Goal: Task Accomplishment & Management: Use online tool/utility

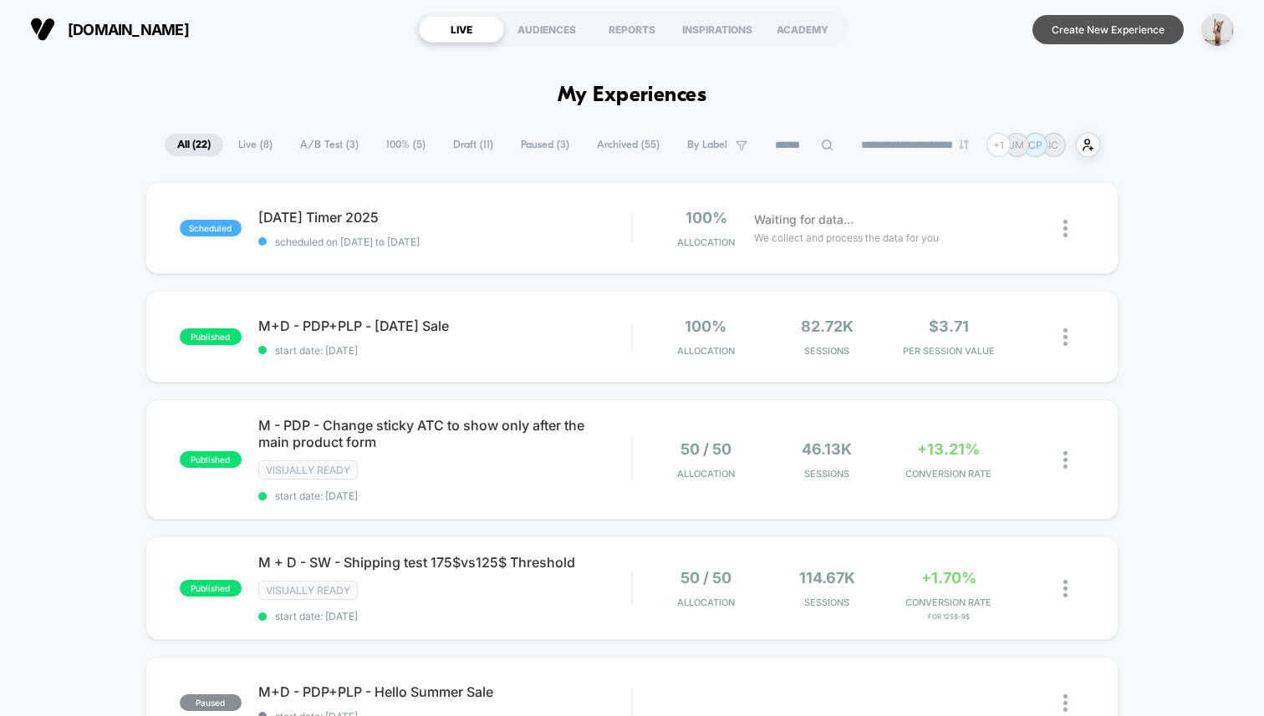
click at [1115, 42] on button "Create New Experience" at bounding box center [1107, 29] width 151 height 29
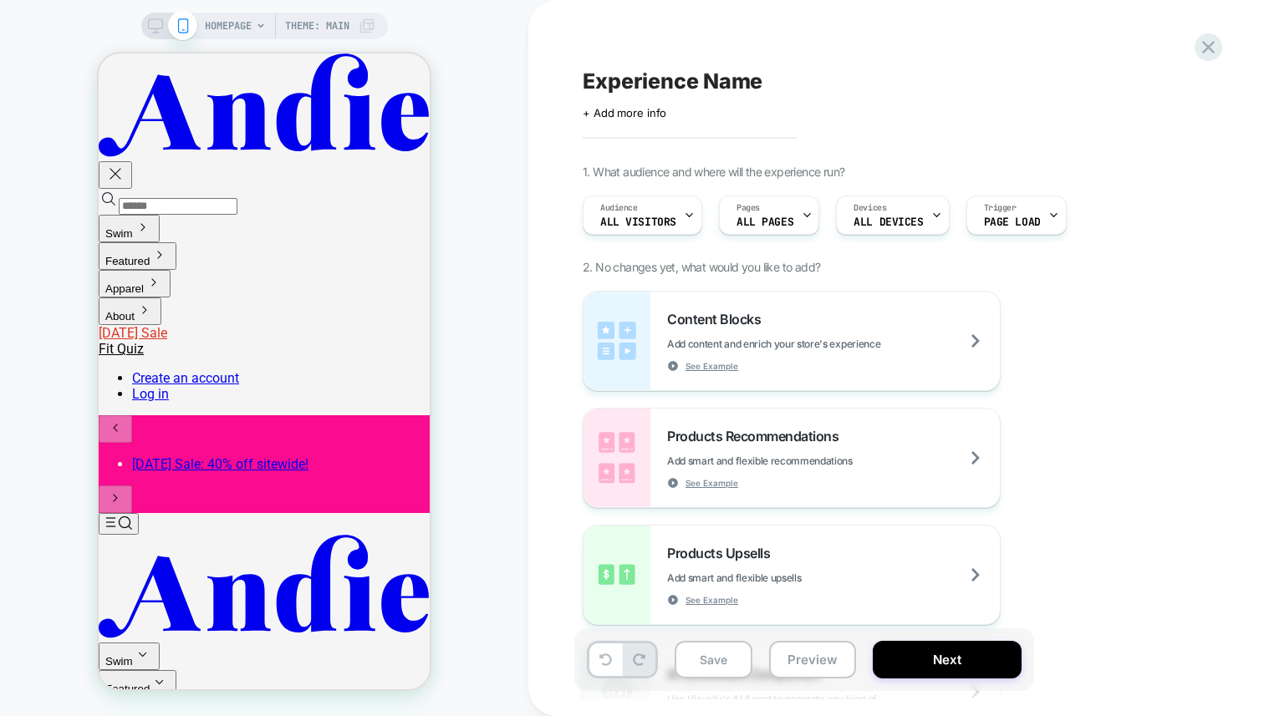
click at [461, 131] on div "HOMEPAGE Theme: MAIN" at bounding box center [264, 358] width 528 height 683
drag, startPoint x: 75, startPoint y: 19, endPoint x: 126, endPoint y: 26, distance: 51.4
click at [75, 19] on div "HOMEPAGE Theme: MAIN" at bounding box center [264, 358] width 528 height 683
click at [242, 26] on span "HOMEPAGE" at bounding box center [228, 26] width 47 height 27
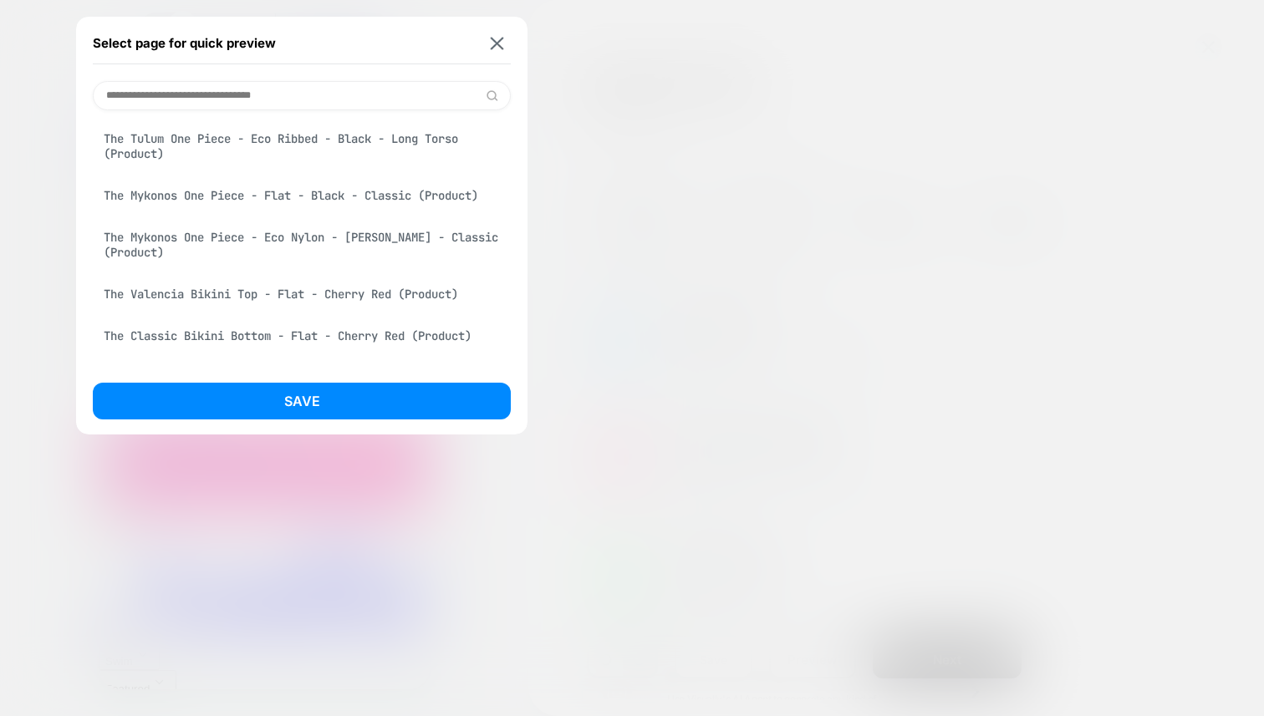
scroll to position [2747, 0]
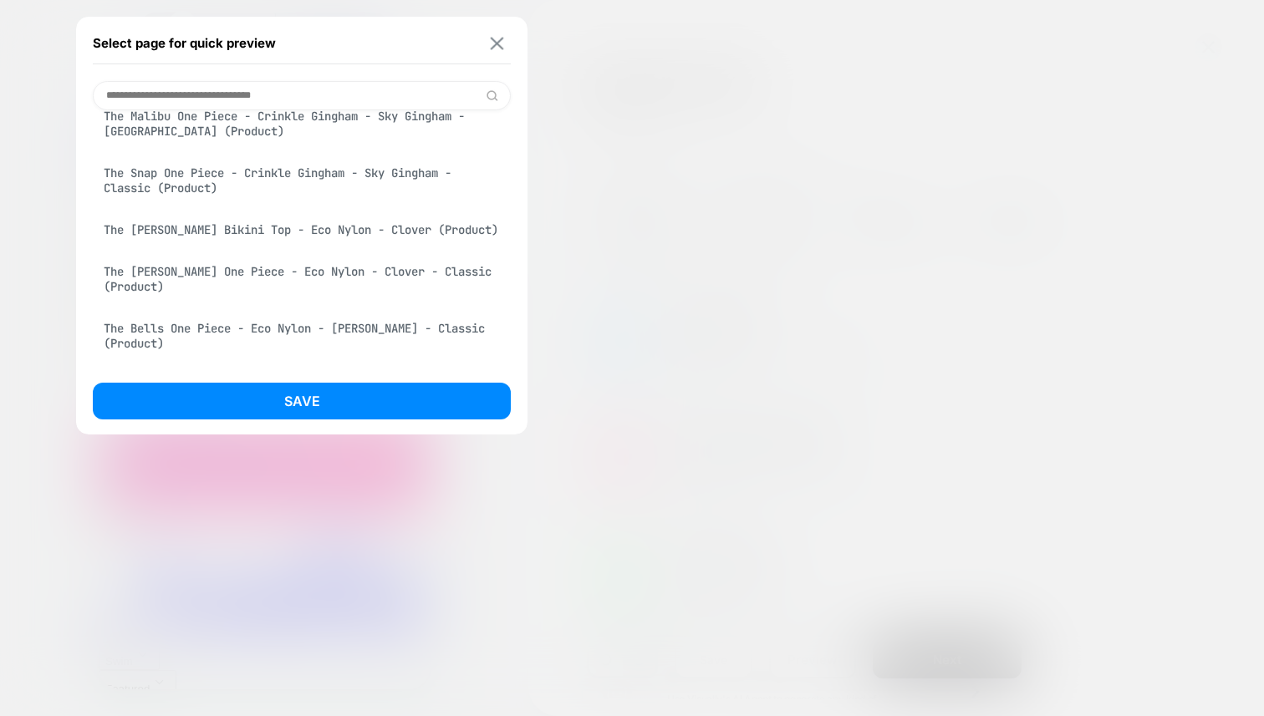
click at [504, 45] on button at bounding box center [496, 43] width 21 height 14
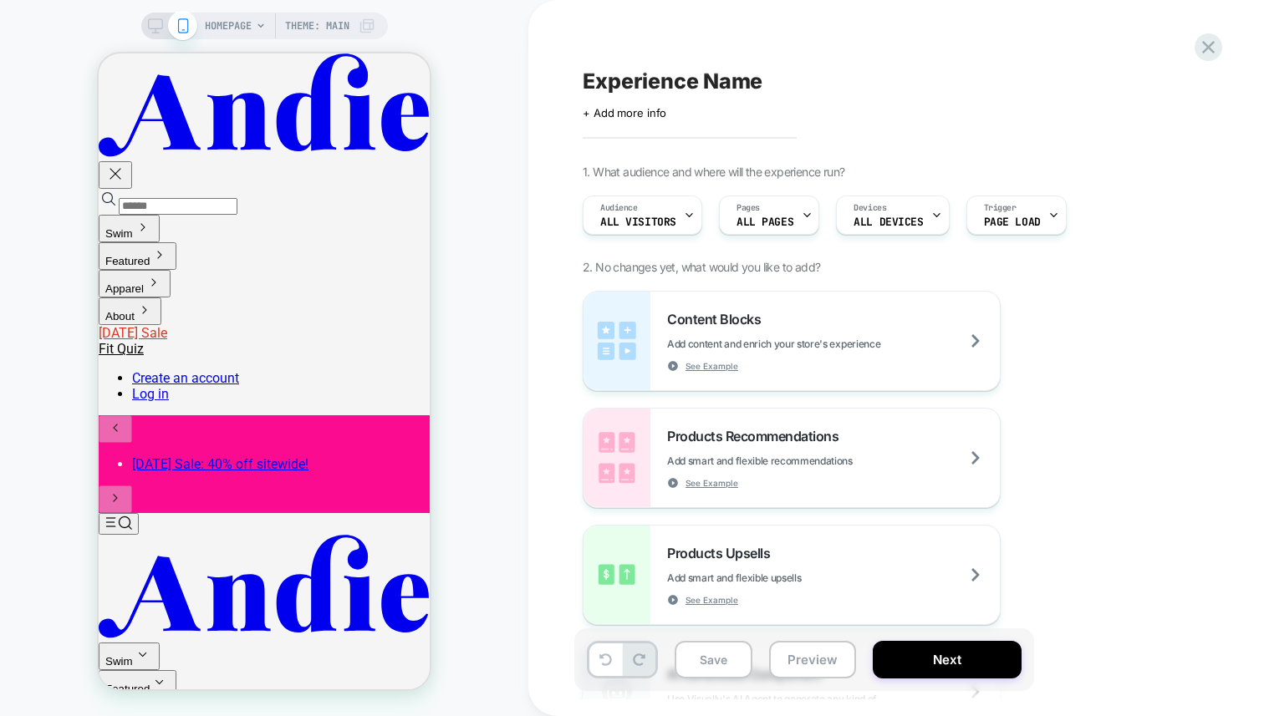
click at [354, 28] on div "HOMEPAGE Theme: MAIN" at bounding box center [290, 26] width 171 height 27
click at [366, 29] on icon at bounding box center [366, 26] width 14 height 14
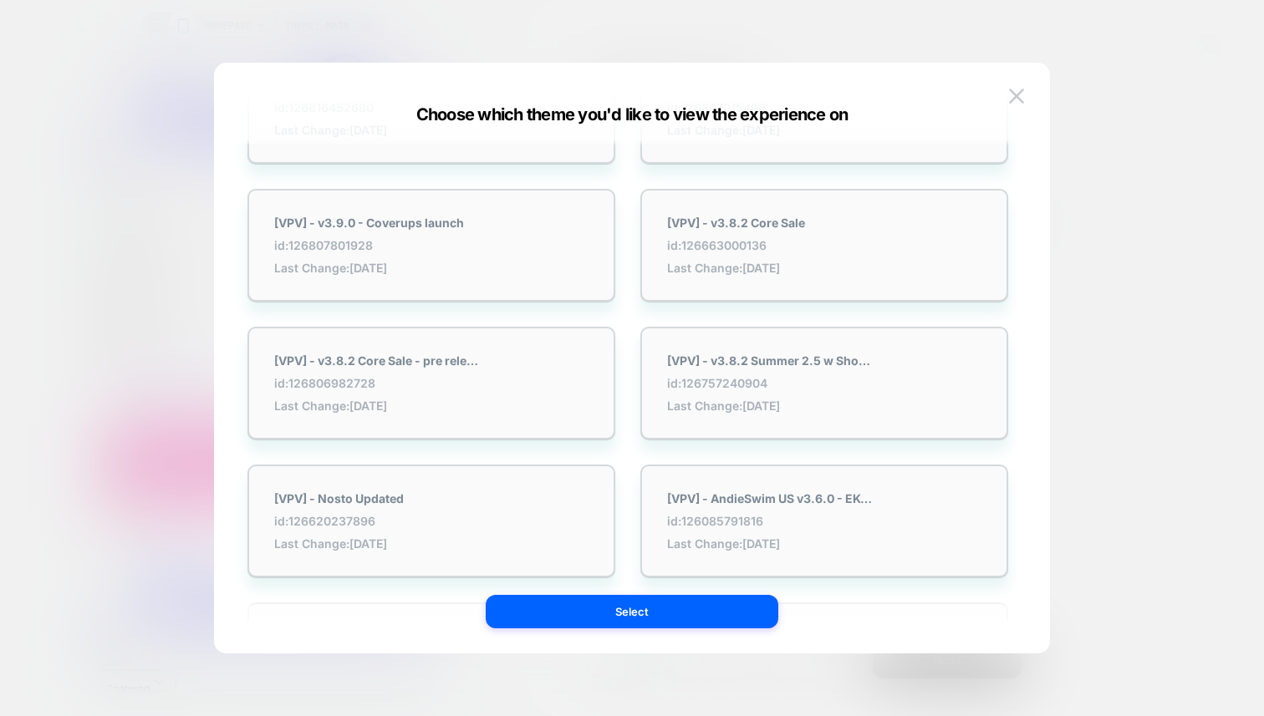
scroll to position [0, 0]
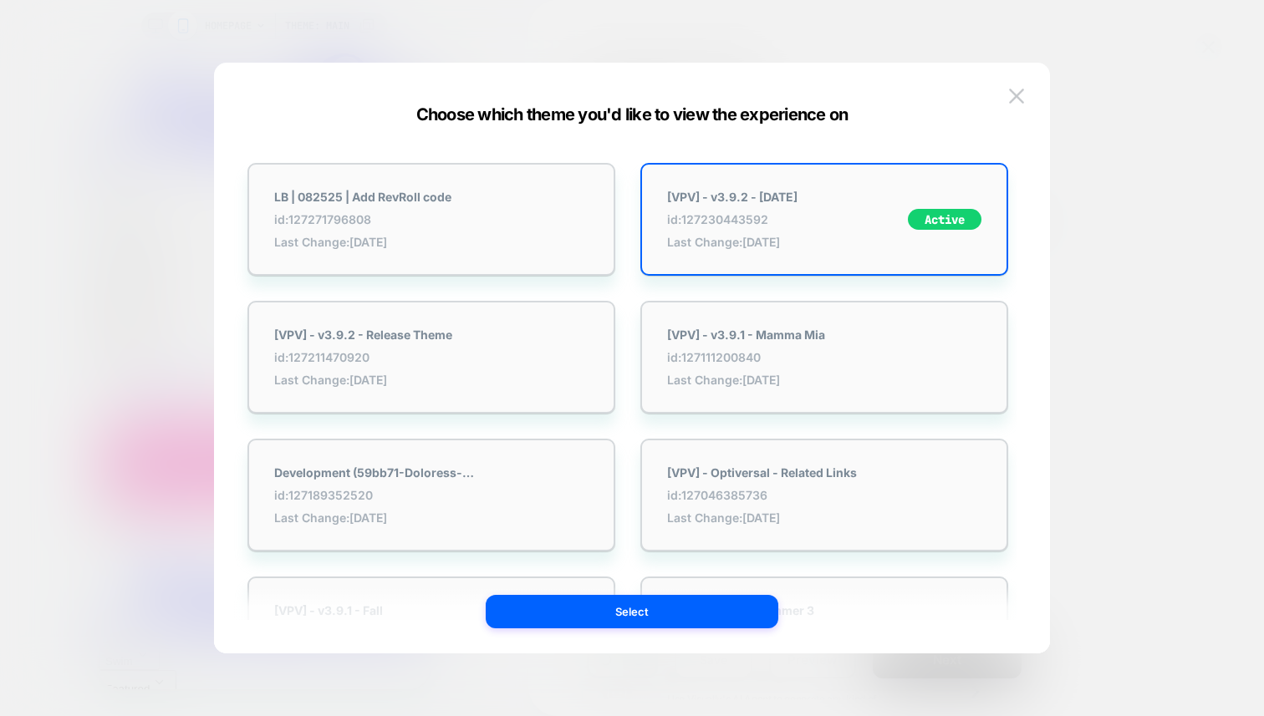
click at [76, 120] on div at bounding box center [632, 358] width 1264 height 716
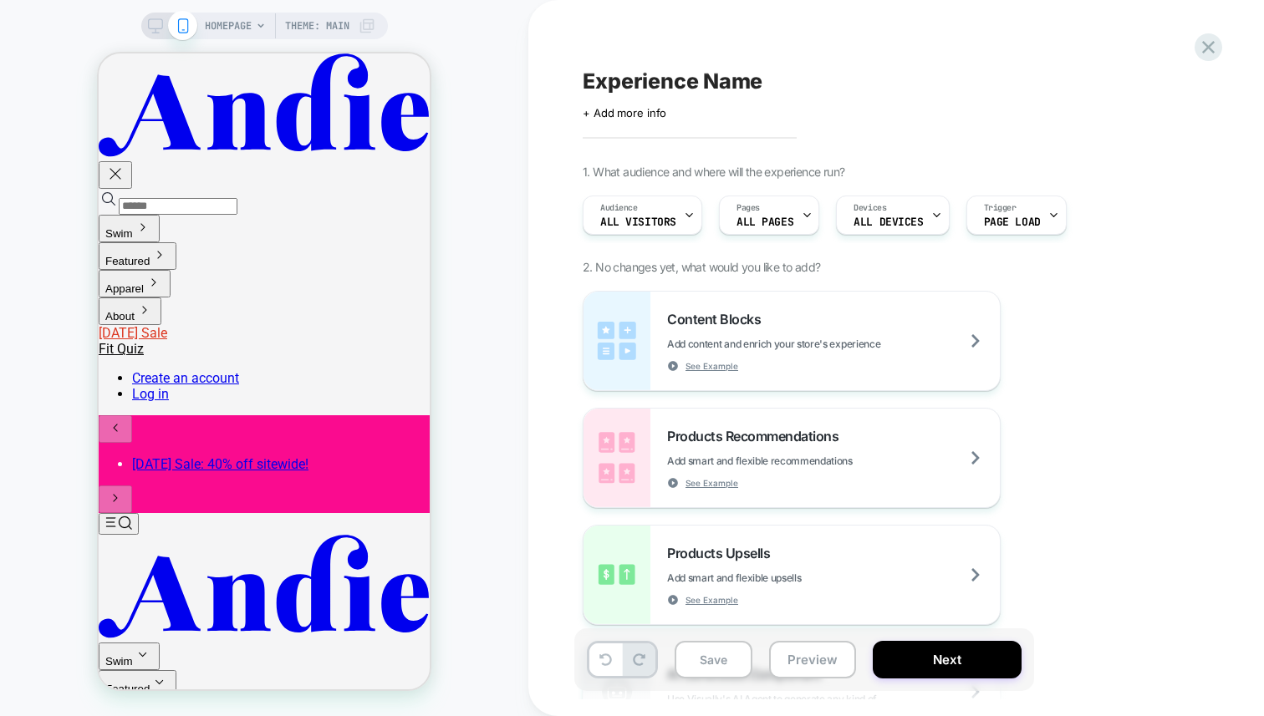
click at [463, 53] on div "HOMEPAGE Theme: MAIN" at bounding box center [264, 358] width 528 height 683
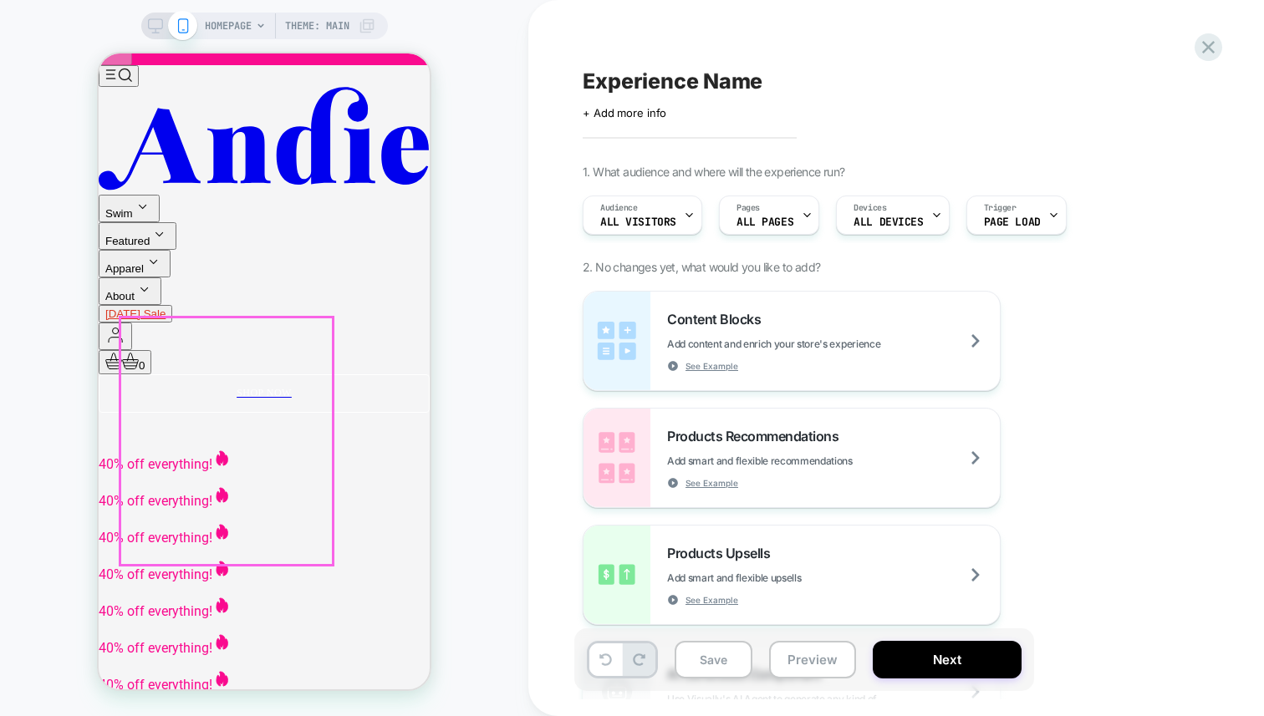
scroll to position [942, 0]
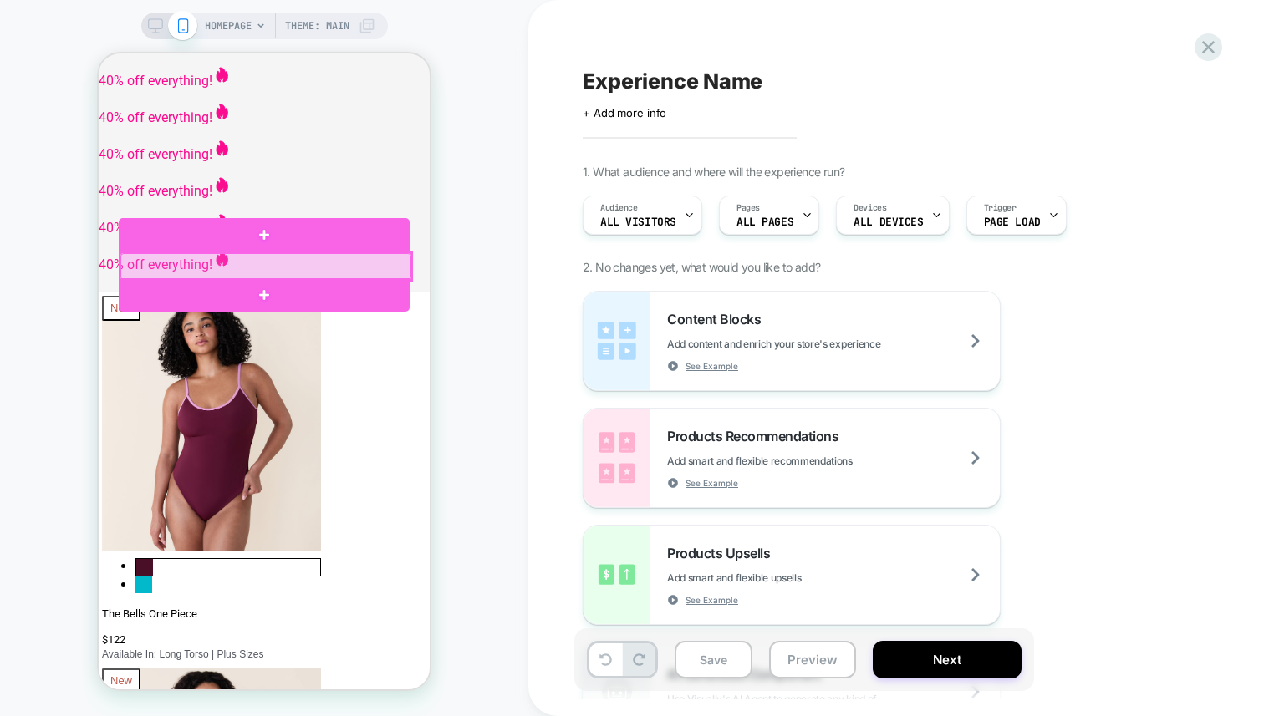
click at [267, 264] on div at bounding box center [265, 266] width 291 height 27
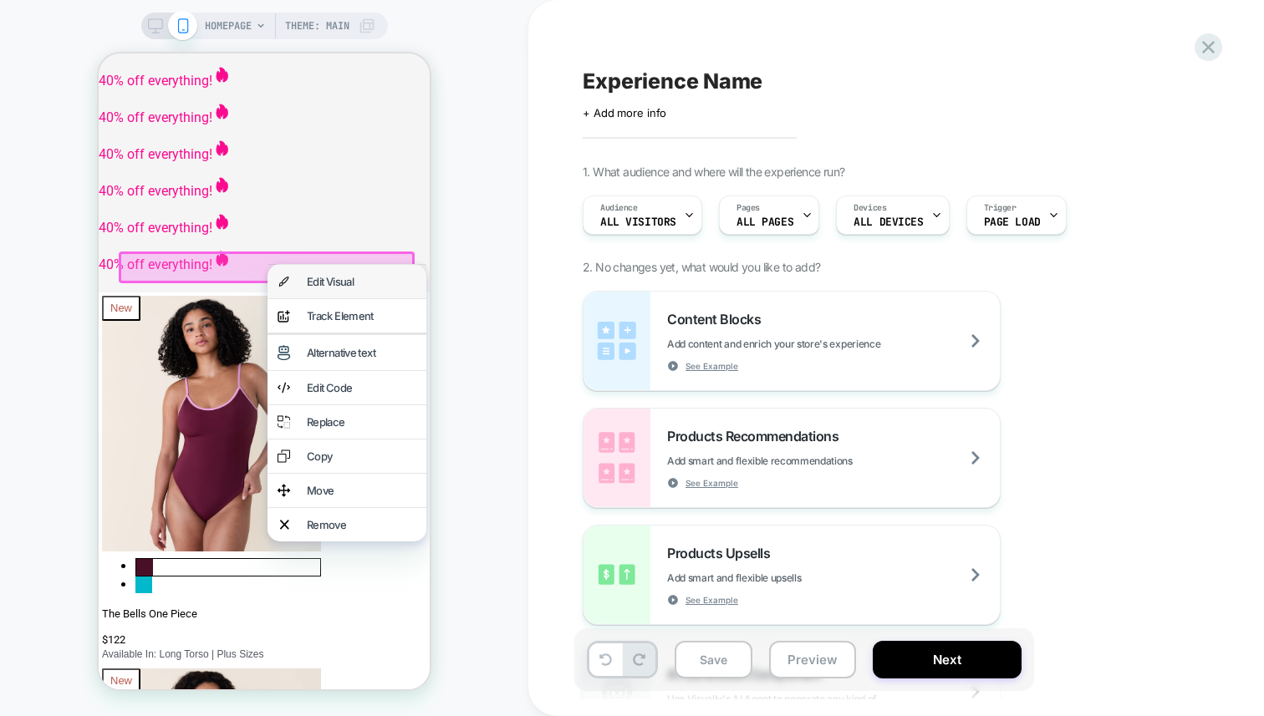
click at [311, 288] on div "Edit Visual" at bounding box center [361, 281] width 109 height 13
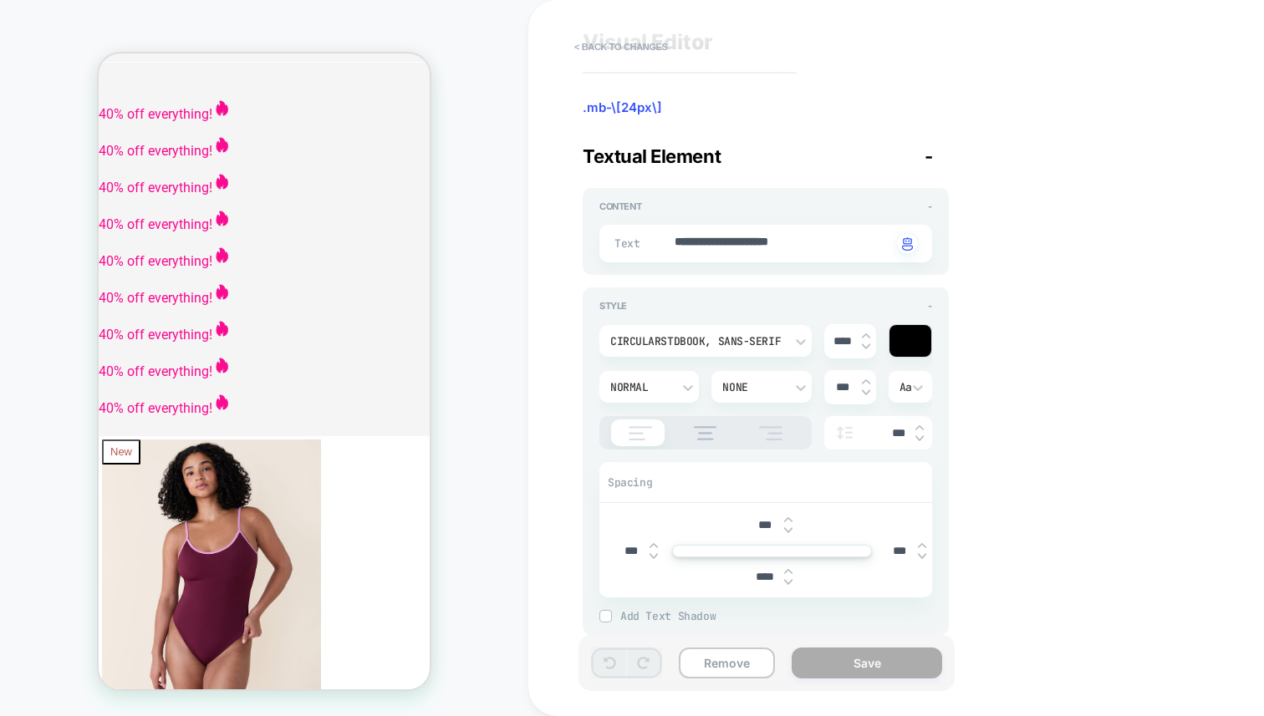
scroll to position [64, 0]
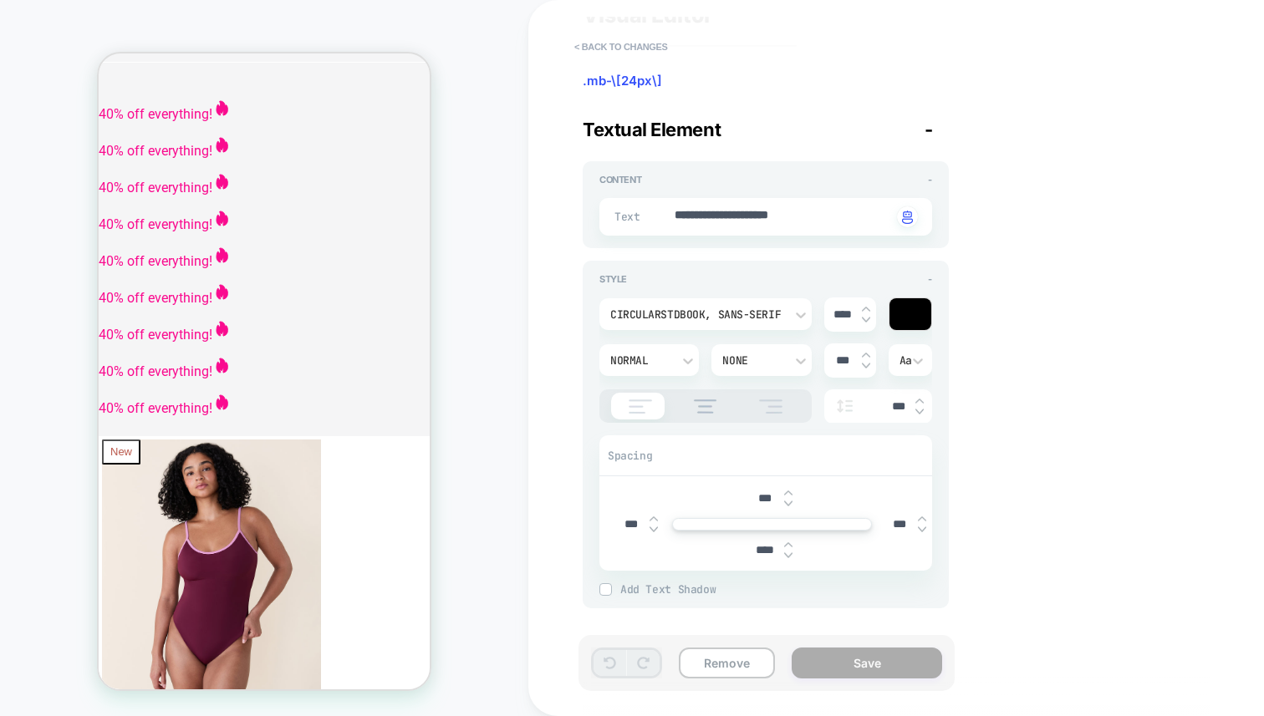
type textarea "*"
type textarea "**********"
type textarea "*"
type textarea "**********"
type textarea "*"
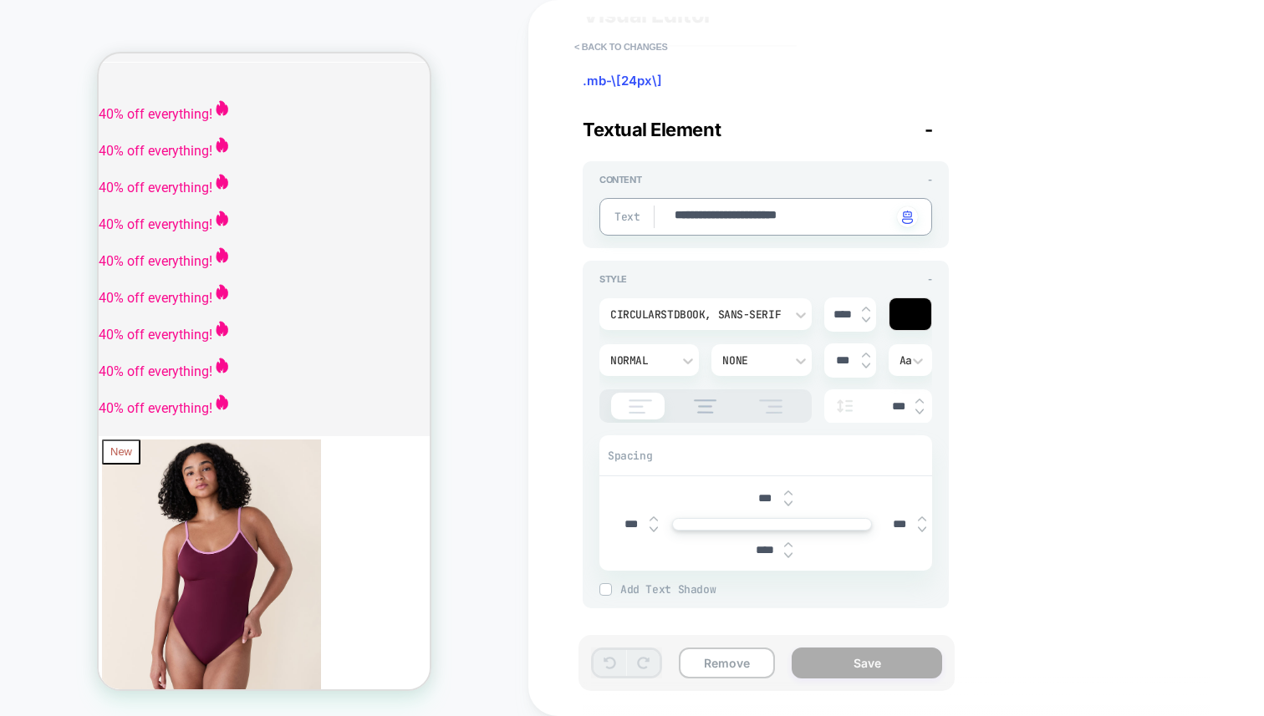
type textarea "**********"
type textarea "*"
type textarea "**********"
type textarea "*"
type textarea "**********"
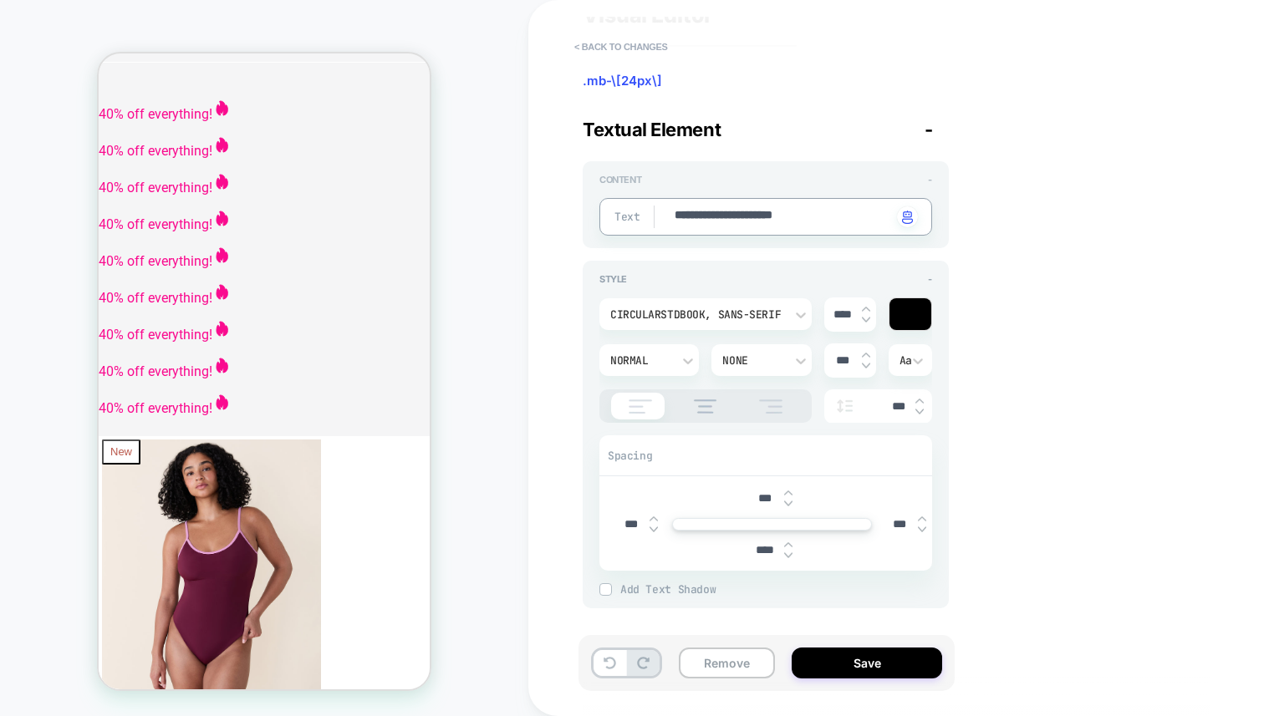
type textarea "*"
type textarea "**********"
click at [605, 41] on button "< Back to changes" at bounding box center [621, 46] width 110 height 27
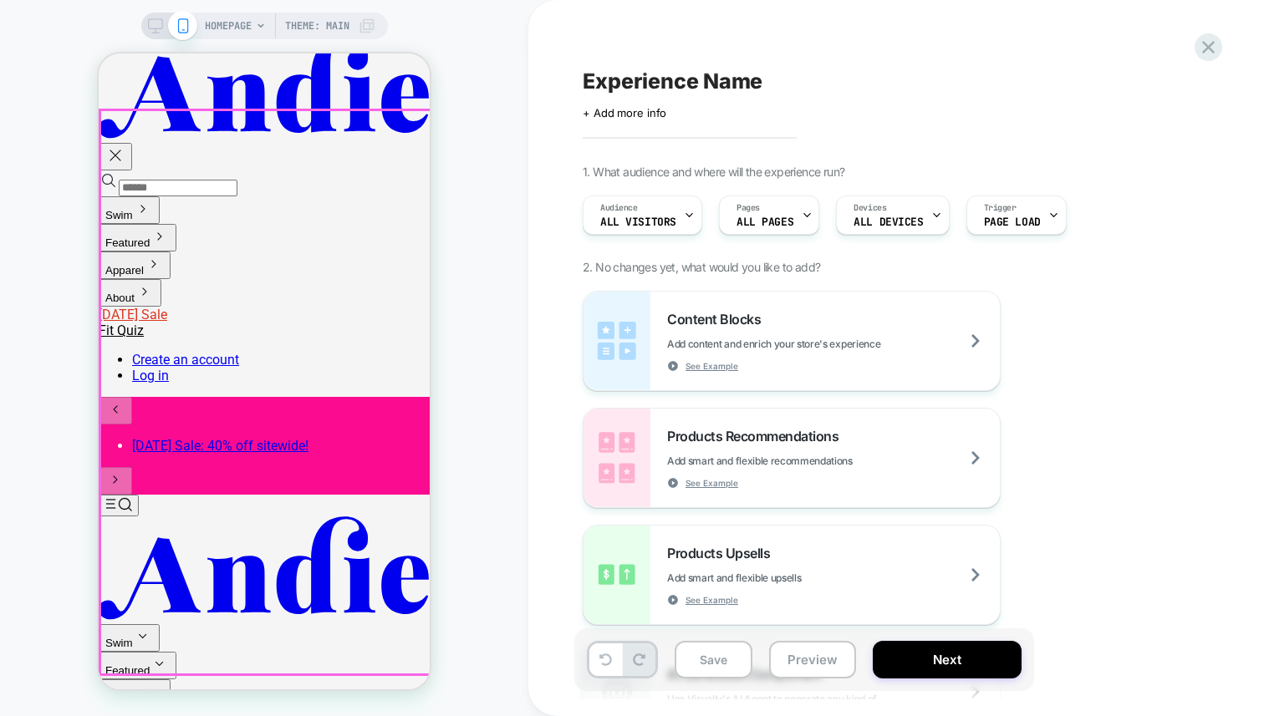
scroll to position [0, 0]
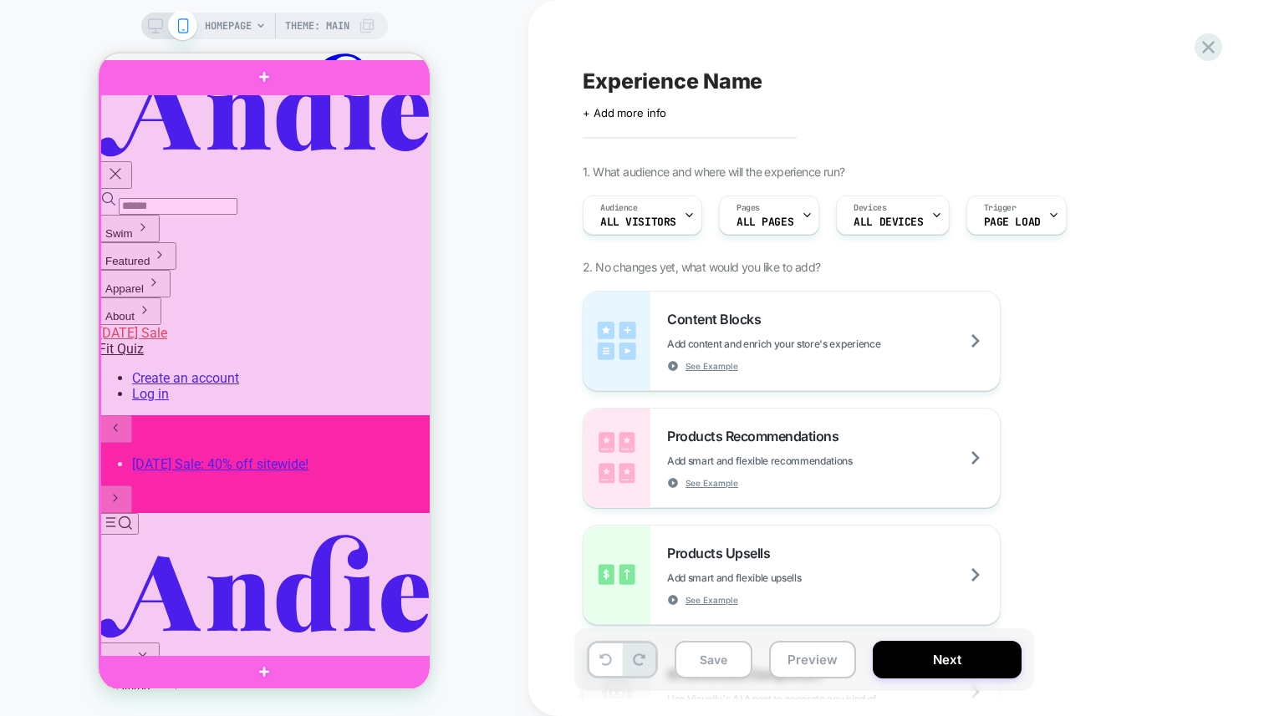
click at [274, 284] on div at bounding box center [265, 376] width 331 height 564
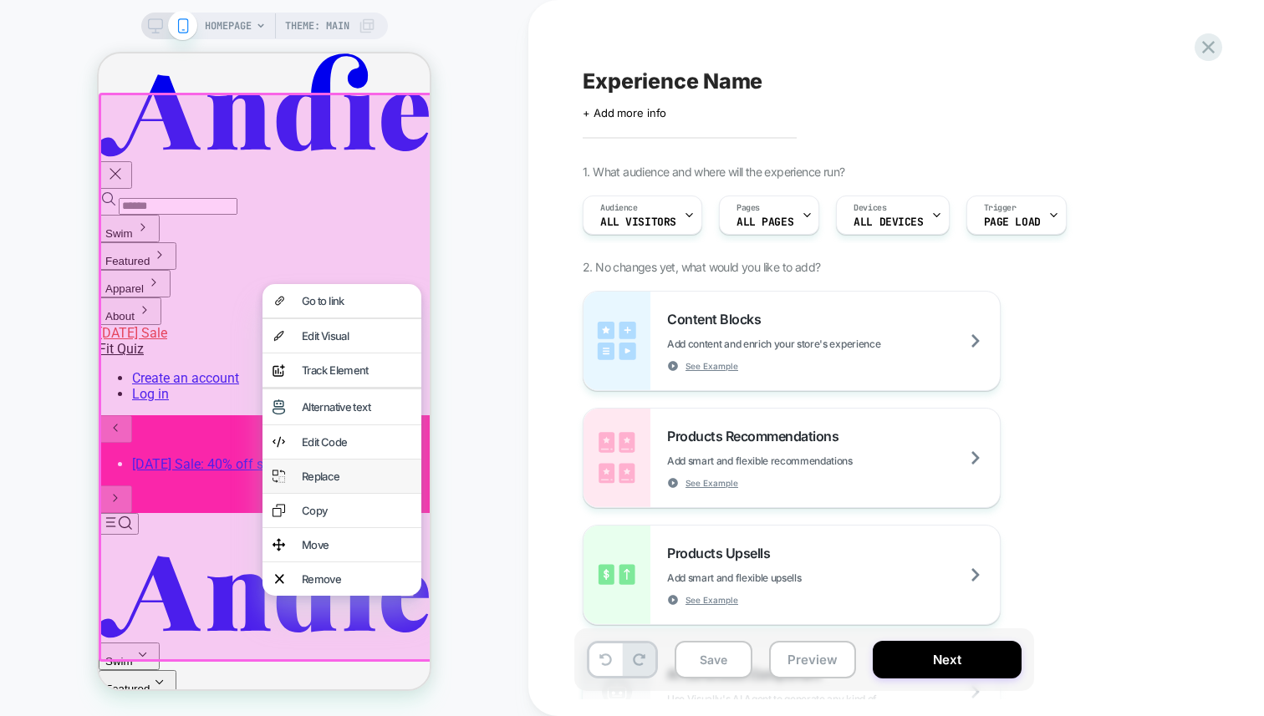
click at [320, 483] on div "Replace" at bounding box center [356, 476] width 109 height 13
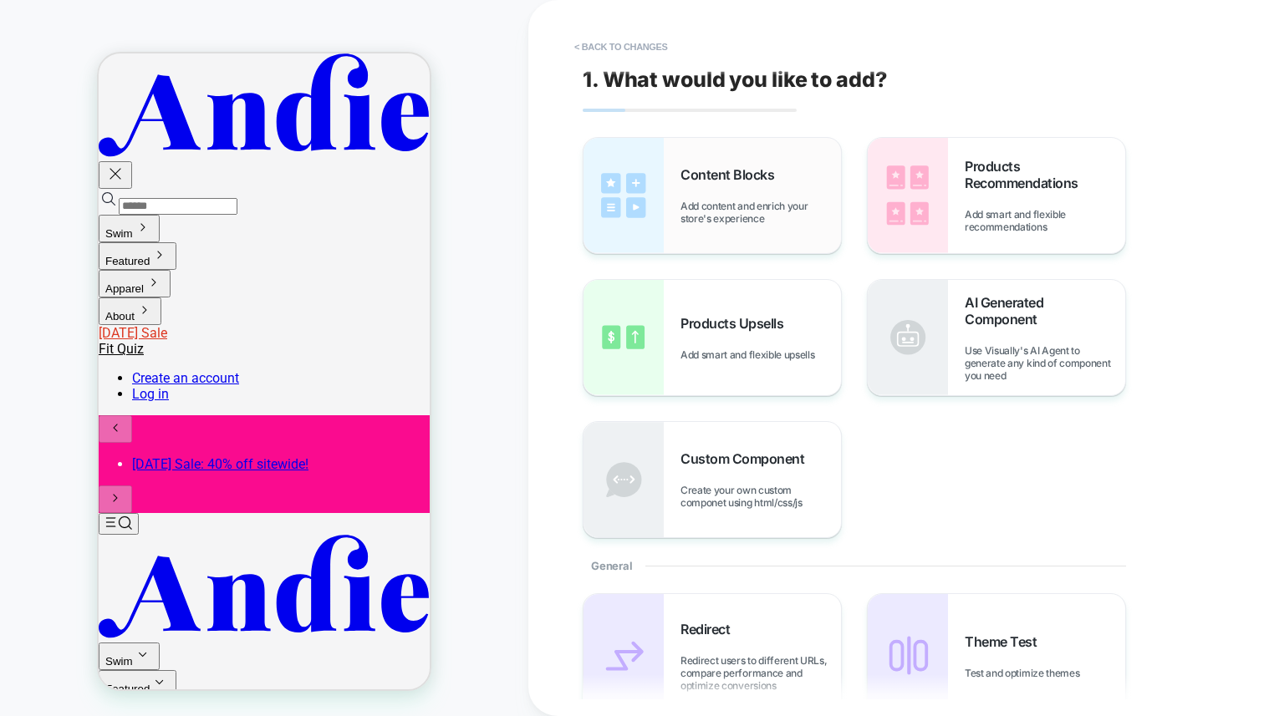
click at [644, 168] on img at bounding box center [623, 195] width 80 height 115
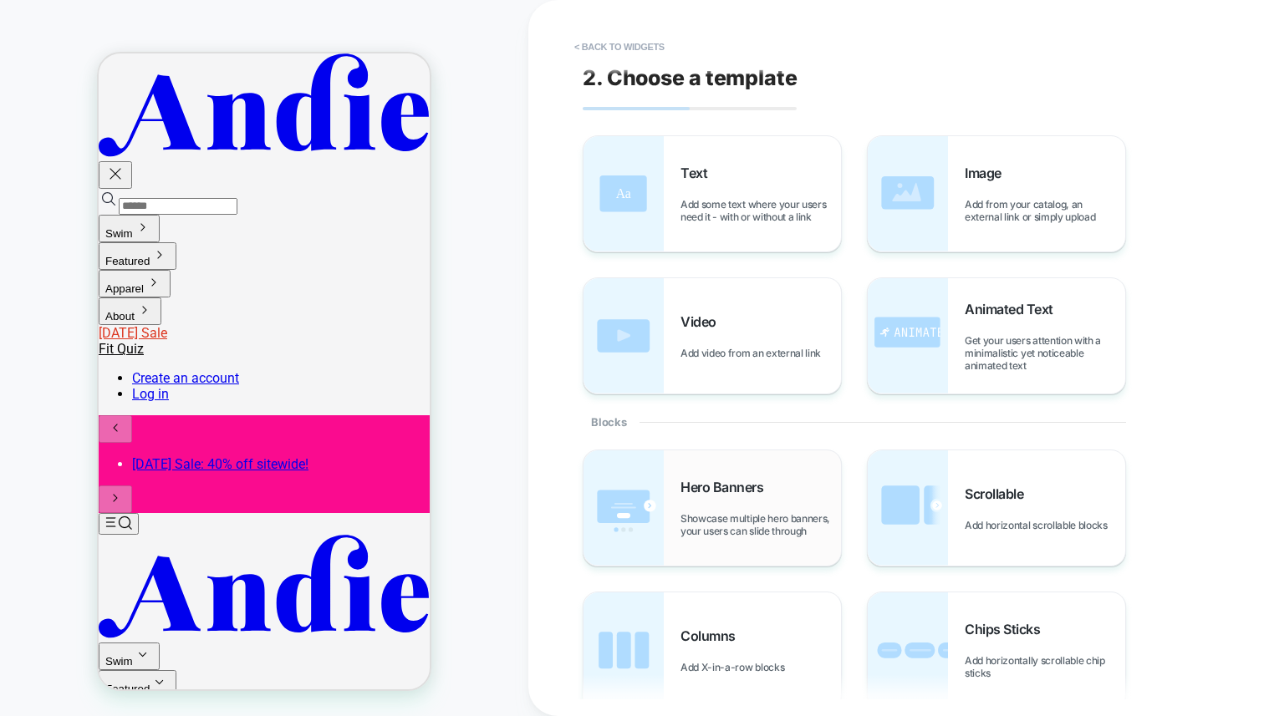
scroll to position [3, 0]
drag, startPoint x: 727, startPoint y: 486, endPoint x: 133, endPoint y: 398, distance: 600.9
click at [727, 486] on span "Hero Banners" at bounding box center [725, 485] width 91 height 17
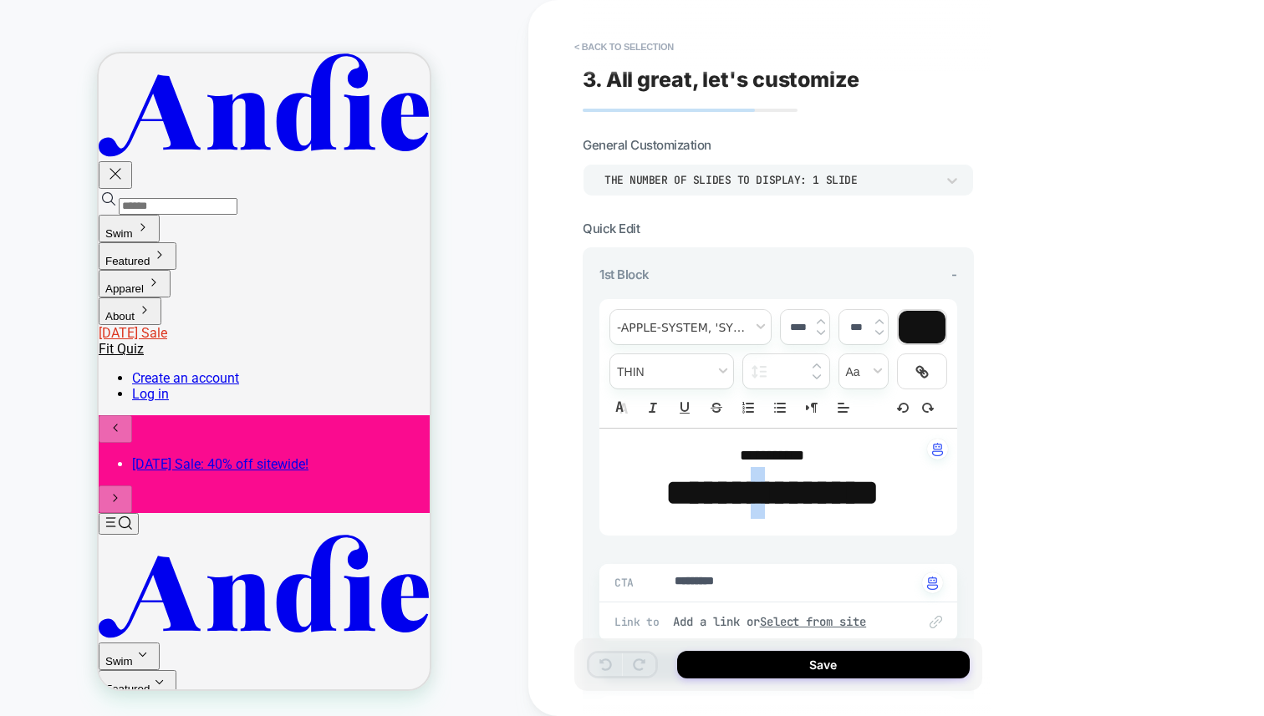
drag, startPoint x: 777, startPoint y: 483, endPoint x: 756, endPoint y: 489, distance: 21.7
click at [756, 489] on strong "**********" at bounding box center [771, 493] width 213 height 36
type textarea "*"
type input "****"
type textarea "*"
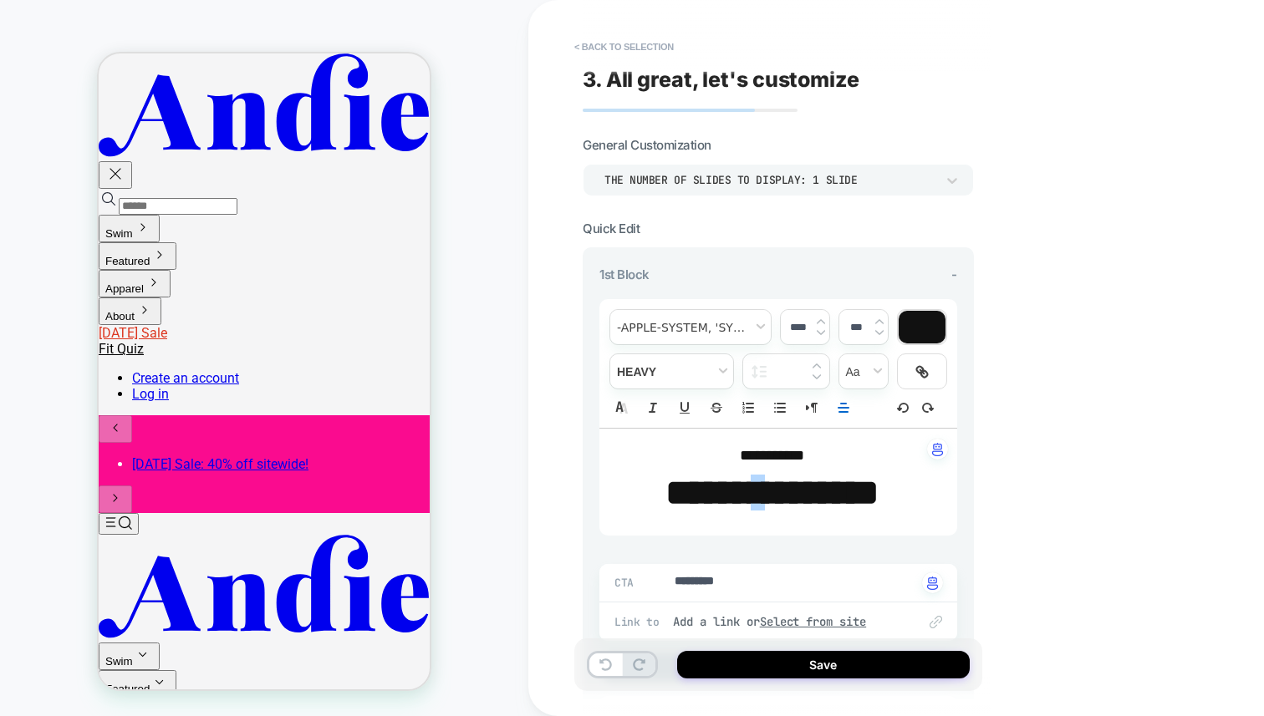
click at [814, 467] on p "***** * *******" at bounding box center [772, 493] width 312 height 52
type textarea "*"
click at [756, 452] on span "**********" at bounding box center [772, 455] width 64 height 15
type input "****"
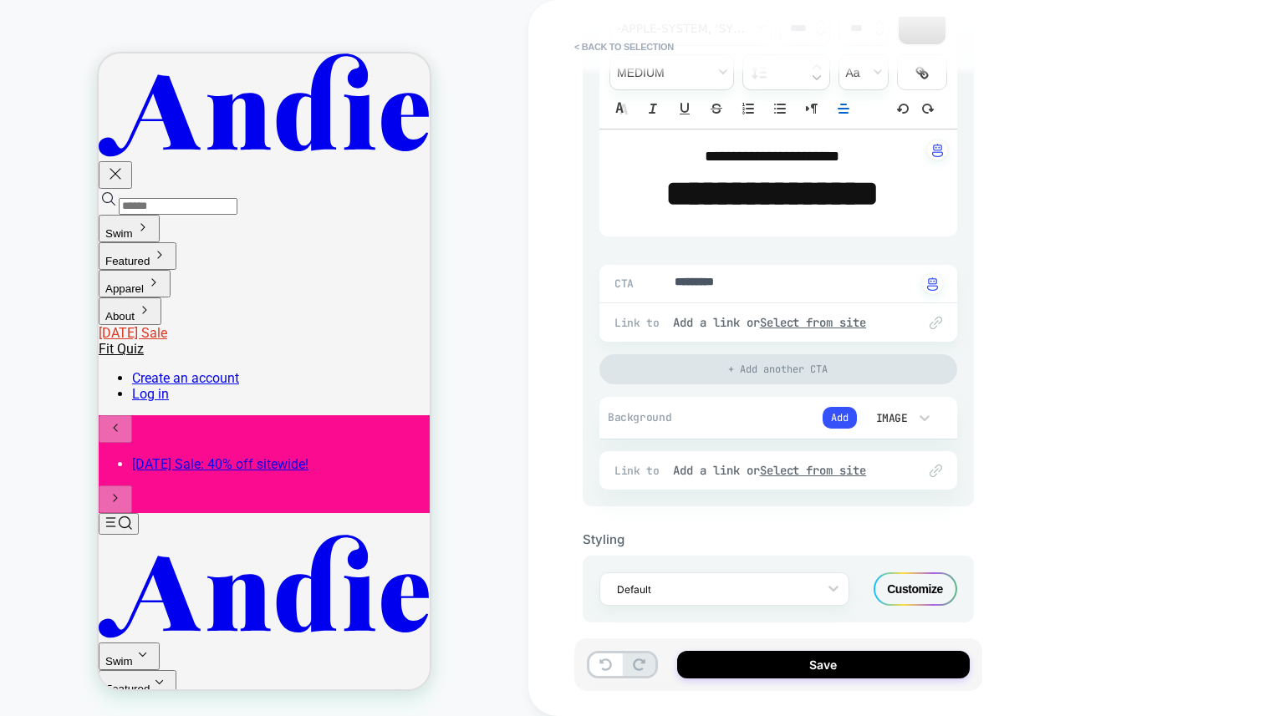
scroll to position [302, 0]
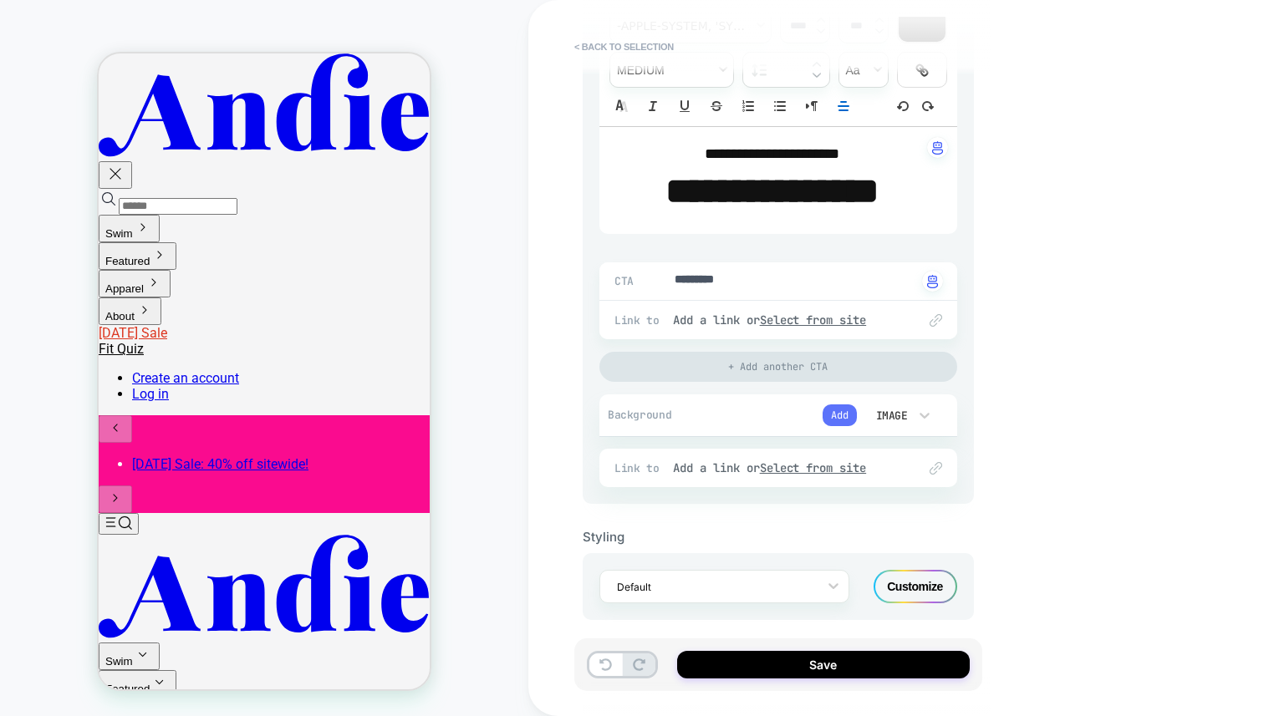
click at [835, 413] on button "Add" at bounding box center [839, 416] width 34 height 22
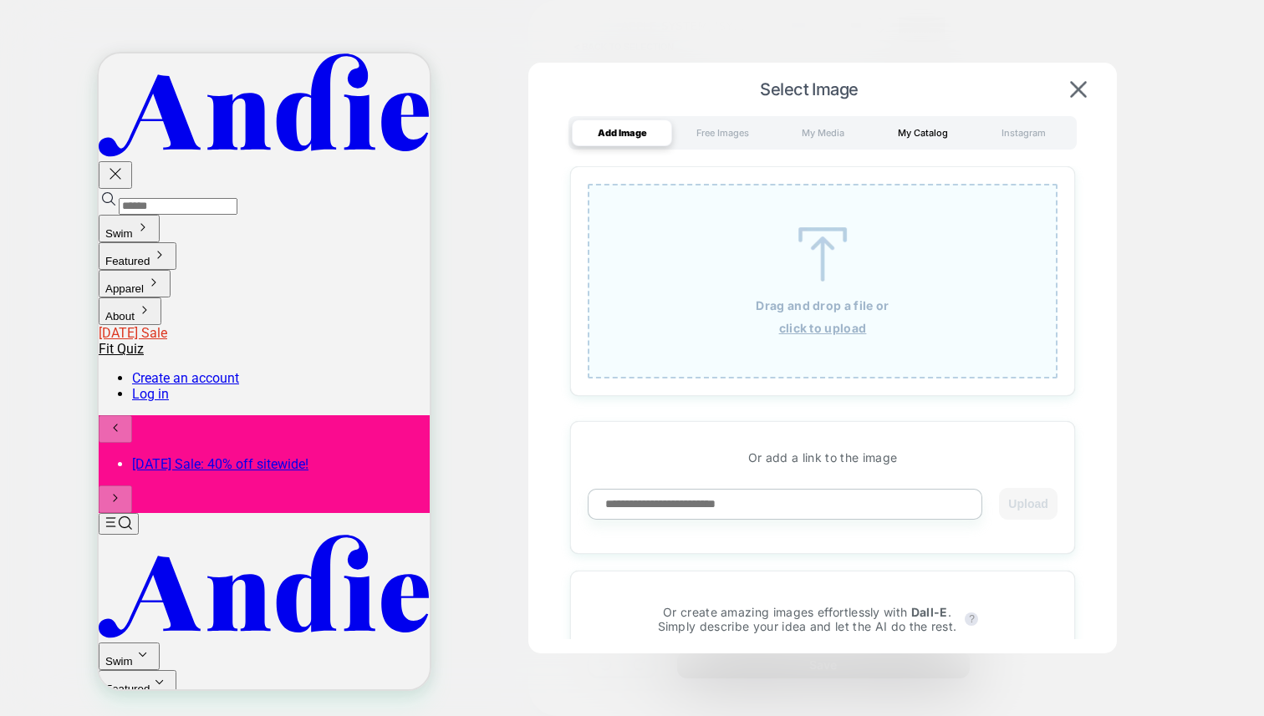
click at [940, 130] on div "My Catalog" at bounding box center [923, 133] width 100 height 27
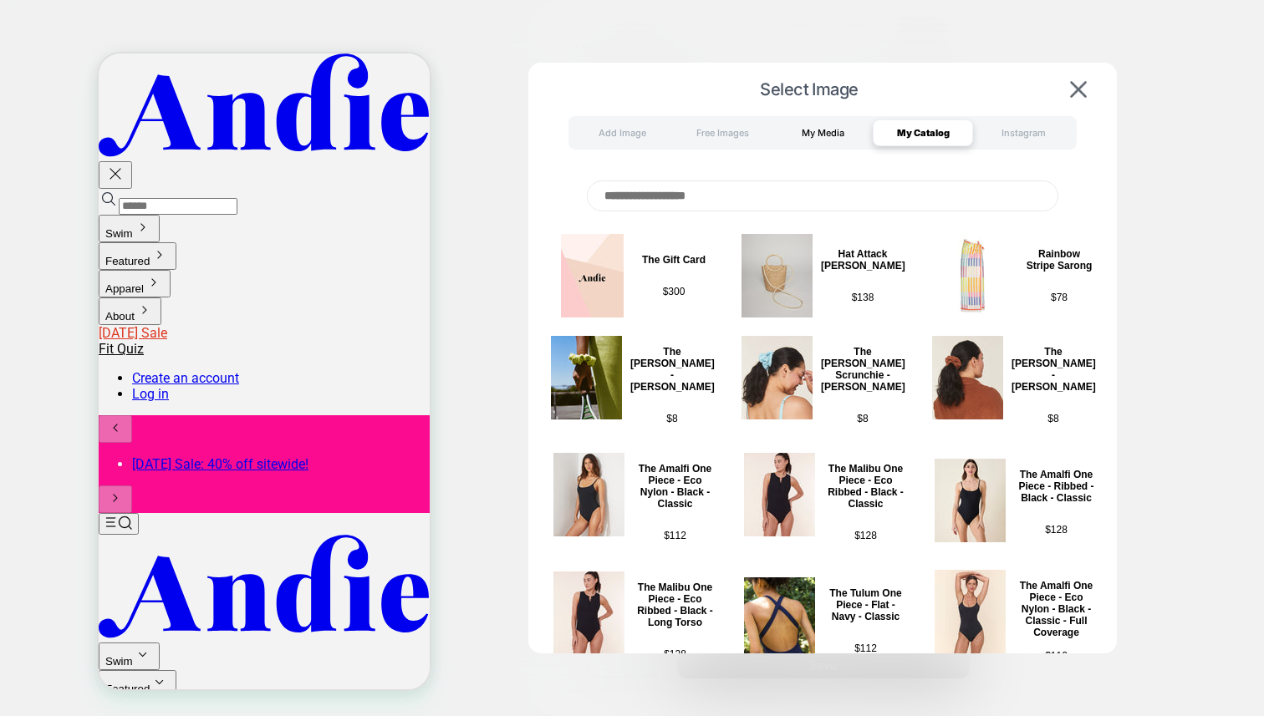
click at [785, 120] on div "My Media" at bounding box center [822, 133] width 100 height 27
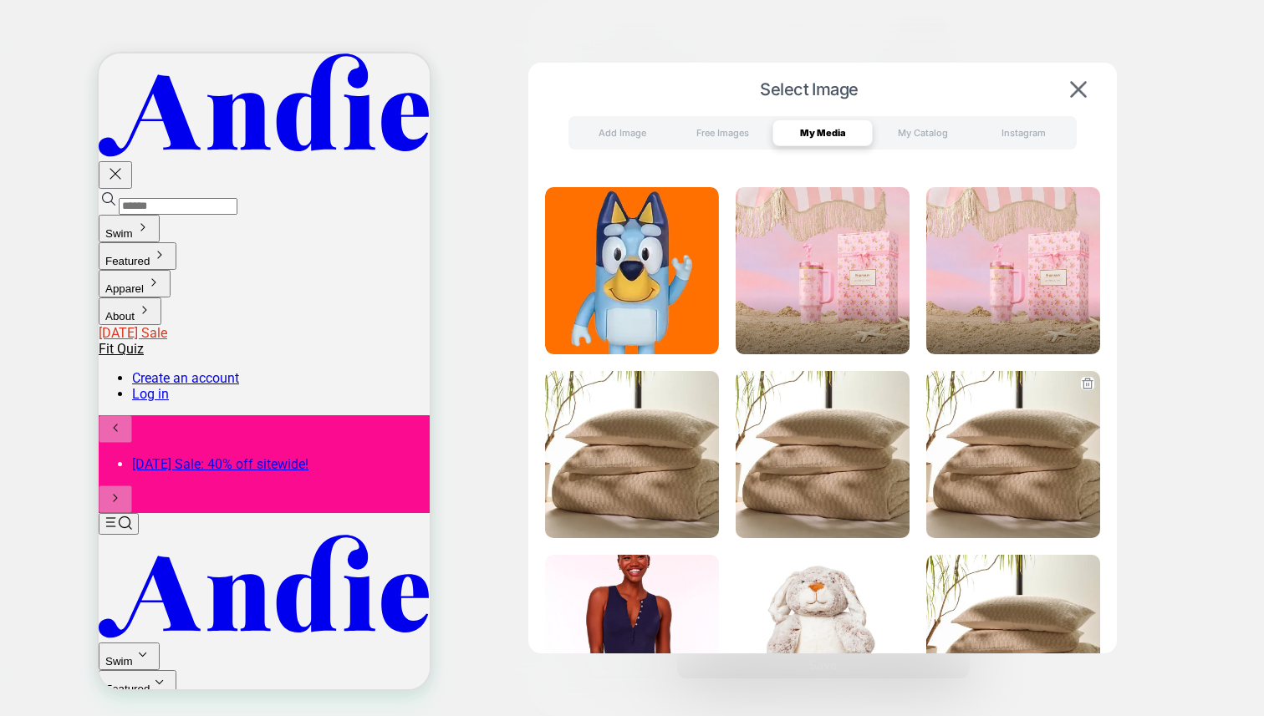
scroll to position [1831, 0]
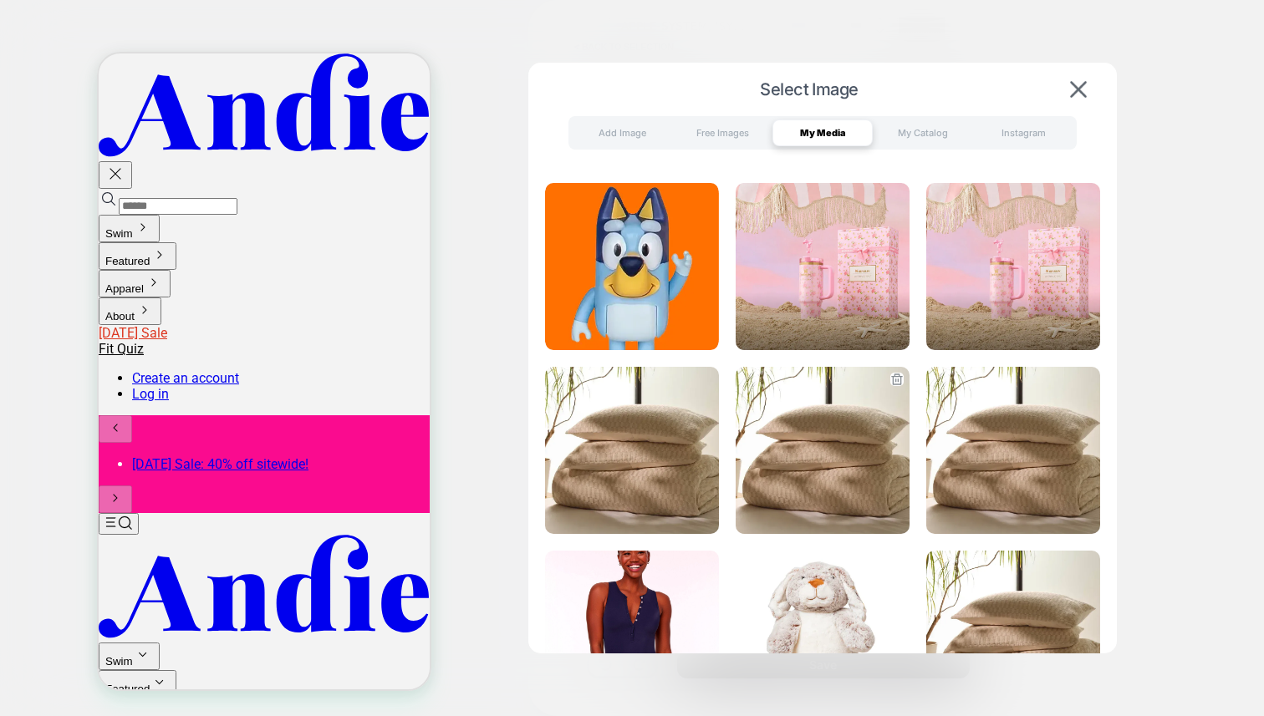
click at [819, 448] on img at bounding box center [823, 450] width 174 height 167
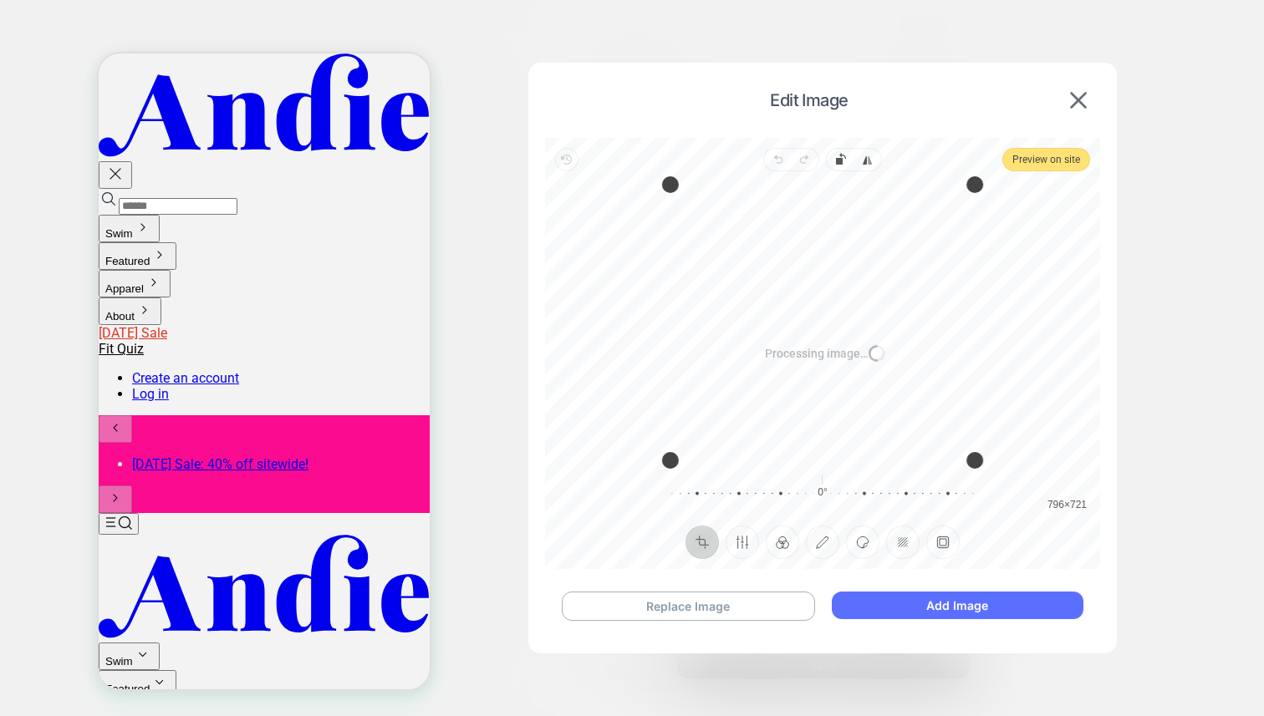
click at [967, 603] on button "Add Image" at bounding box center [958, 606] width 252 height 28
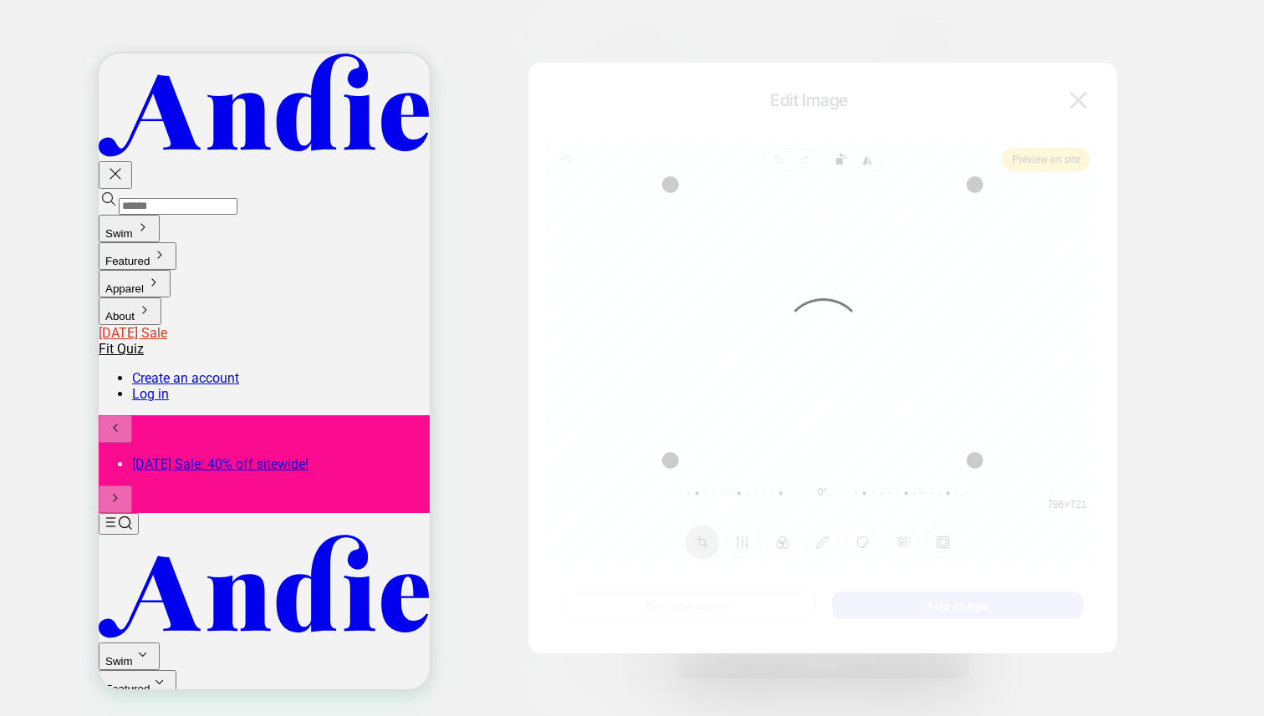
type textarea "*"
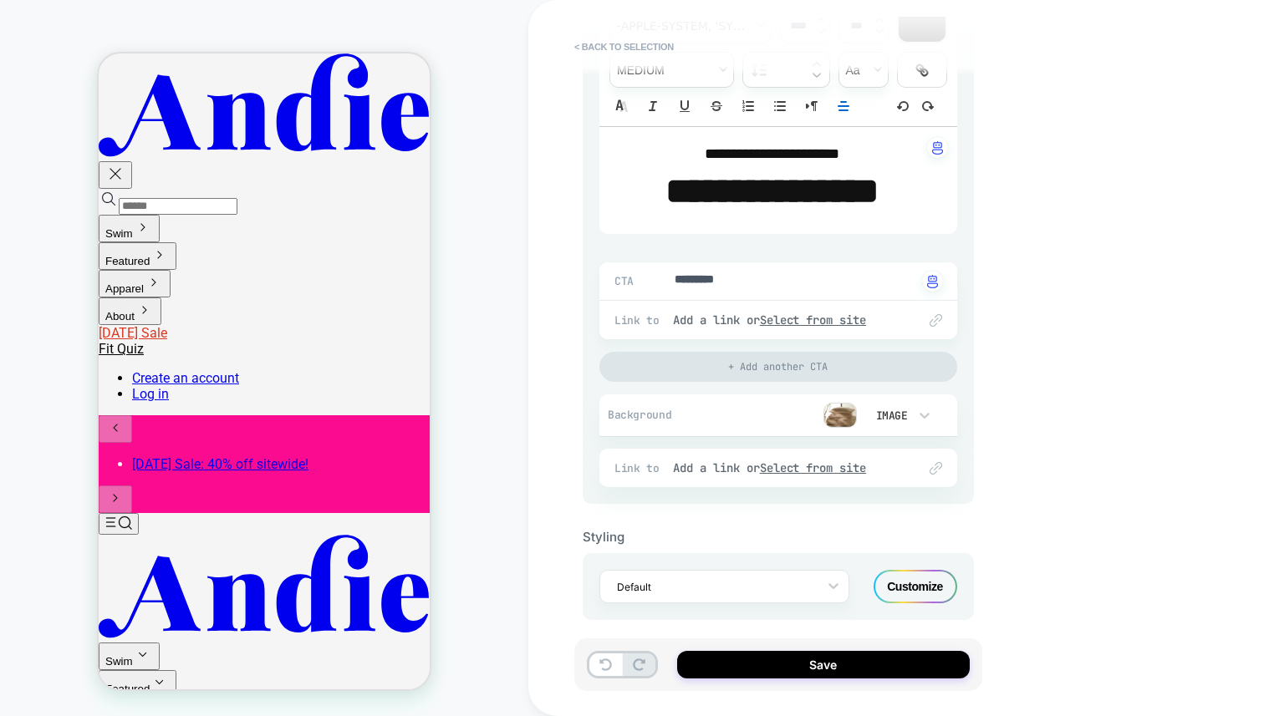
click at [726, 176] on strong "**********" at bounding box center [771, 191] width 213 height 36
type input "****"
type textarea "*"
type input "****"
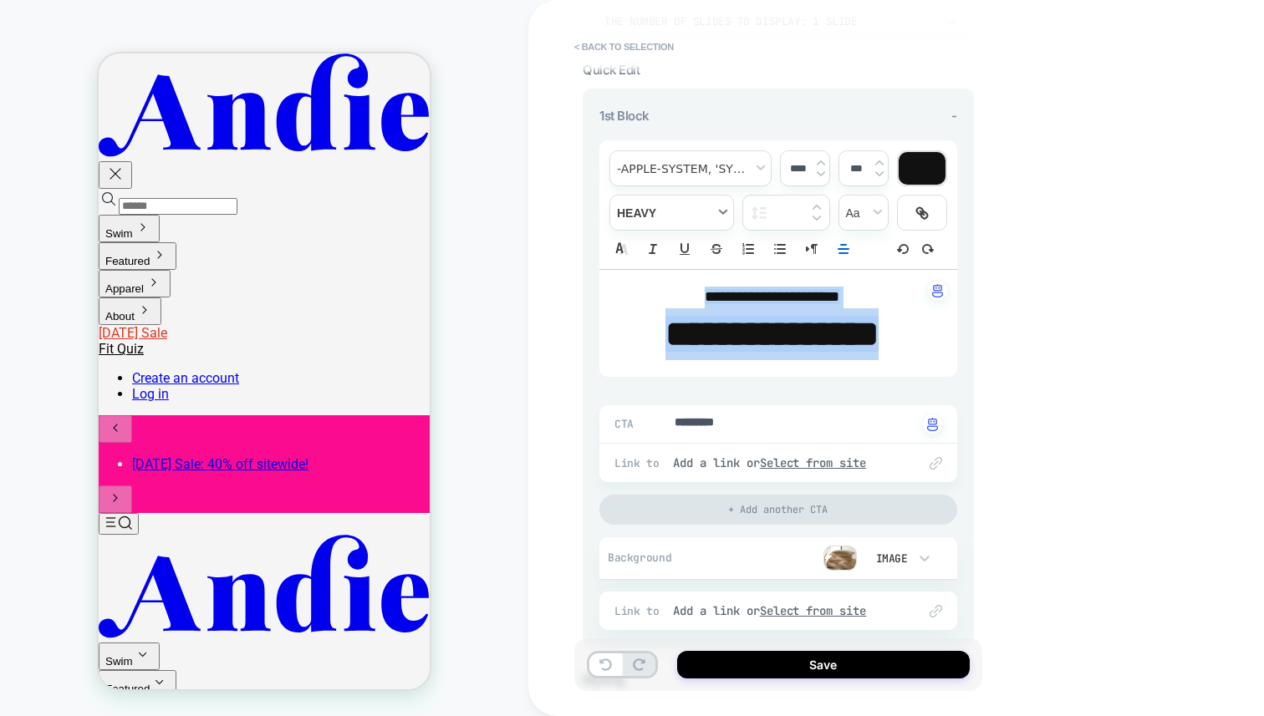
scroll to position [154, 0]
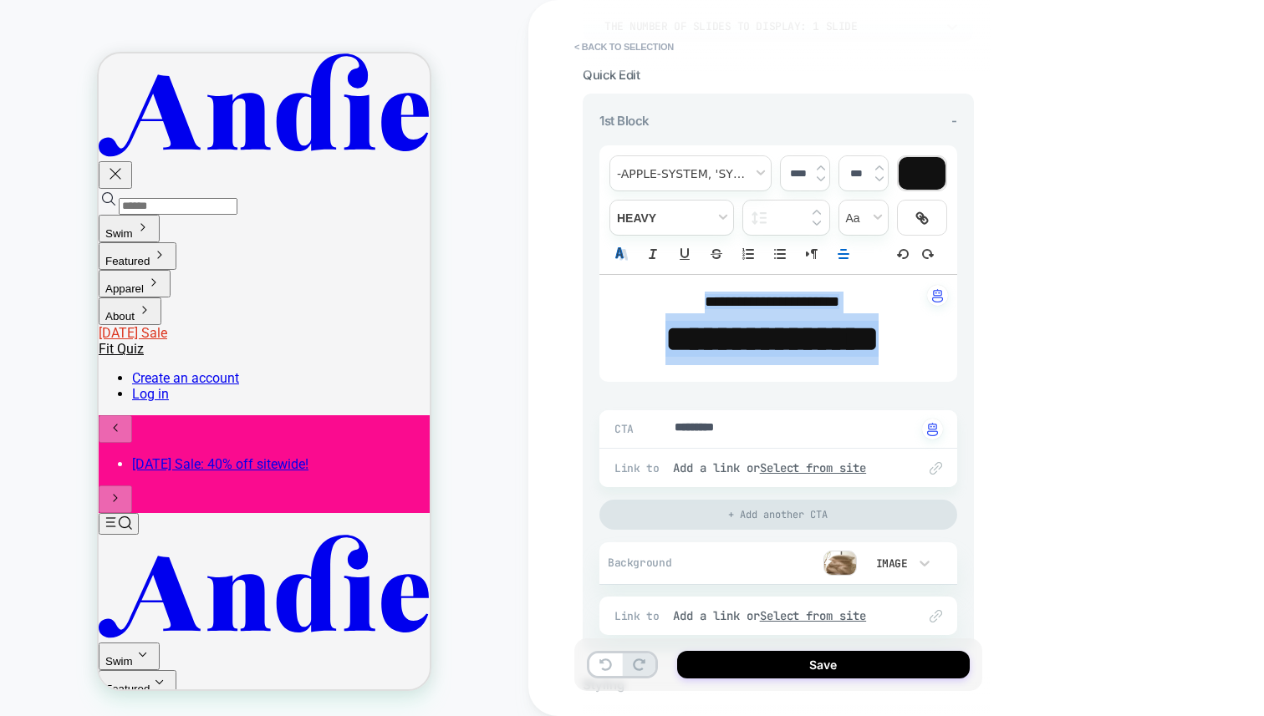
click at [619, 252] on icon at bounding box center [619, 252] width 8 height 10
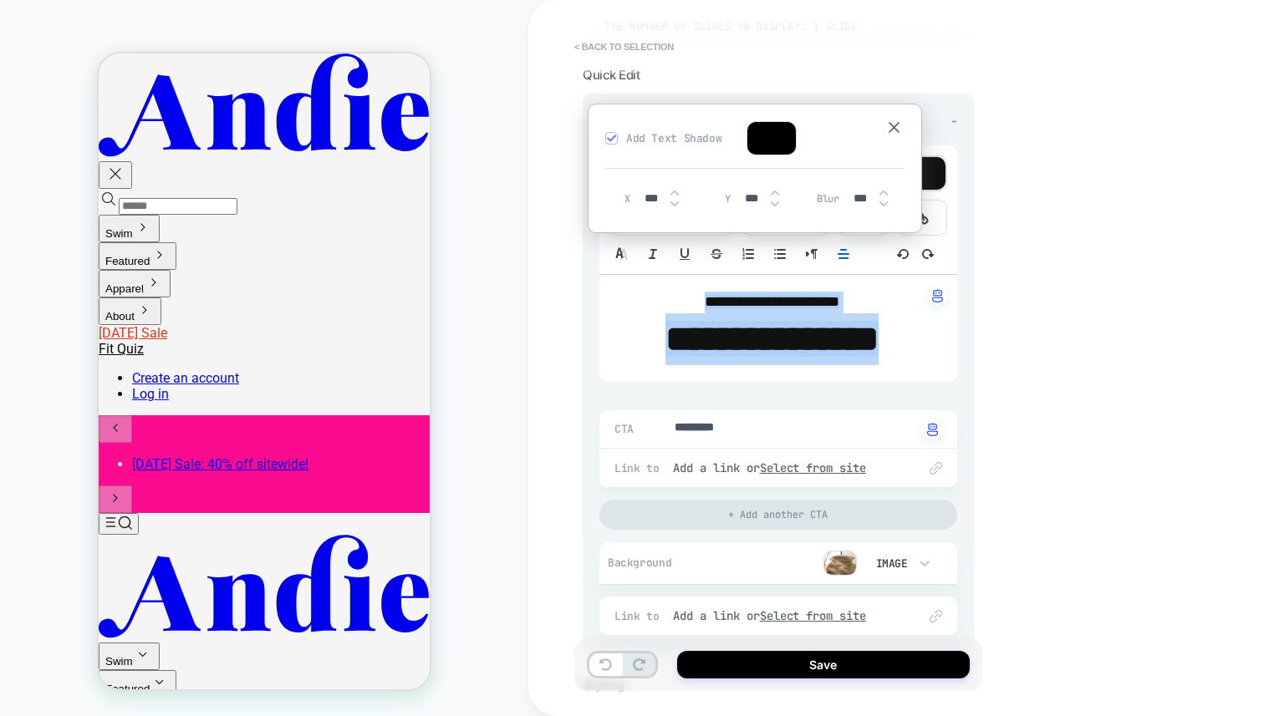
type textarea "*"
click at [773, 144] on div at bounding box center [771, 138] width 48 height 33
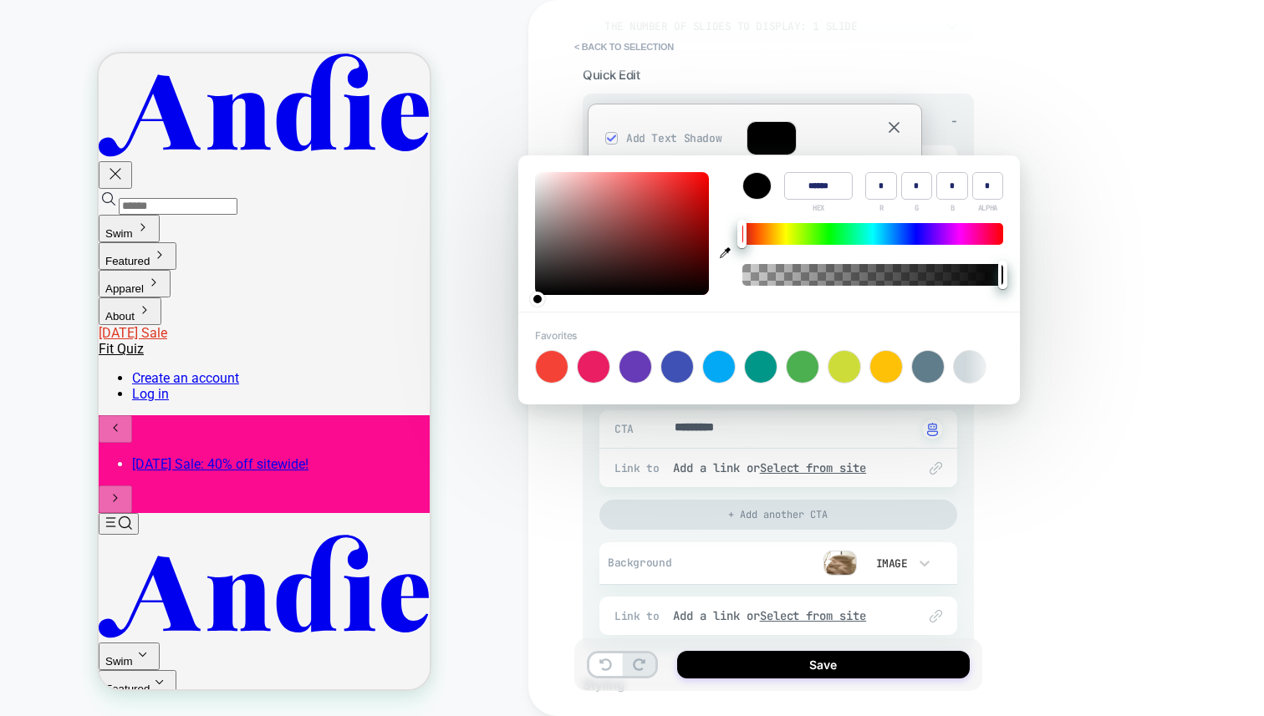
click at [749, 230] on div at bounding box center [872, 234] width 261 height 22
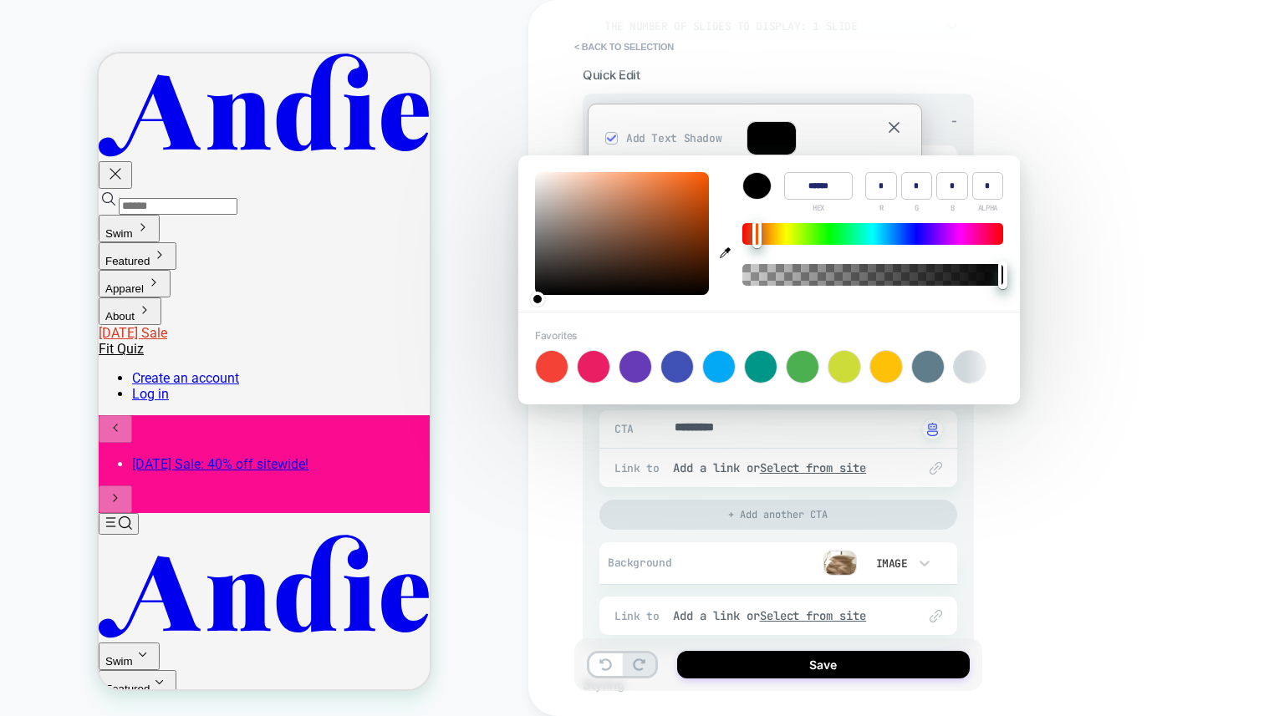
click at [758, 231] on div at bounding box center [872, 234] width 261 height 22
drag, startPoint x: 714, startPoint y: 193, endPoint x: 701, endPoint y: 192, distance: 12.6
click at [713, 193] on button "button" at bounding box center [725, 233] width 25 height 123
type input "******"
type input "***"
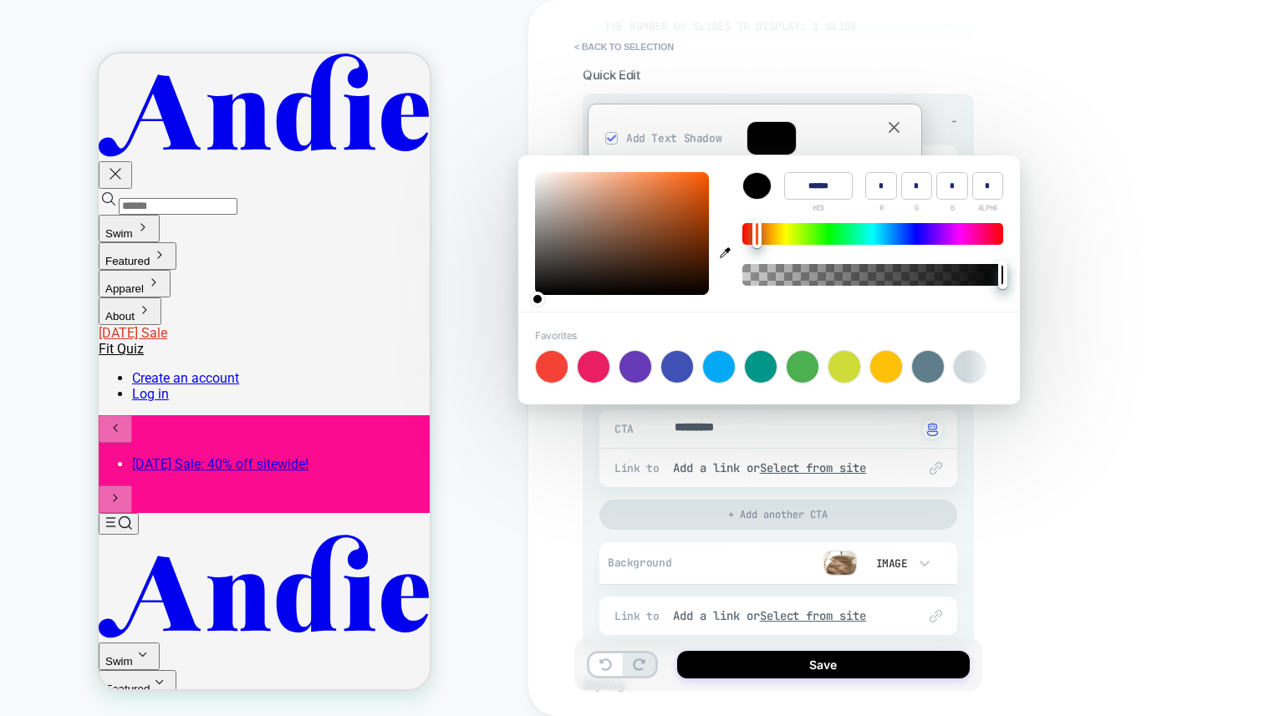
type input "**"
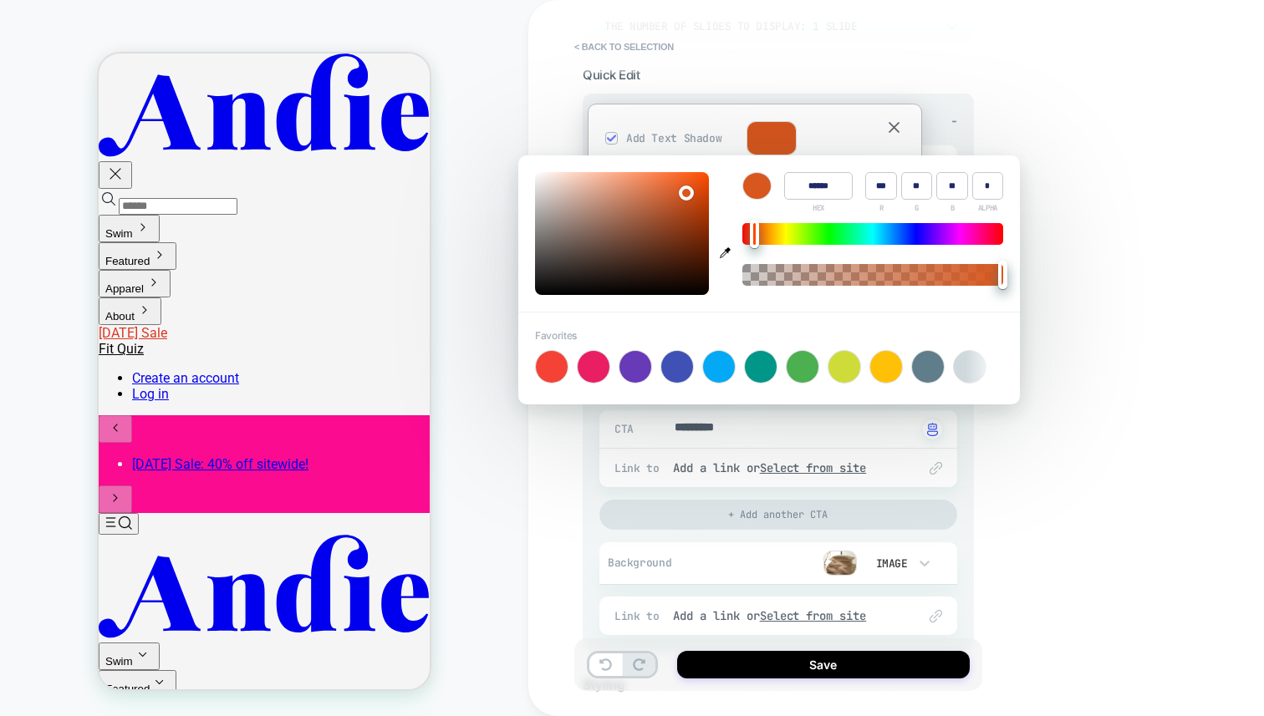
type textarea "*"
click at [1097, 241] on div "**********" at bounding box center [896, 358] width 736 height 716
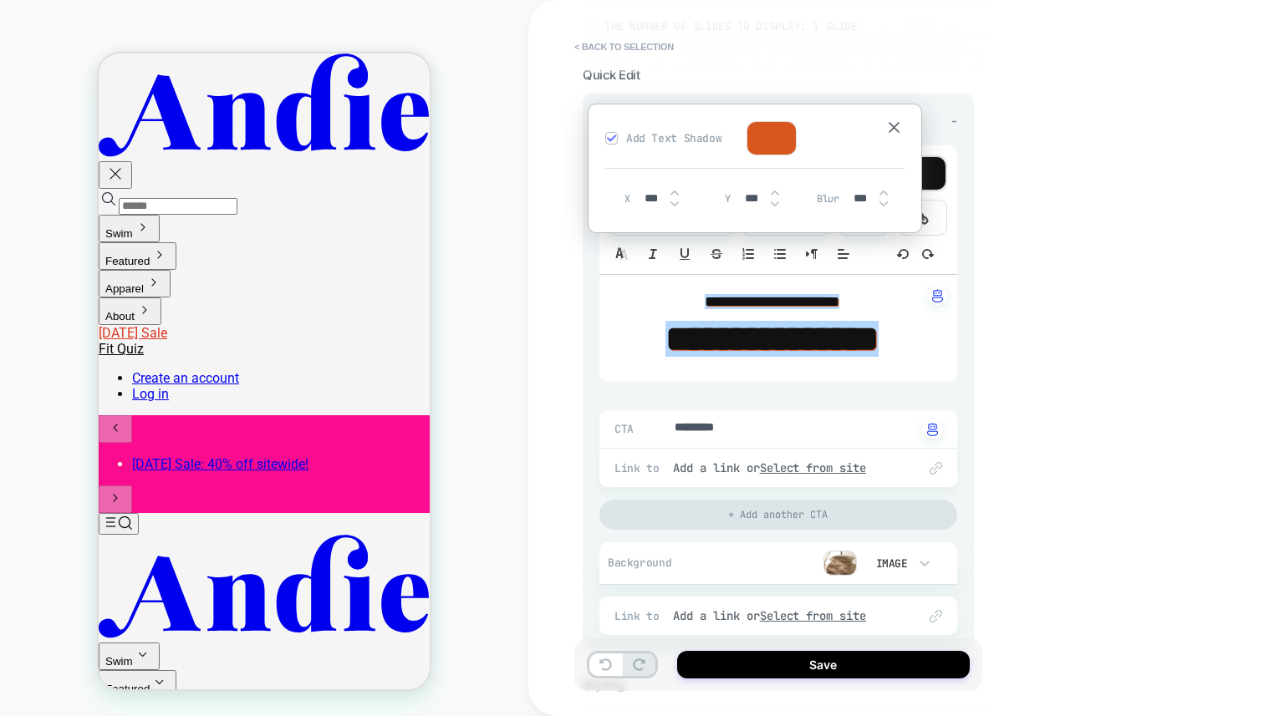
click at [884, 193] on img at bounding box center [883, 193] width 8 height 7
click at [883, 193] on img at bounding box center [883, 193] width 8 height 7
click at [882, 193] on img at bounding box center [883, 193] width 8 height 7
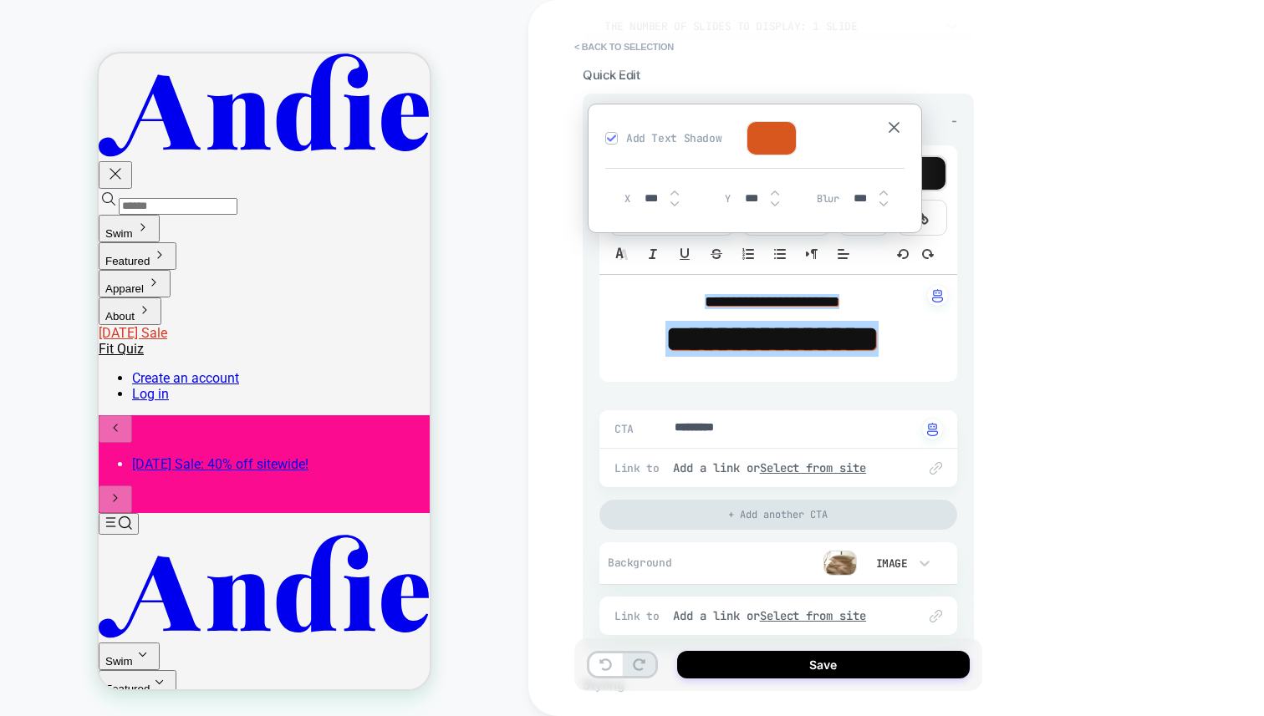
type input "***"
click at [882, 193] on img at bounding box center [883, 193] width 8 height 7
type textarea "*"
type input "***"
type textarea "*"
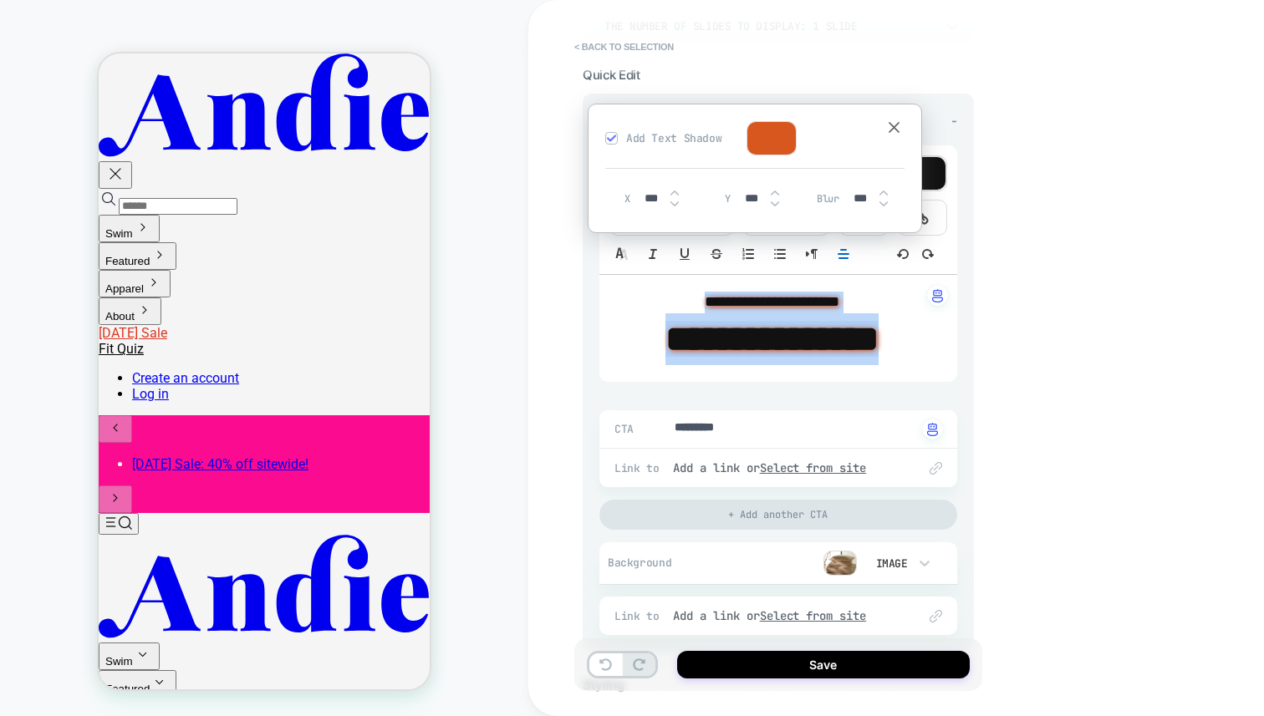
click at [882, 193] on img at bounding box center [883, 193] width 8 height 7
type input "****"
click at [1099, 304] on div "**********" at bounding box center [896, 358] width 736 height 716
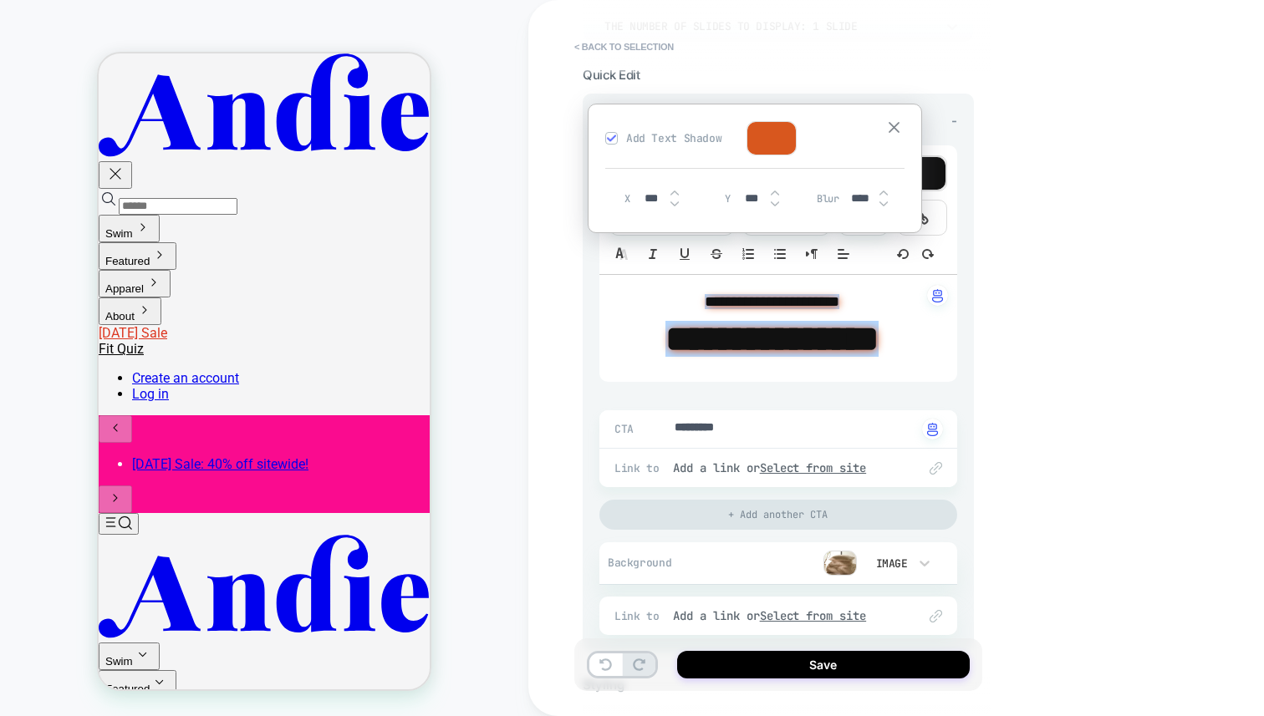
click at [899, 123] on img at bounding box center [894, 127] width 11 height 11
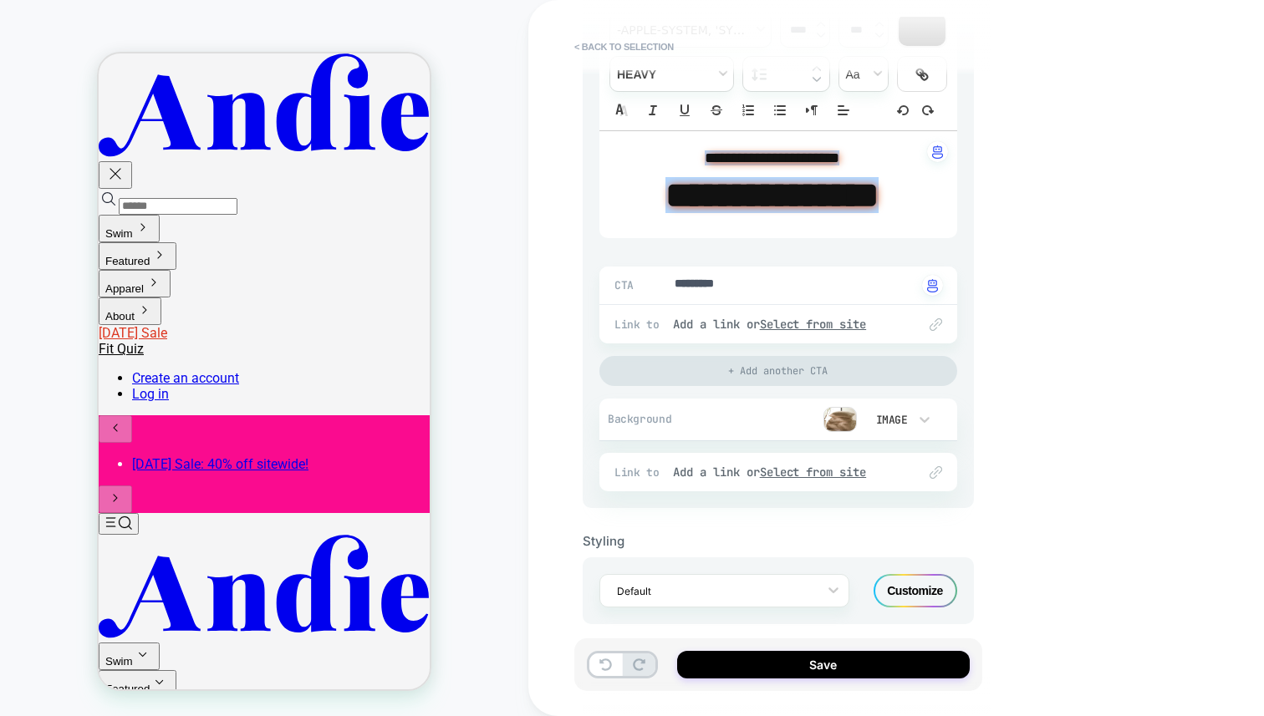
scroll to position [311, 0]
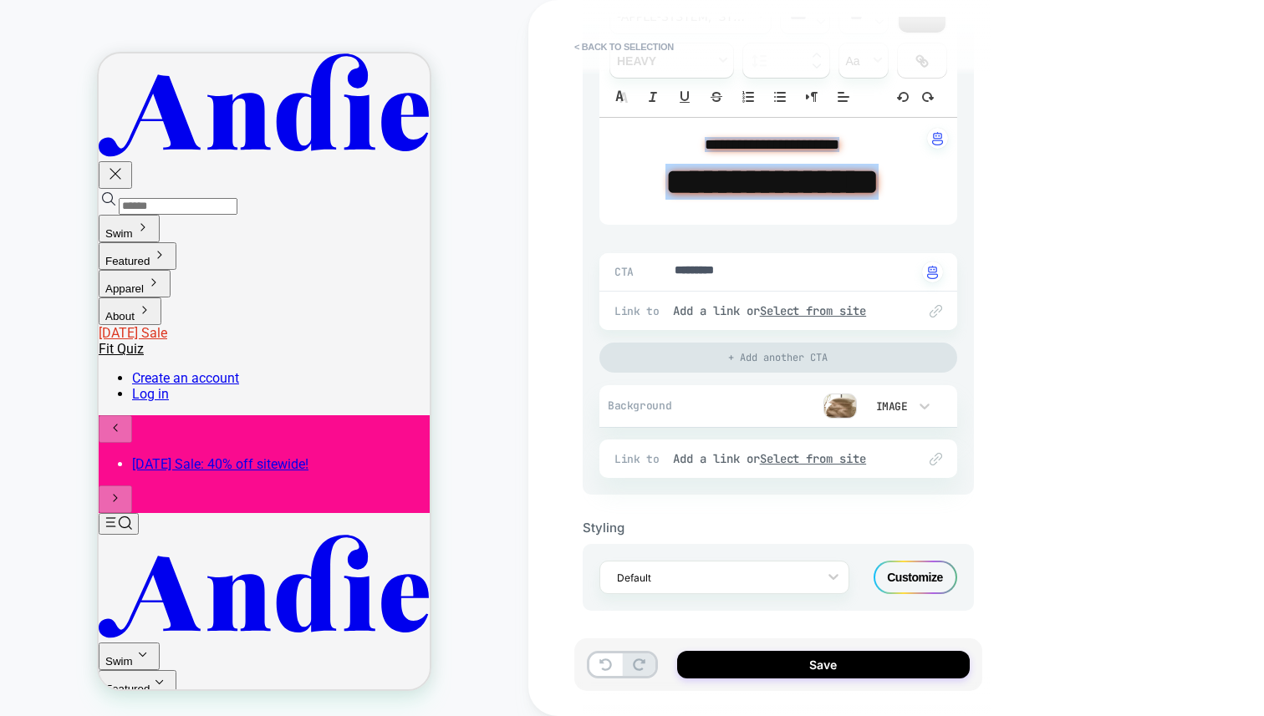
click at [902, 574] on div "Customize" at bounding box center [915, 577] width 84 height 33
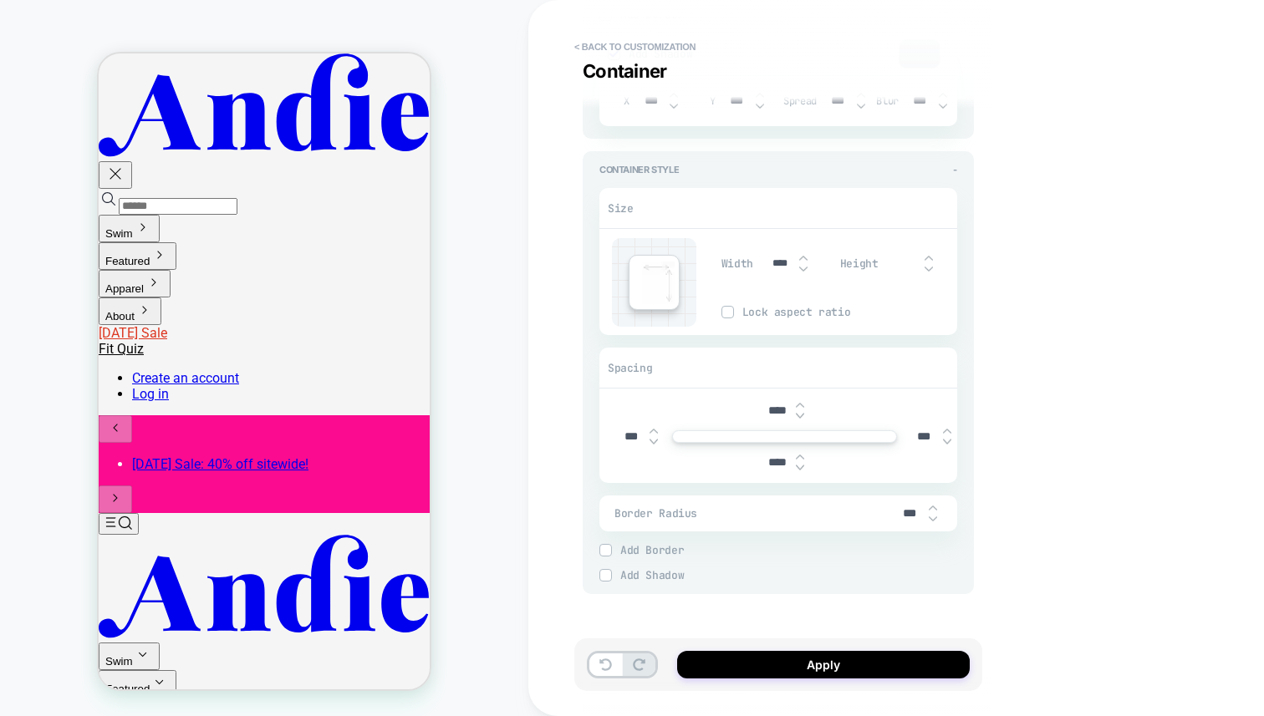
scroll to position [2246, 0]
click at [777, 403] on input "****" at bounding box center [777, 410] width 38 height 14
type textarea "*"
type input "***"
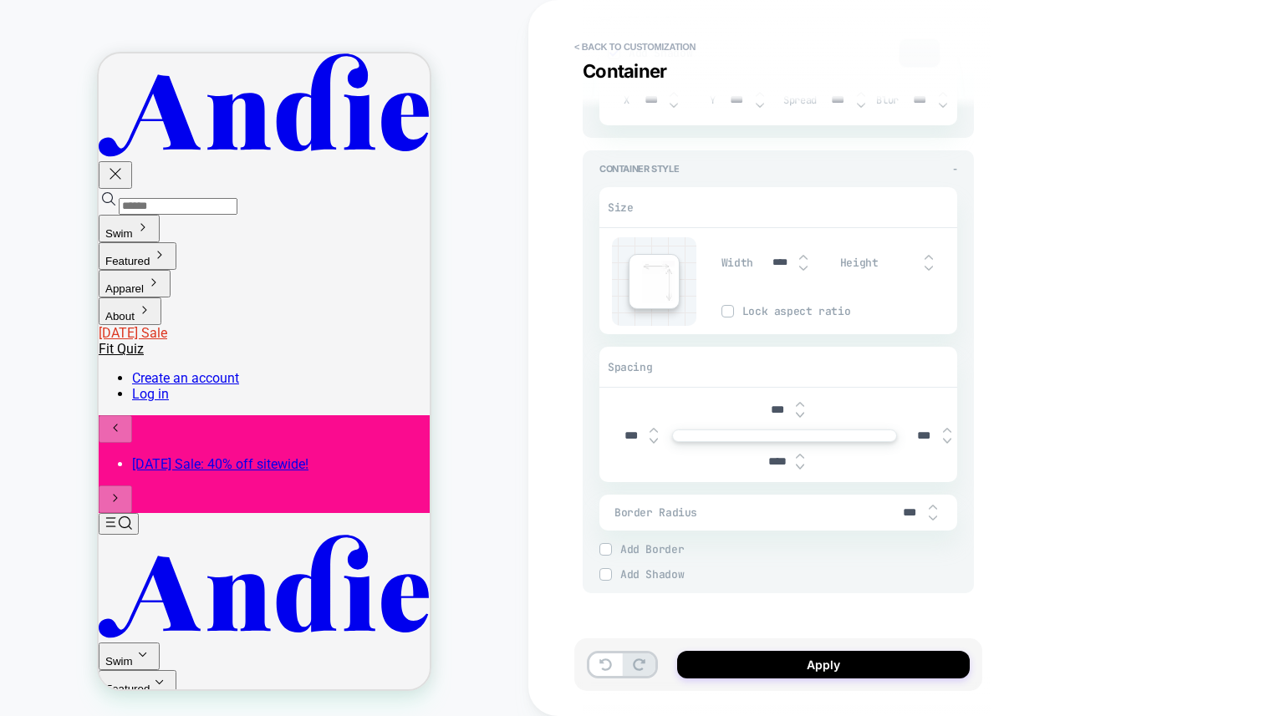
type textarea "*"
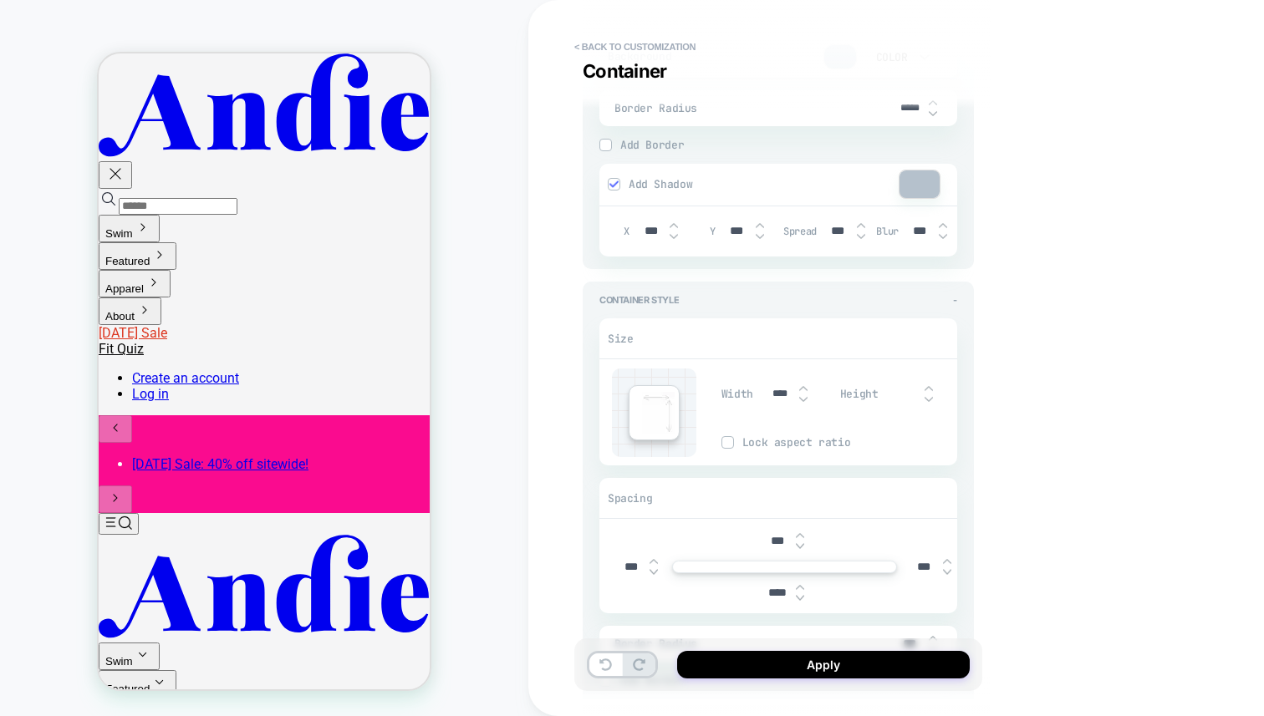
scroll to position [2028, 0]
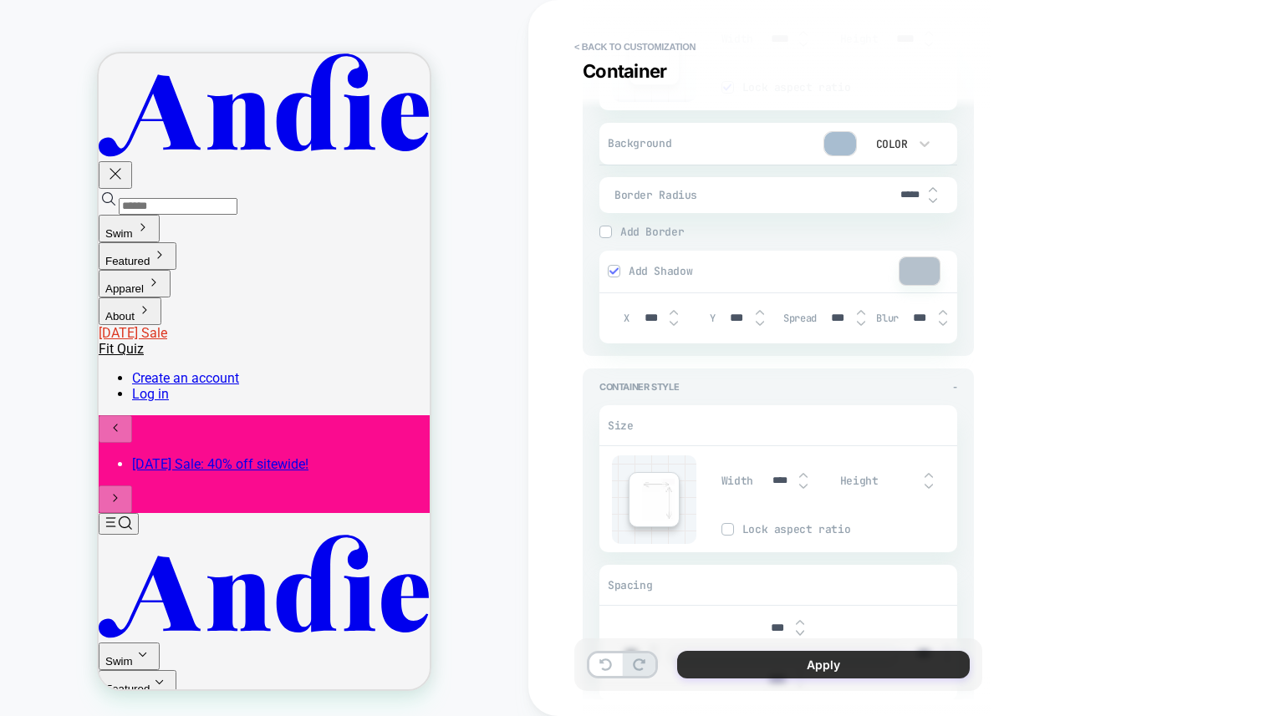
type input "***"
click at [822, 662] on button "Apply" at bounding box center [823, 665] width 293 height 28
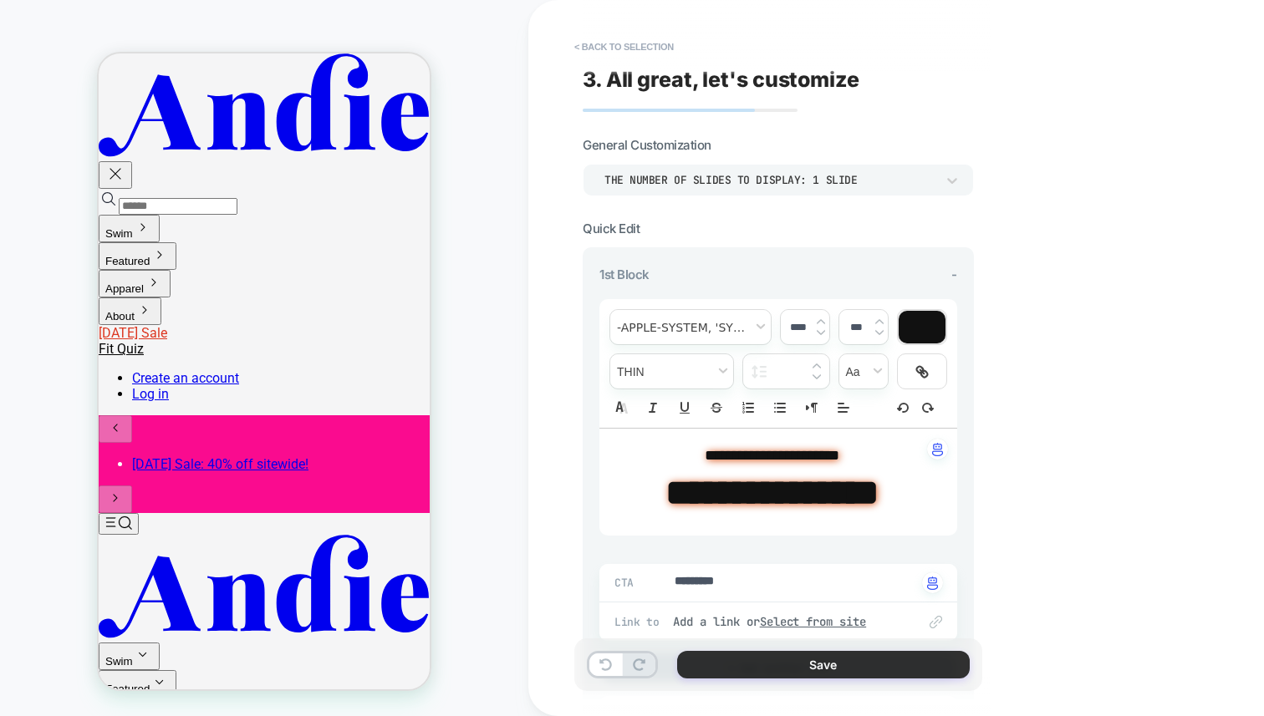
click at [833, 662] on button "Save" at bounding box center [823, 665] width 293 height 28
type textarea "*"
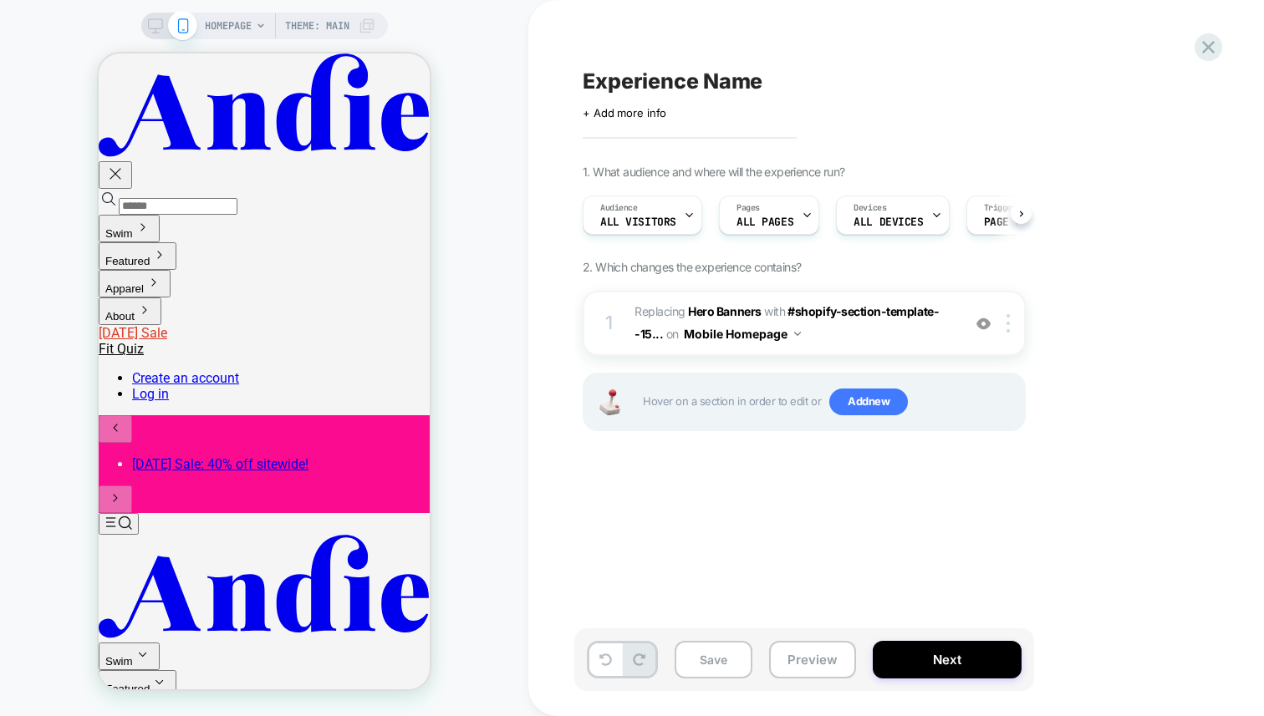
scroll to position [0, 1]
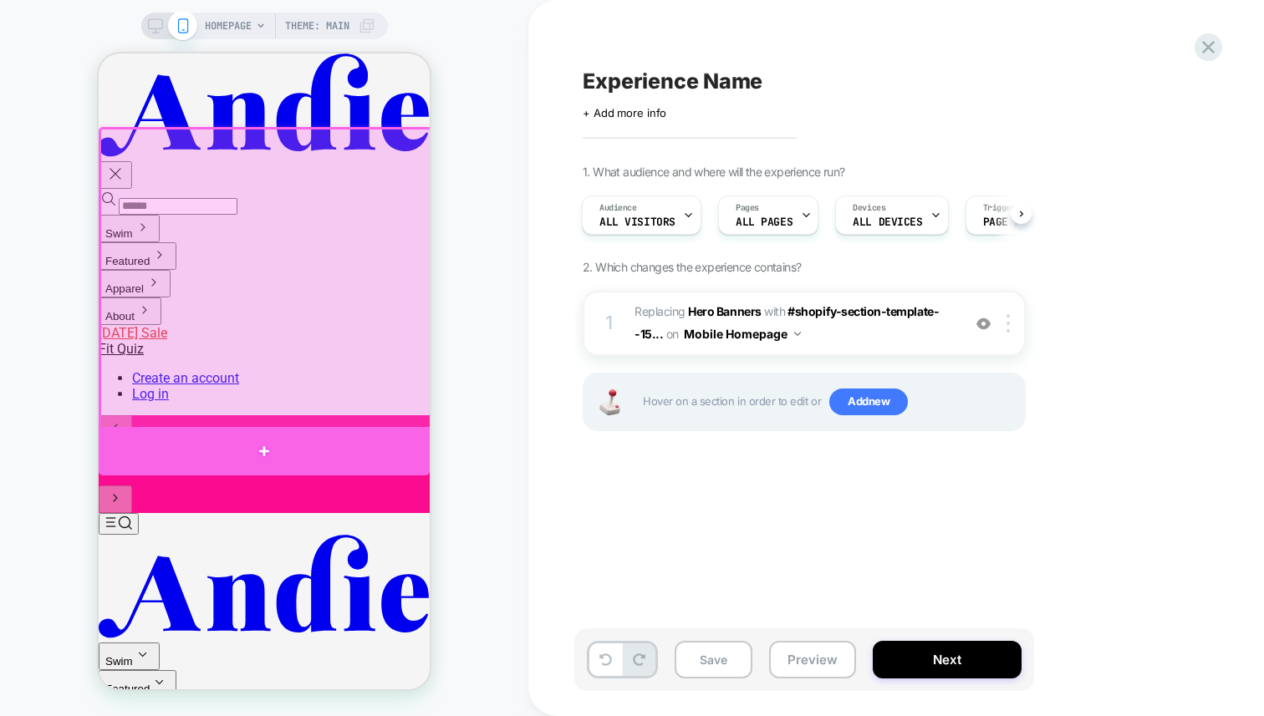
click at [296, 450] on div at bounding box center [264, 451] width 331 height 48
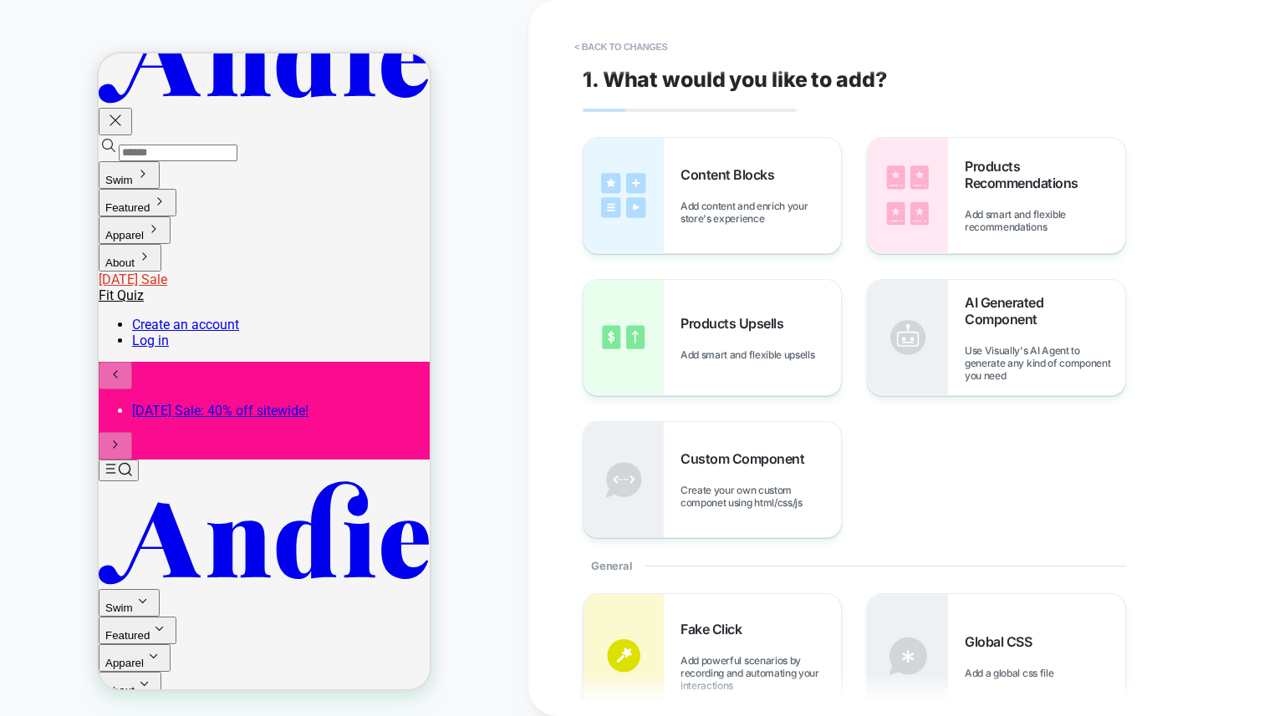
scroll to position [56, 0]
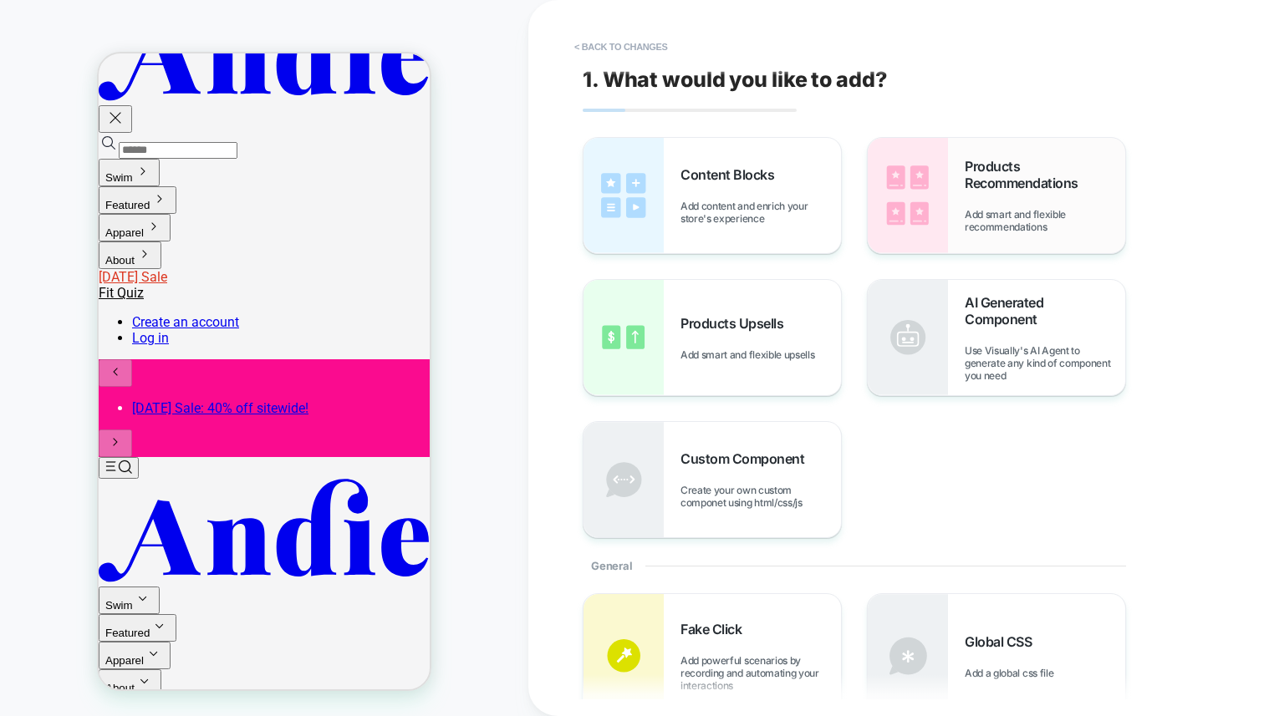
click at [990, 189] on span "Products Recommendations" at bounding box center [1045, 174] width 160 height 33
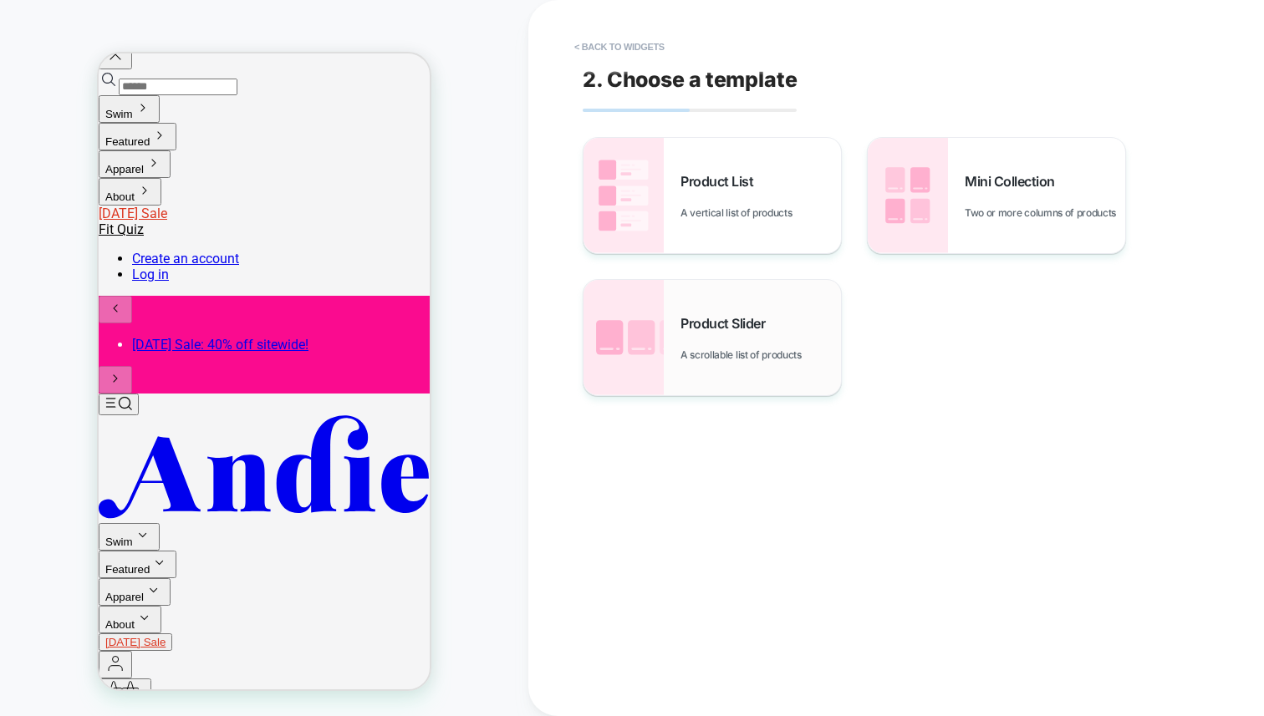
scroll to position [135, 0]
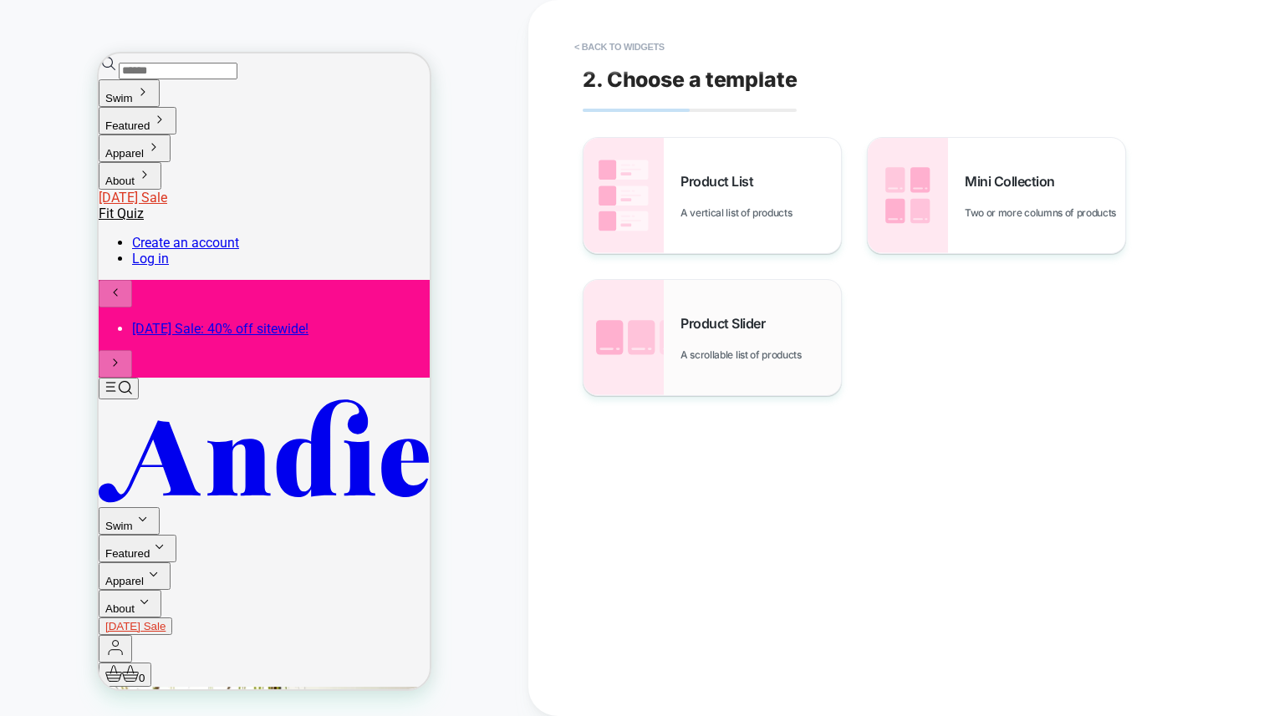
click at [635, 343] on img at bounding box center [623, 337] width 80 height 115
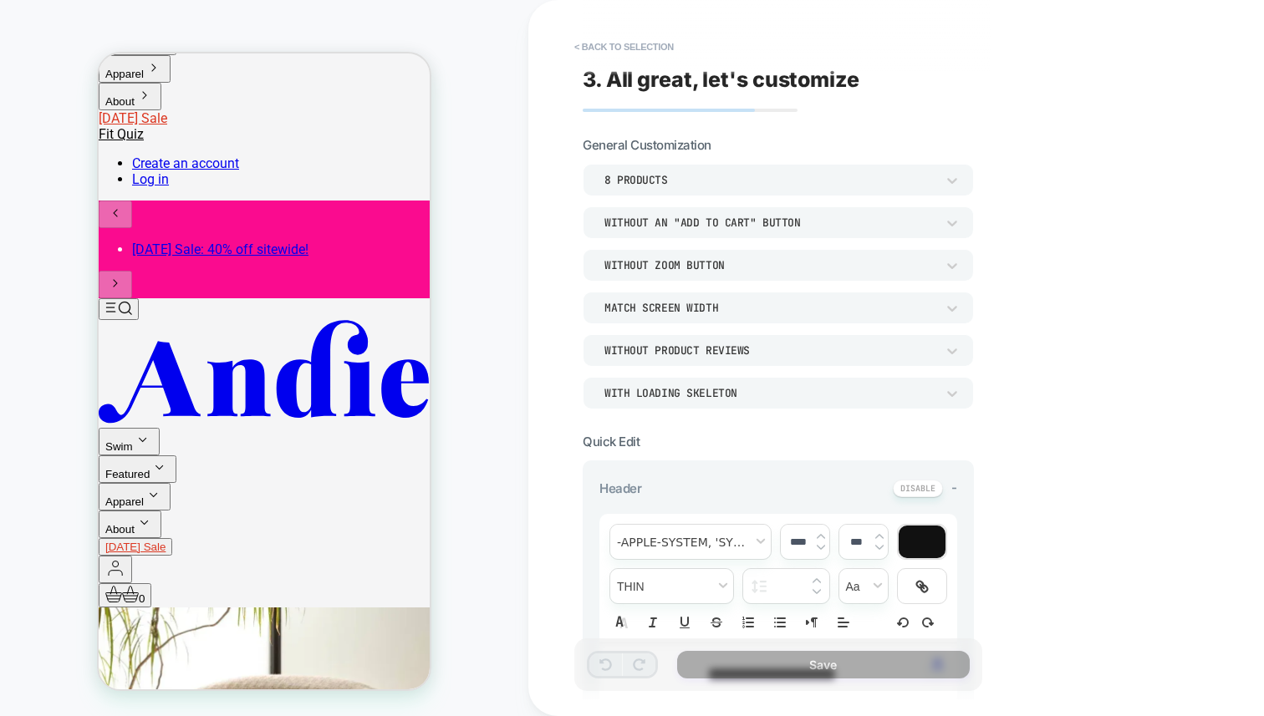
scroll to position [219, 0]
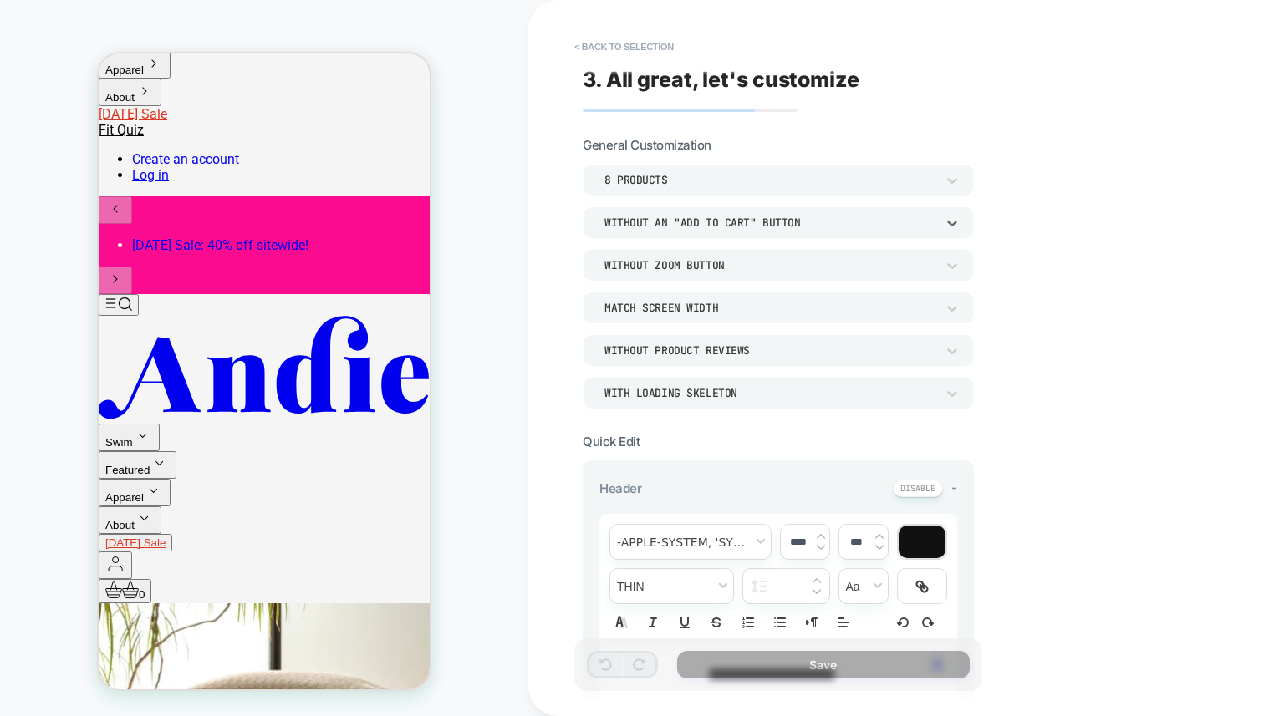
click at [688, 216] on div "Without an "add to cart" button" at bounding box center [769, 223] width 331 height 14
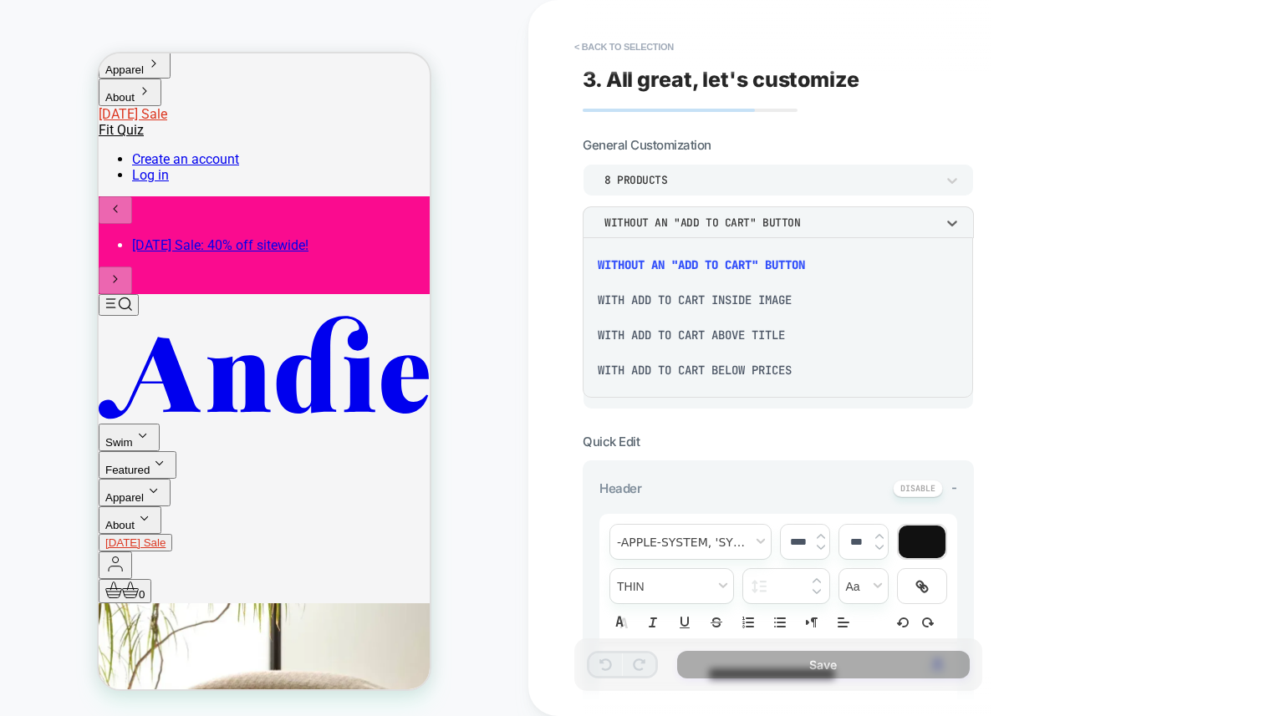
click at [690, 369] on div "With add to cart below prices" at bounding box center [777, 370] width 377 height 35
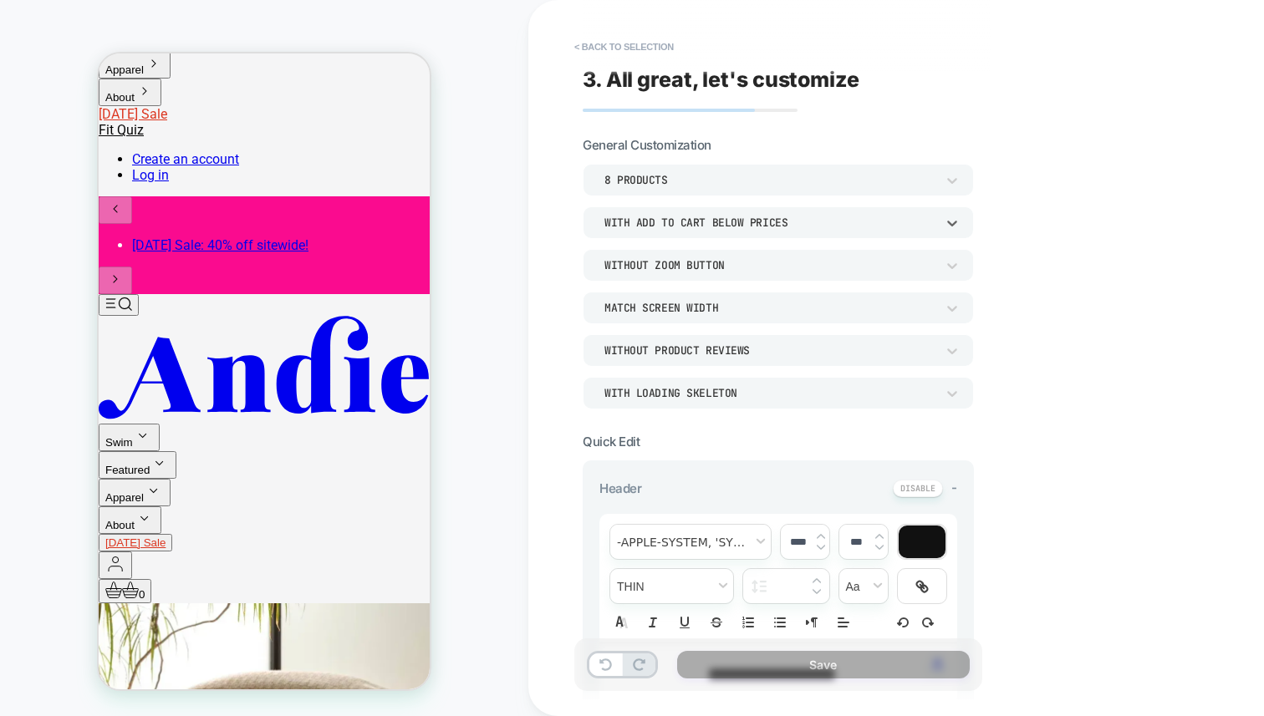
click at [754, 261] on div "Without Zoom Button" at bounding box center [769, 265] width 331 height 14
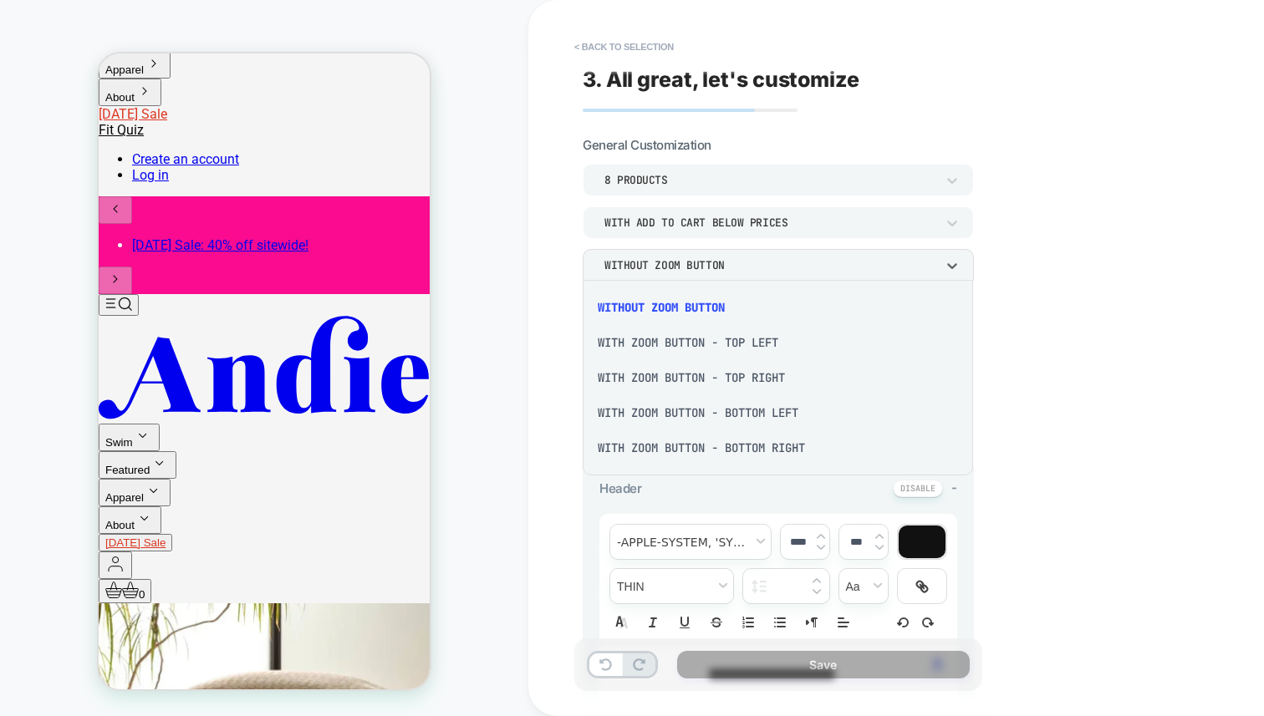
click at [779, 341] on div "With Zoom Button - Top Left" at bounding box center [777, 342] width 377 height 35
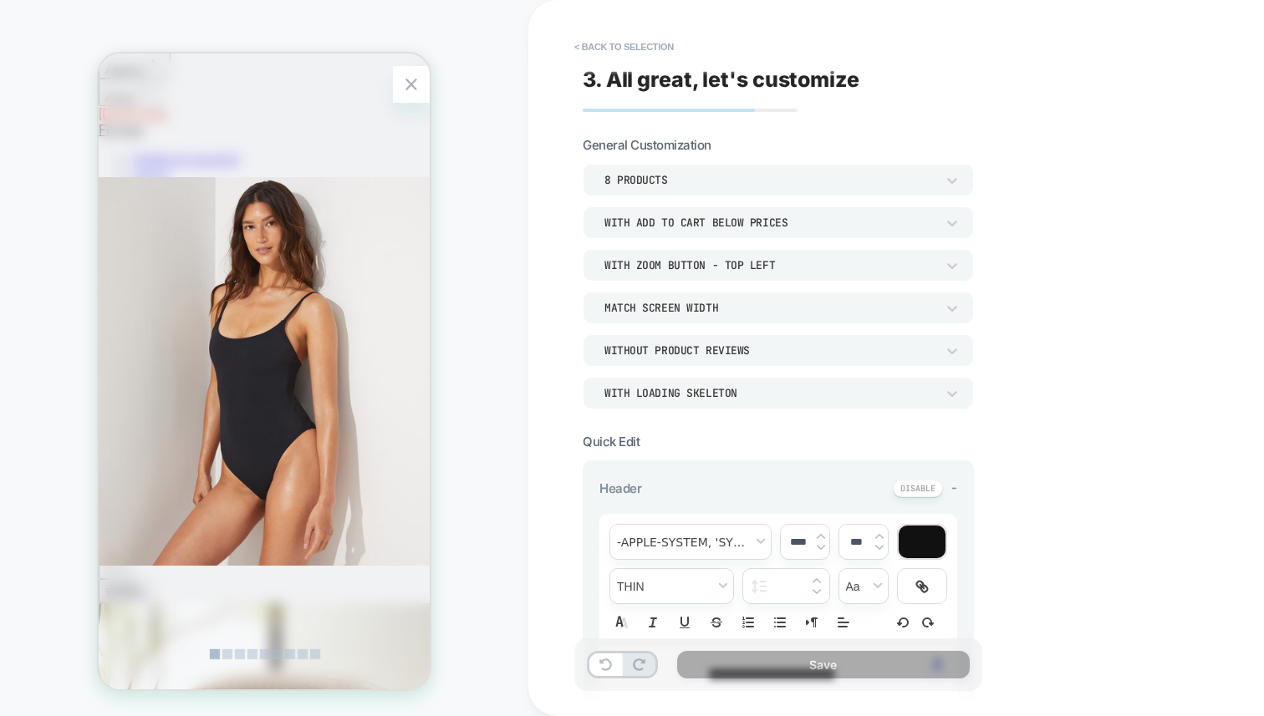
click at [357, 274] on img at bounding box center [264, 371] width 331 height 636
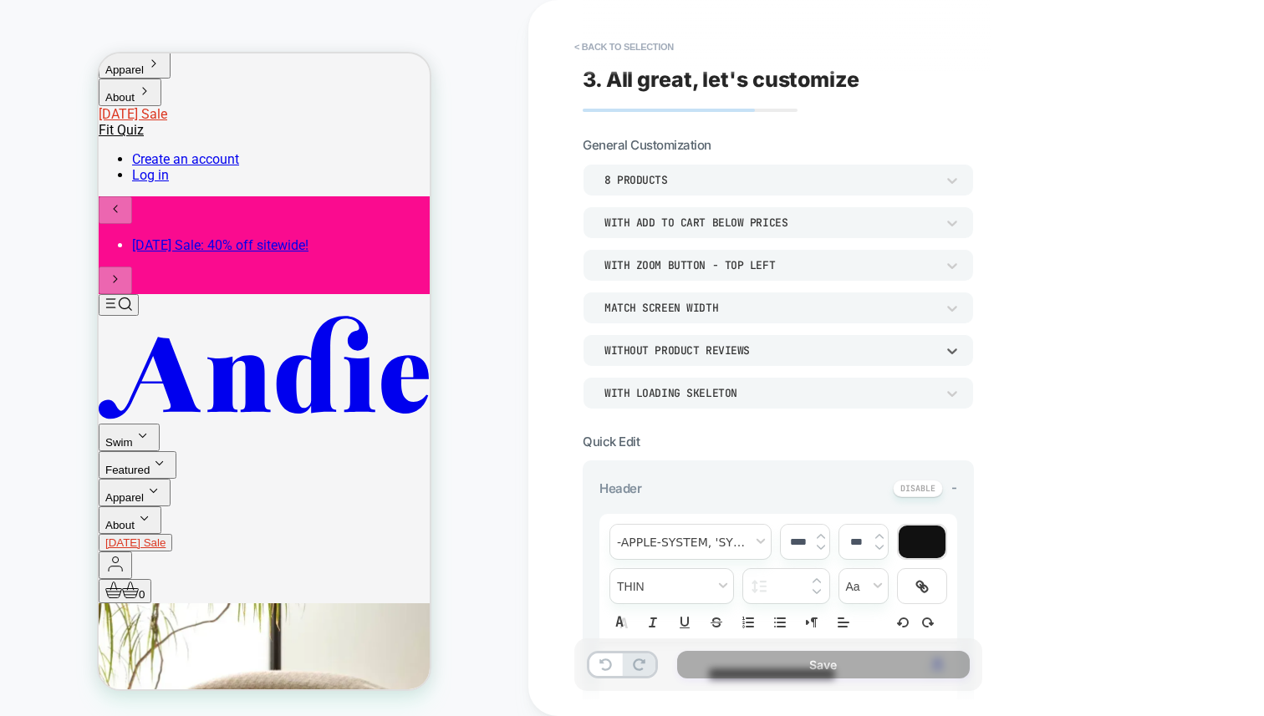
click at [752, 345] on div "Without Product Reviews" at bounding box center [769, 351] width 331 height 14
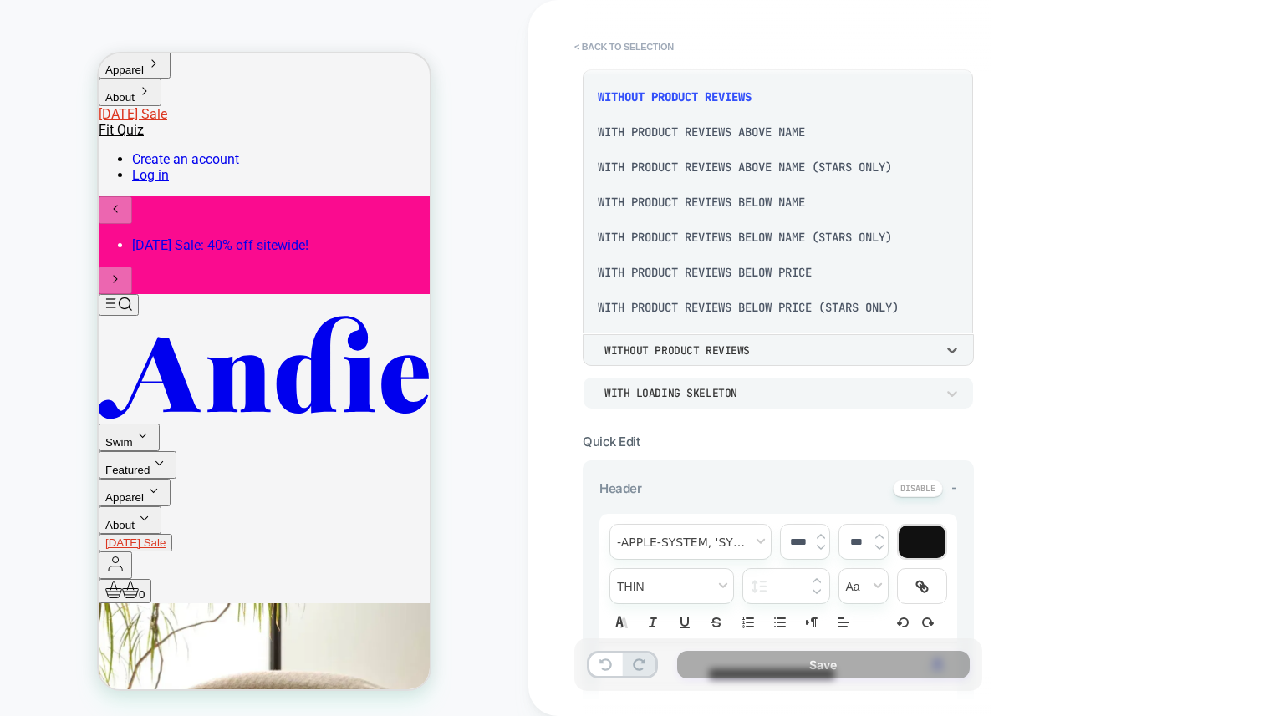
scroll to position [4, 0]
click at [766, 129] on div "With Product Reviews Above Name" at bounding box center [777, 130] width 377 height 35
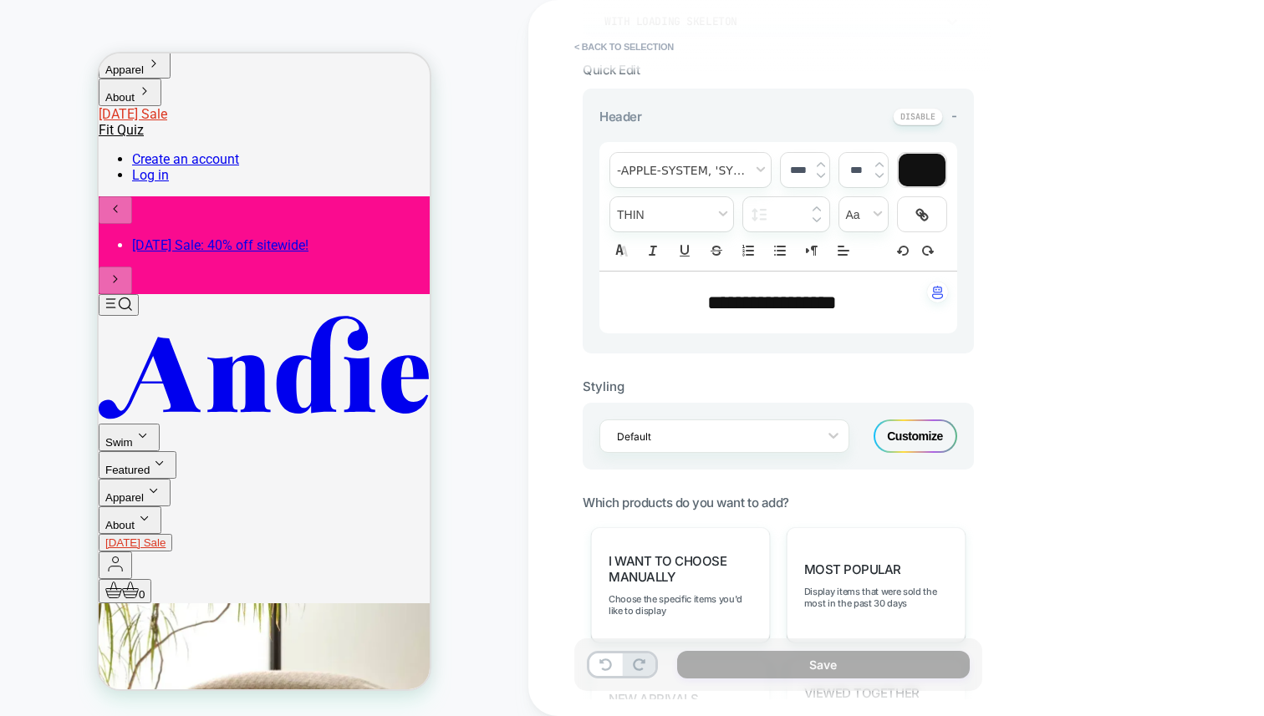
scroll to position [371, 0]
click at [791, 323] on div "**********" at bounding box center [778, 303] width 358 height 62
type input "****"
drag, startPoint x: 851, startPoint y: 301, endPoint x: 586, endPoint y: 261, distance: 268.0
click at [586, 261] on div "**********" at bounding box center [778, 221] width 391 height 265
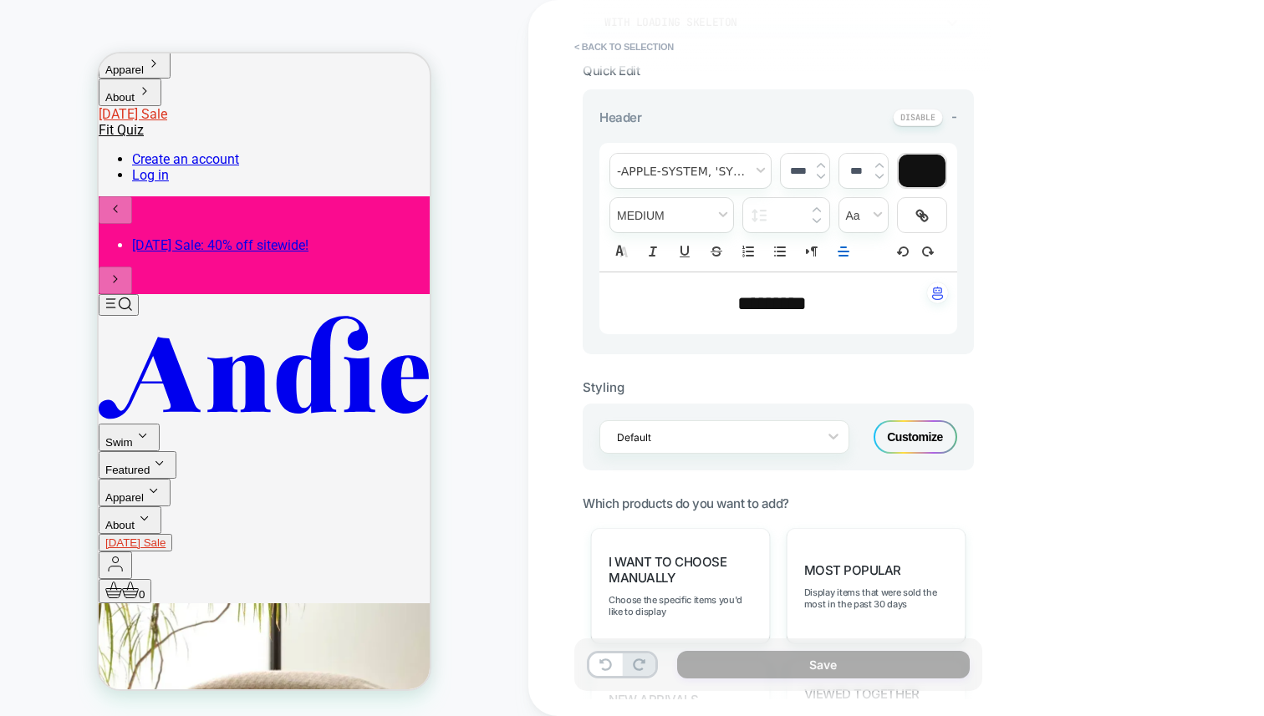
click at [838, 303] on p "********" at bounding box center [772, 303] width 312 height 28
click at [862, 302] on span "**********" at bounding box center [771, 303] width 235 height 20
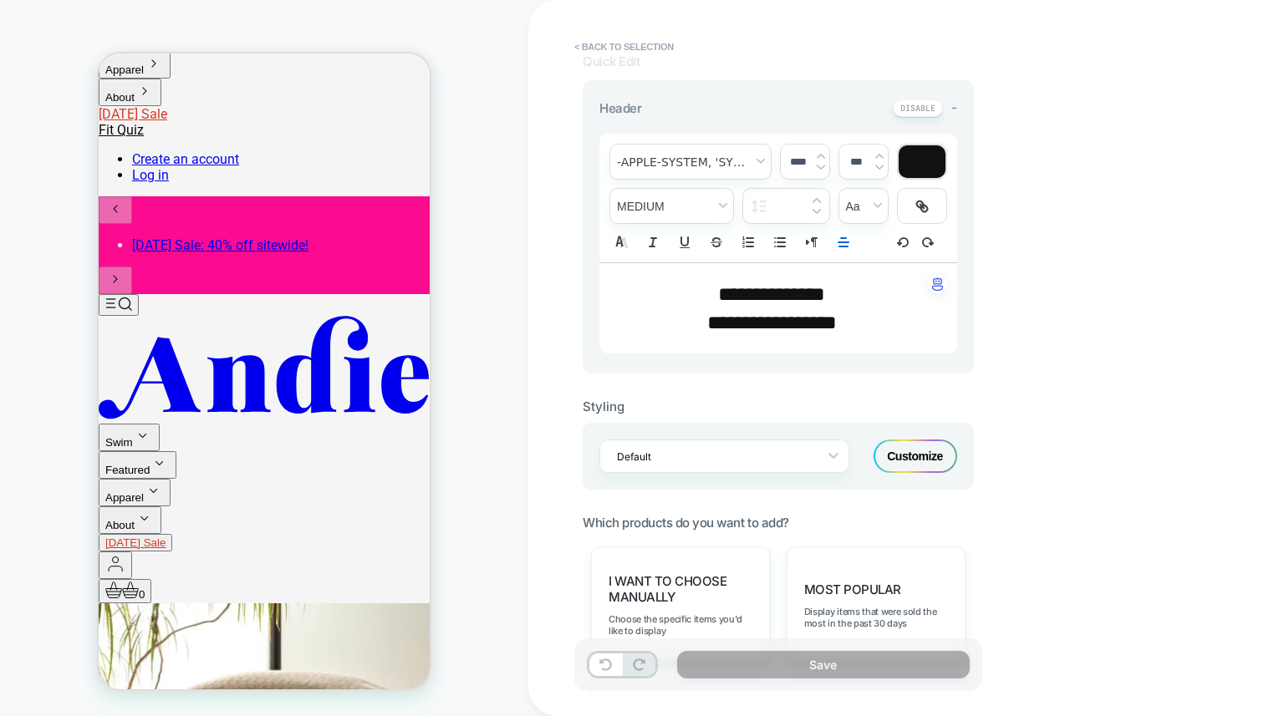
scroll to position [619, 0]
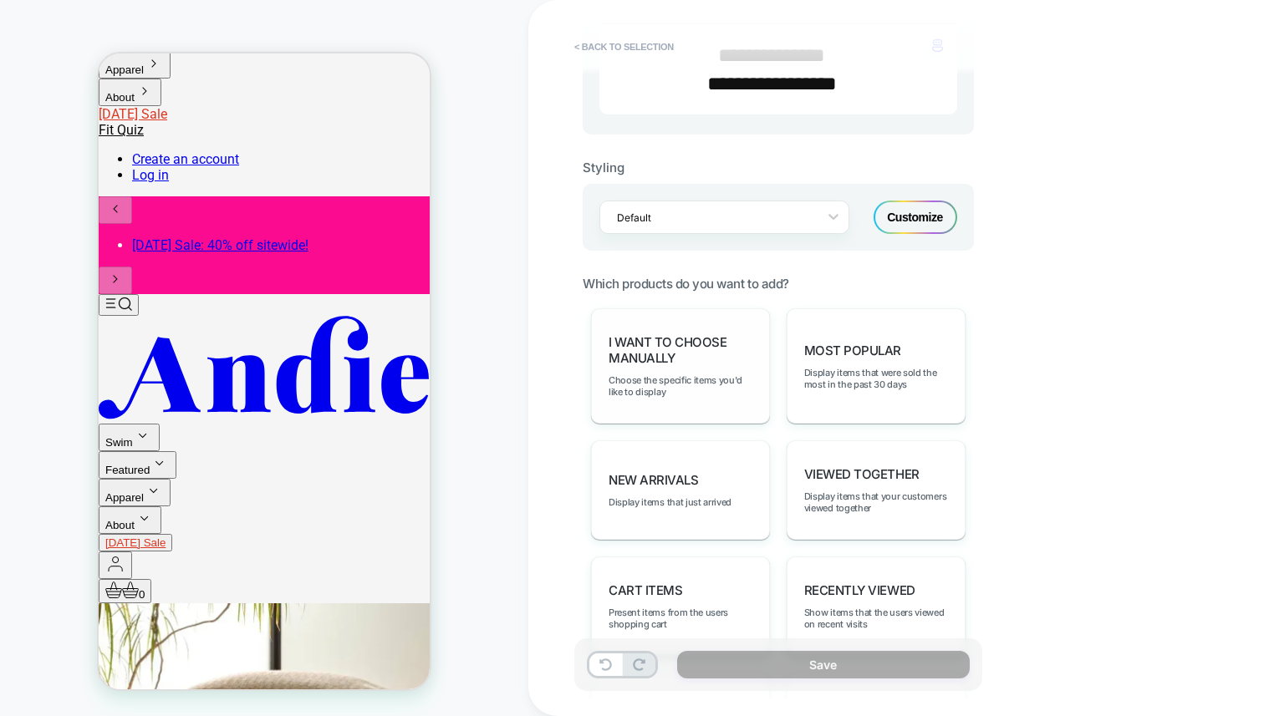
click at [669, 357] on span "I want to choose manually" at bounding box center [681, 350] width 144 height 32
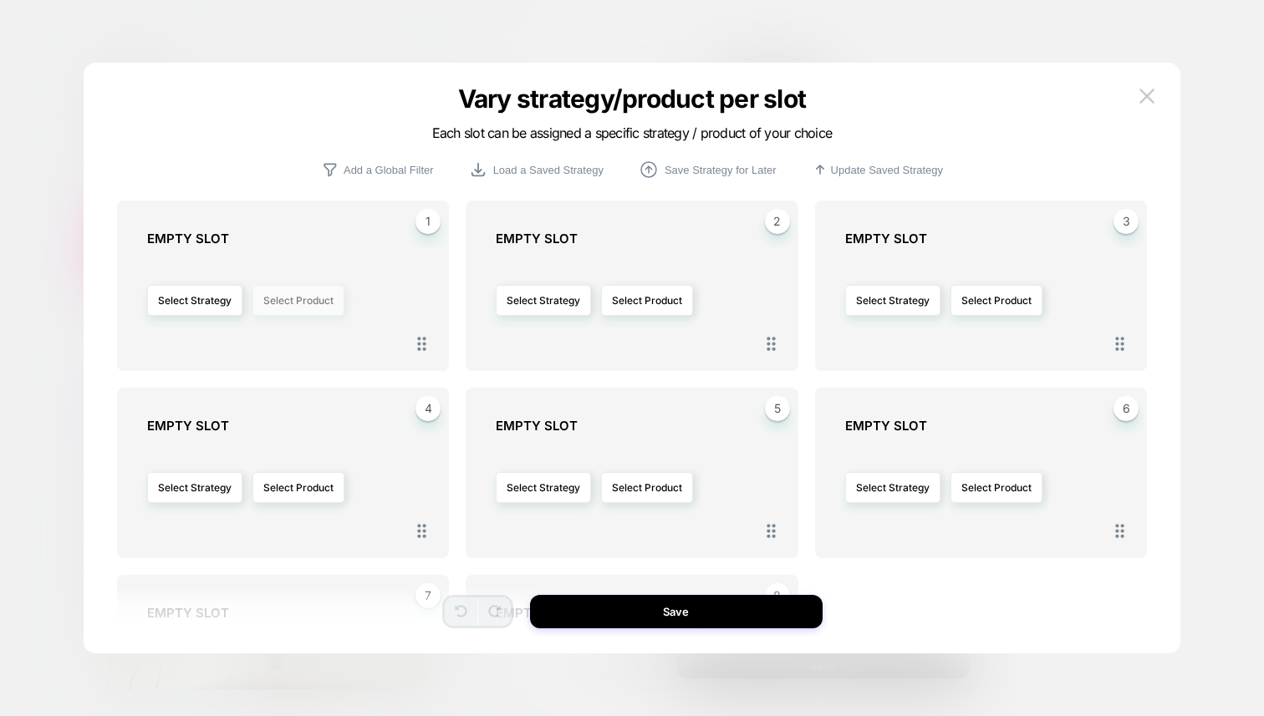
click at [286, 303] on button "Select Product" at bounding box center [298, 300] width 92 height 31
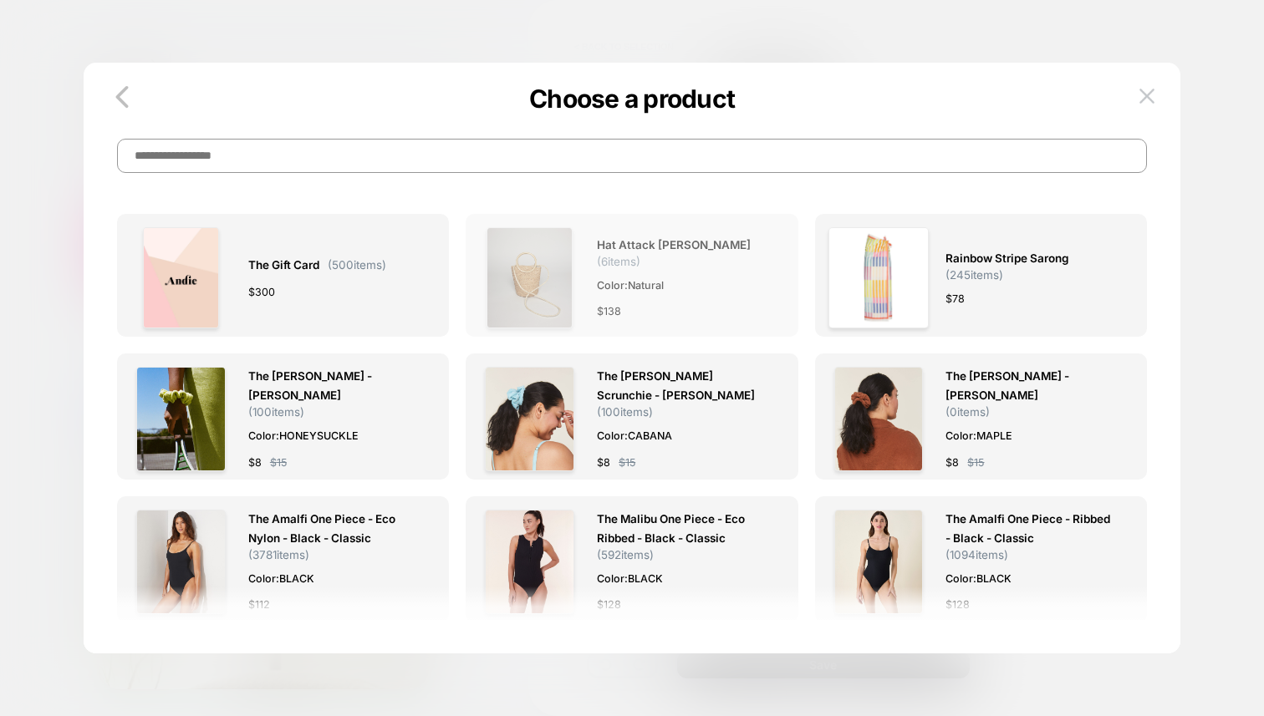
click at [663, 272] on div "Hat Attack [PERSON_NAME] ( 6 items) Color: Natural $ 138" at bounding box center [682, 277] width 171 height 101
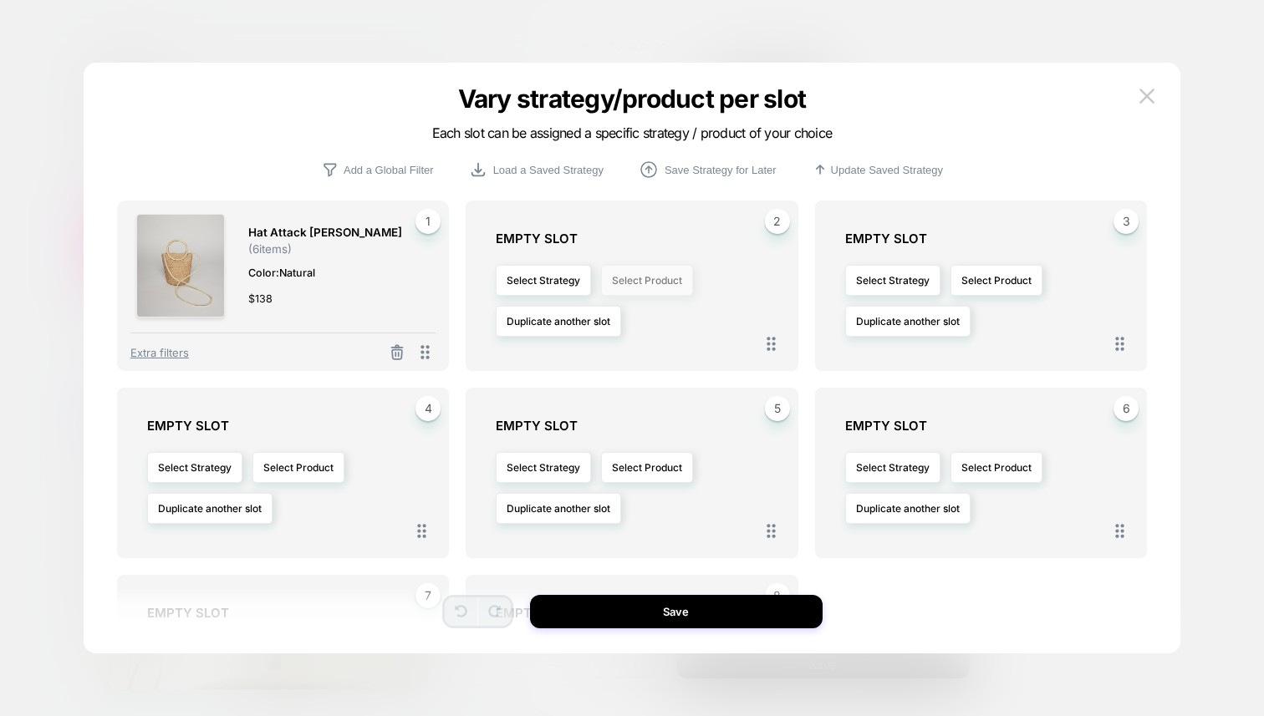
click at [669, 283] on button "Select Product" at bounding box center [647, 280] width 92 height 31
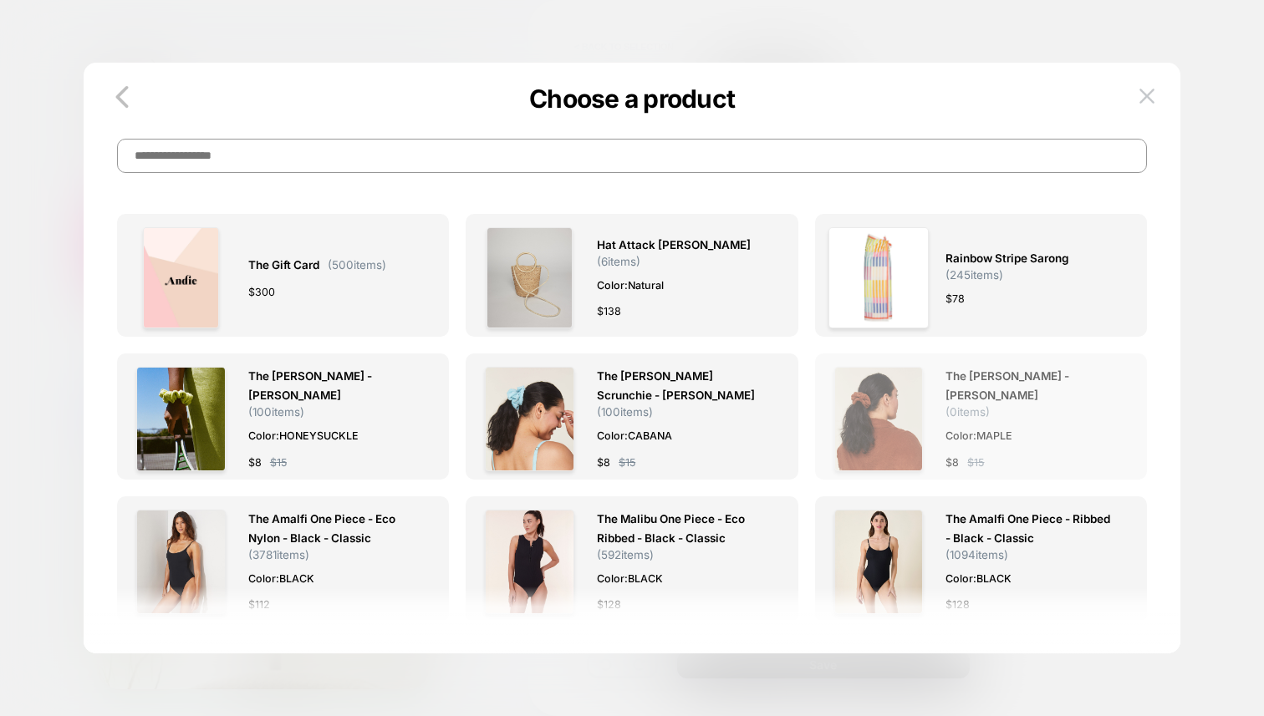
click at [1038, 415] on span "The [PERSON_NAME] - [PERSON_NAME] ( 0 items)" at bounding box center [1030, 393] width 171 height 52
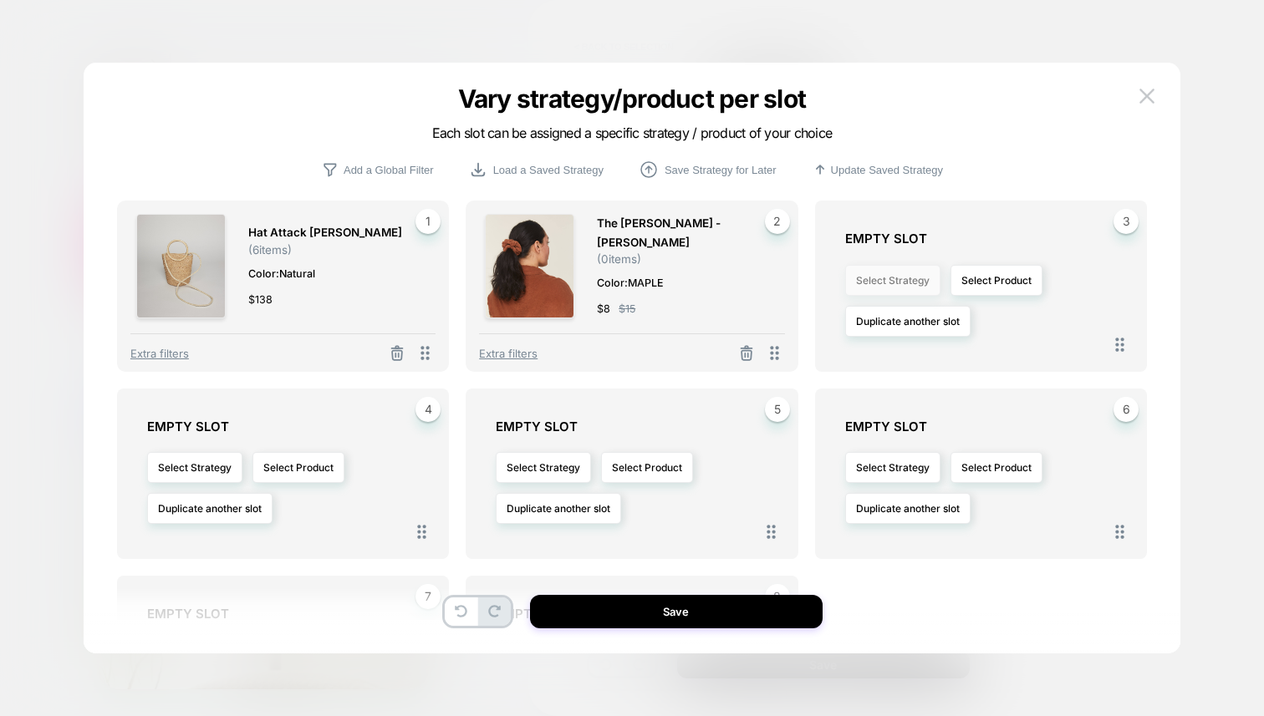
click at [894, 283] on button "Select Strategy" at bounding box center [892, 280] width 95 height 31
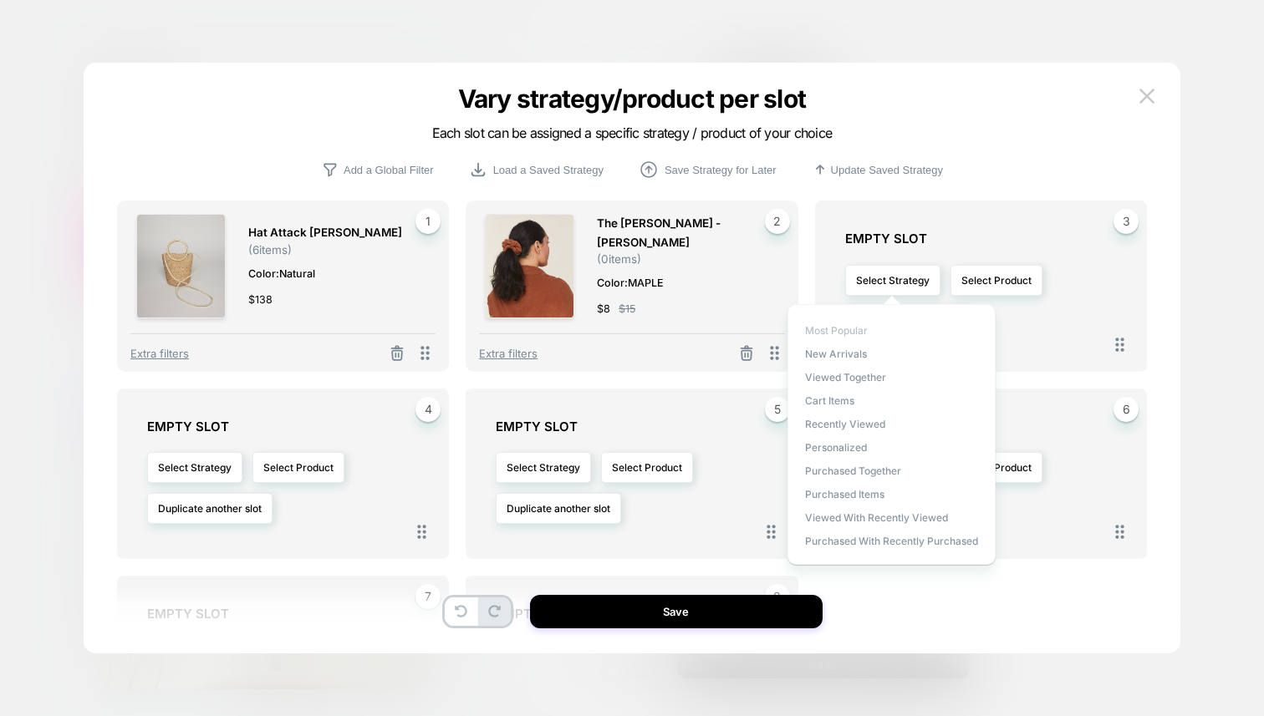
click at [830, 334] on span "Most Popular" at bounding box center [836, 330] width 63 height 13
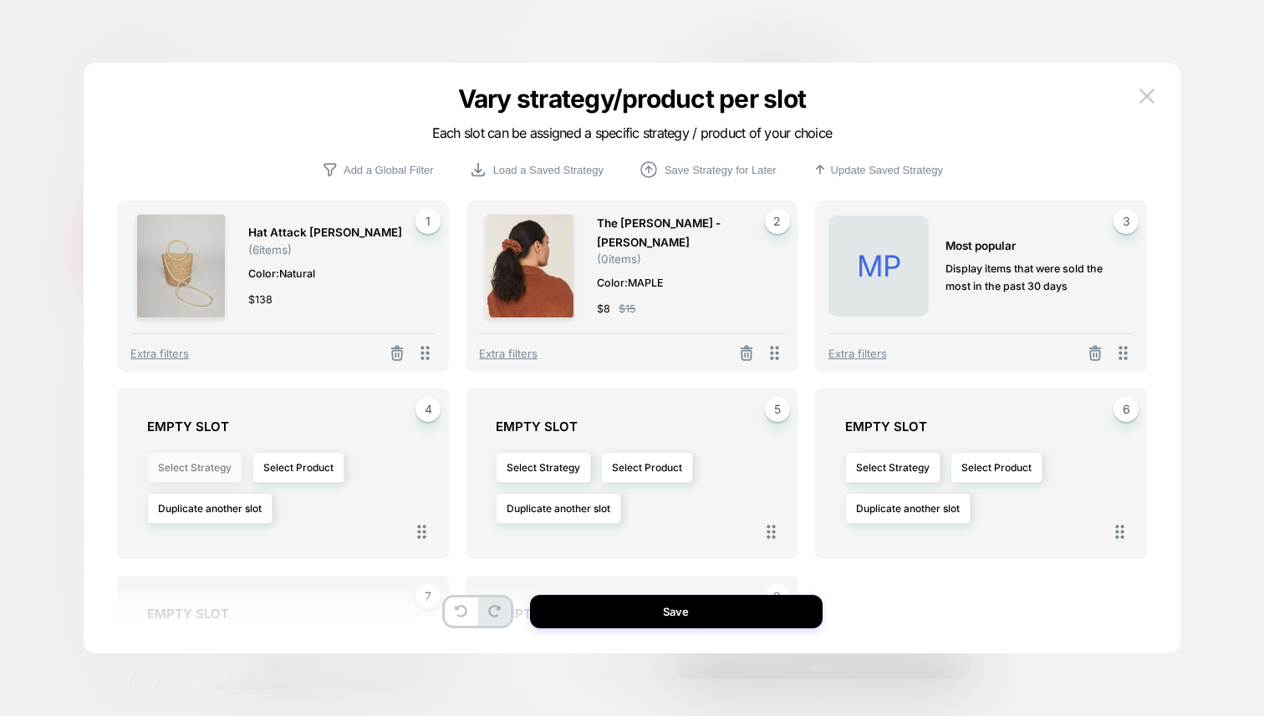
click at [198, 470] on button "Select Strategy" at bounding box center [194, 467] width 95 height 31
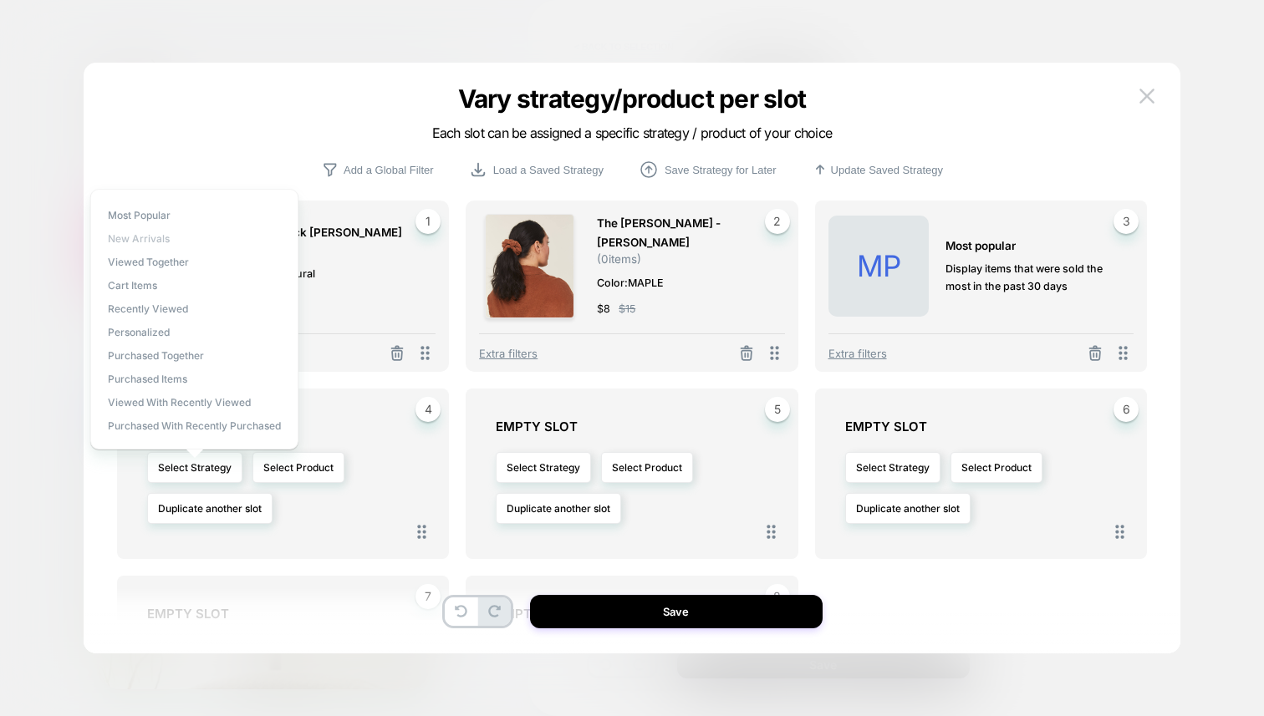
click at [150, 242] on span "New Arrivals" at bounding box center [139, 238] width 62 height 13
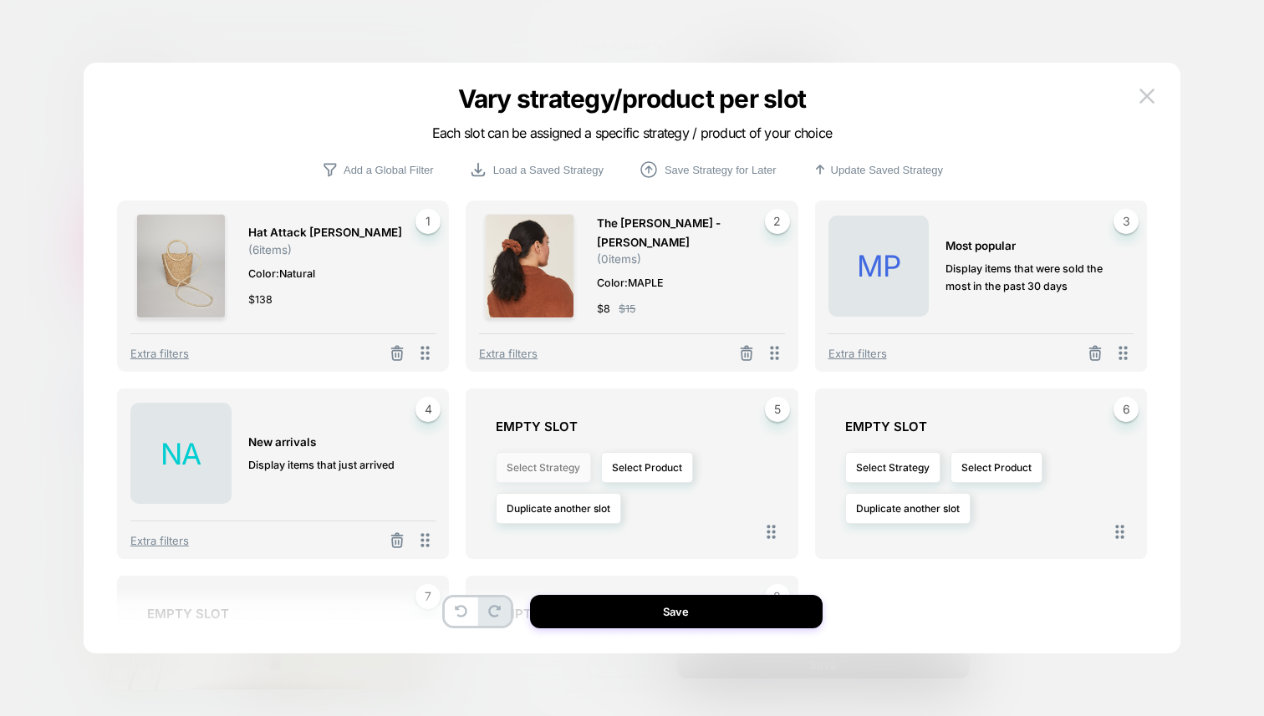
click at [523, 471] on button "Select Strategy" at bounding box center [543, 467] width 95 height 31
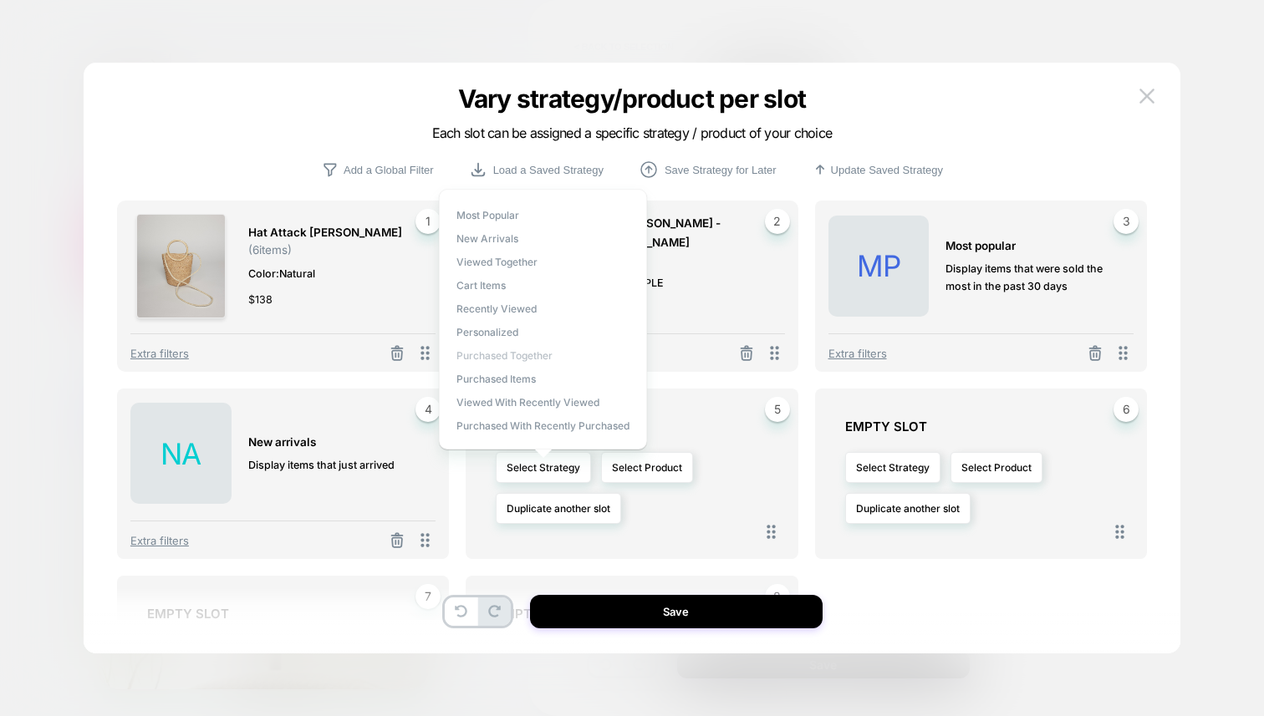
click at [495, 351] on span "Purchased Together" at bounding box center [504, 355] width 96 height 13
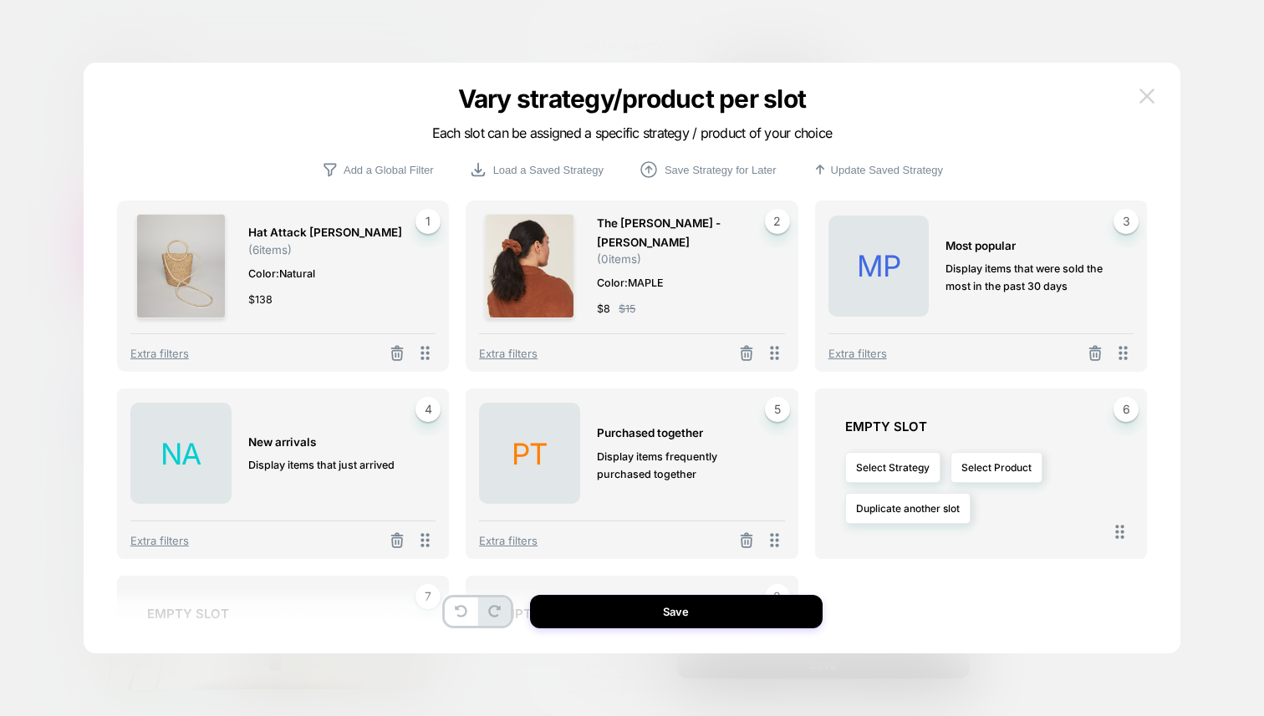
click at [1150, 89] on img at bounding box center [1146, 96] width 15 height 14
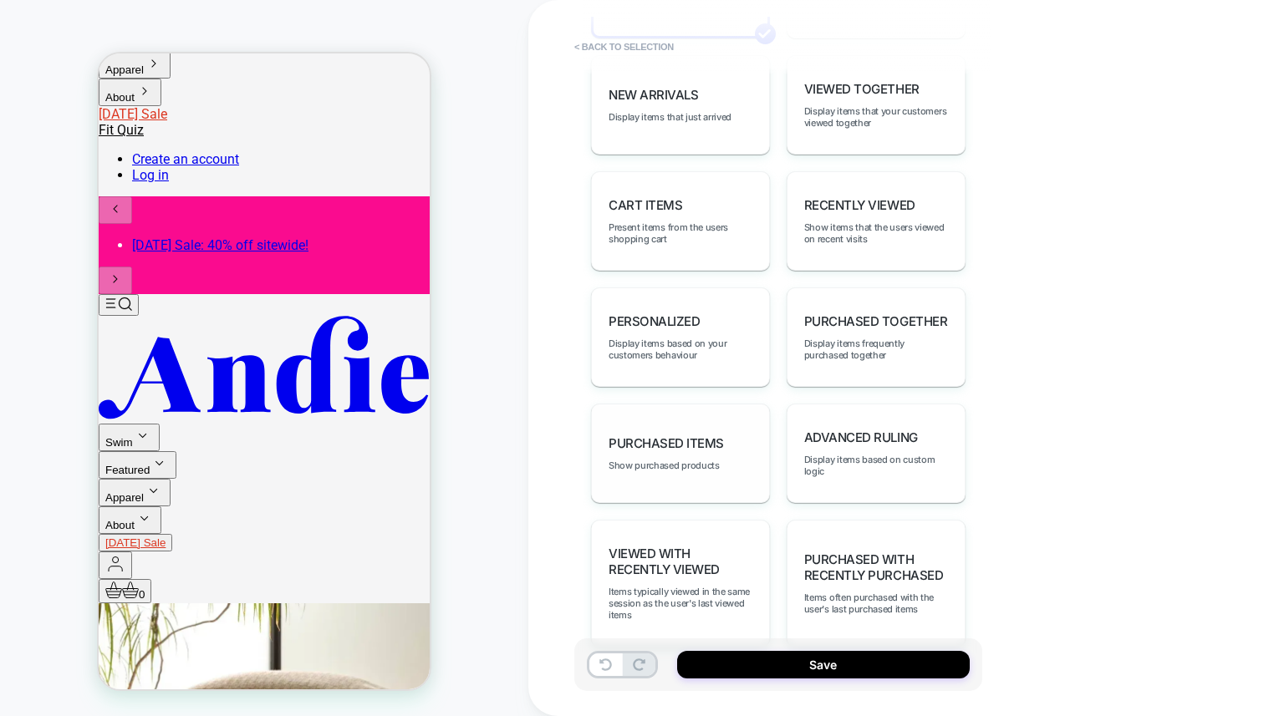
scroll to position [1022, 0]
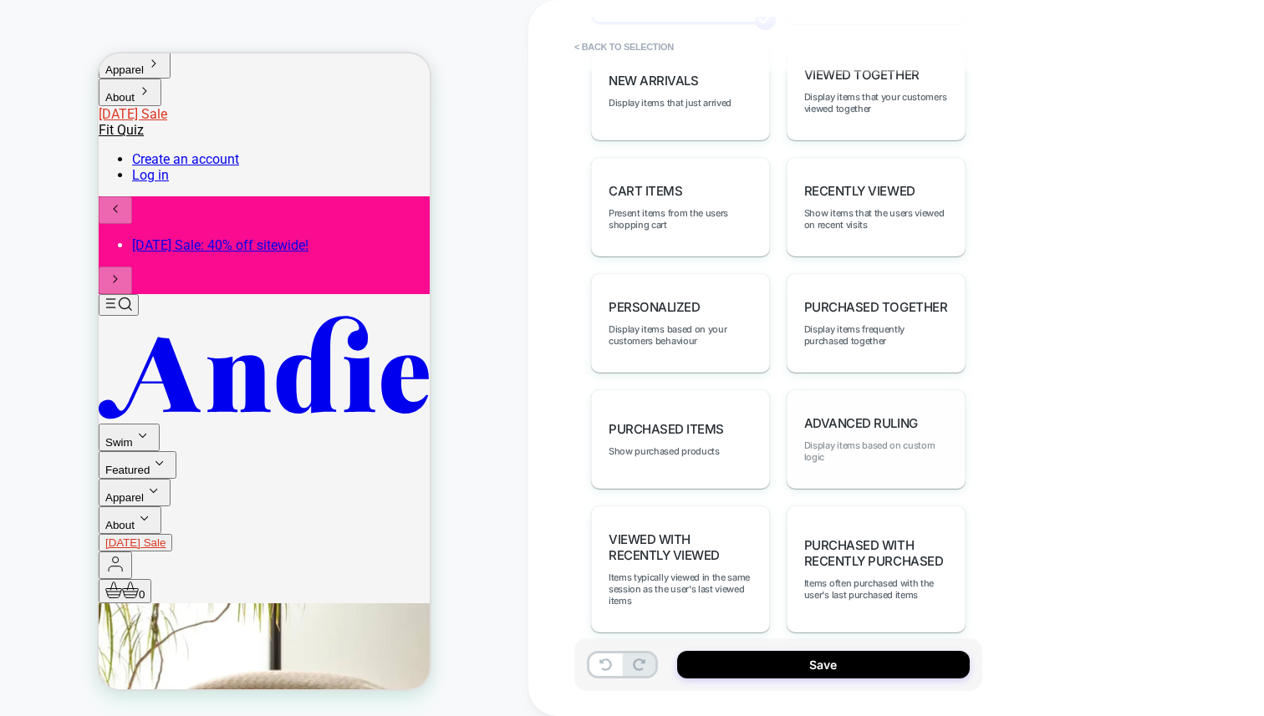
click at [853, 440] on span "Display items based on custom logic" at bounding box center [876, 451] width 144 height 23
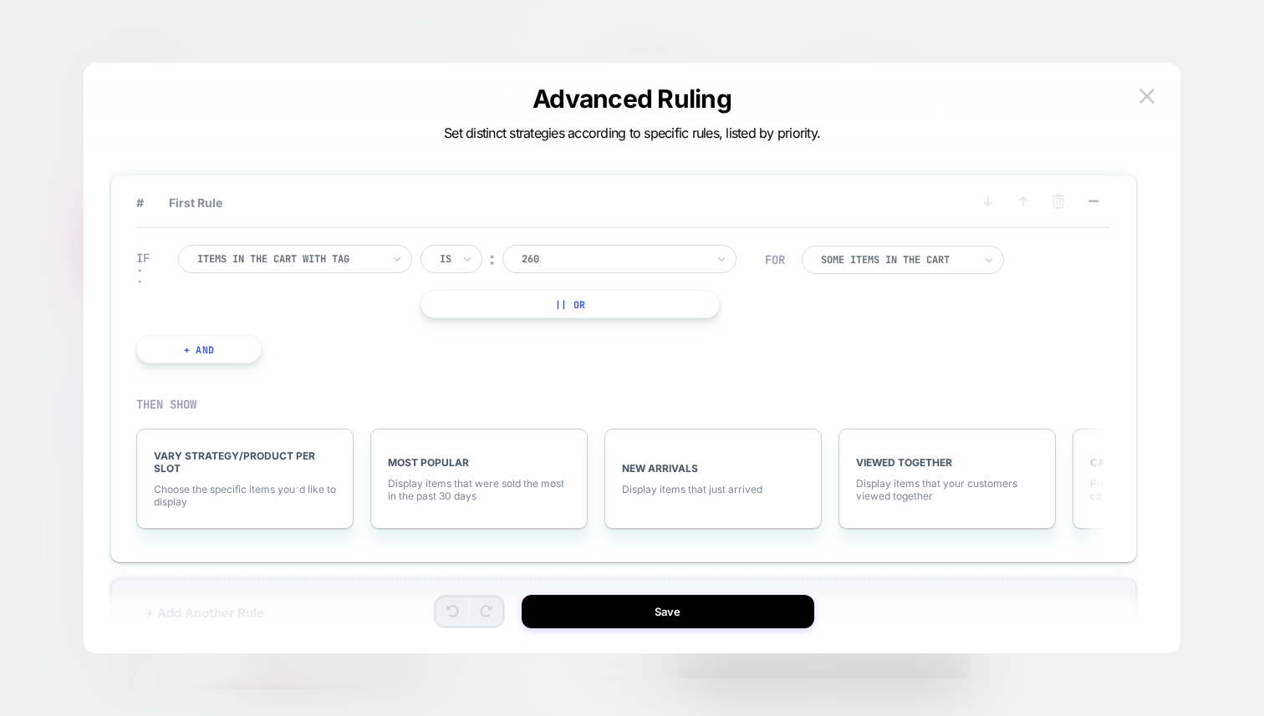
click at [341, 263] on div at bounding box center [289, 259] width 184 height 15
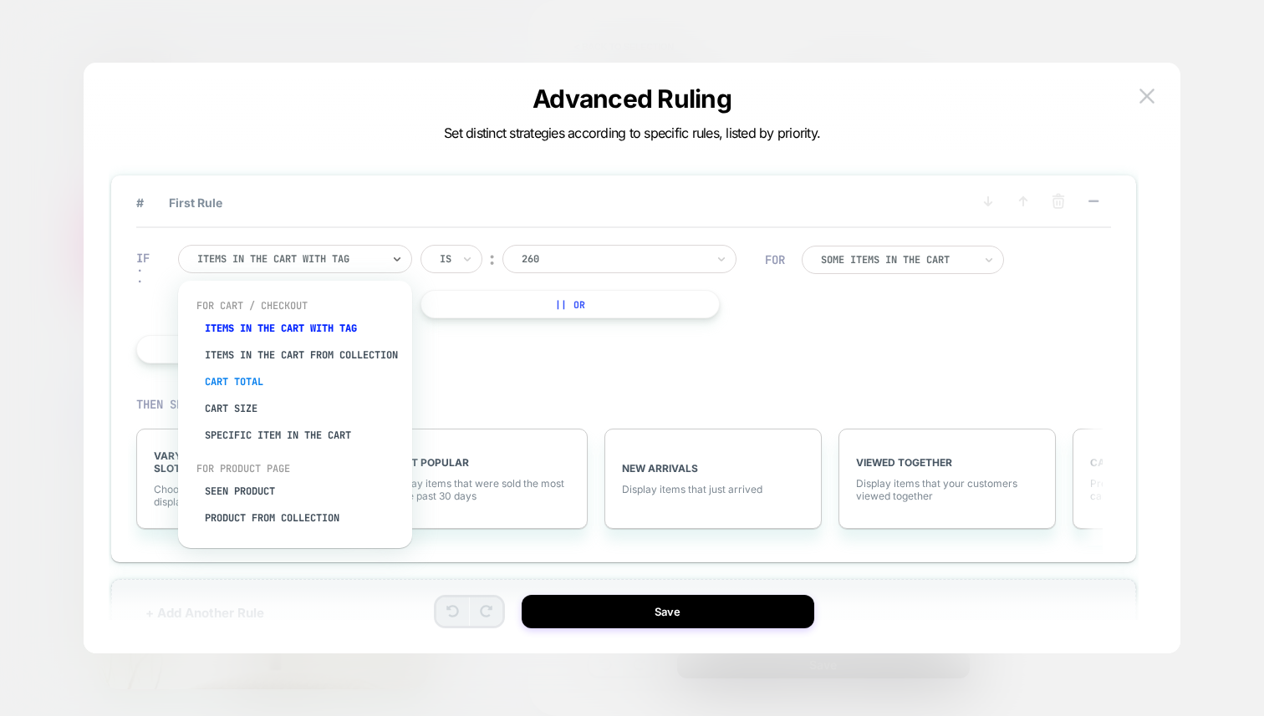
click at [253, 389] on div "Cart Total" at bounding box center [303, 382] width 217 height 27
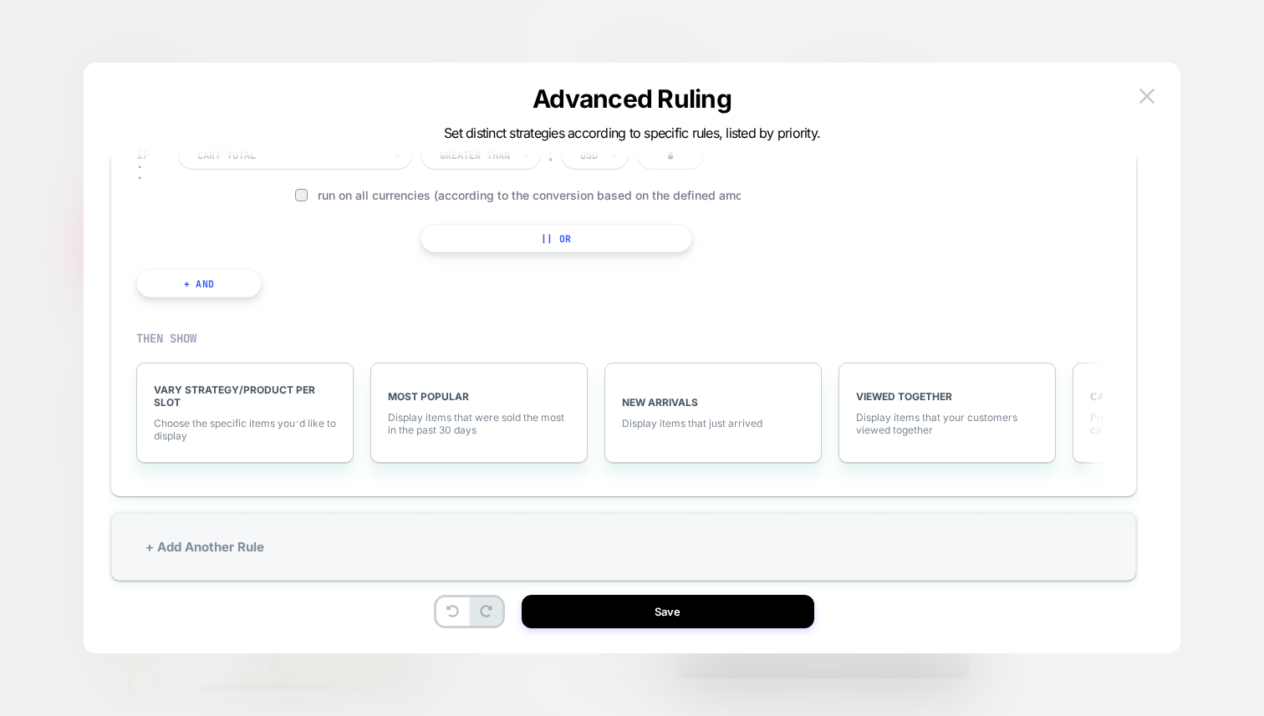
scroll to position [50, 0]
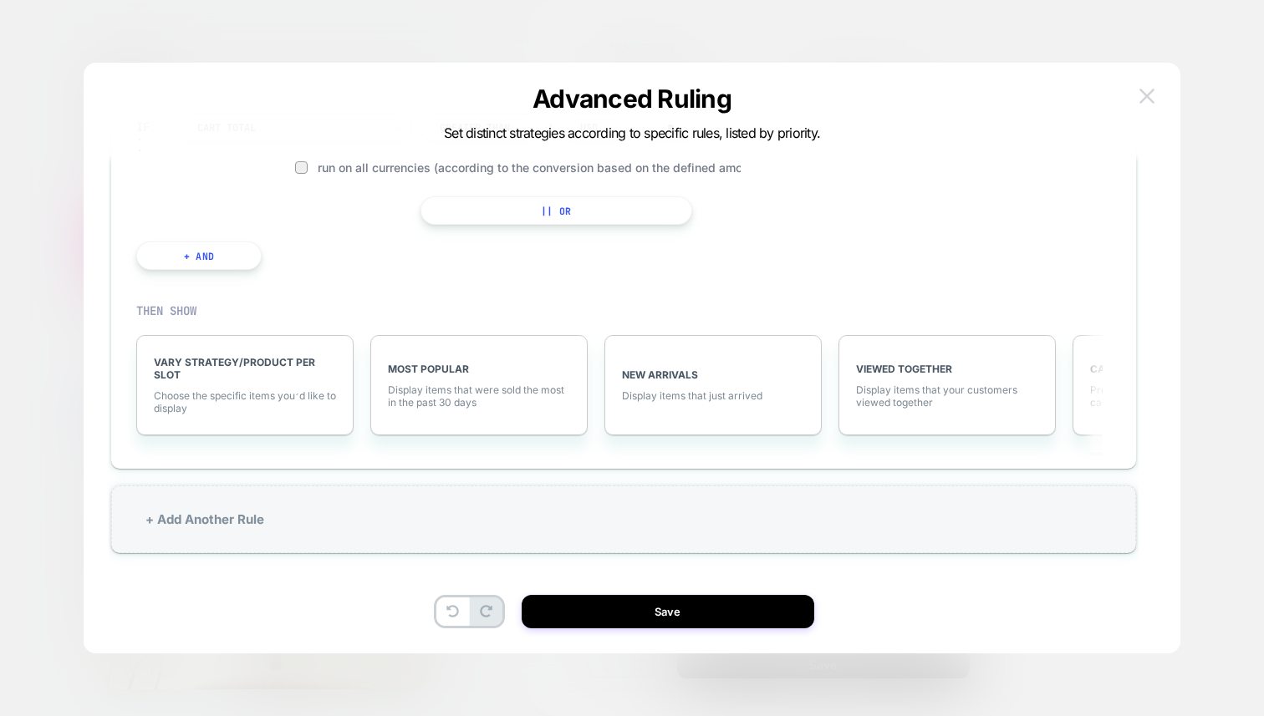
click at [1147, 96] on img at bounding box center [1146, 96] width 15 height 14
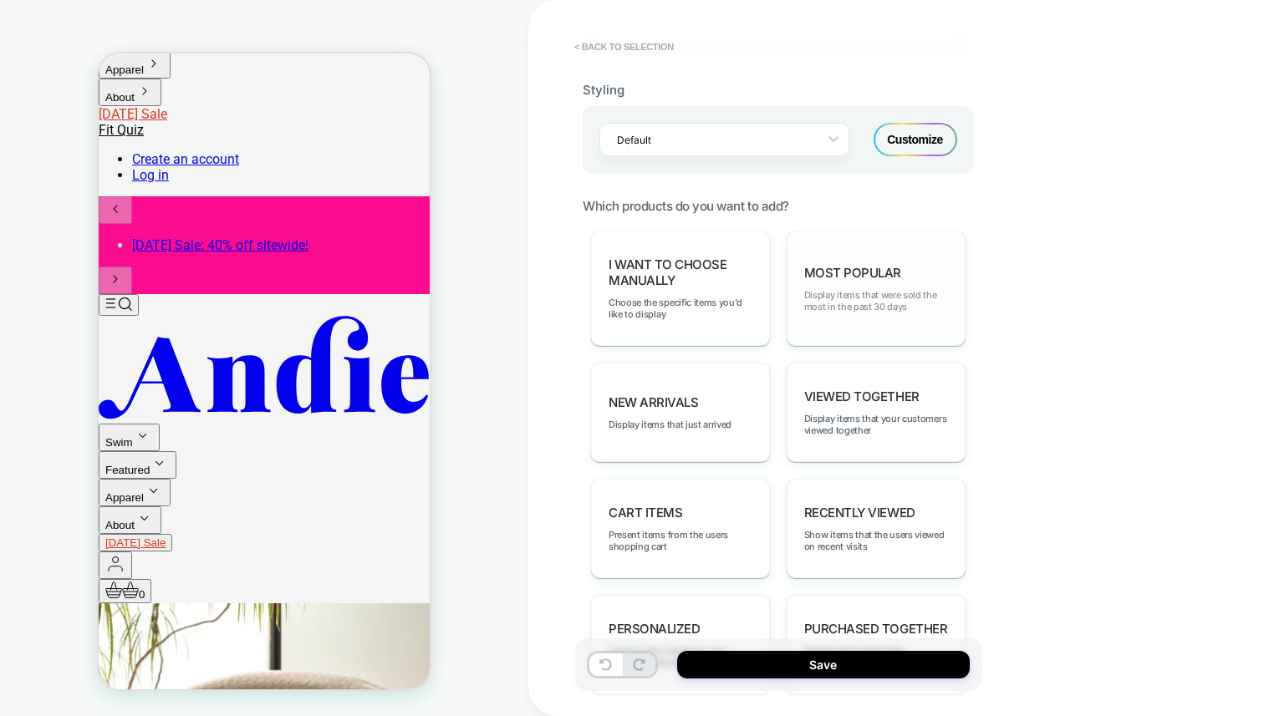
scroll to position [696, 0]
click at [869, 252] on div "Most Popular Display items that were sold the most in the past 30 days" at bounding box center [876, 289] width 179 height 115
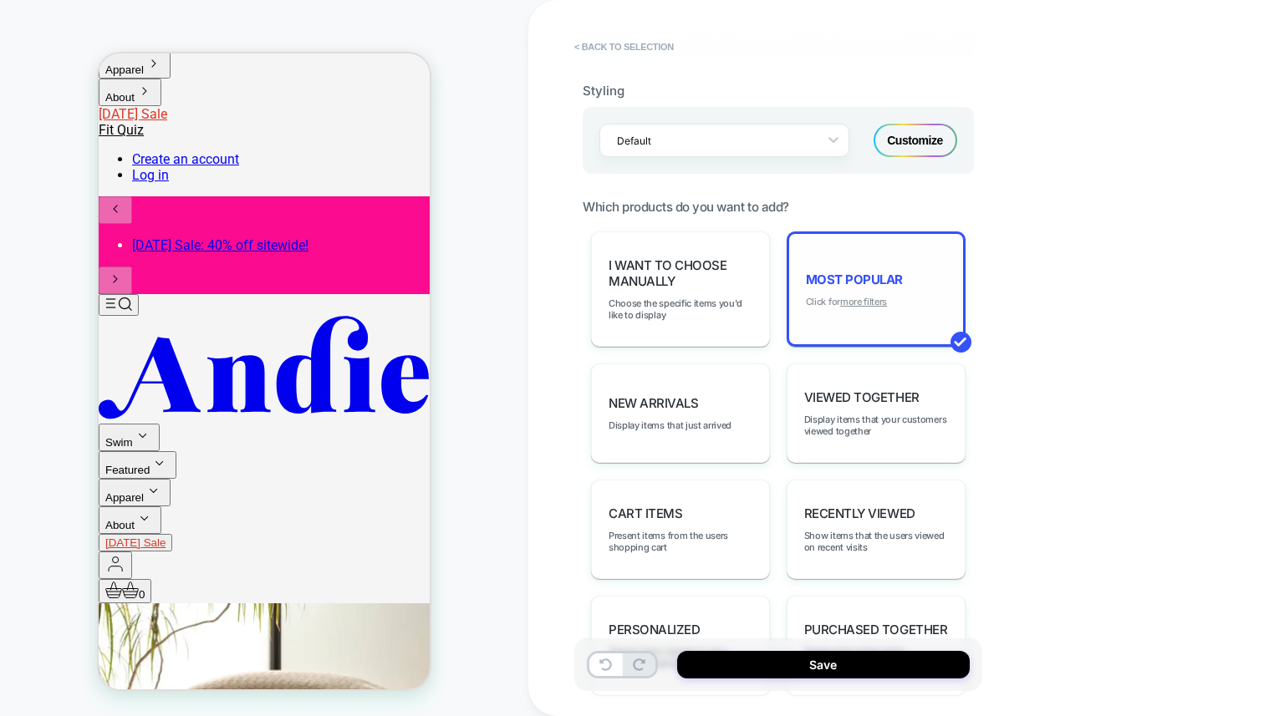
click at [869, 296] on u "more filters" at bounding box center [863, 302] width 47 height 12
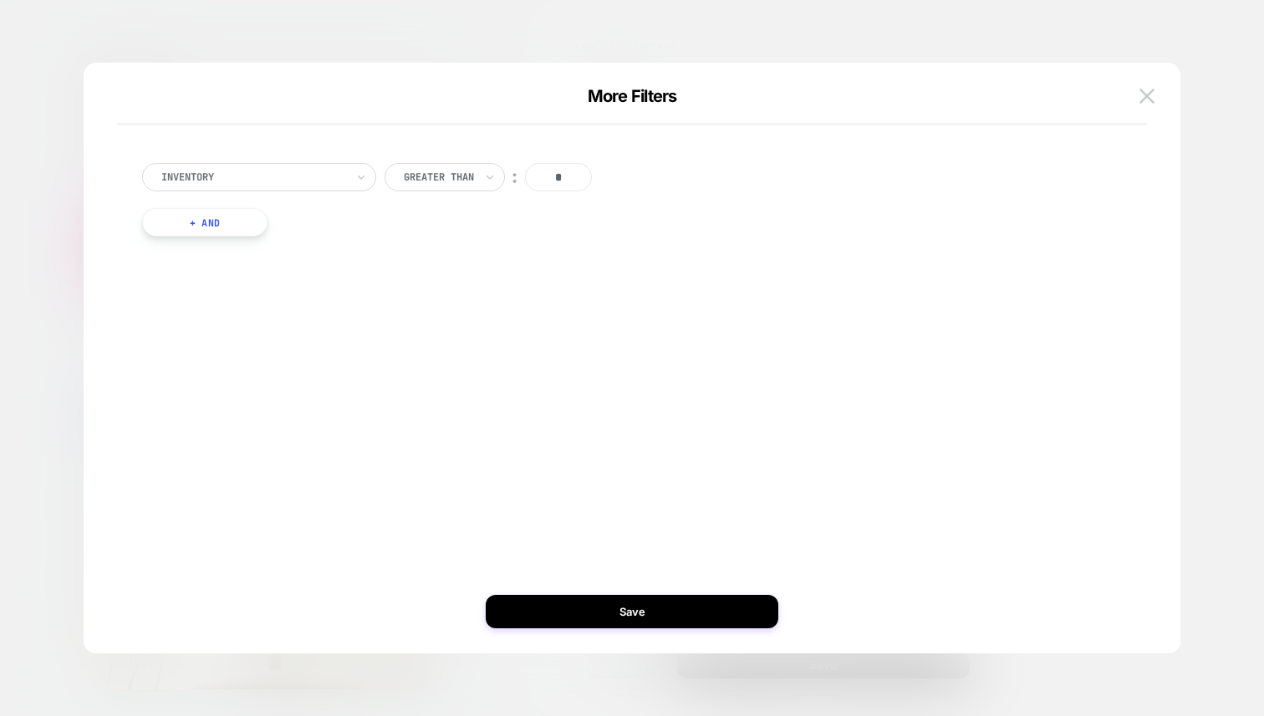
click at [180, 222] on button "+ And" at bounding box center [204, 222] width 125 height 28
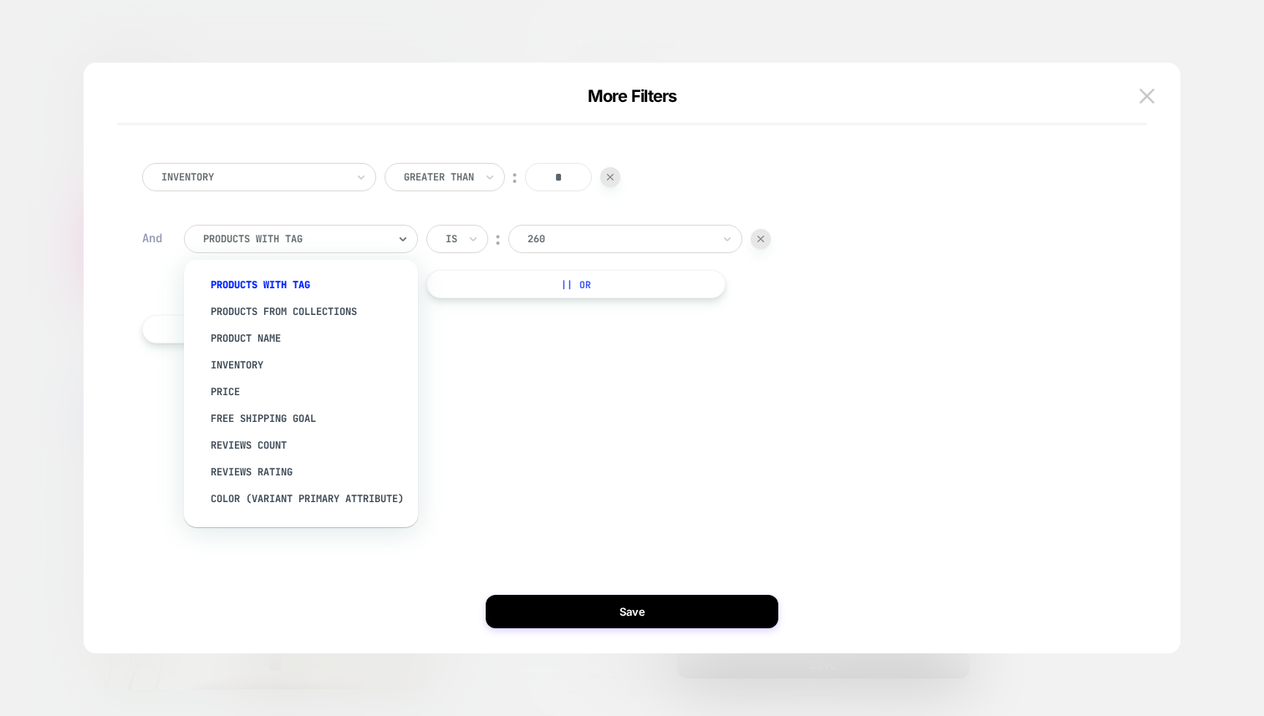
click at [301, 226] on div "products with tag" at bounding box center [301, 239] width 234 height 28
click at [284, 304] on div "products from collections" at bounding box center [309, 311] width 217 height 27
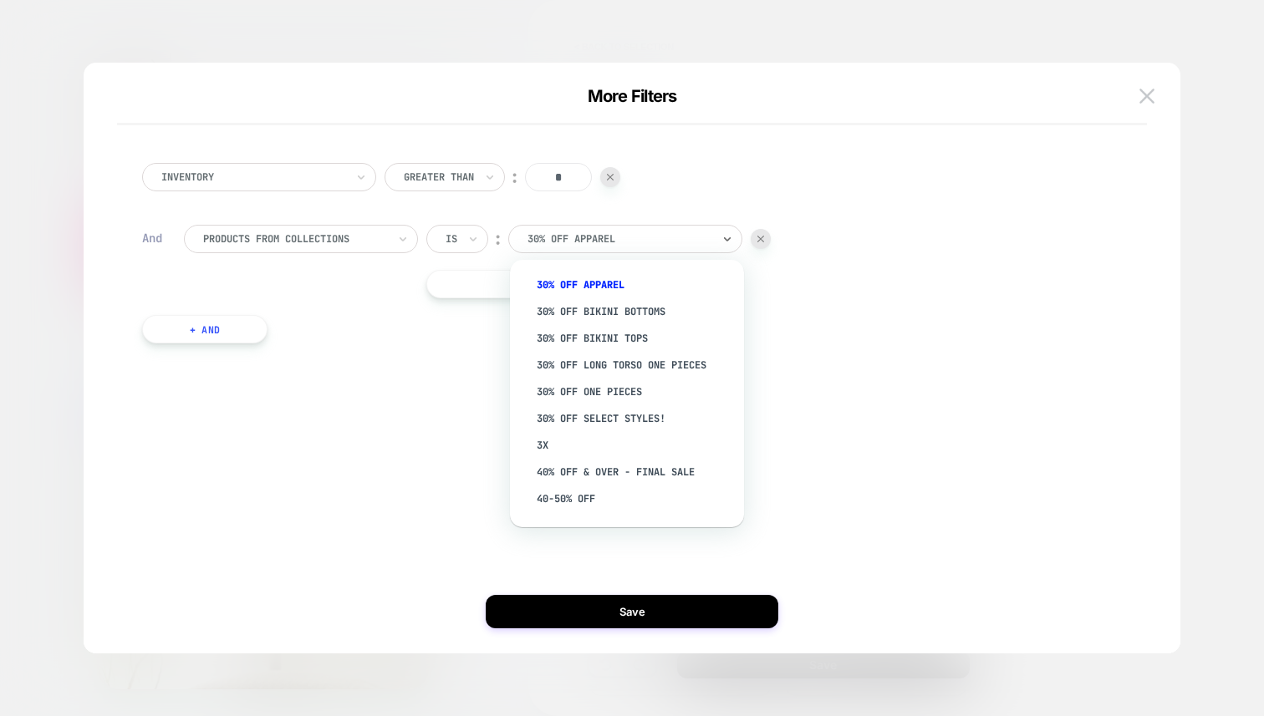
click at [654, 243] on div at bounding box center [619, 239] width 184 height 15
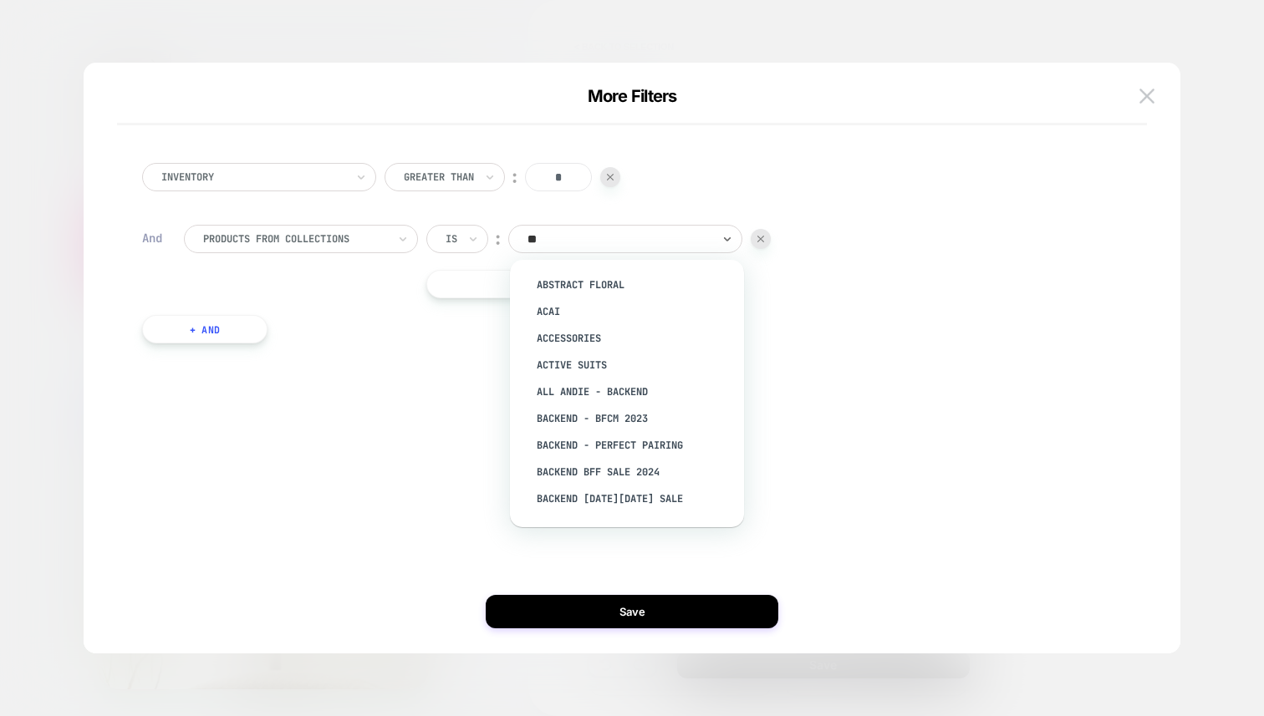
type input "***"
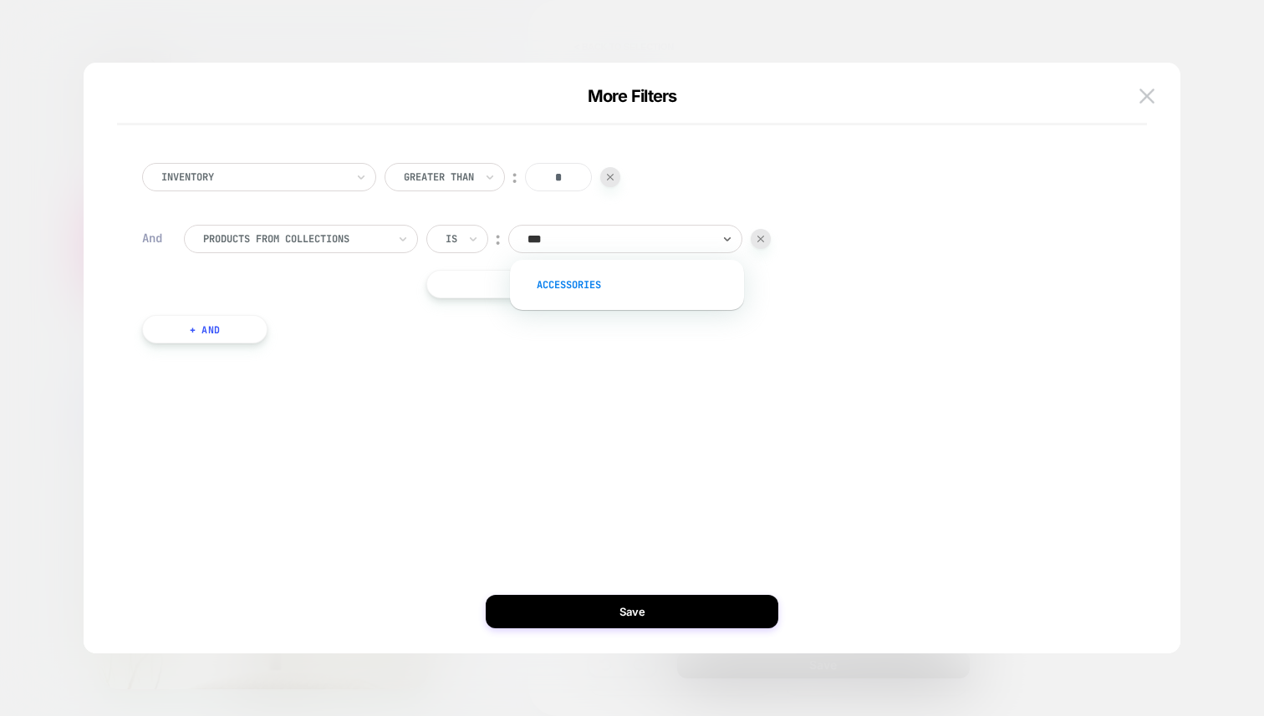
click at [566, 288] on div "Accessories" at bounding box center [635, 285] width 217 height 27
click at [642, 464] on div "Inventory Greater Than ︰ * And products from collections Is ︰ Accessories || Or…" at bounding box center [623, 358] width 1047 height 524
click at [708, 614] on button "Save" at bounding box center [632, 611] width 293 height 33
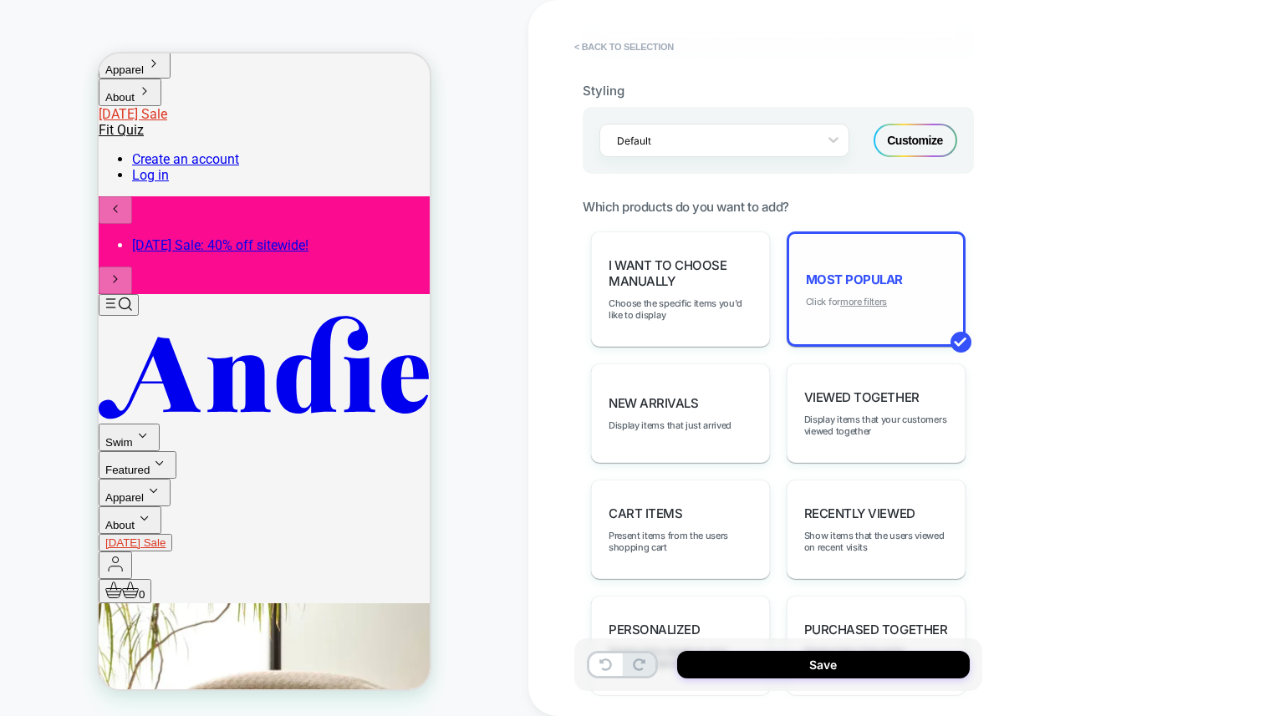
click at [872, 297] on u "more filters" at bounding box center [863, 302] width 47 height 12
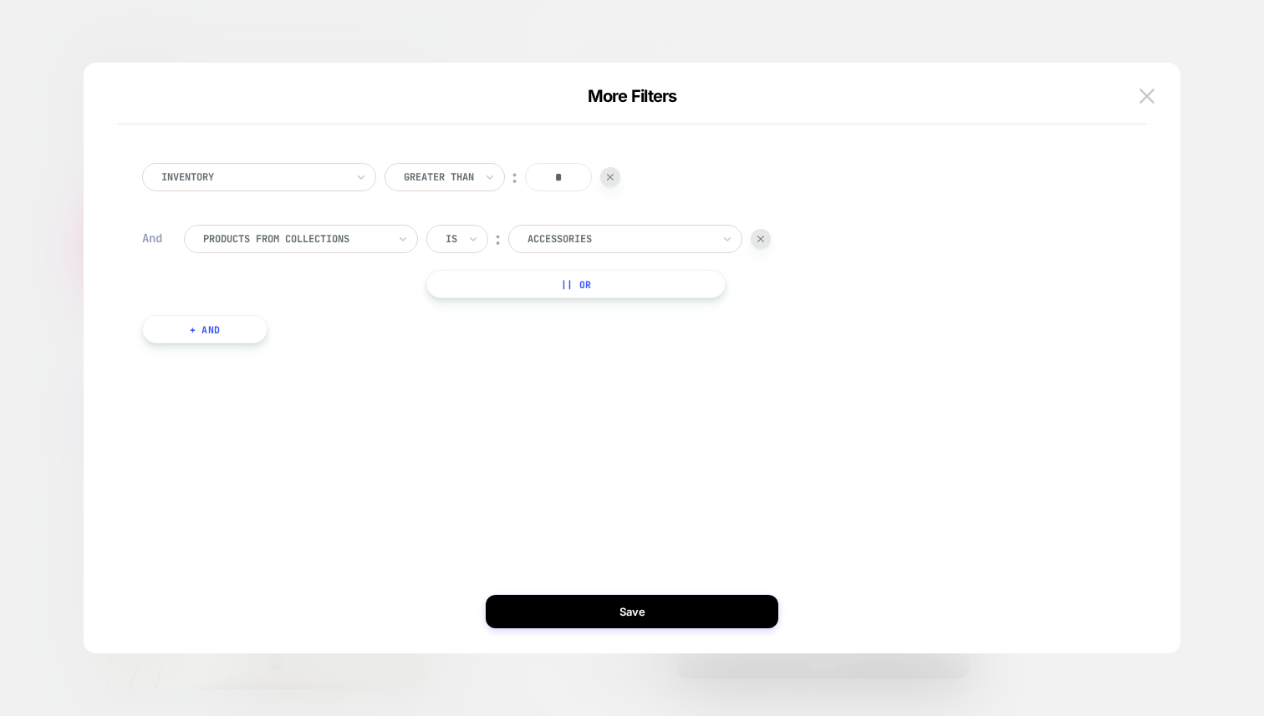
click at [223, 332] on button "+ And" at bounding box center [204, 329] width 125 height 28
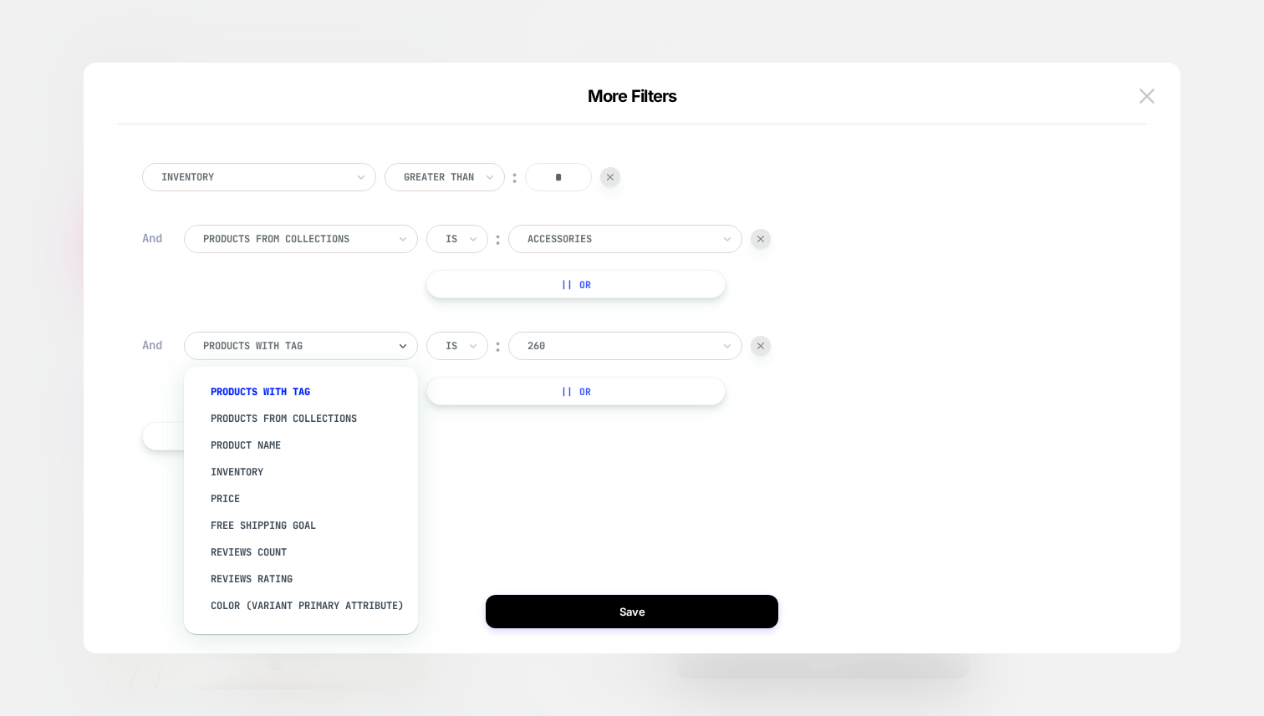
drag, startPoint x: 346, startPoint y: 347, endPoint x: 357, endPoint y: 354, distance: 12.8
click at [346, 347] on div at bounding box center [295, 346] width 184 height 15
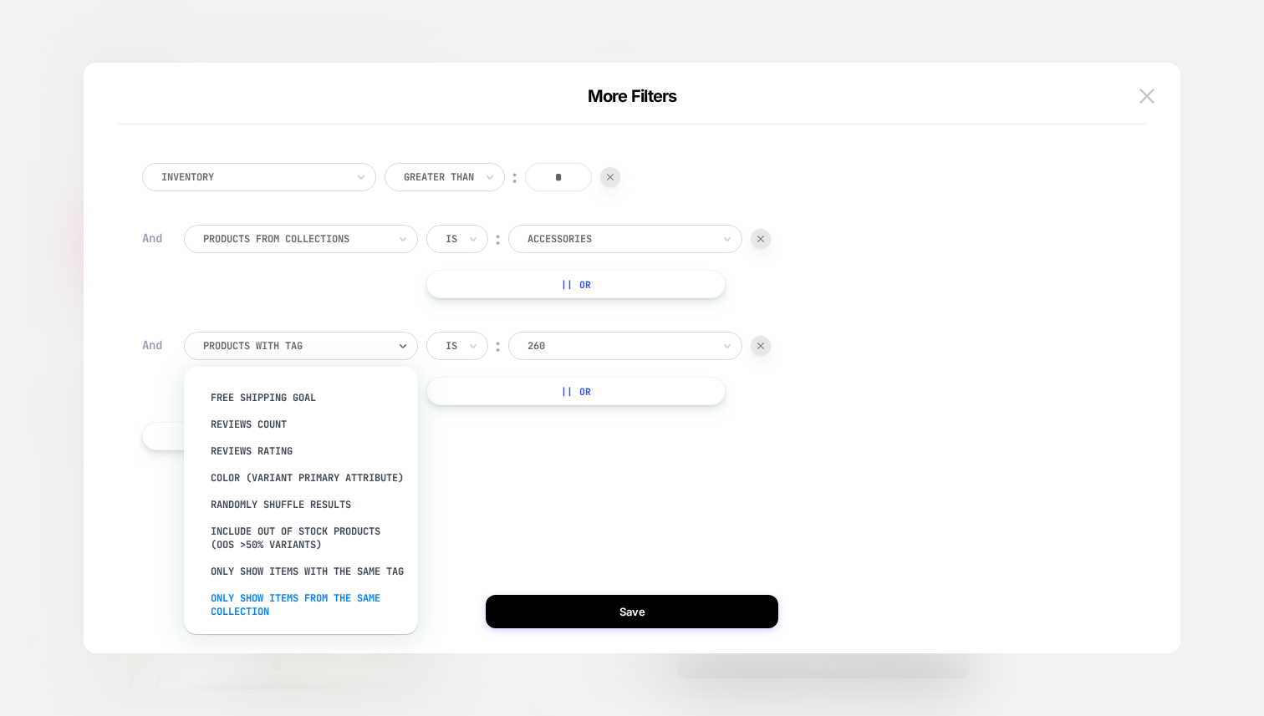
scroll to position [202, 0]
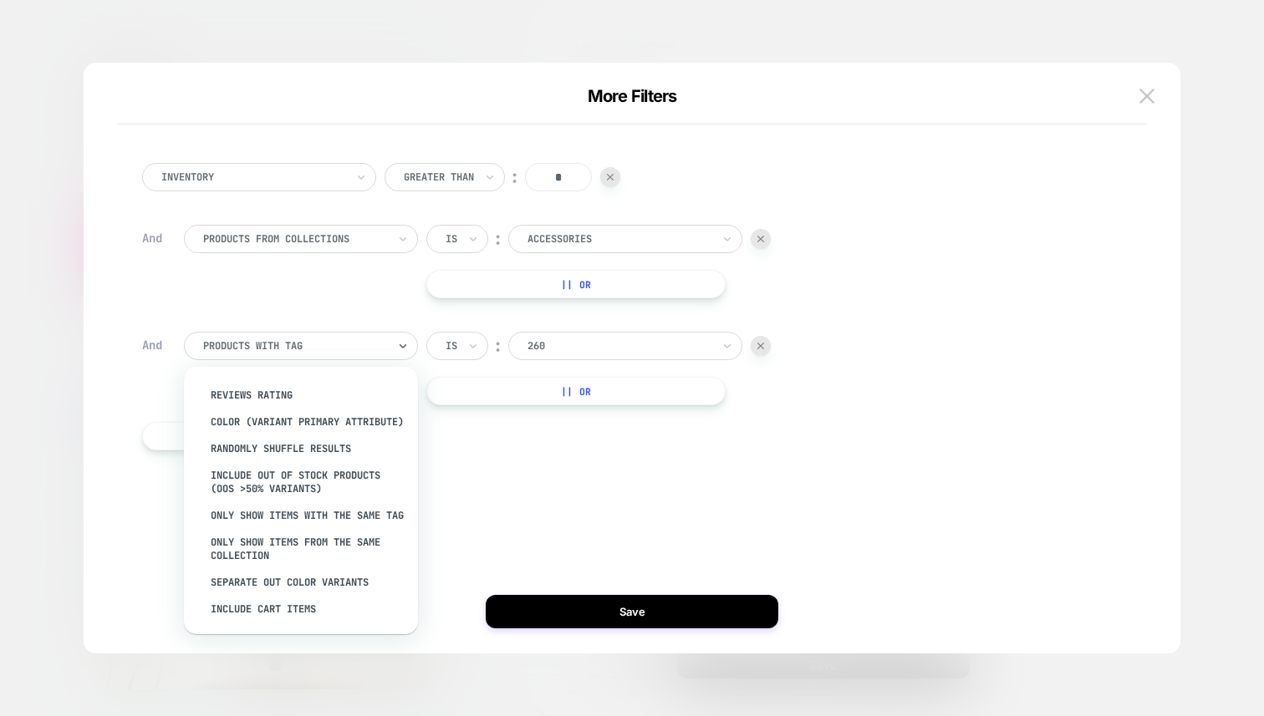
click at [644, 486] on div "Inventory Greater Than ︰ * And products from collections Is ︰ Accessories || Or…" at bounding box center [624, 315] width 1030 height 371
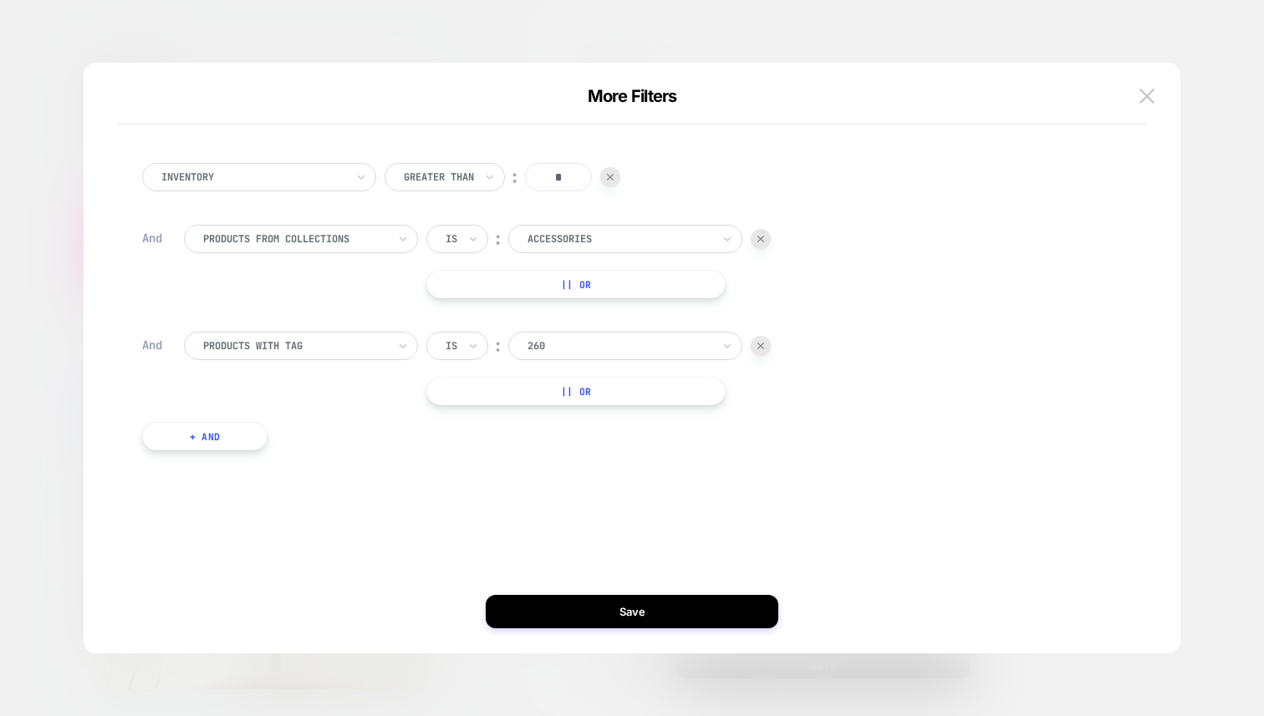
click at [1130, 35] on div at bounding box center [632, 358] width 1264 height 716
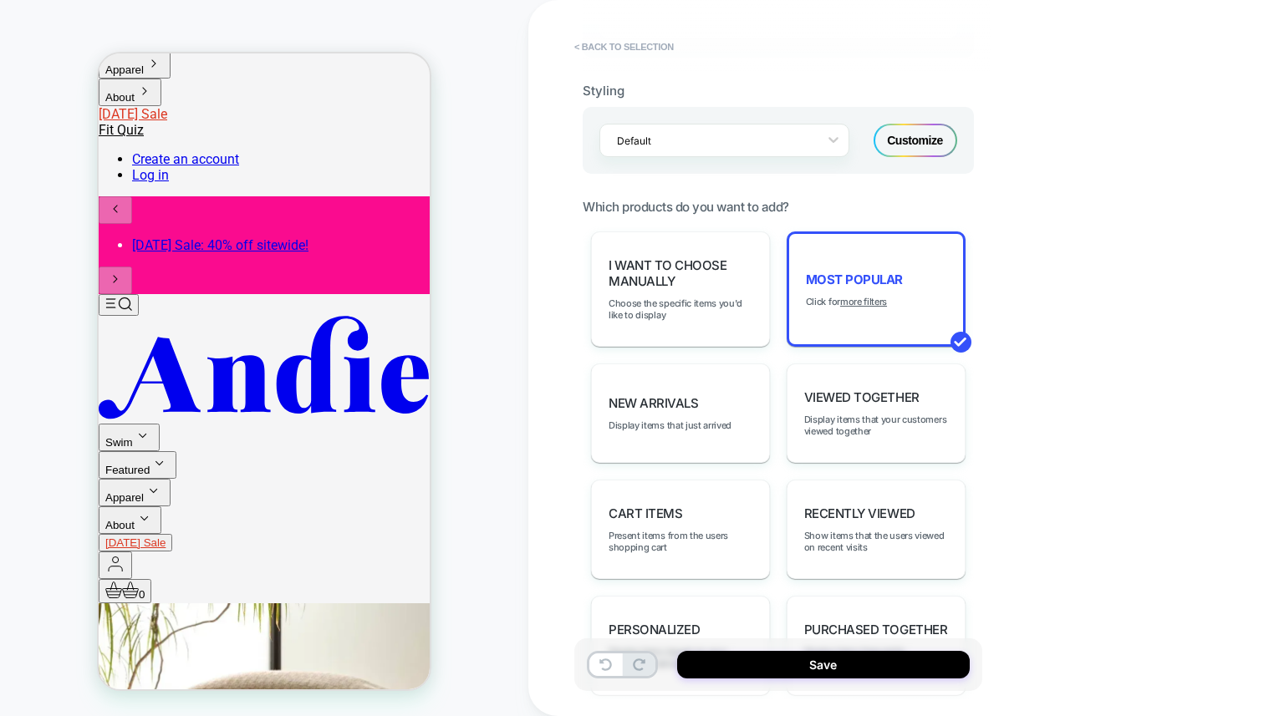
scroll to position [0, 0]
click at [797, 657] on button "Save" at bounding box center [823, 665] width 293 height 28
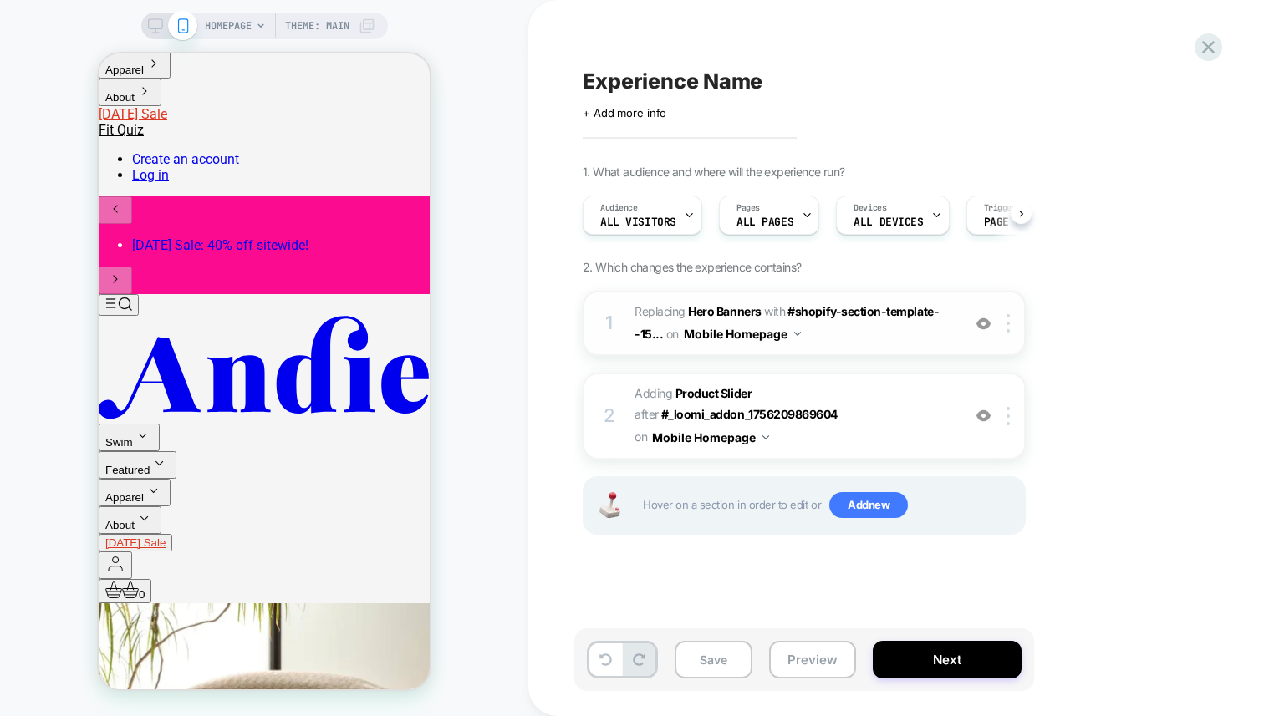
scroll to position [0, 1]
click at [1010, 417] on img at bounding box center [1007, 416] width 3 height 18
click at [1010, 420] on div at bounding box center [1011, 416] width 28 height 18
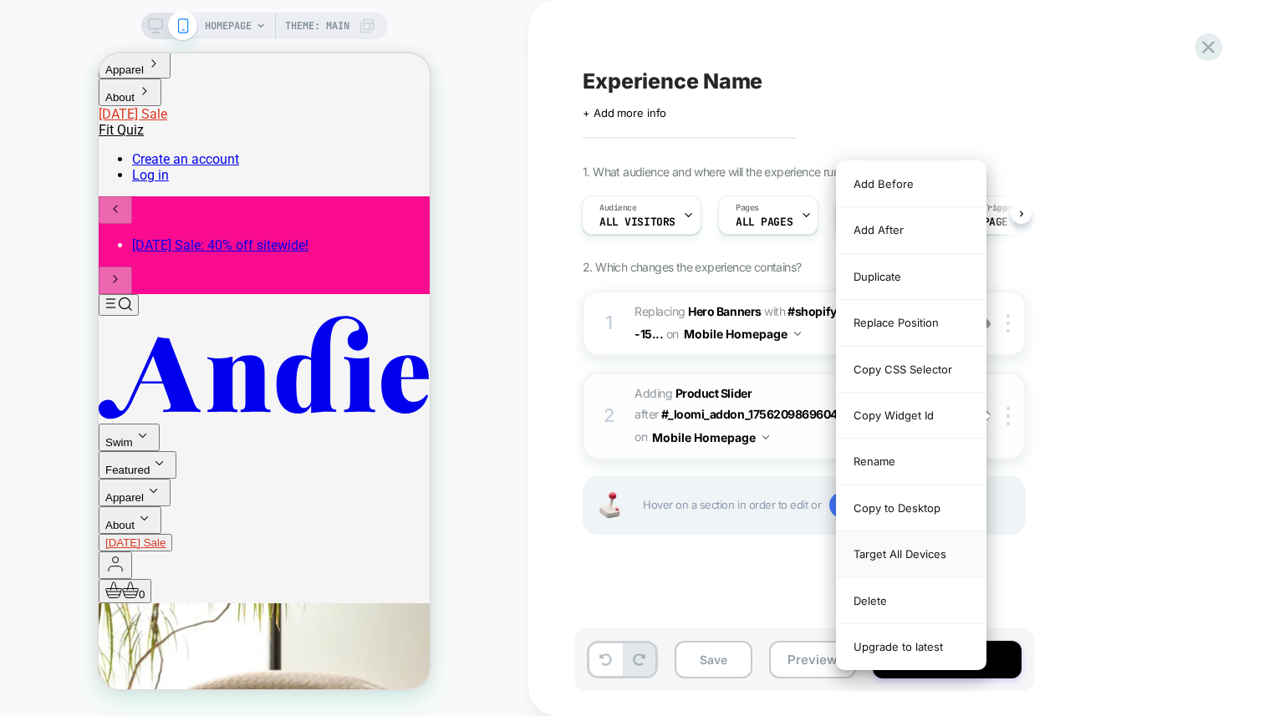
click at [915, 550] on div "Target All Devices" at bounding box center [911, 555] width 149 height 46
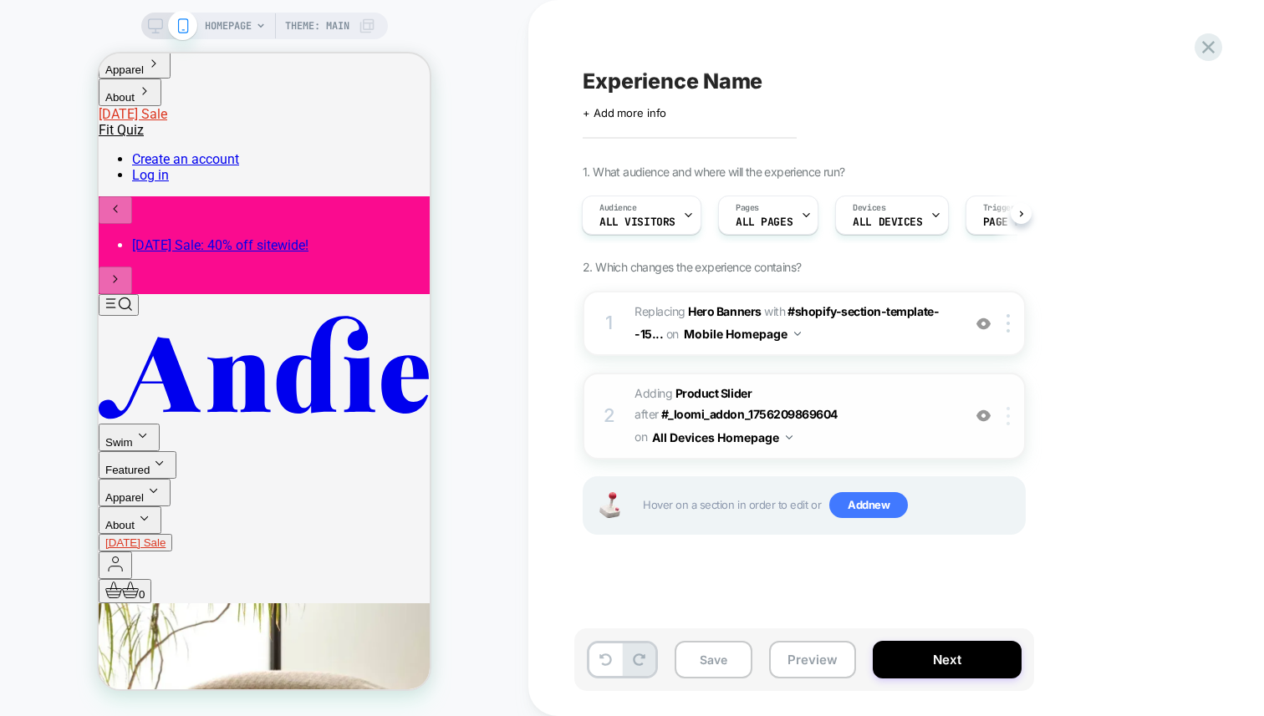
click at [1010, 415] on img at bounding box center [1007, 416] width 3 height 18
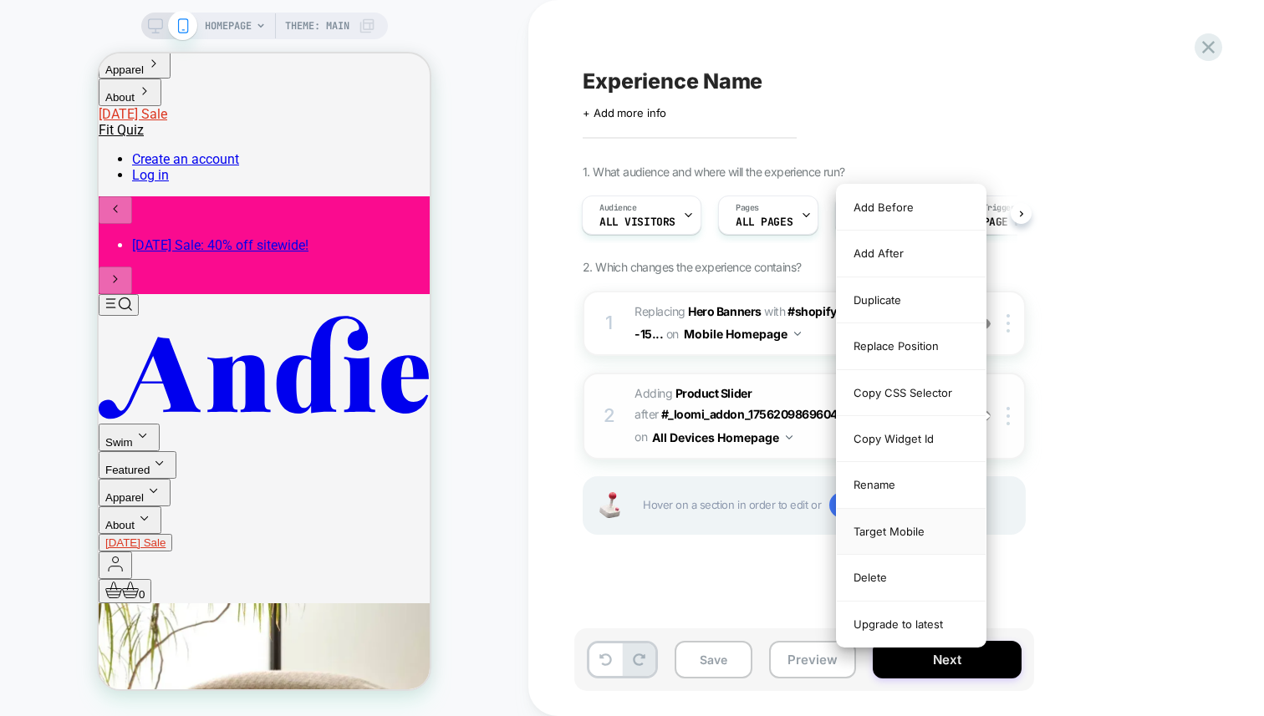
click at [907, 534] on div "Target Mobile" at bounding box center [911, 532] width 149 height 46
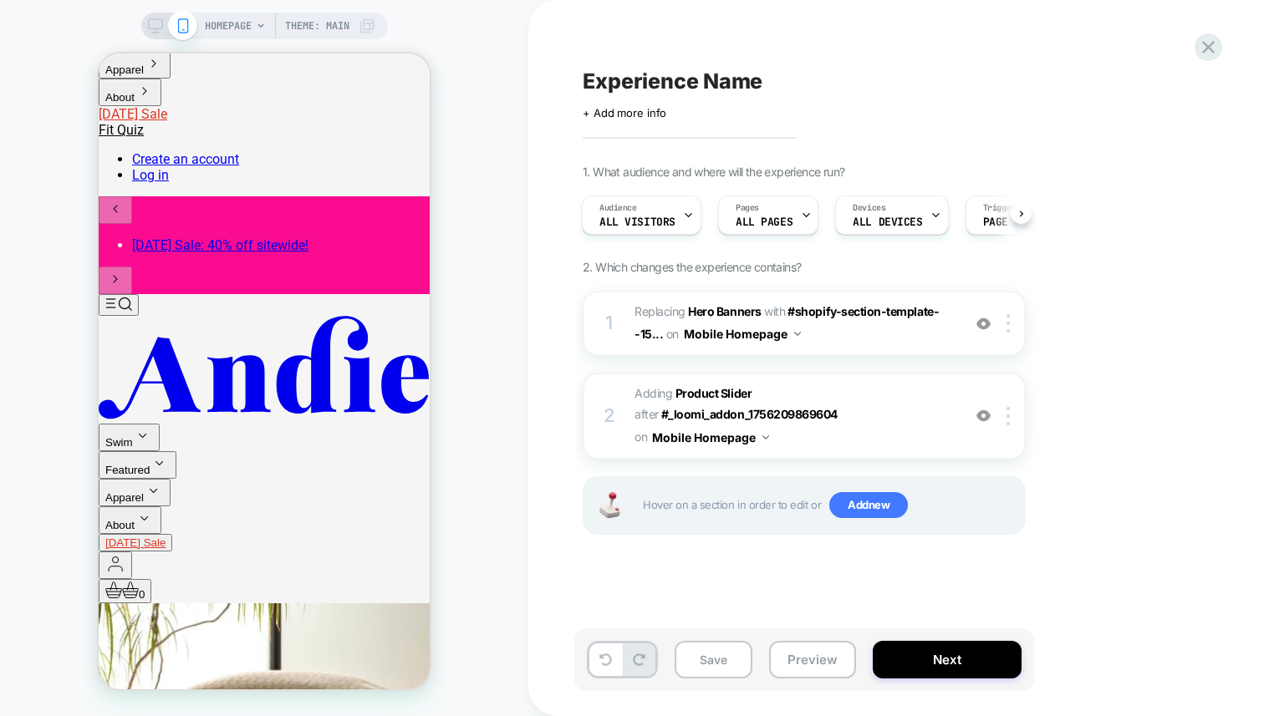
click at [1067, 470] on div "1. What audience and where will the experience run? Audience All Visitors Pages…" at bounding box center [888, 371] width 610 height 412
click at [494, 186] on div "HOMEPAGE Theme: MAIN" at bounding box center [264, 358] width 528 height 683
click at [635, 217] on span "All Visitors" at bounding box center [637, 222] width 76 height 12
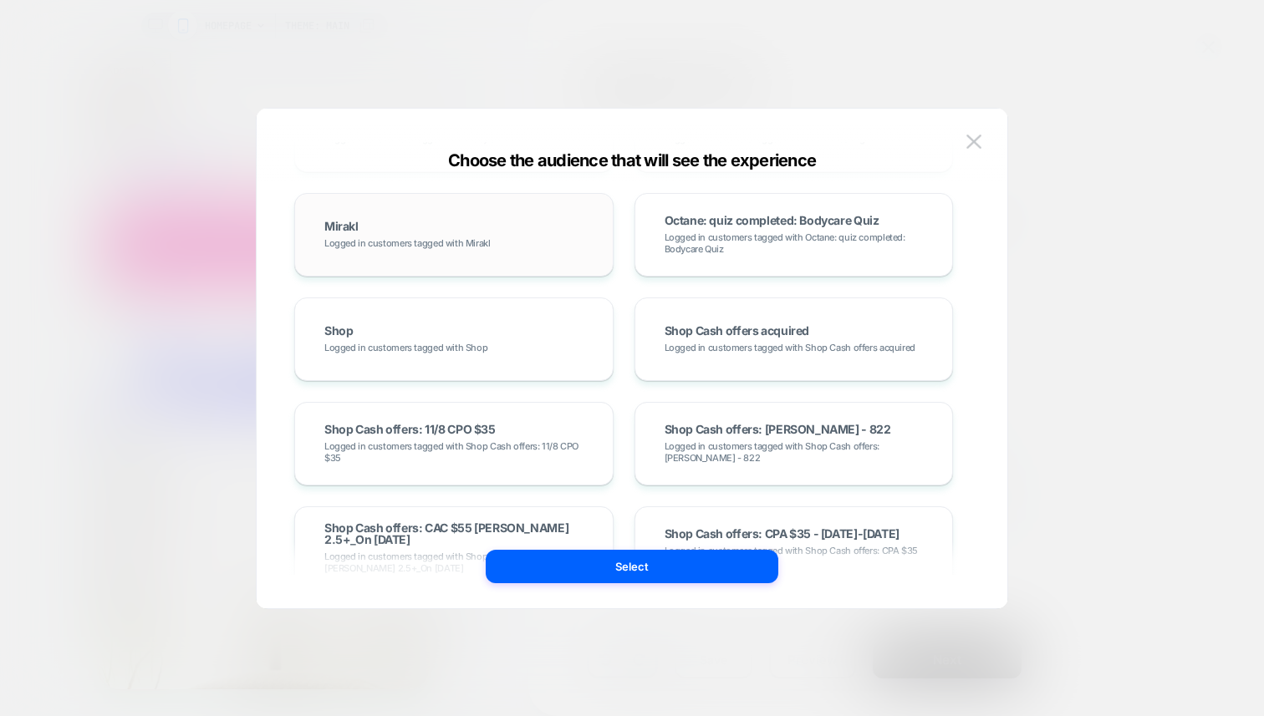
scroll to position [0, 0]
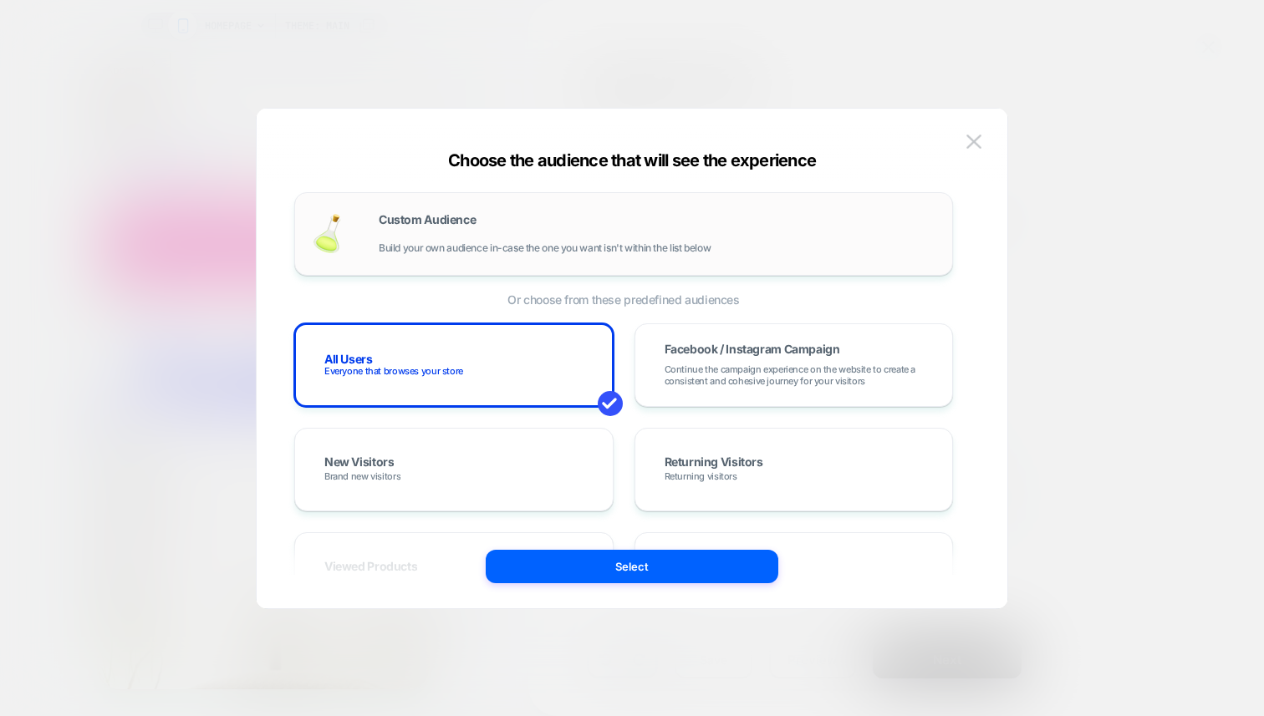
click at [396, 227] on div "Custom Audience Build your own audience in-case the one you want isn't within t…" at bounding box center [657, 234] width 557 height 40
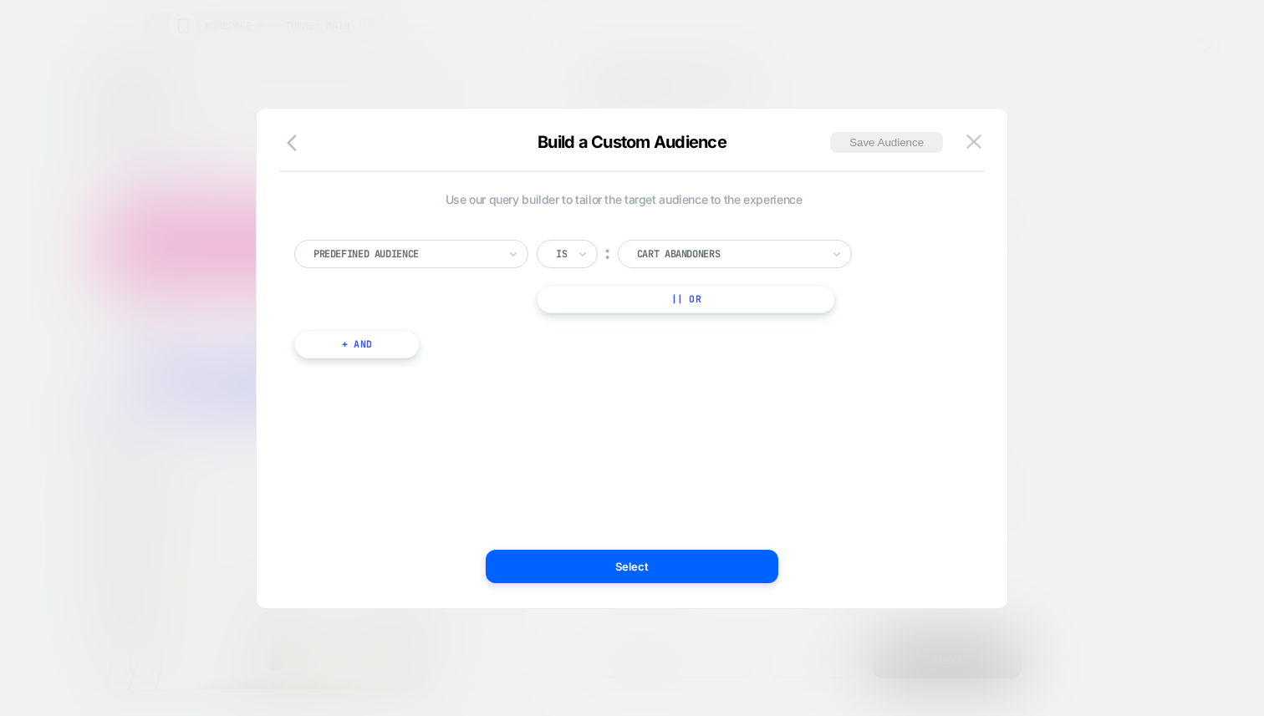
click at [367, 259] on div at bounding box center [405, 254] width 184 height 15
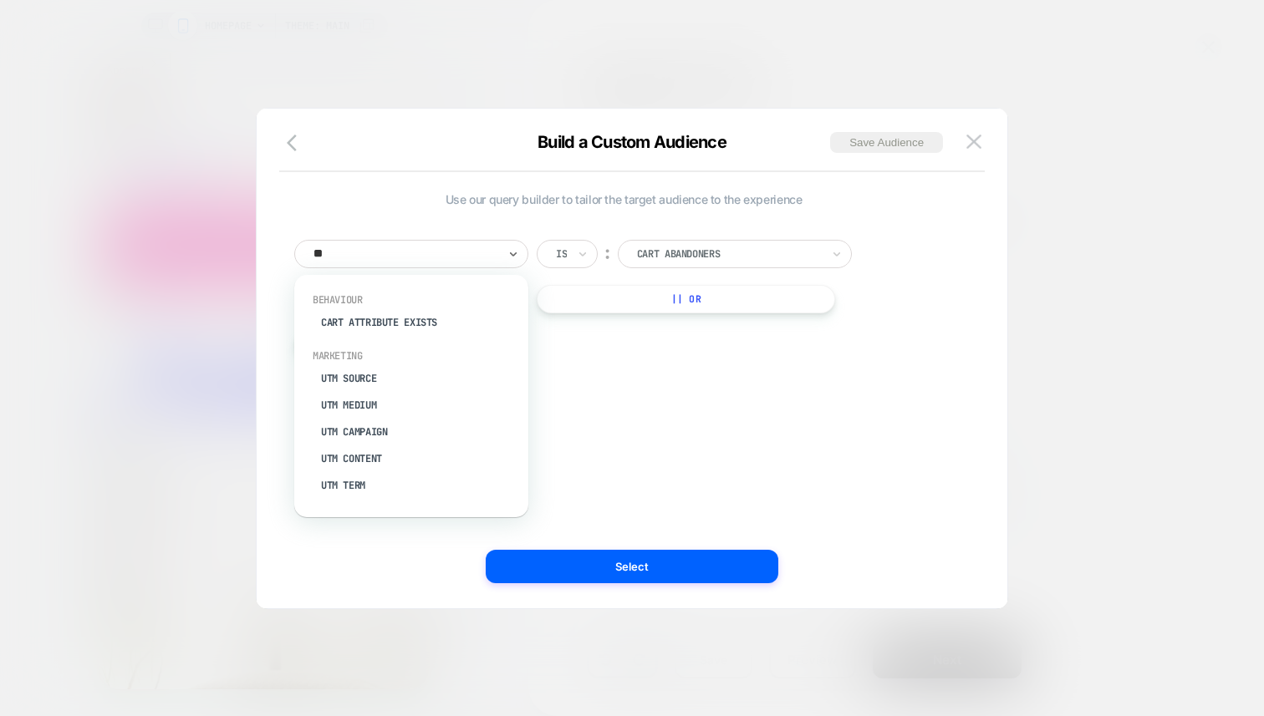
type input "***"
click at [354, 374] on div "UTM Campaign" at bounding box center [419, 376] width 217 height 27
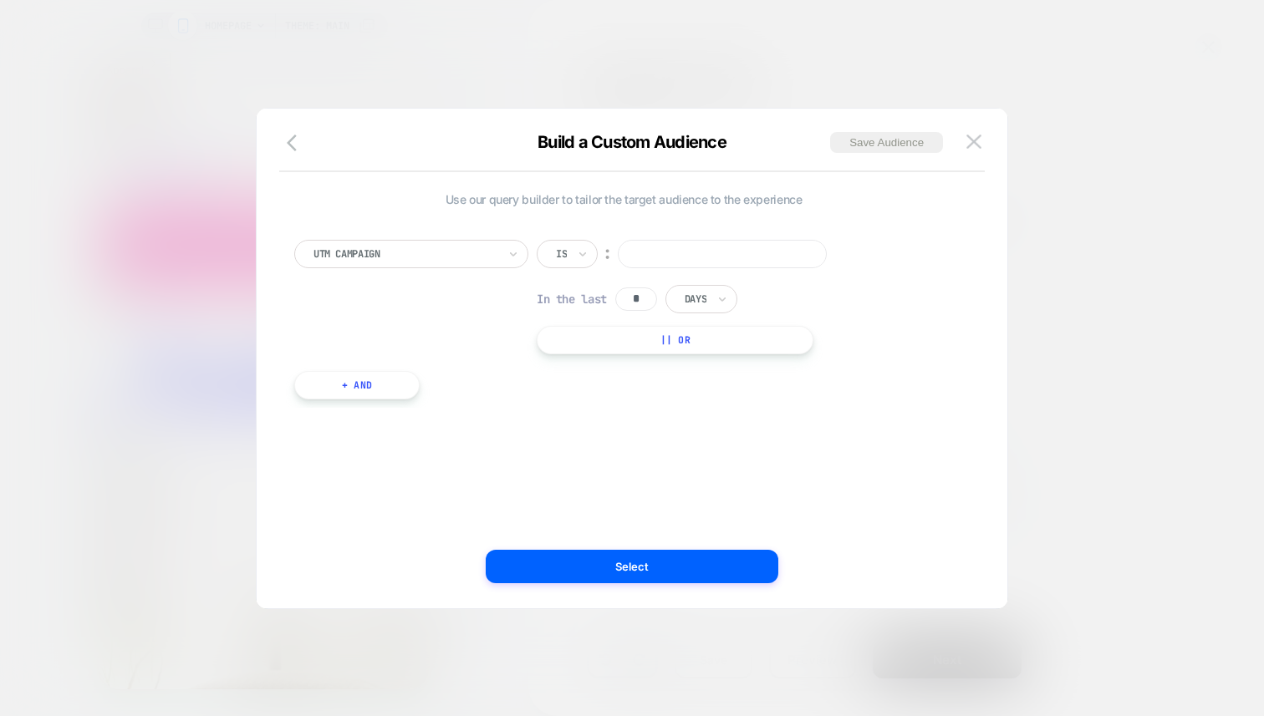
click at [726, 265] on input at bounding box center [722, 254] width 209 height 28
type input "*******"
click at [710, 572] on button "Select" at bounding box center [632, 566] width 293 height 33
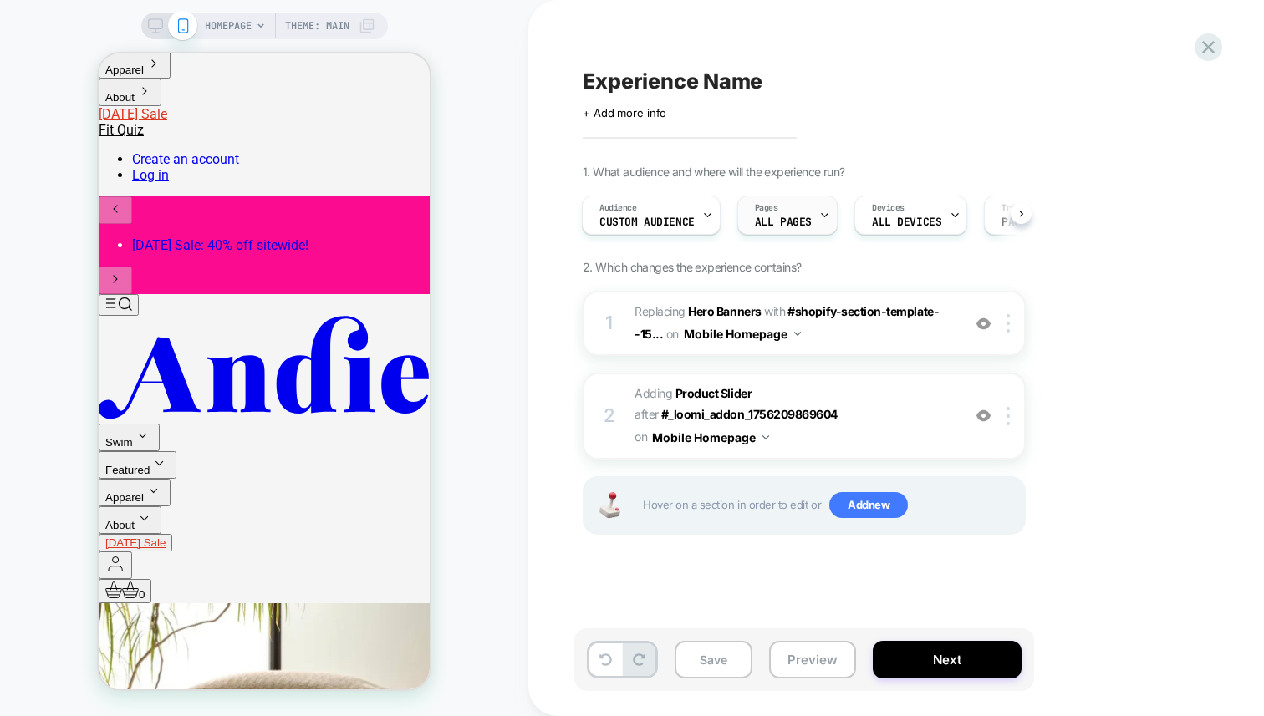
click at [806, 219] on span "ALL PAGES" at bounding box center [783, 222] width 57 height 12
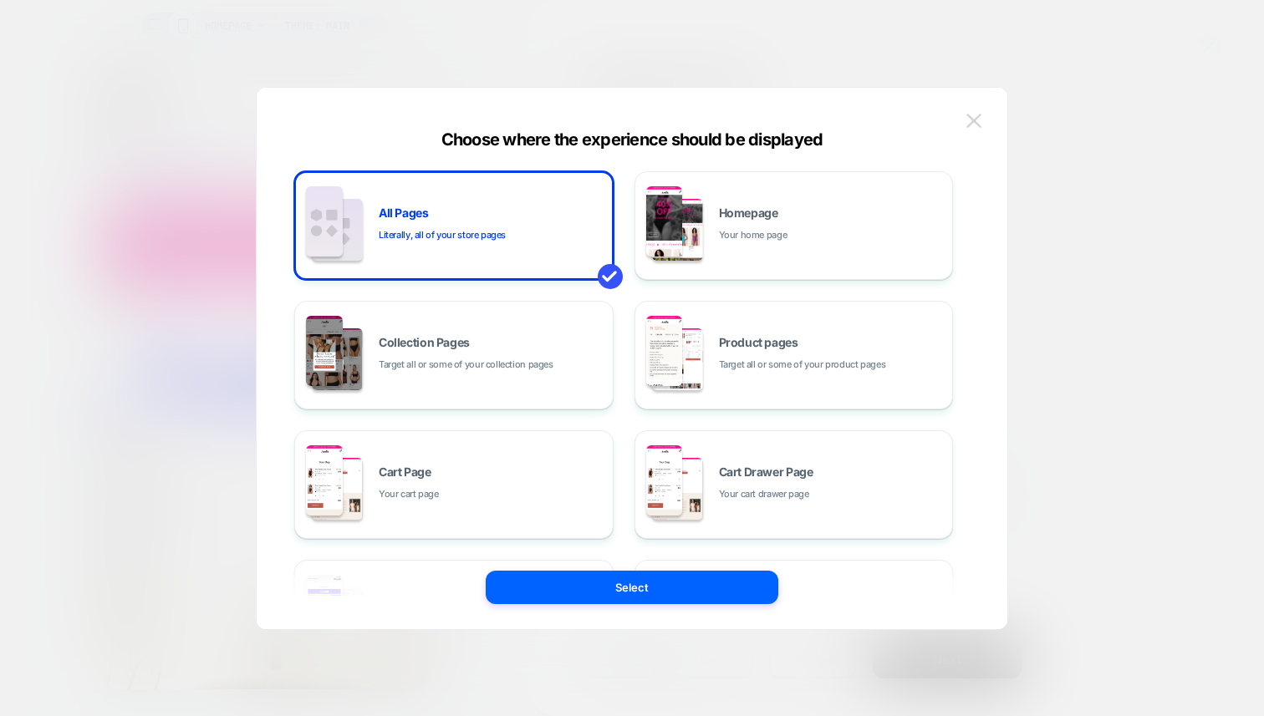
click at [979, 120] on img at bounding box center [973, 121] width 15 height 14
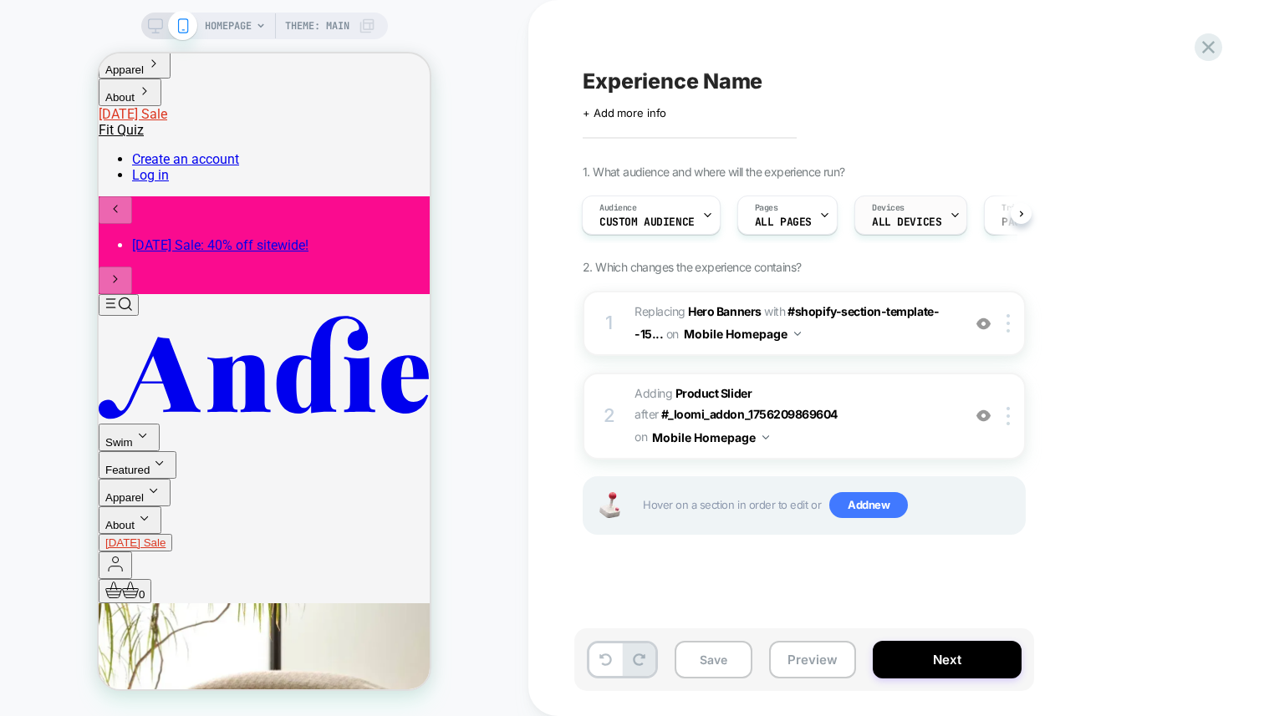
click at [924, 216] on span "ALL DEVICES" at bounding box center [906, 222] width 69 height 12
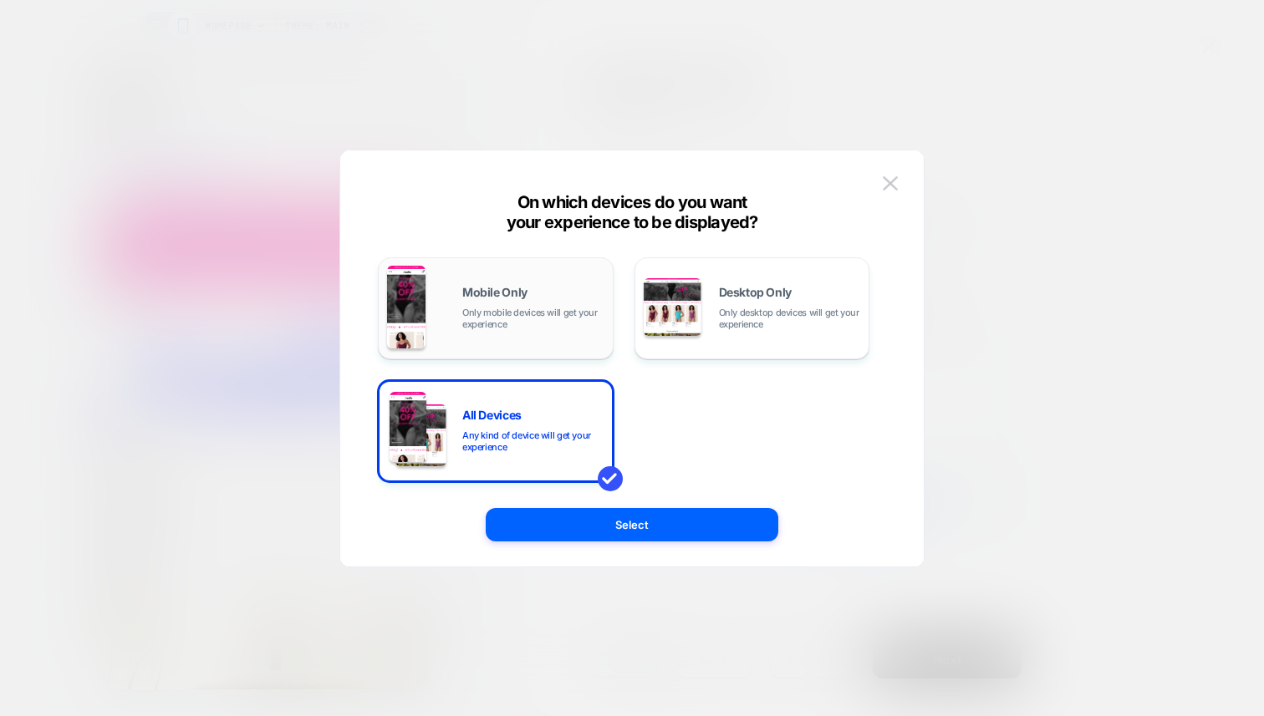
click at [486, 301] on div "Mobile Only Only mobile devices will get your experience" at bounding box center [533, 308] width 142 height 43
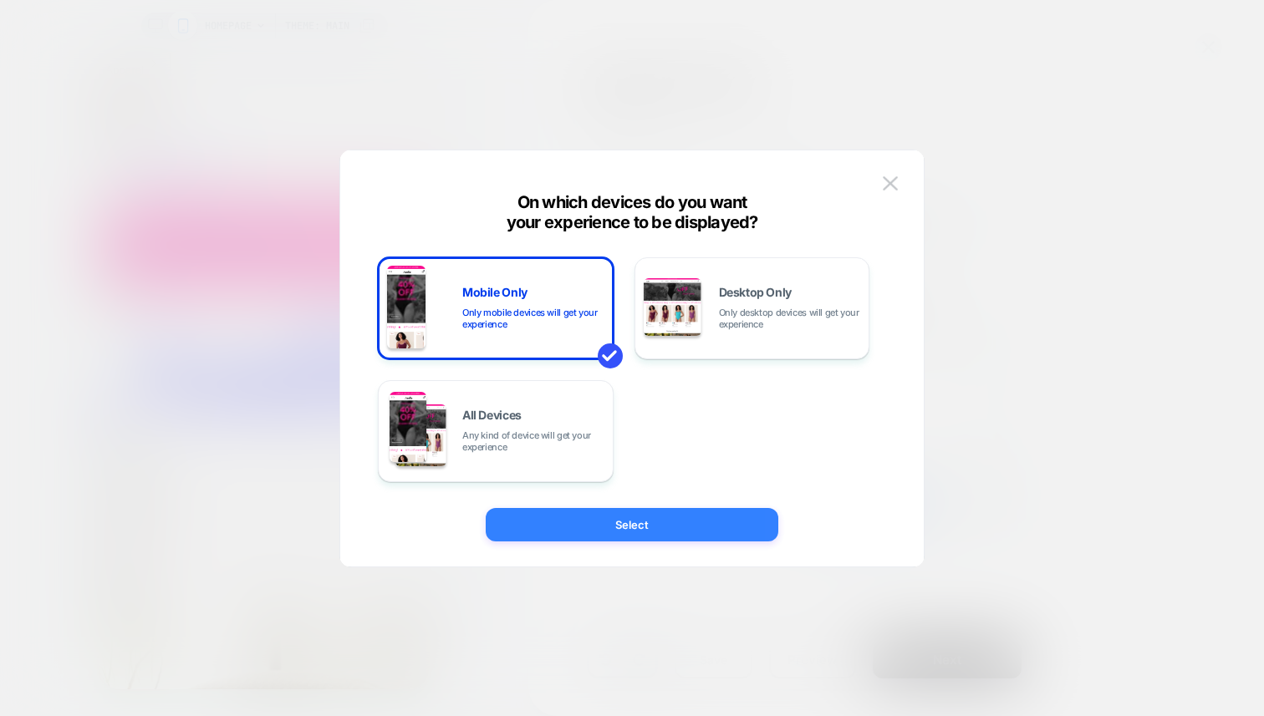
click at [685, 539] on button "Select" at bounding box center [632, 524] width 293 height 33
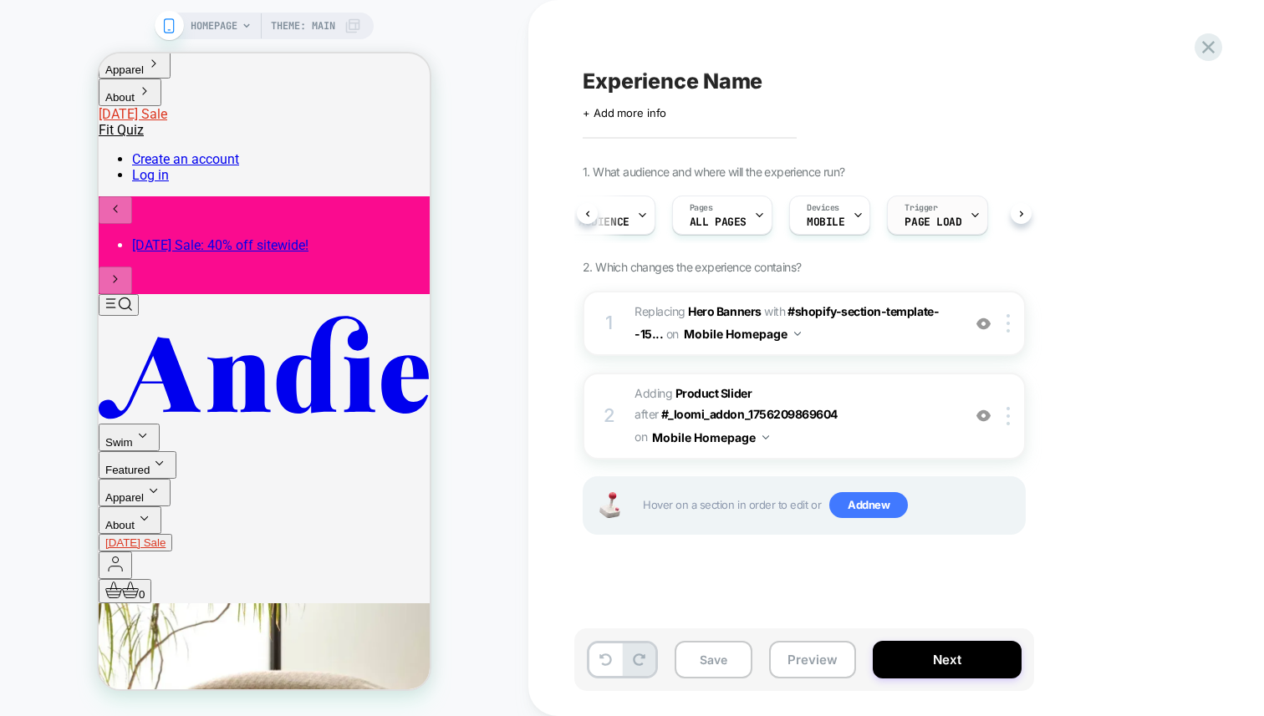
scroll to position [0, 71]
click at [899, 222] on span "Page Load" at bounding box center [927, 222] width 57 height 12
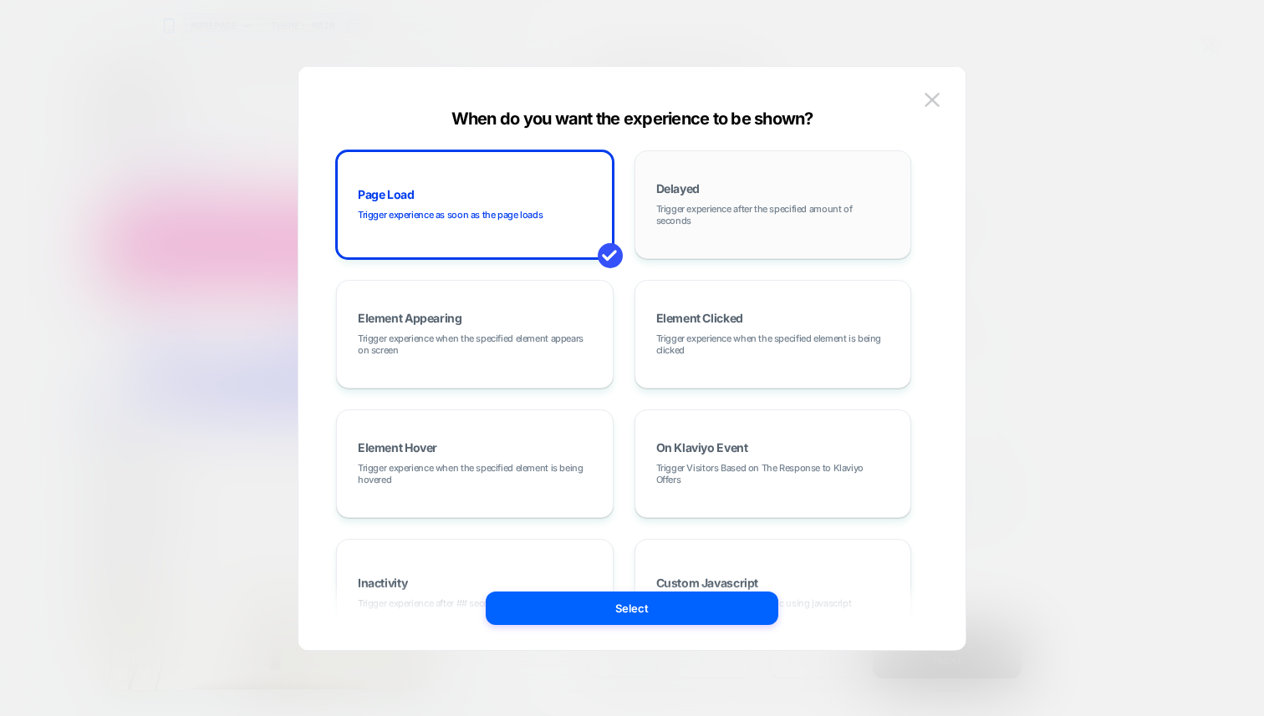
click at [822, 203] on span "Trigger experience after the specified amount of seconds" at bounding box center [773, 214] width 234 height 23
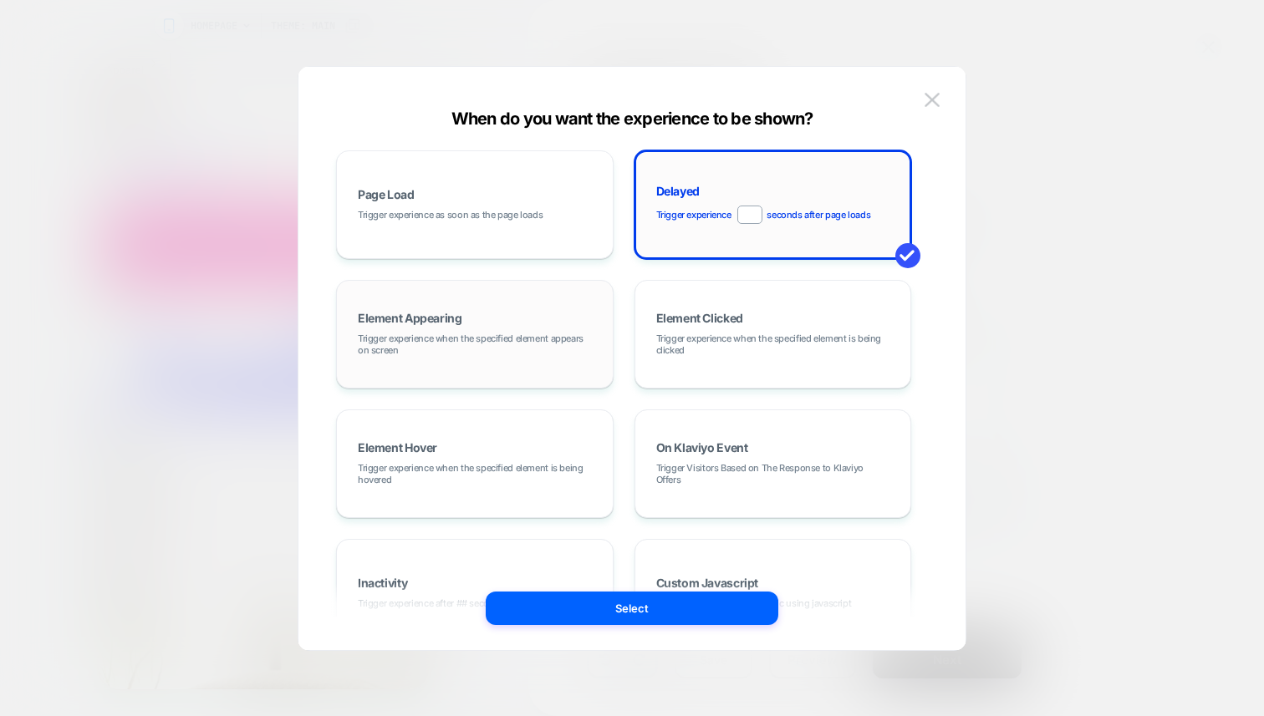
click at [480, 318] on div "Element Appearing Trigger experience when the specified element appears on scre…" at bounding box center [474, 334] width 259 height 90
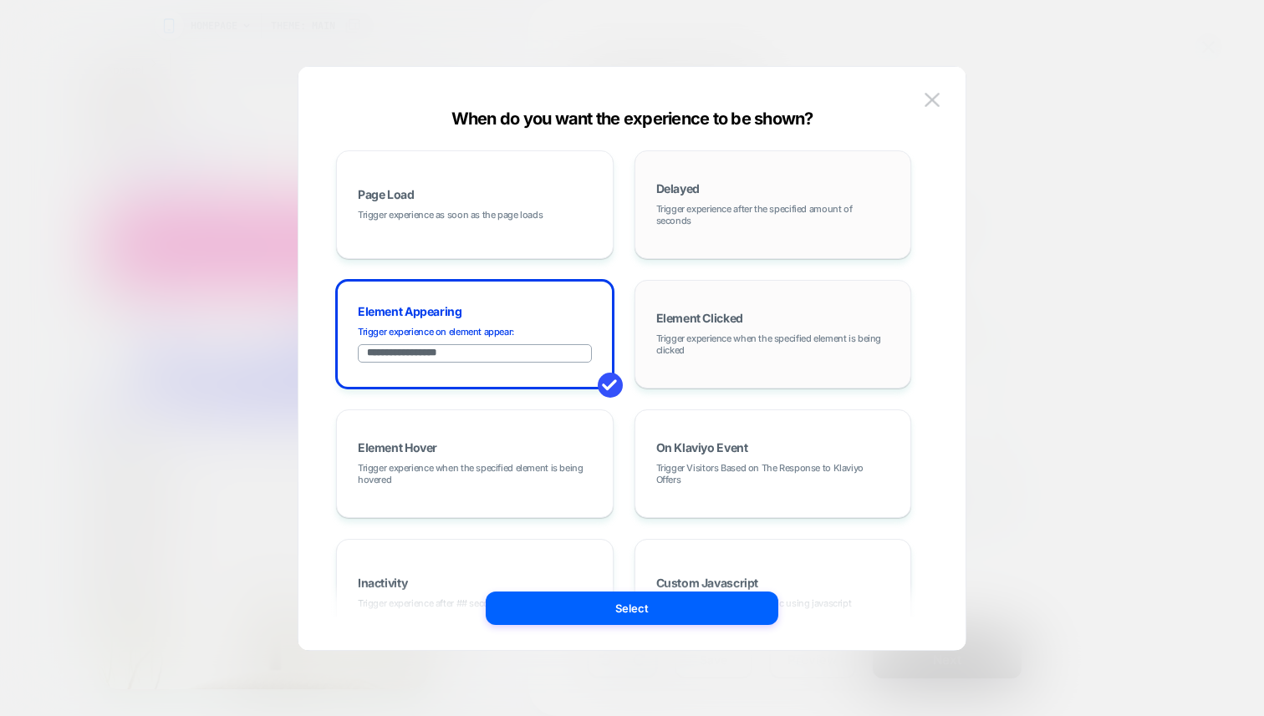
click at [696, 313] on span "Element Clicked" at bounding box center [699, 319] width 87 height 12
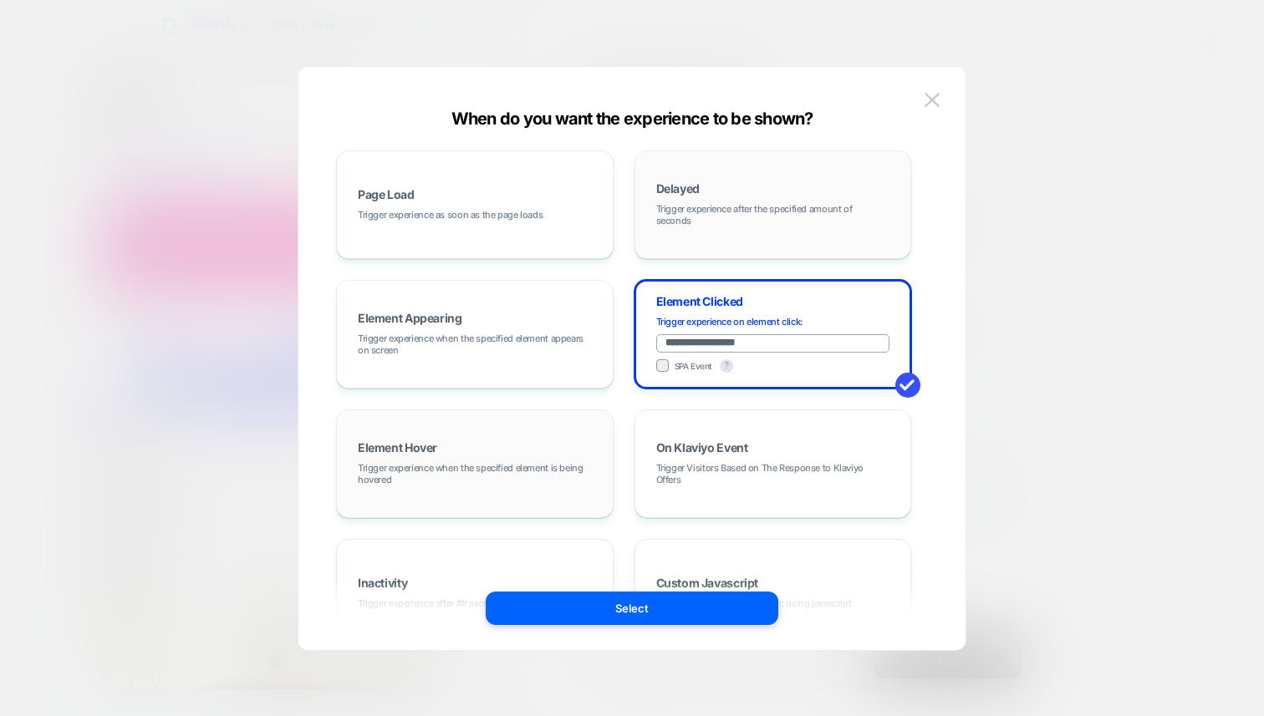
click at [474, 441] on div "Element Hover Trigger experience when the specified element is being hovered" at bounding box center [474, 464] width 259 height 90
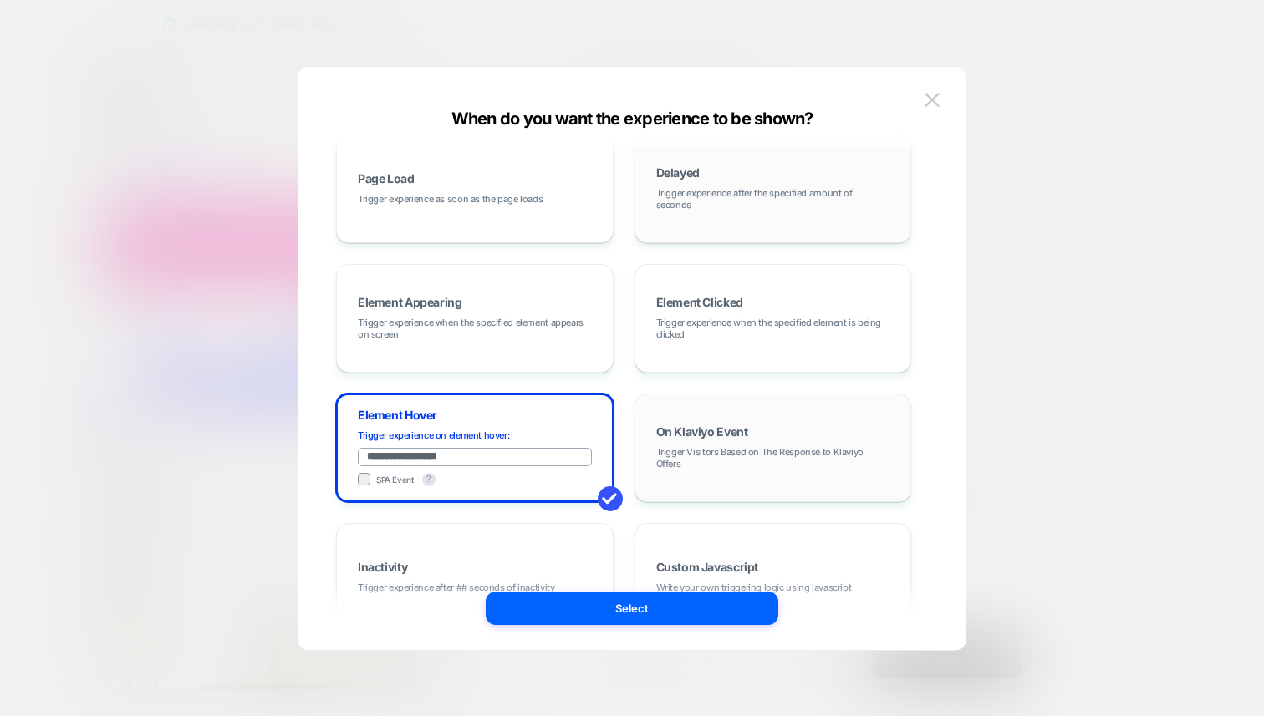
scroll to position [81, 0]
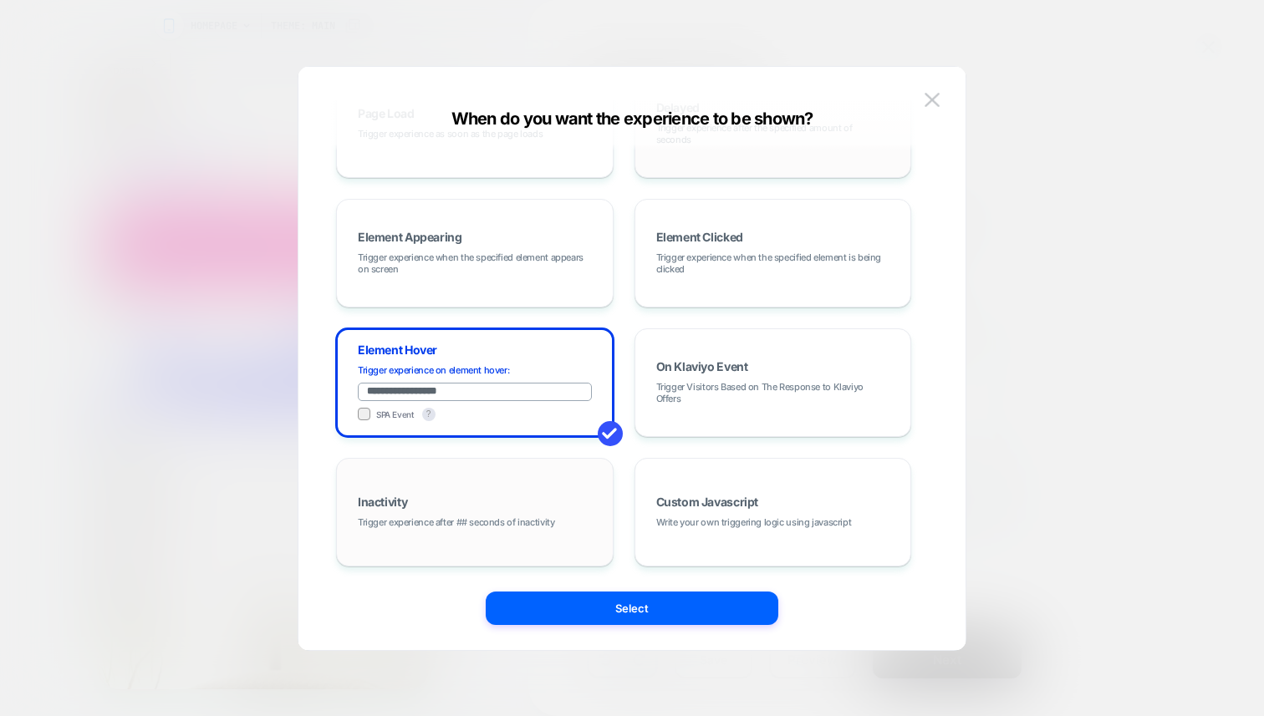
click at [450, 504] on div "Inactivity Trigger experience after ## seconds of inactivity" at bounding box center [474, 512] width 259 height 90
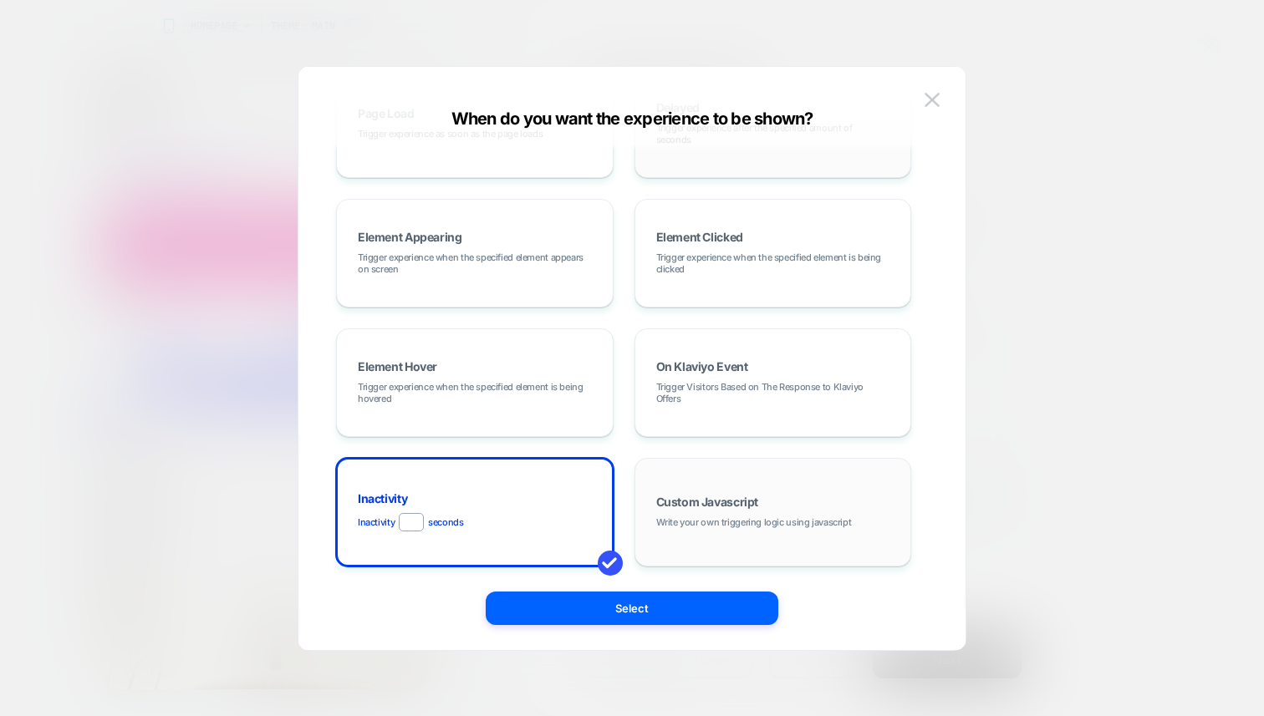
click at [719, 514] on div "Custom Javascript Write your own triggering logic using javascript" at bounding box center [773, 512] width 259 height 90
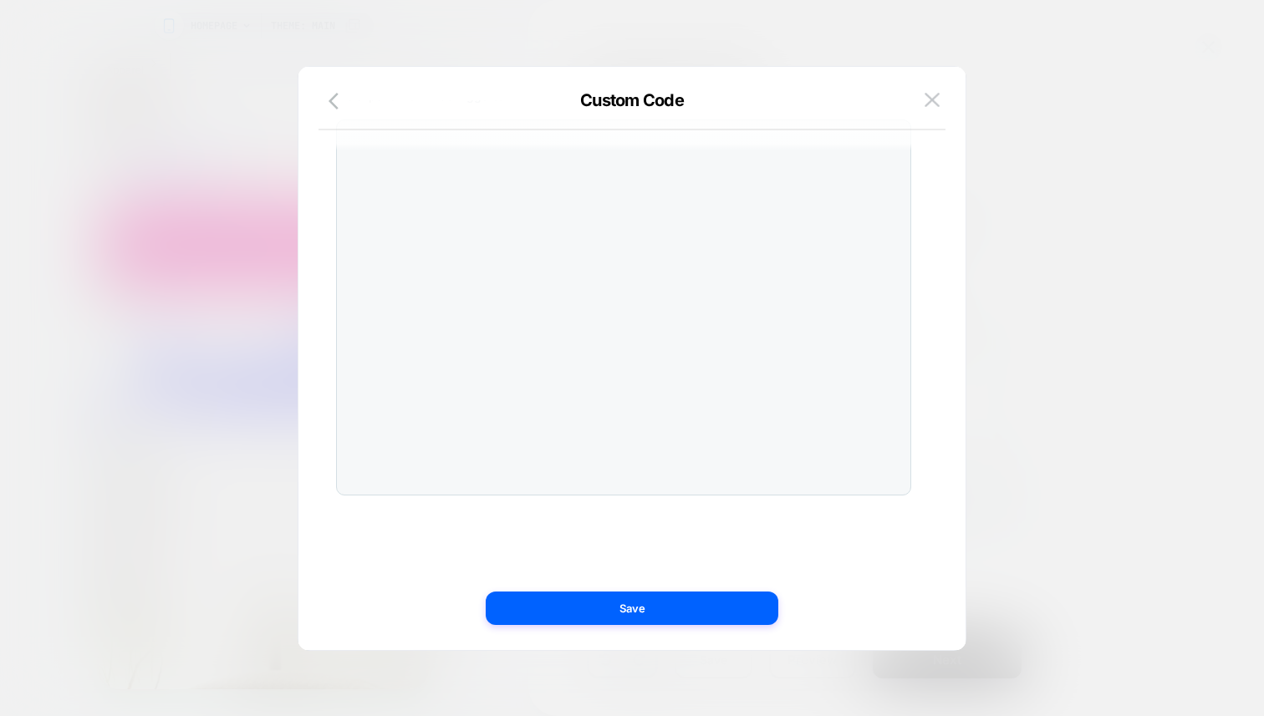
scroll to position [0, 0]
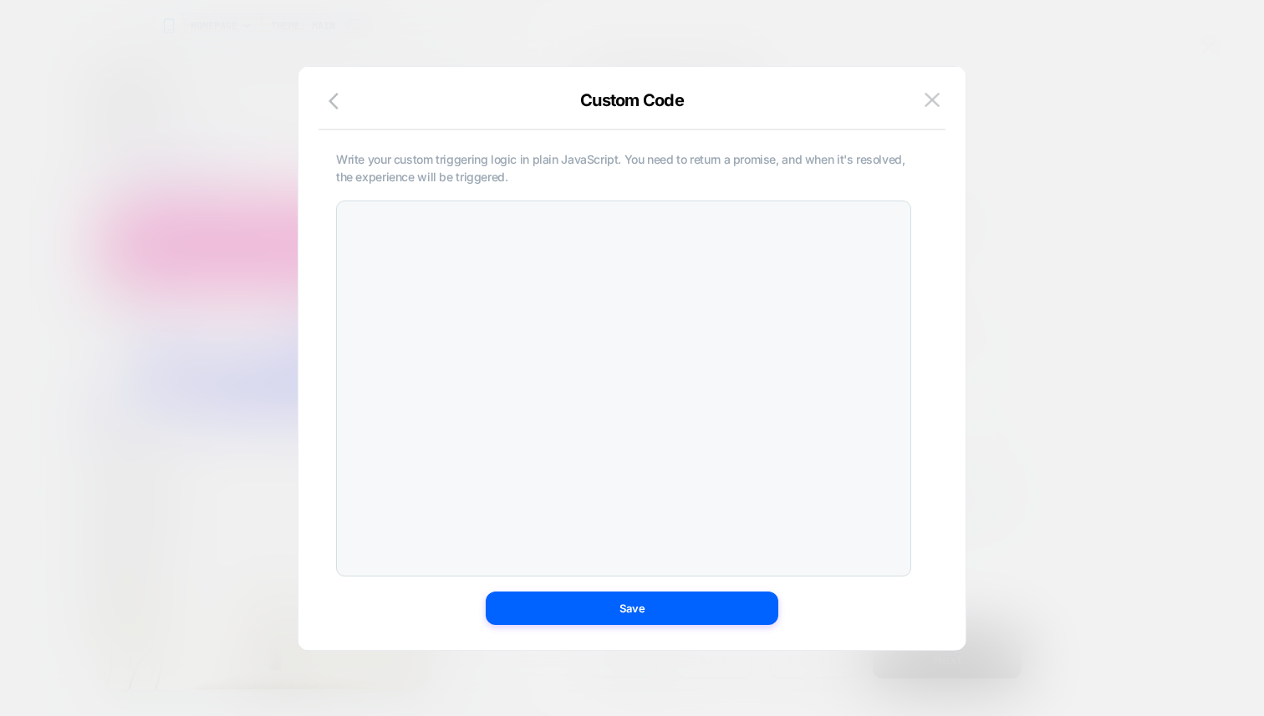
click at [598, 297] on div at bounding box center [623, 389] width 575 height 376
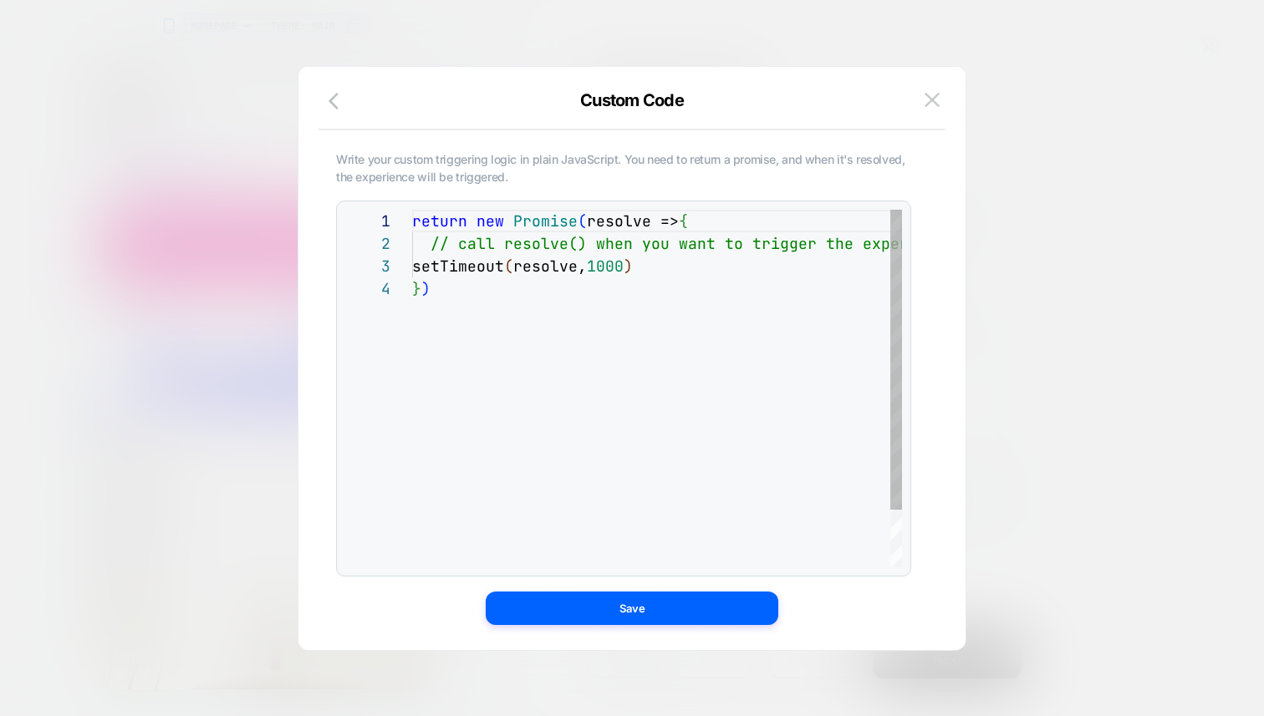
scroll to position [68, 0]
click at [612, 220] on div "return new Promise ( resolve => { // call resolve() when you want to trigger th…" at bounding box center [702, 422] width 580 height 425
drag, startPoint x: 612, startPoint y: 220, endPoint x: 618, endPoint y: 227, distance: 9.5
click at [612, 220] on div "return new Promise ( resolve => { // call resolve() when you want to trigger th…" at bounding box center [702, 422] width 580 height 425
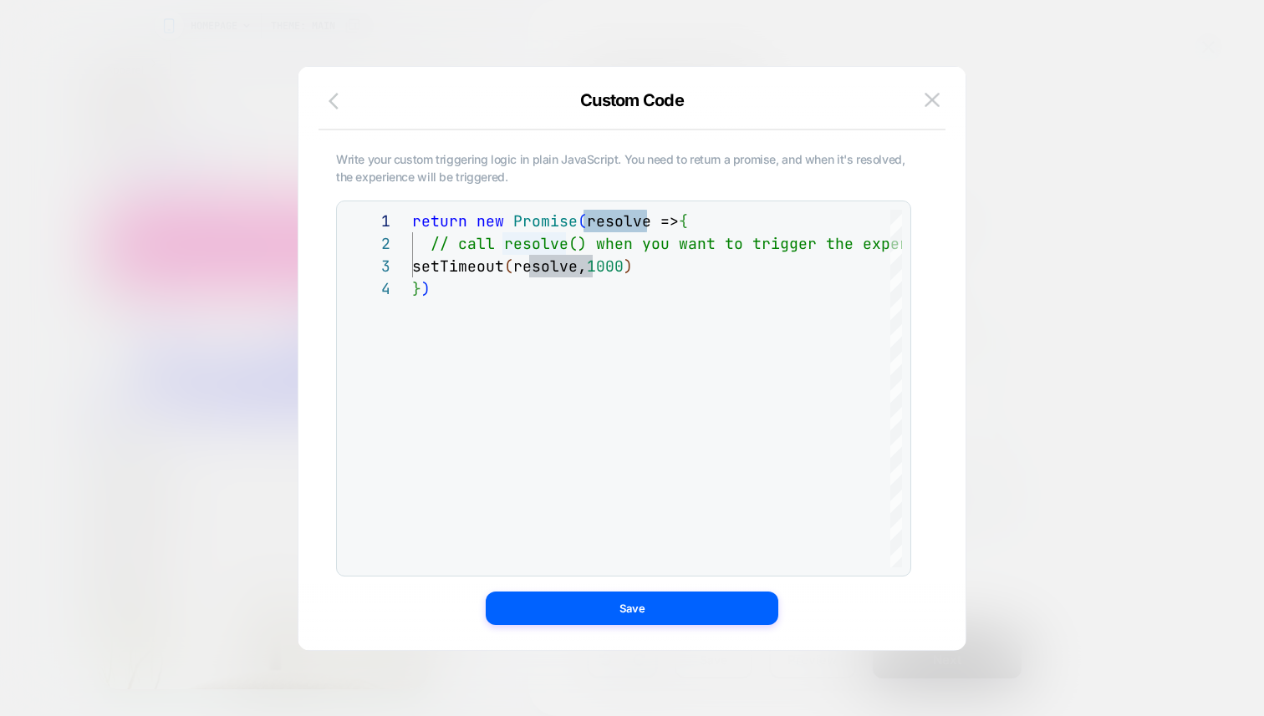
click at [343, 97] on icon "button" at bounding box center [338, 101] width 20 height 20
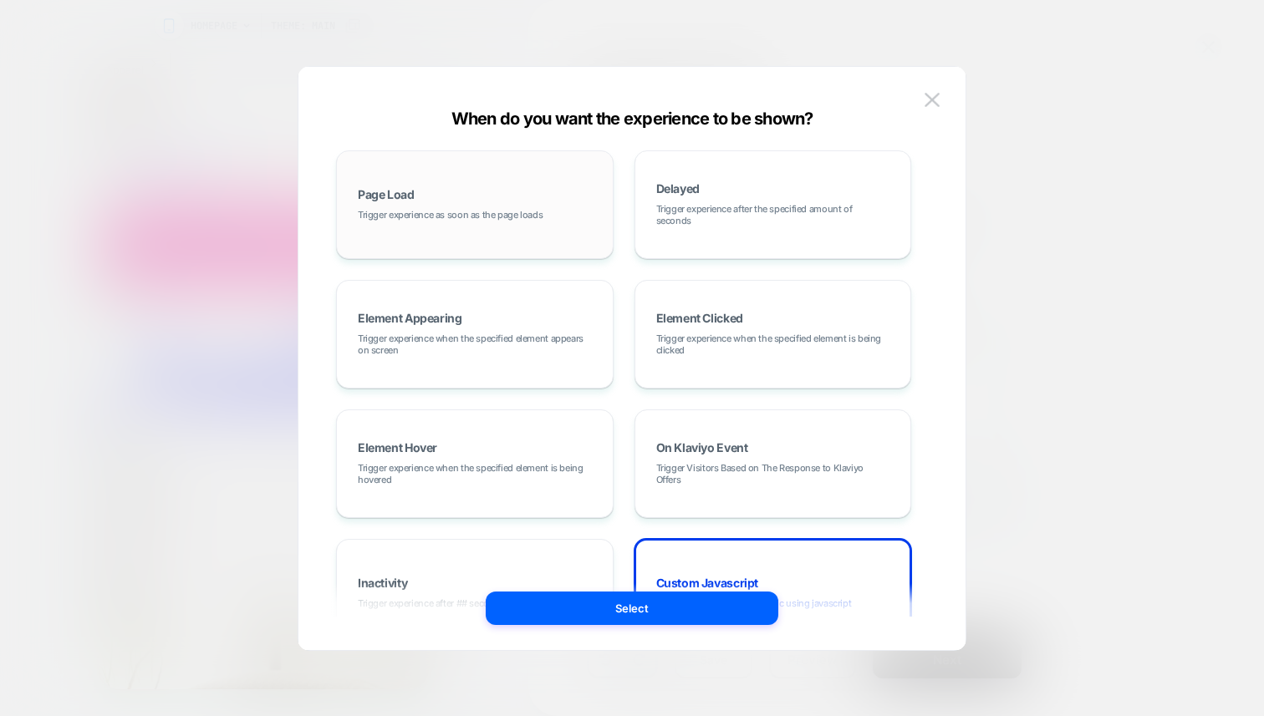
click at [504, 205] on div "Page Load Trigger experience as soon as the page loads" at bounding box center [474, 205] width 259 height 90
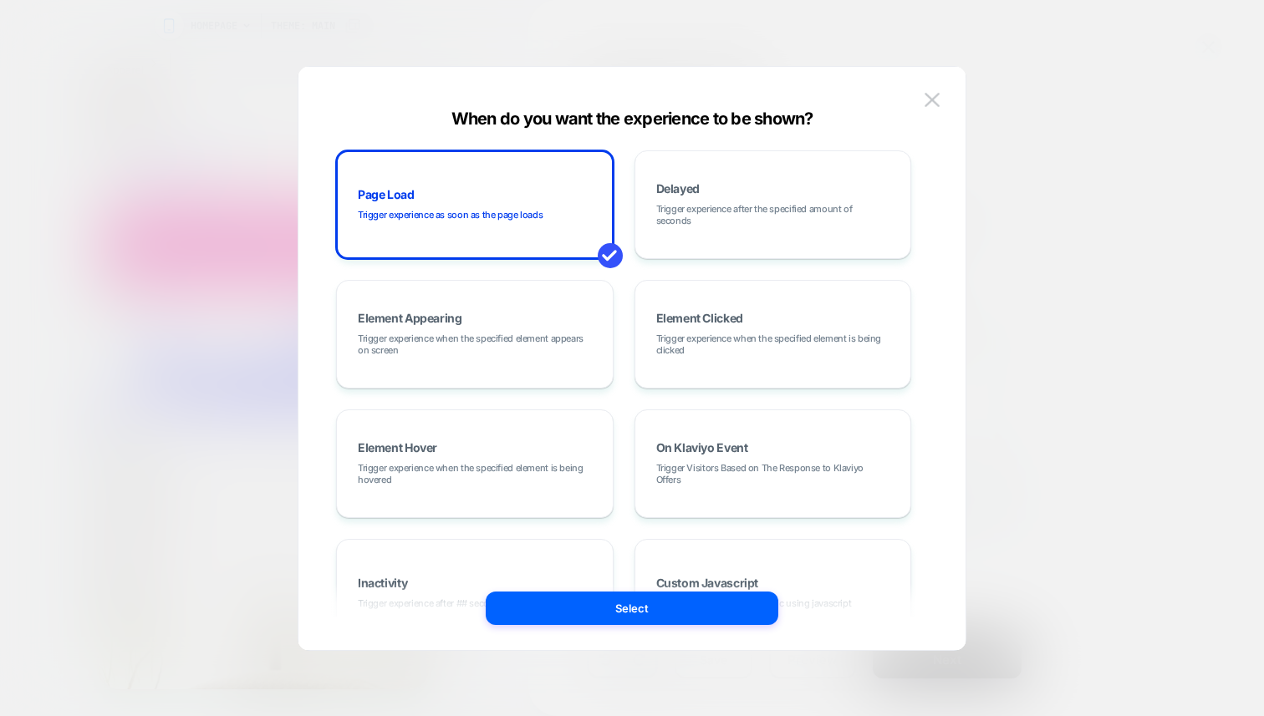
drag, startPoint x: 690, startPoint y: 602, endPoint x: 614, endPoint y: 593, distance: 77.4
click at [690, 602] on button "Select" at bounding box center [632, 608] width 293 height 33
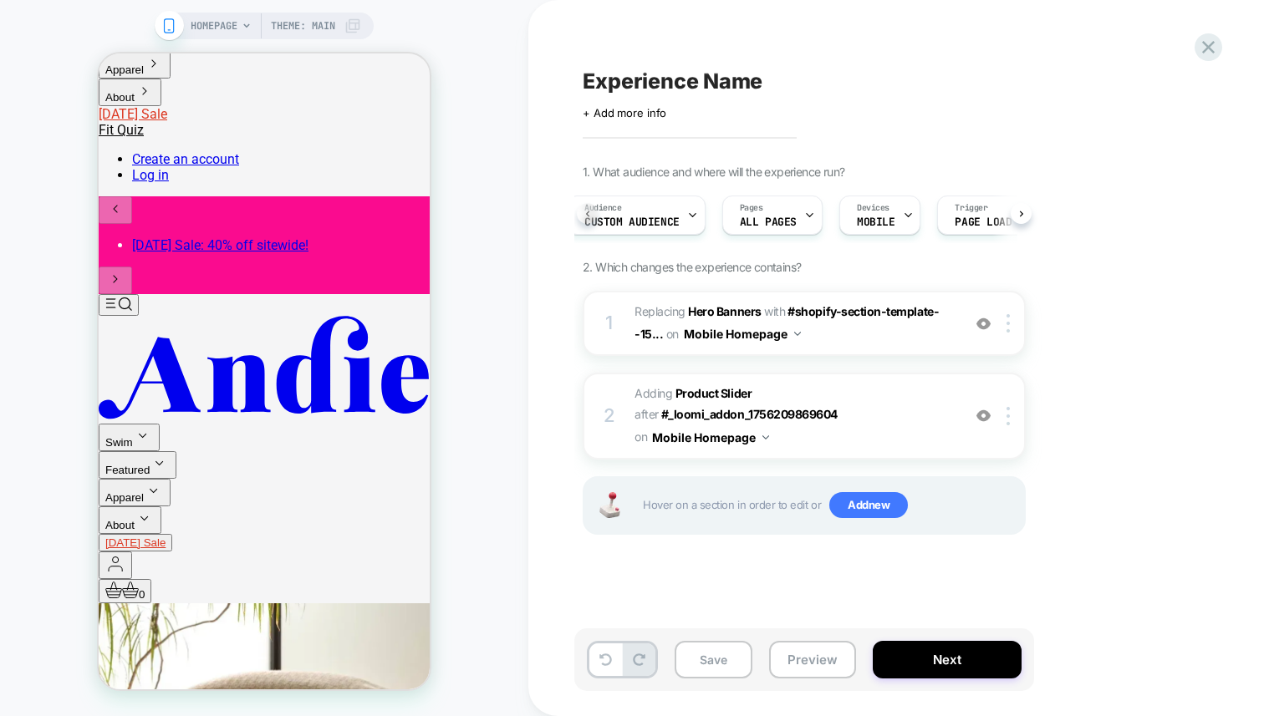
scroll to position [0, 6]
click at [940, 654] on button "Next" at bounding box center [947, 660] width 149 height 38
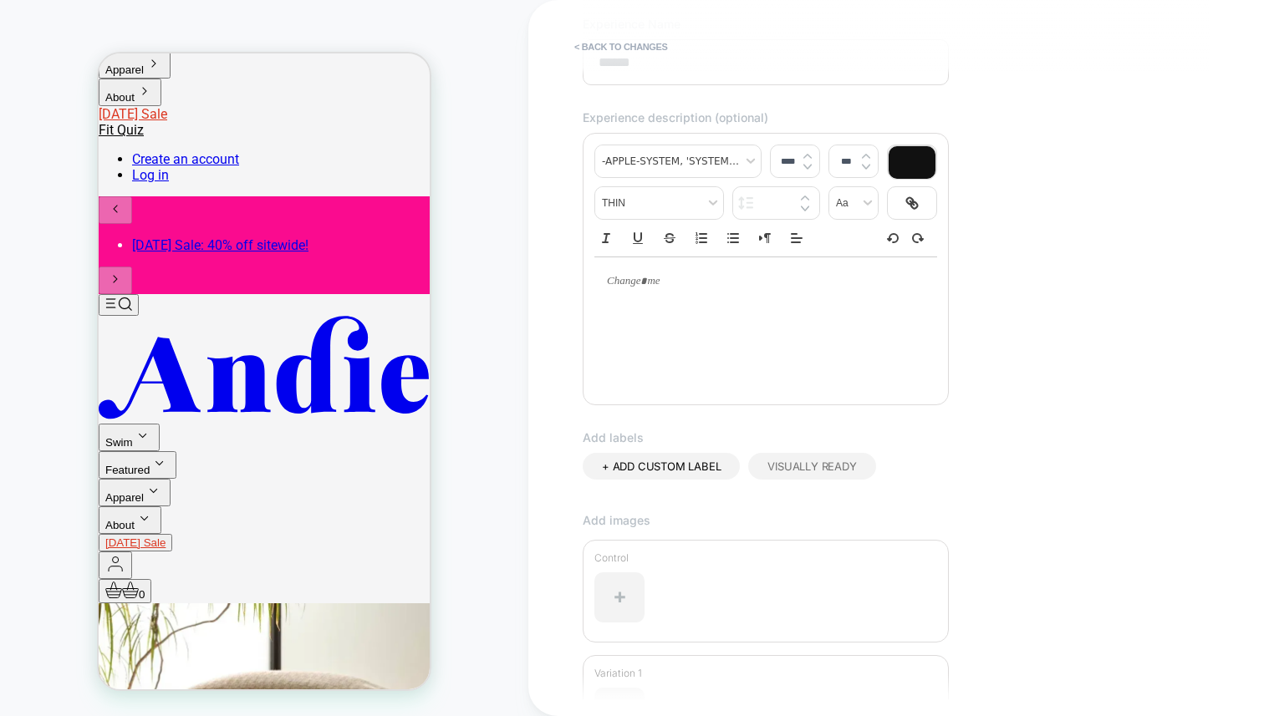
scroll to position [349, 0]
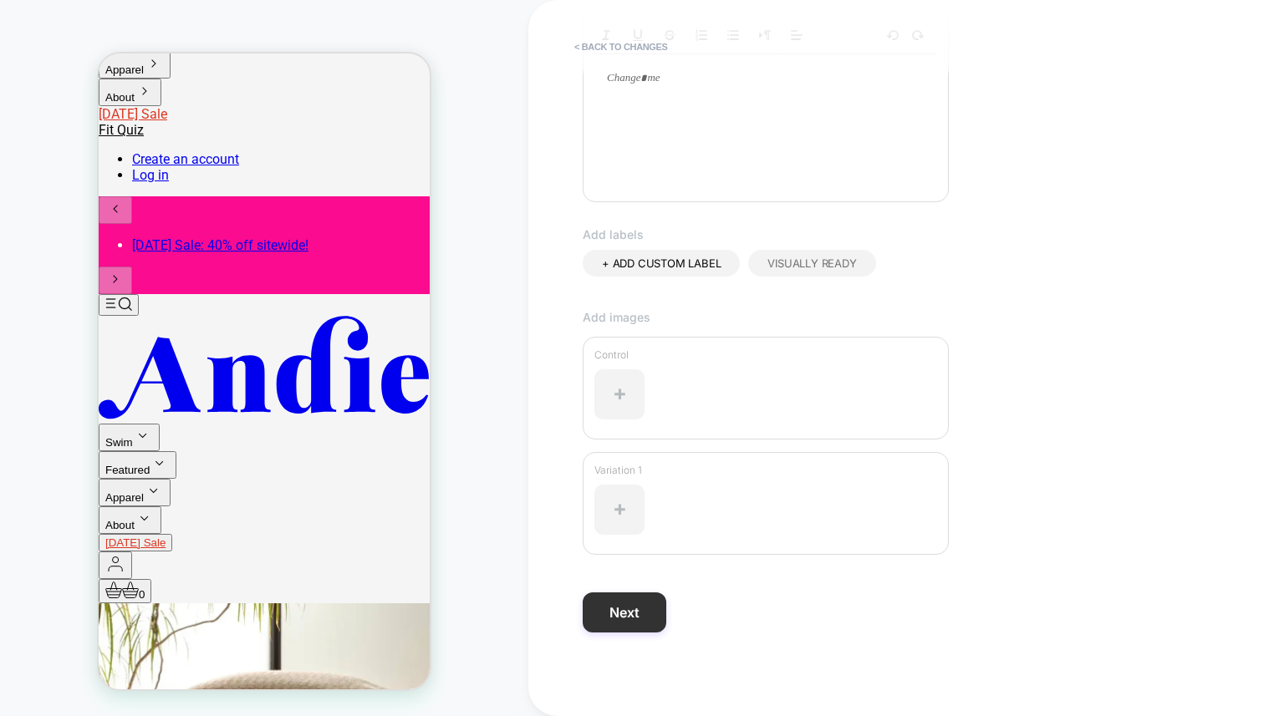
type input "******"
click at [643, 620] on button "Next" at bounding box center [625, 613] width 84 height 40
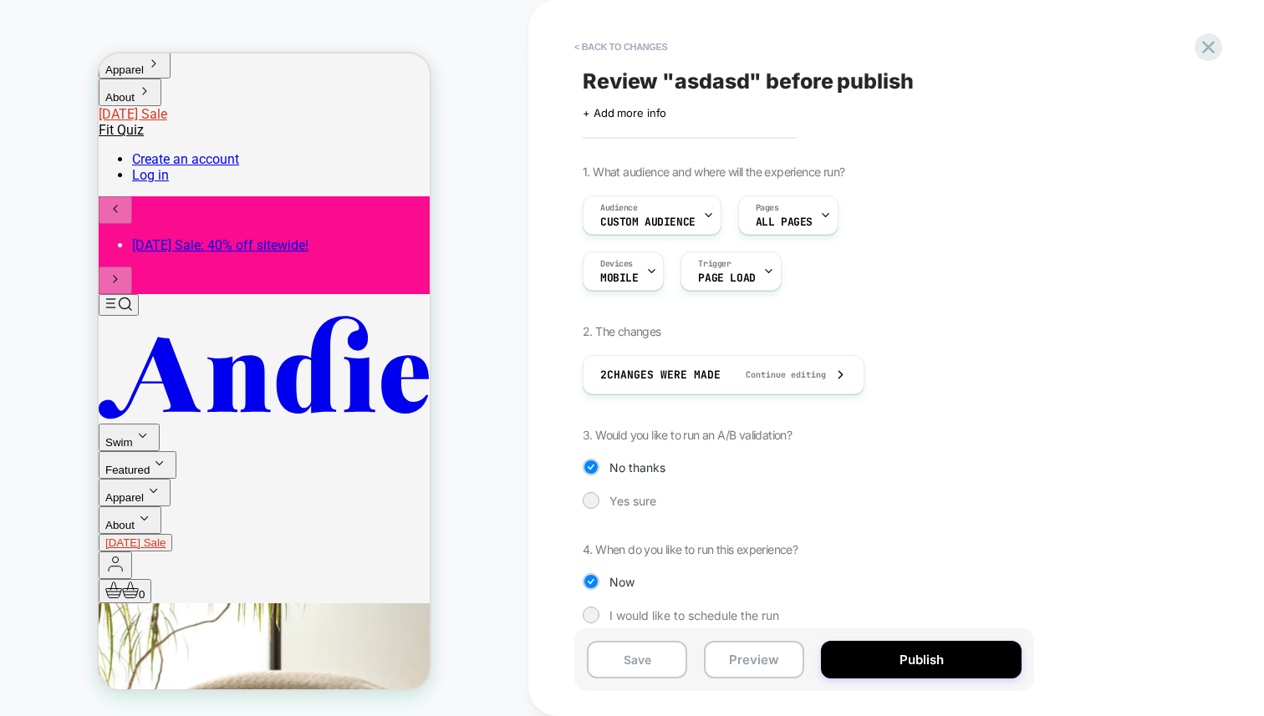
drag, startPoint x: 687, startPoint y: 435, endPoint x: 629, endPoint y: 485, distance: 76.4
click at [763, 431] on span "3. Would you like to run an A/B validation?" at bounding box center [687, 435] width 209 height 14
click at [606, 502] on div "Yes sure" at bounding box center [804, 500] width 443 height 17
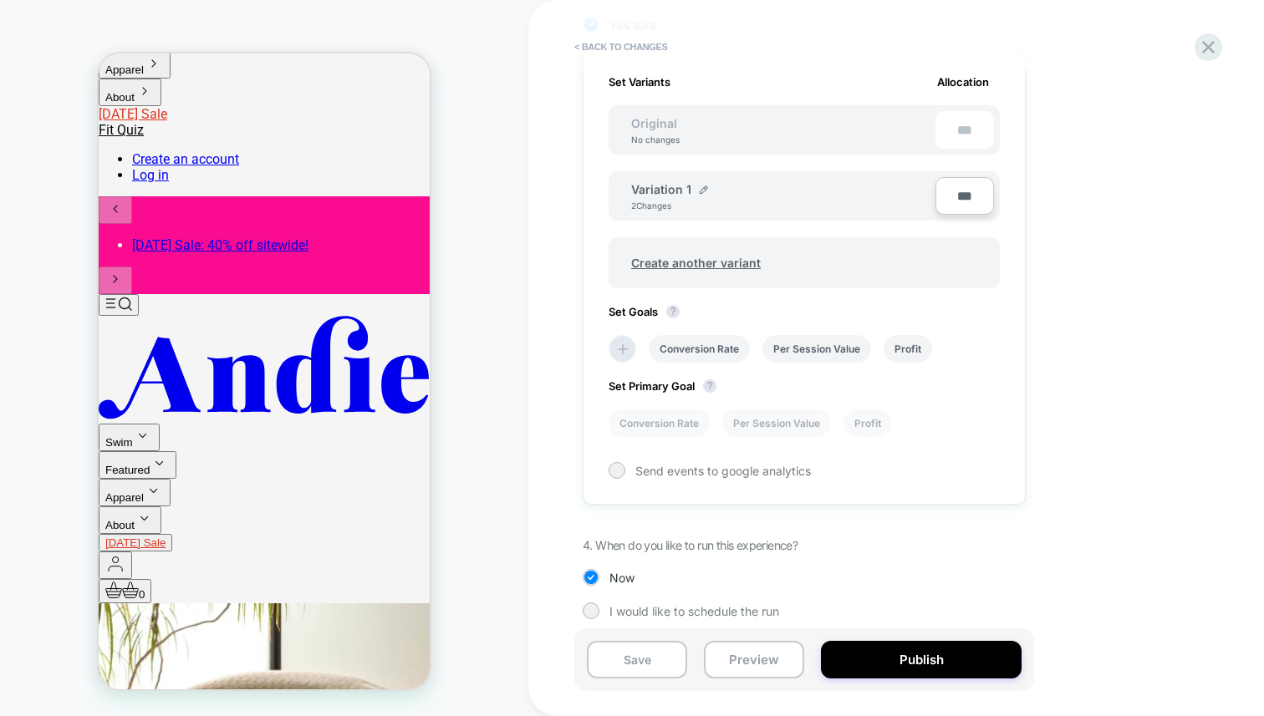
scroll to position [488, 0]
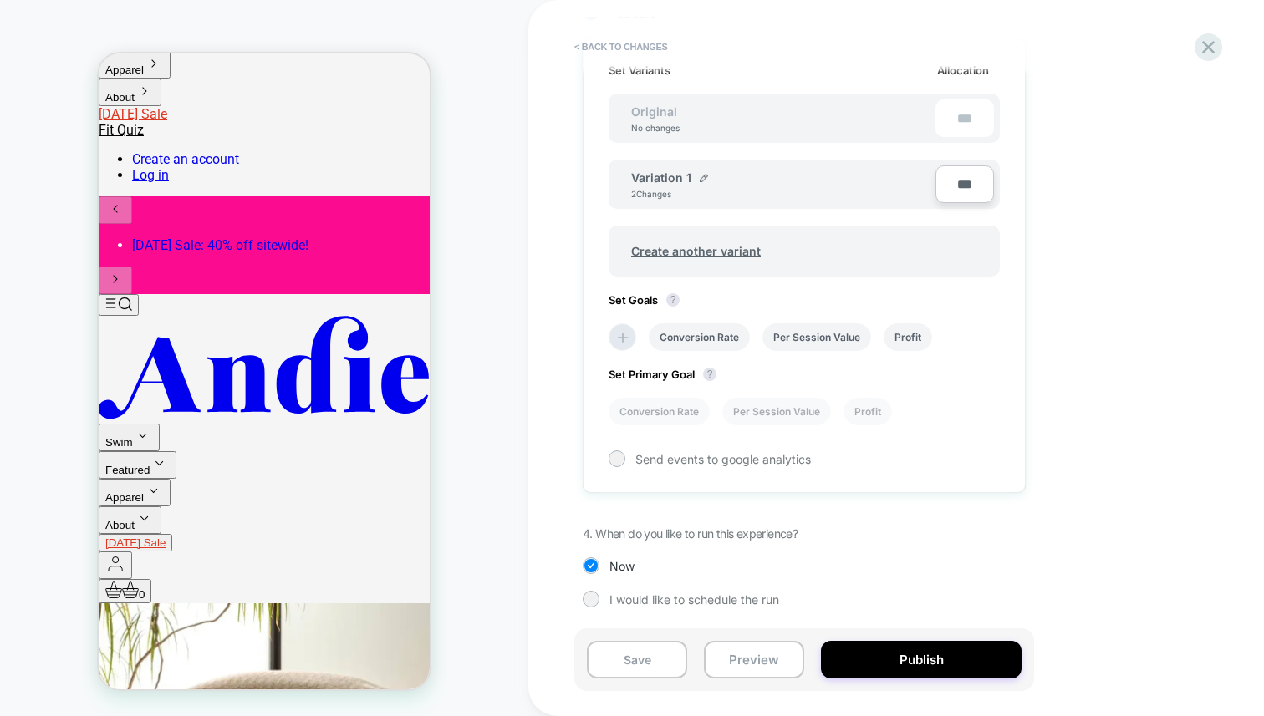
click at [971, 177] on input "***" at bounding box center [964, 185] width 59 height 38
click at [971, 187] on input "***" at bounding box center [964, 185] width 59 height 38
click at [681, 412] on li "Conversion Rate" at bounding box center [659, 412] width 101 height 28
click at [678, 601] on span "I would like to schedule the run" at bounding box center [694, 600] width 170 height 14
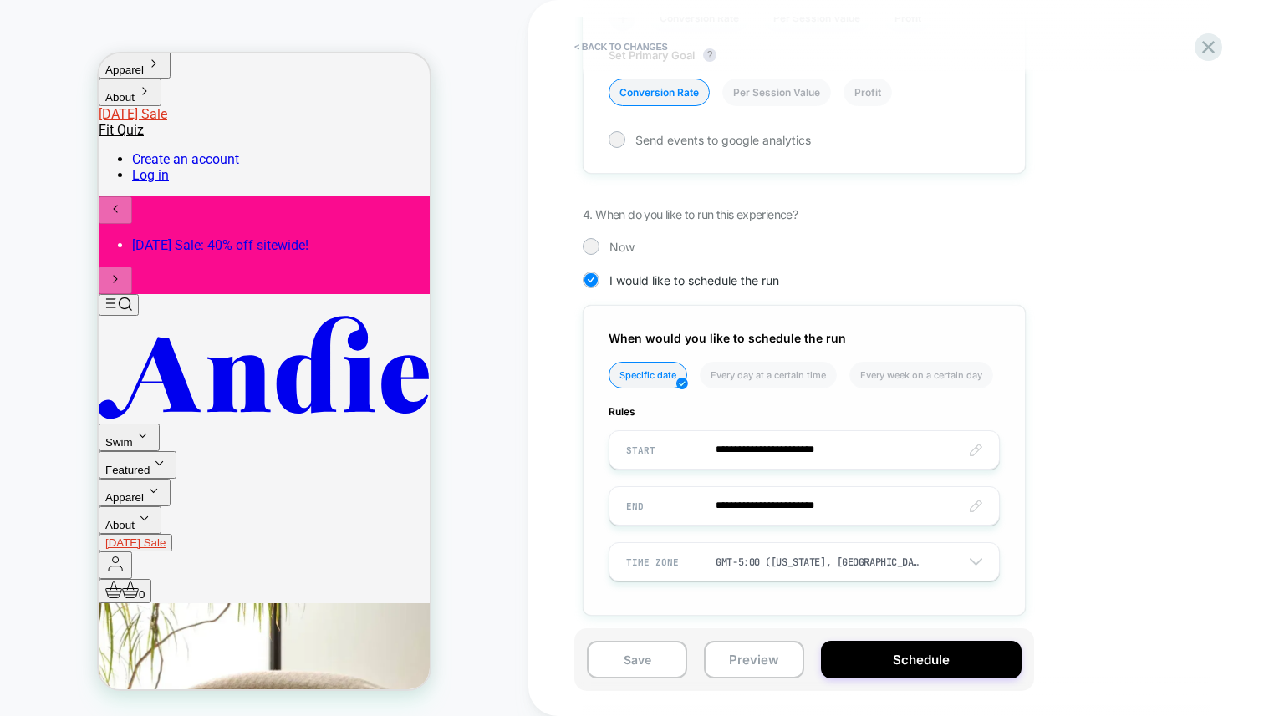
scroll to position [815, 0]
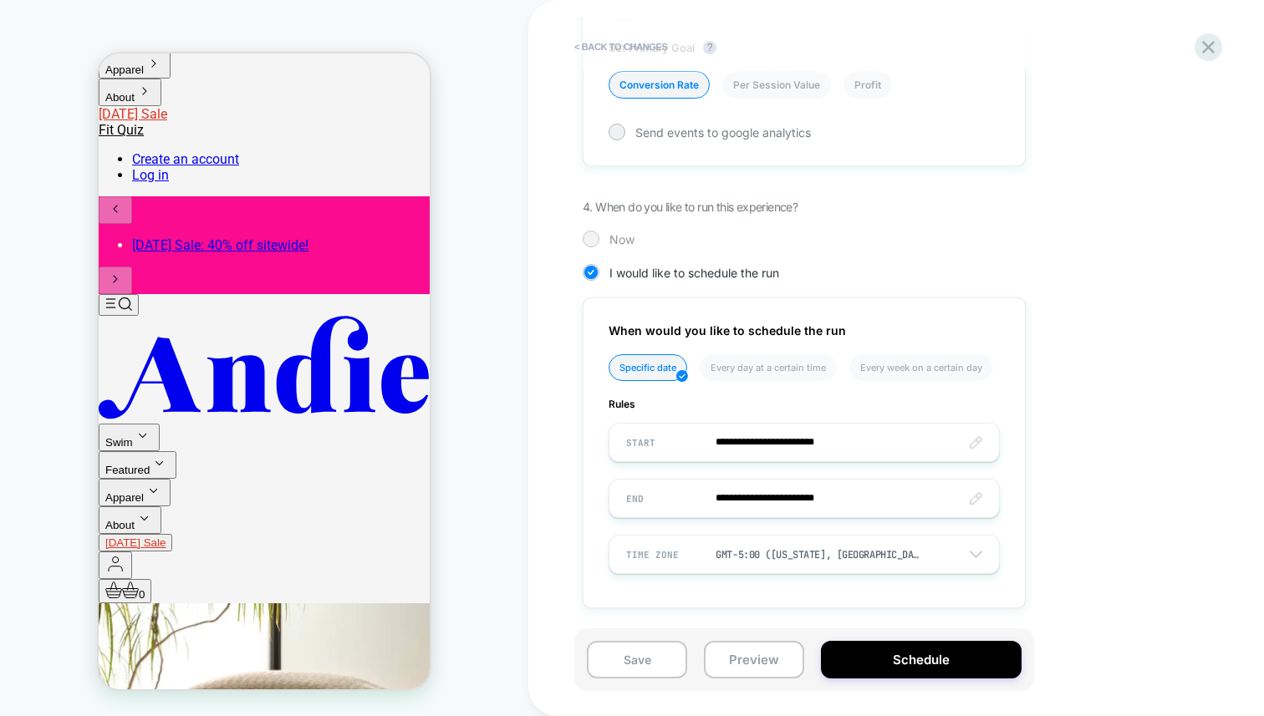
click at [603, 236] on div "Now" at bounding box center [804, 239] width 443 height 17
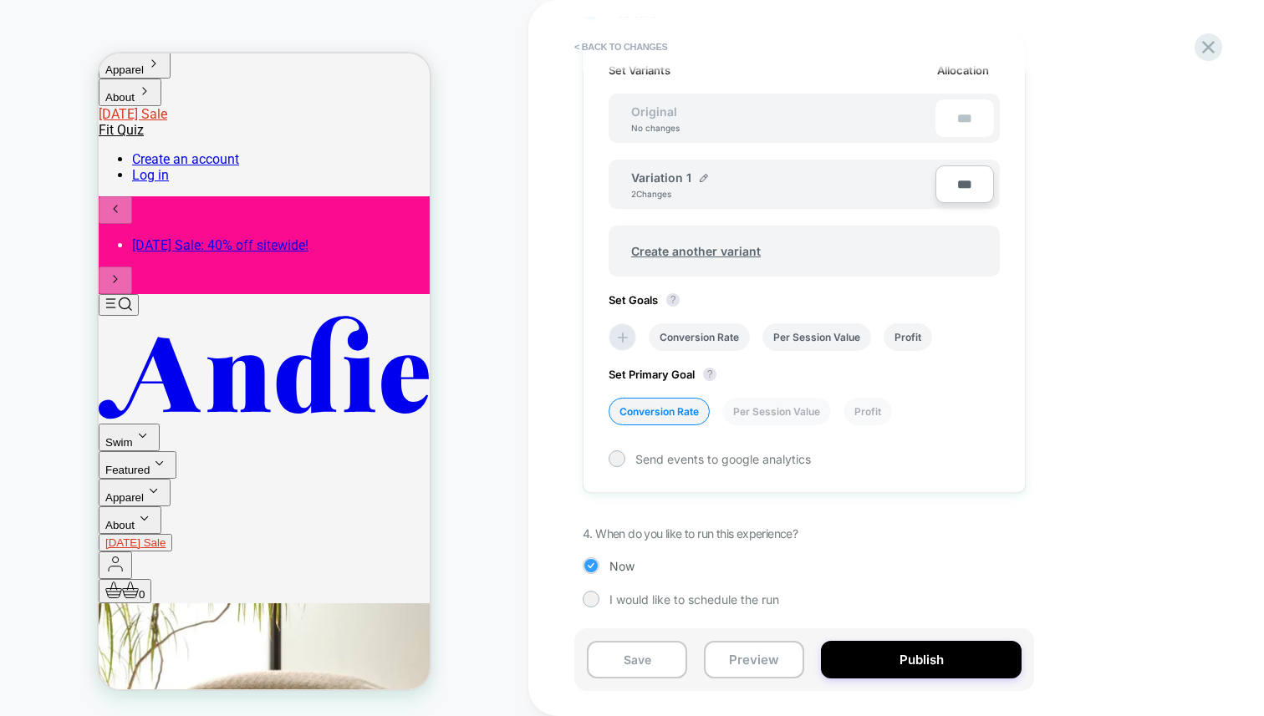
scroll to position [488, 0]
click at [756, 663] on button "Preview" at bounding box center [754, 660] width 100 height 38
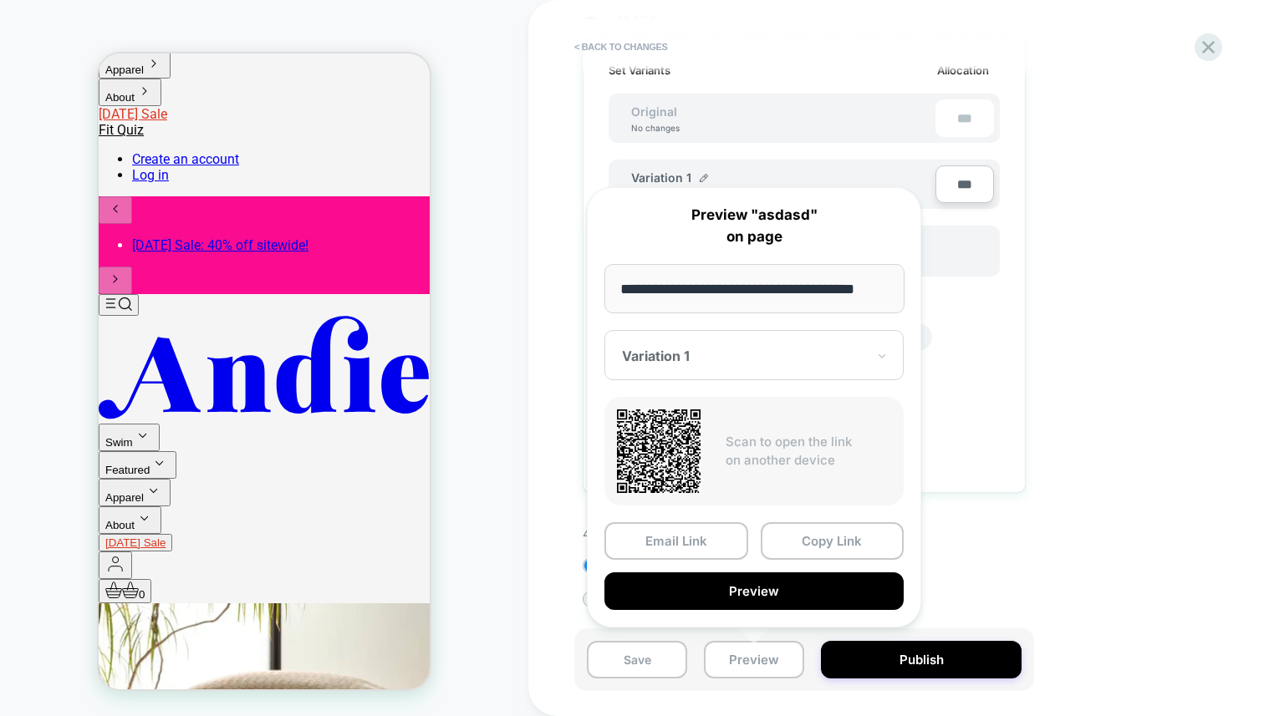
scroll to position [0, 0]
click at [1092, 595] on div "1. What audience and where will the experience run? Audience Custom Audience Pa…" at bounding box center [888, 155] width 610 height 956
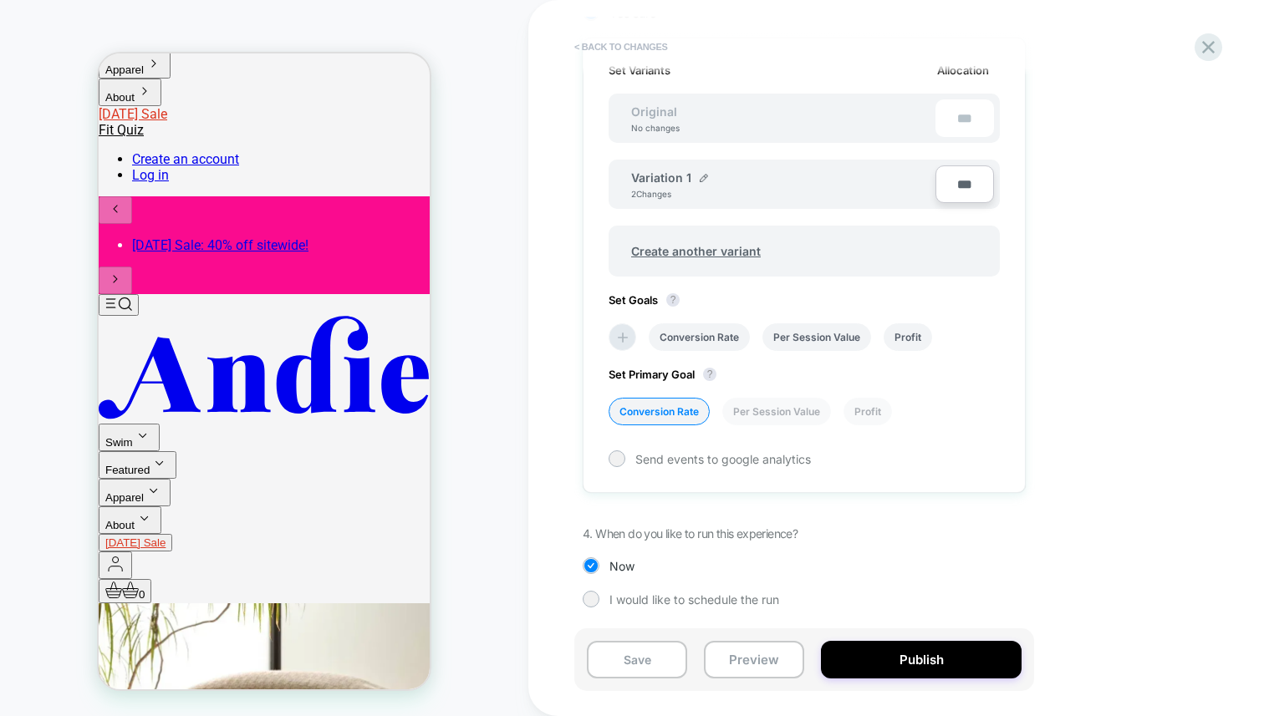
click at [633, 45] on button "< Back to changes" at bounding box center [621, 46] width 110 height 27
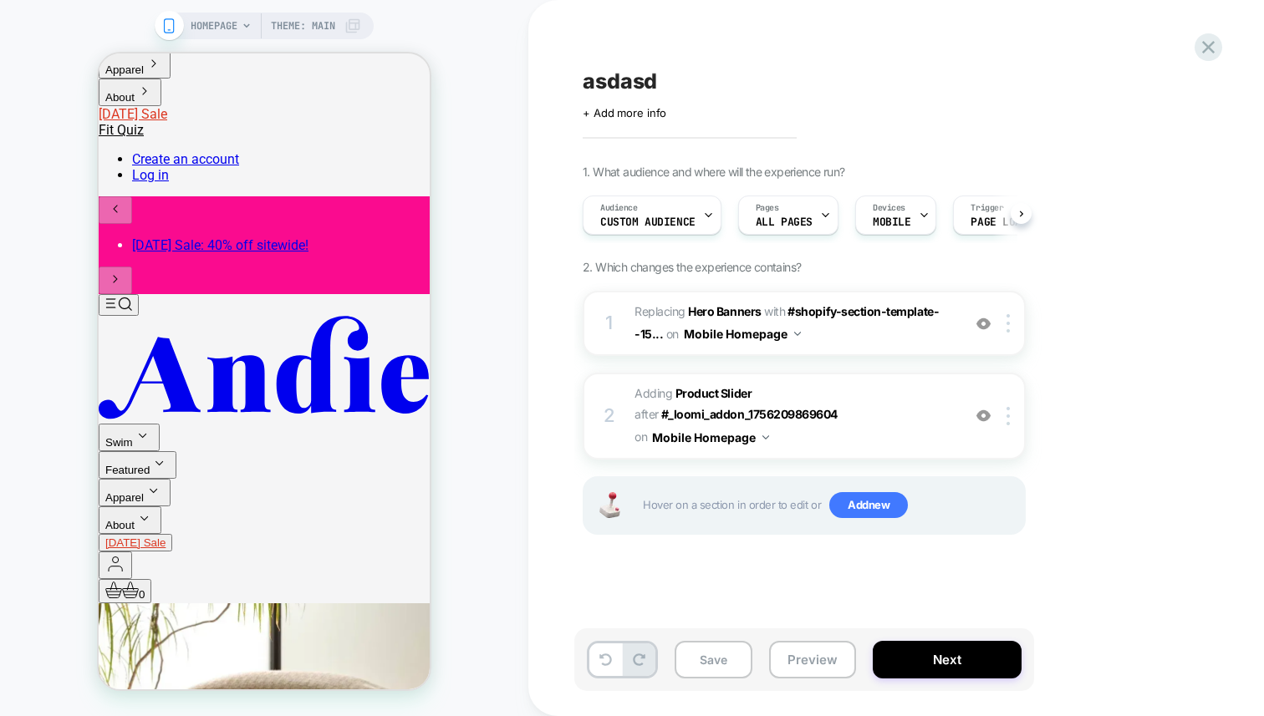
scroll to position [0, 1]
click at [512, 13] on div "HOMEPAGE Theme: MAIN" at bounding box center [264, 358] width 528 height 716
click at [449, 12] on div "HOMEPAGE Theme: MAIN" at bounding box center [264, 358] width 528 height 716
click at [914, 223] on span "Page Load" at bounding box center [924, 222] width 57 height 12
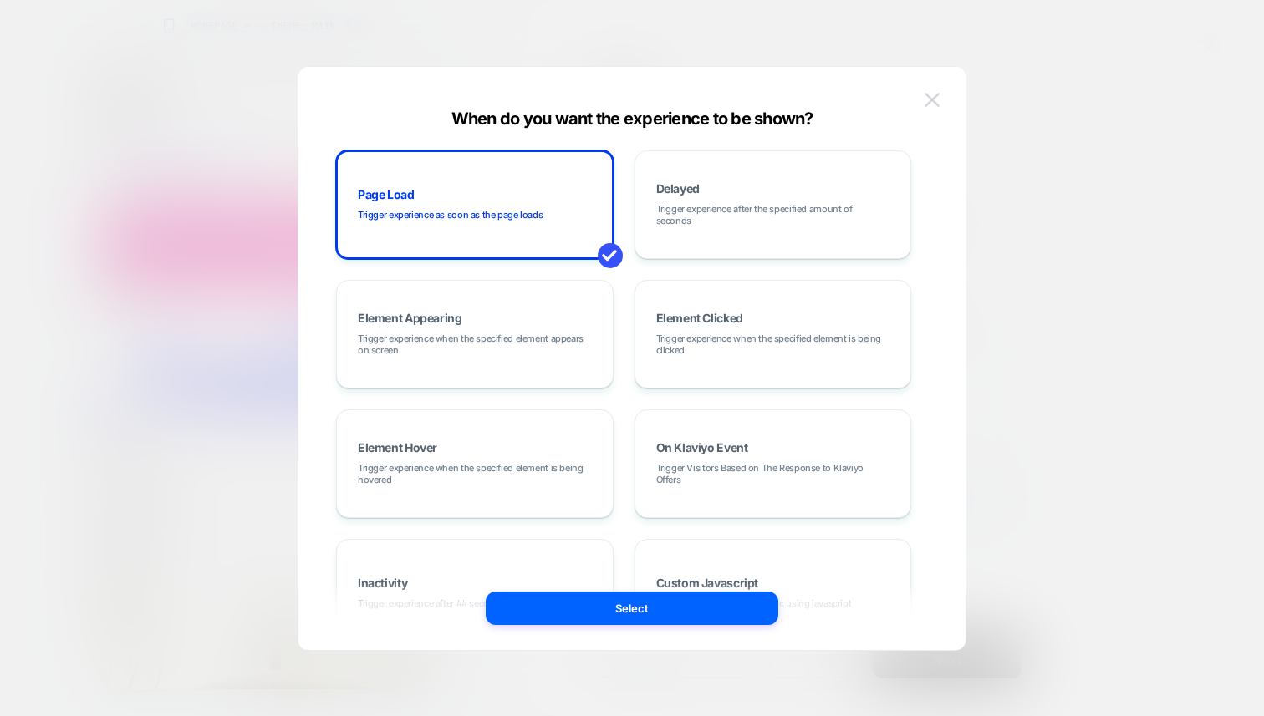
click at [930, 104] on img at bounding box center [931, 100] width 15 height 14
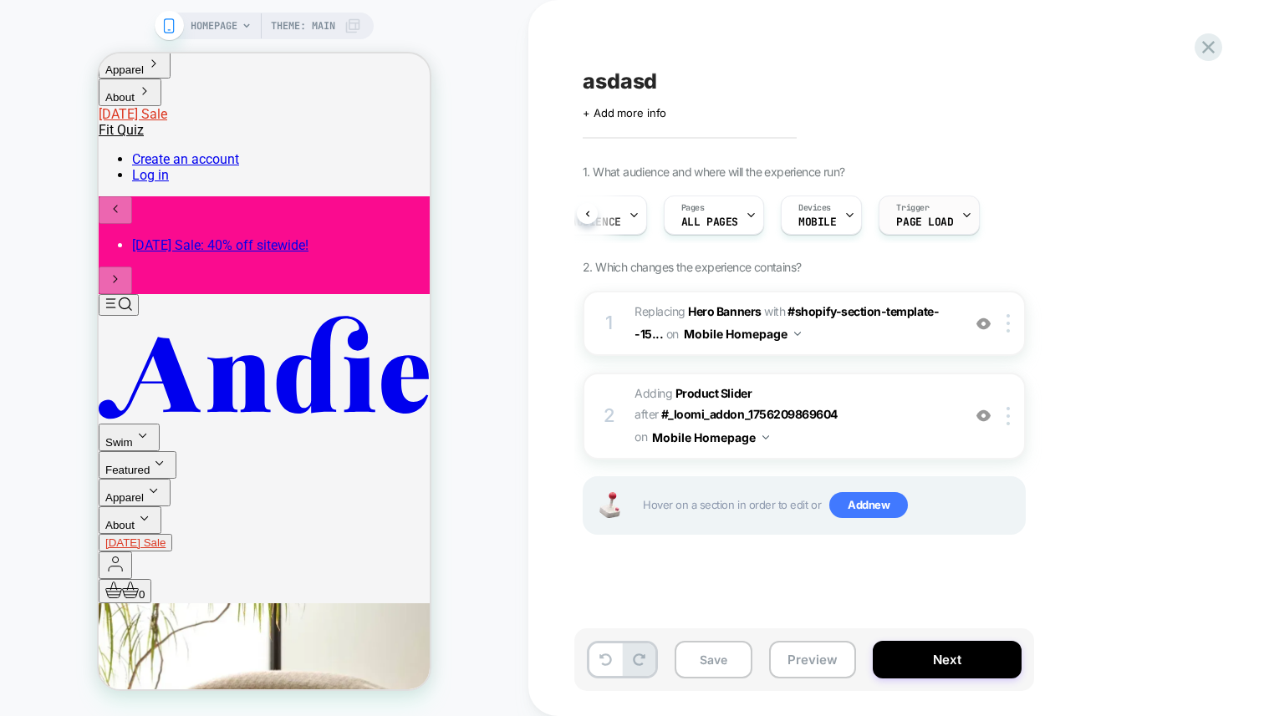
click at [928, 216] on span "Page Load" at bounding box center [924, 222] width 57 height 12
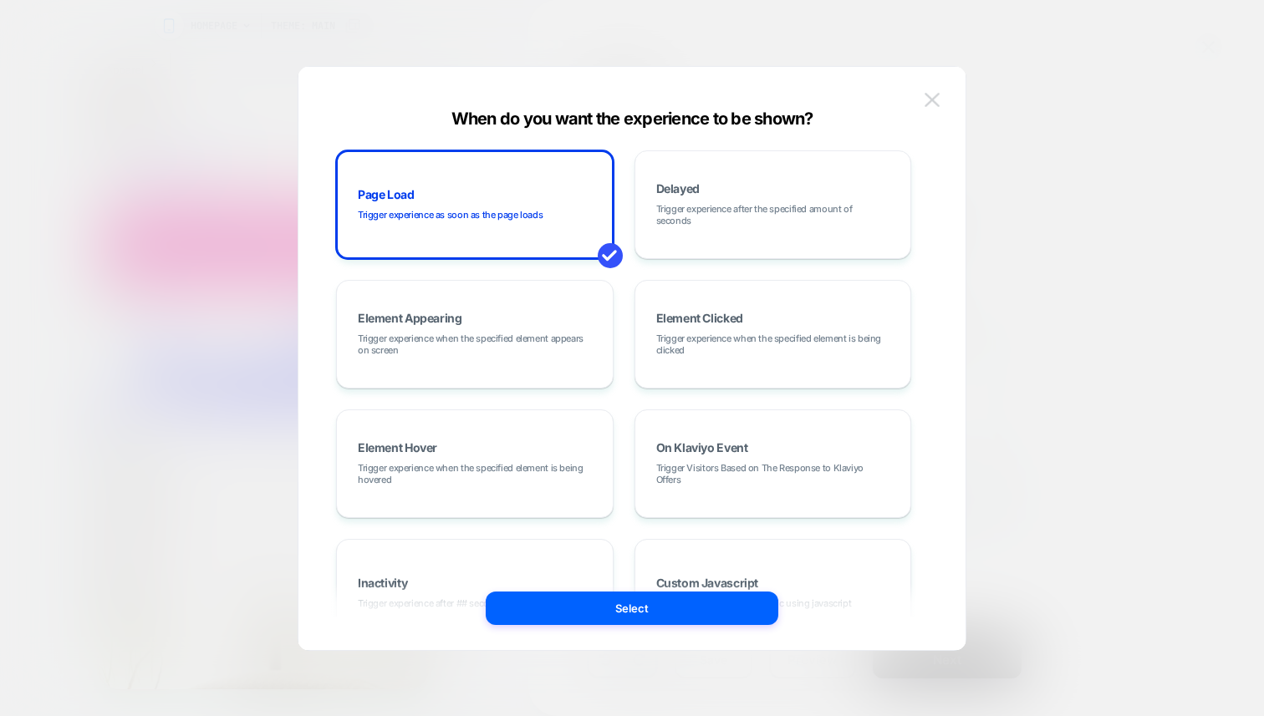
click at [943, 97] on button at bounding box center [931, 100] width 25 height 25
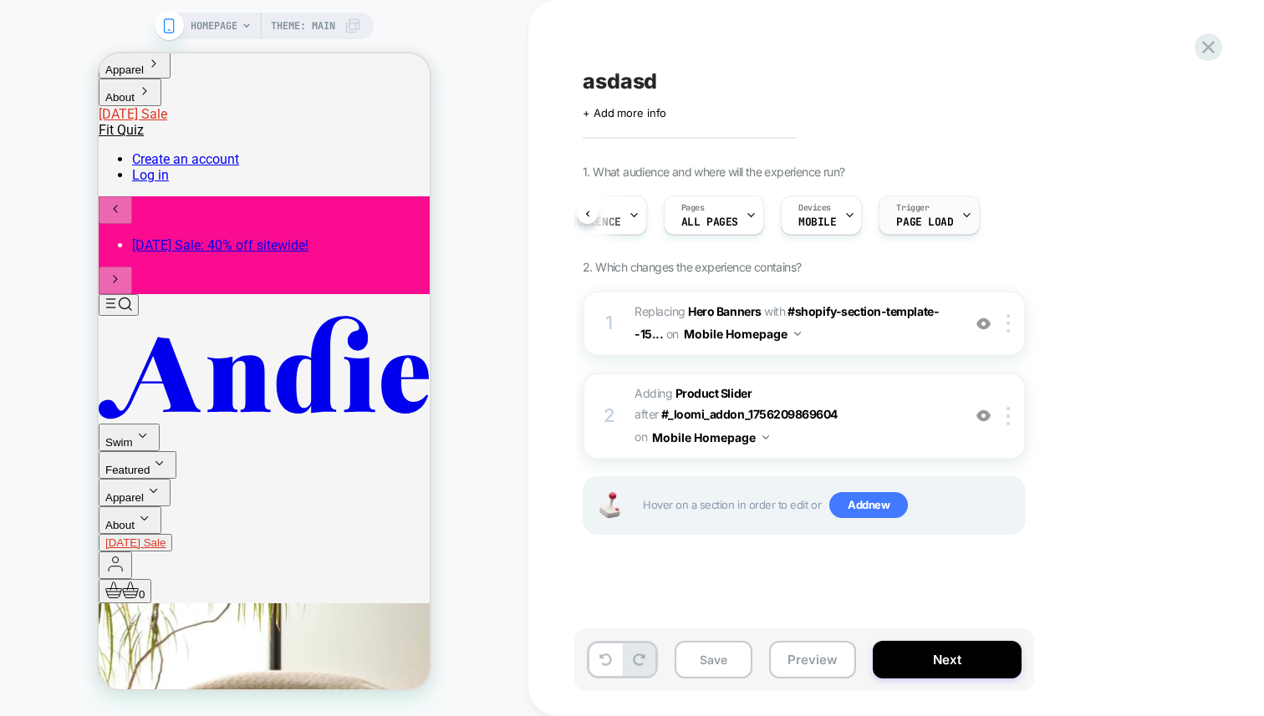
click at [912, 202] on span "Trigger" at bounding box center [912, 208] width 33 height 12
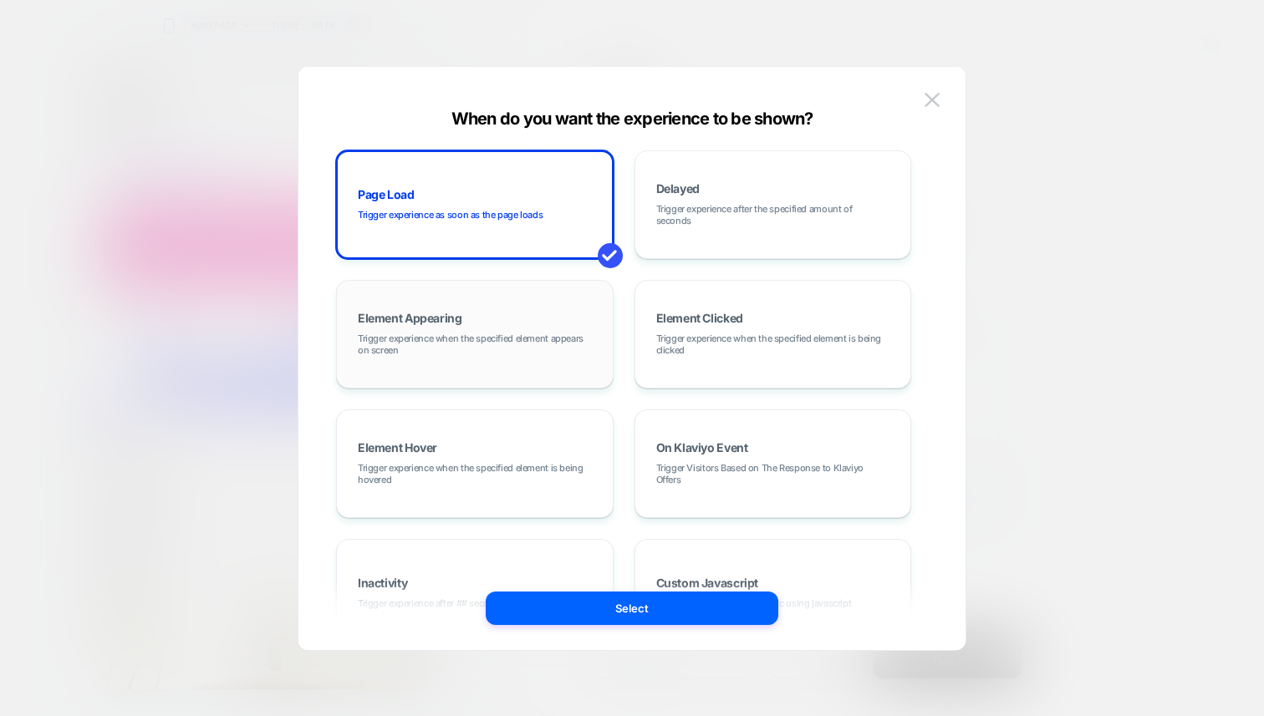
click at [552, 322] on div "Element Appearing Trigger experience when the specified element appears on scre…" at bounding box center [474, 334] width 259 height 90
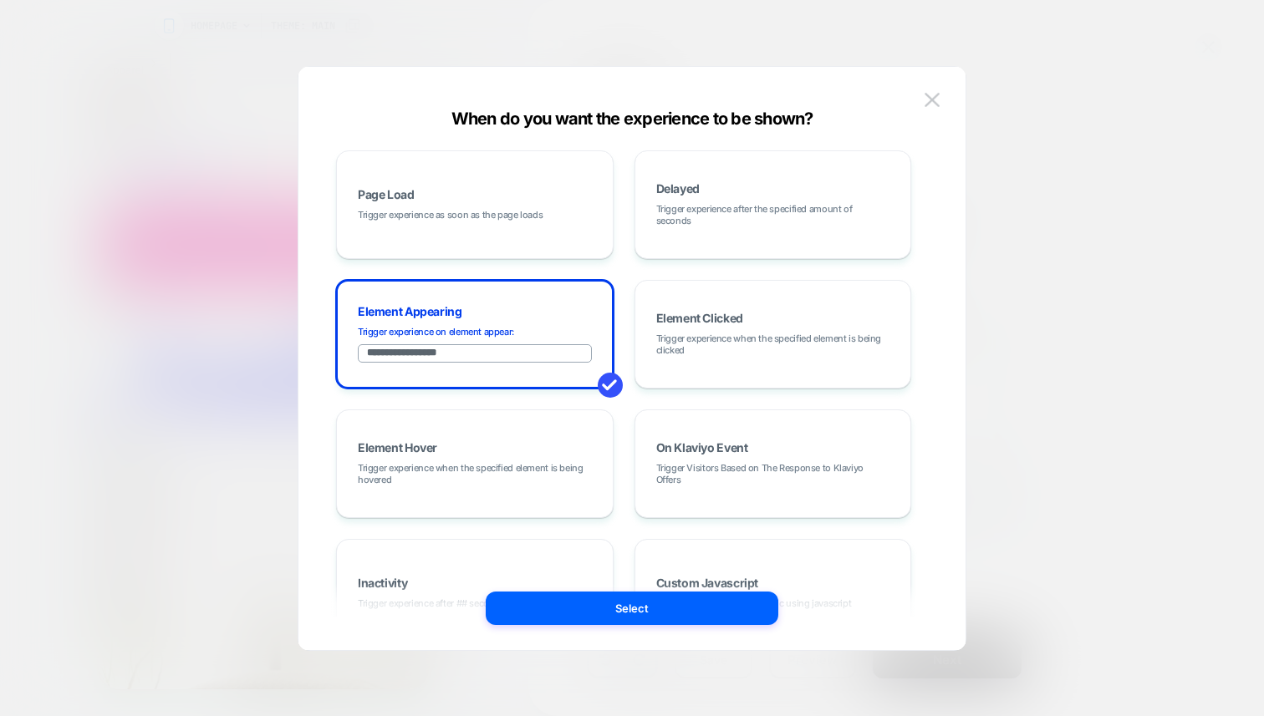
drag, startPoint x: 530, startPoint y: 349, endPoint x: 208, endPoint y: 313, distance: 323.8
click at [574, 243] on div "**********" at bounding box center [795, 215] width 443 height 56
click at [738, 345] on span "Trigger experience when the specified element is being clicked" at bounding box center [773, 344] width 234 height 23
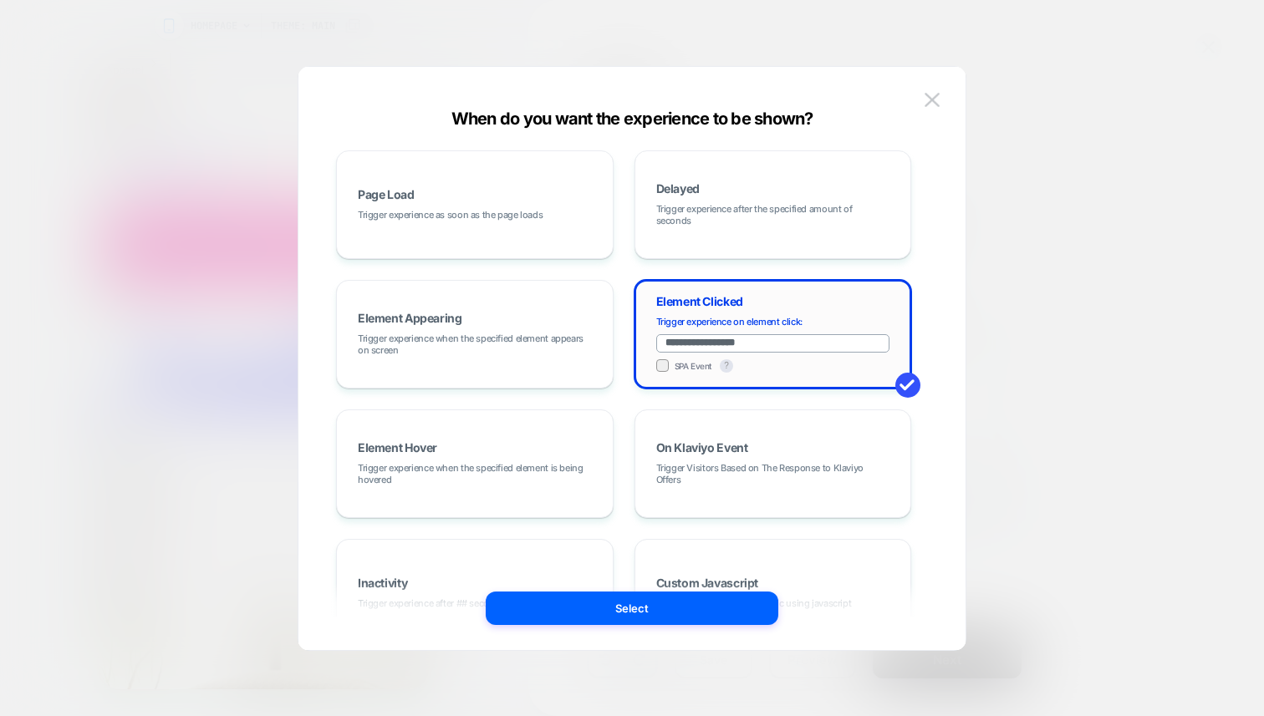
drag, startPoint x: 757, startPoint y: 344, endPoint x: 653, endPoint y: 345, distance: 104.5
click at [653, 345] on div "**********" at bounding box center [773, 334] width 259 height 90
drag, startPoint x: 937, startPoint y: 101, endPoint x: 848, endPoint y: 84, distance: 90.2
click at [936, 100] on img at bounding box center [931, 100] width 15 height 14
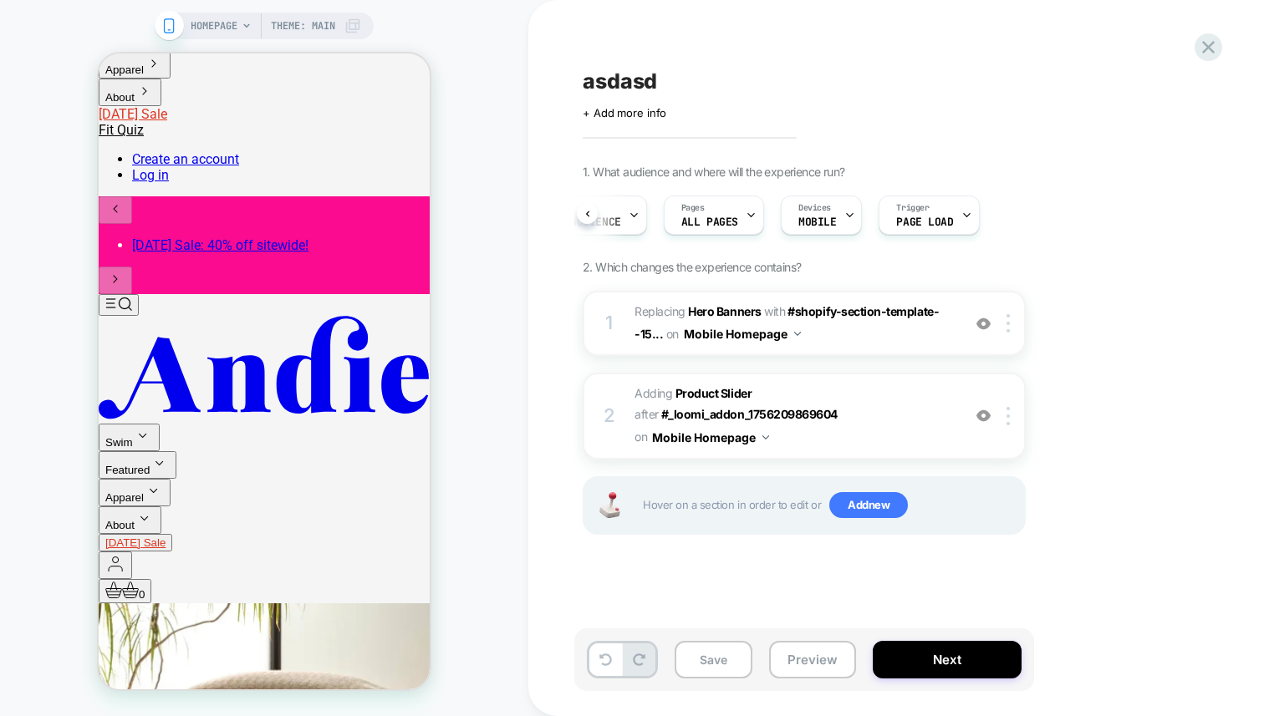
scroll to position [0, 73]
click at [1140, 259] on div "1. What audience and where will the experience run? Audience Custom Audience Pa…" at bounding box center [888, 371] width 610 height 412
click at [863, 507] on span "Add new" at bounding box center [868, 505] width 79 height 27
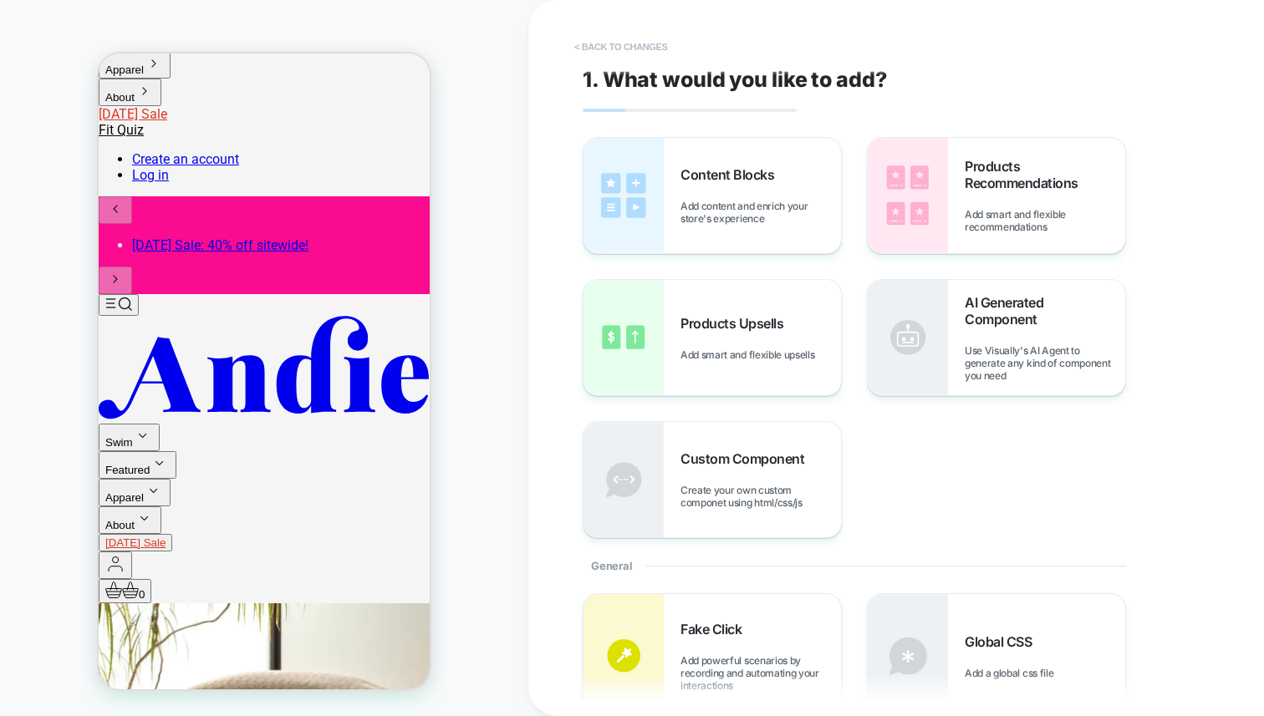
click at [635, 47] on button "< Back to changes" at bounding box center [621, 46] width 110 height 27
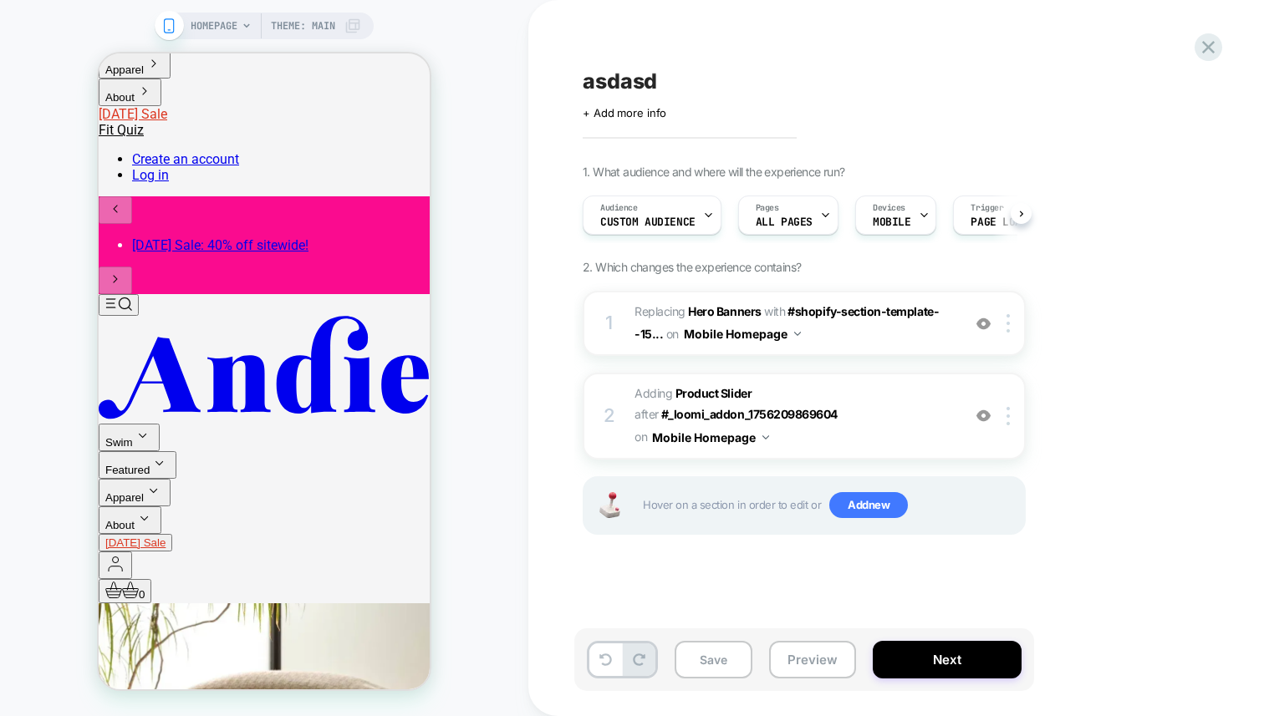
scroll to position [0, 1]
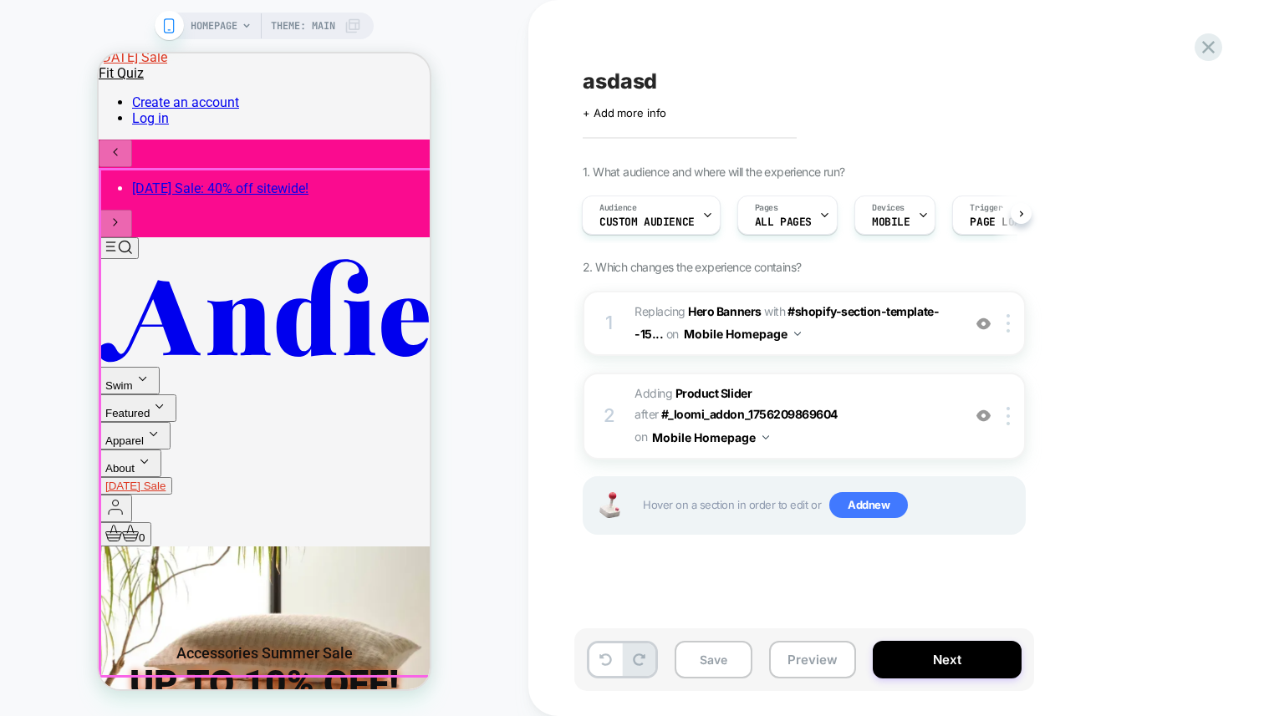
scroll to position [321, 0]
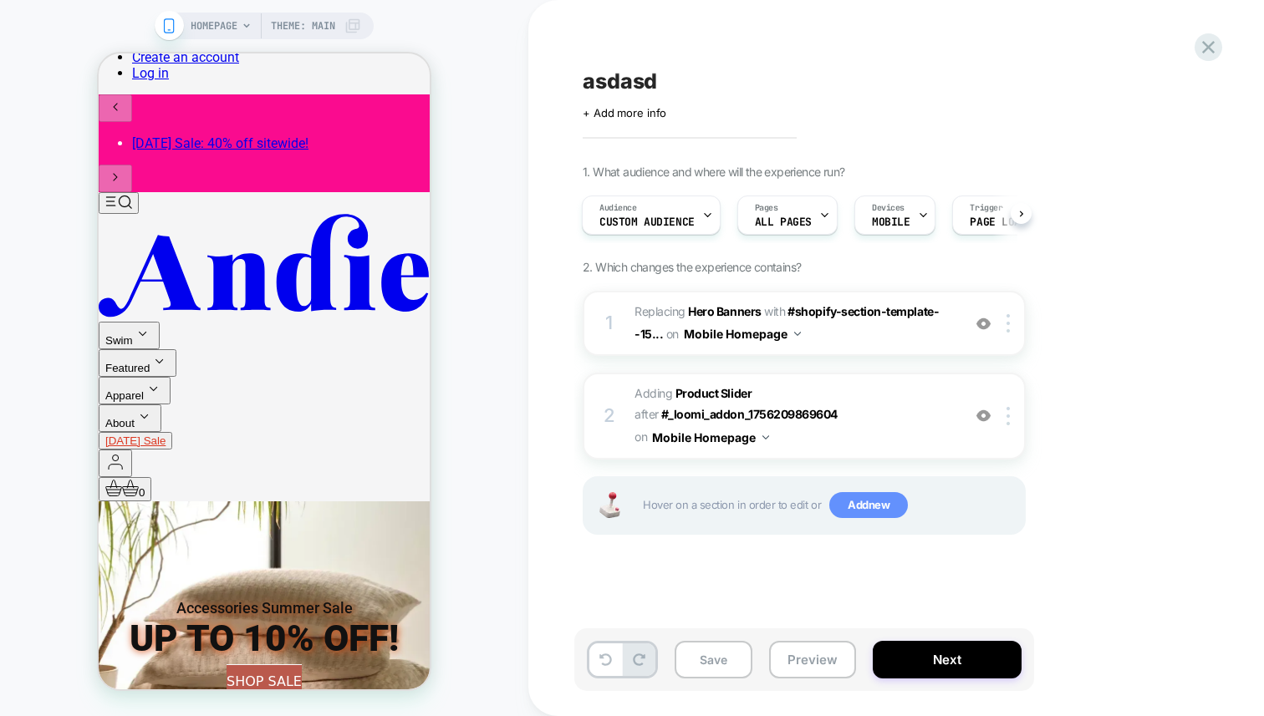
click at [855, 504] on span "Add new" at bounding box center [868, 505] width 79 height 27
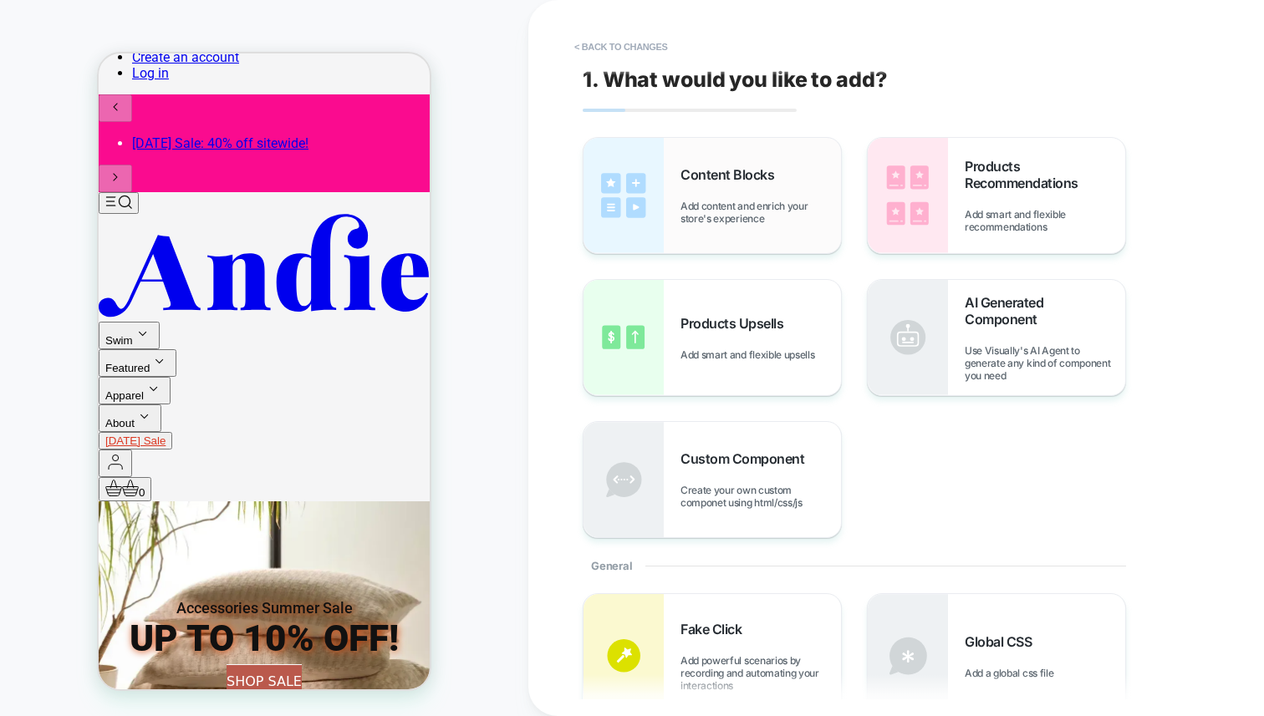
click at [63, 351] on div "Content Blocks Add content and enrich your store's experience" at bounding box center [31, 365] width 63 height 28
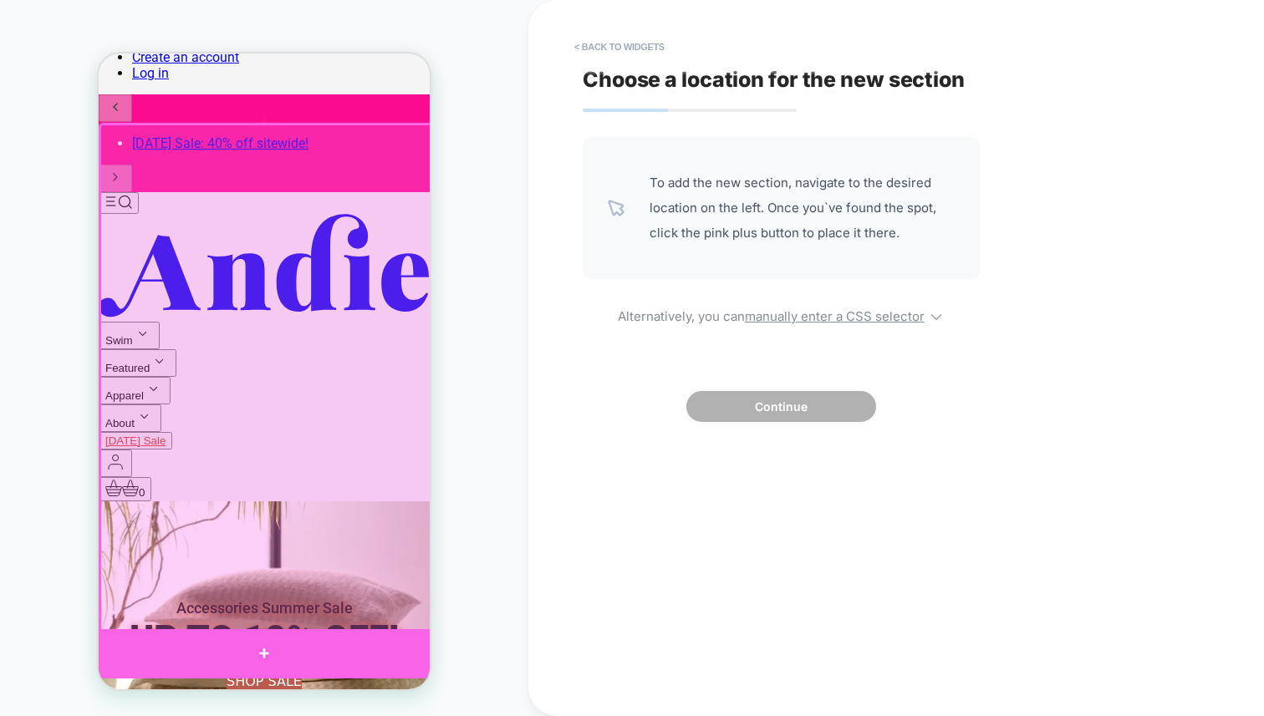
click at [339, 654] on div at bounding box center [264, 653] width 331 height 49
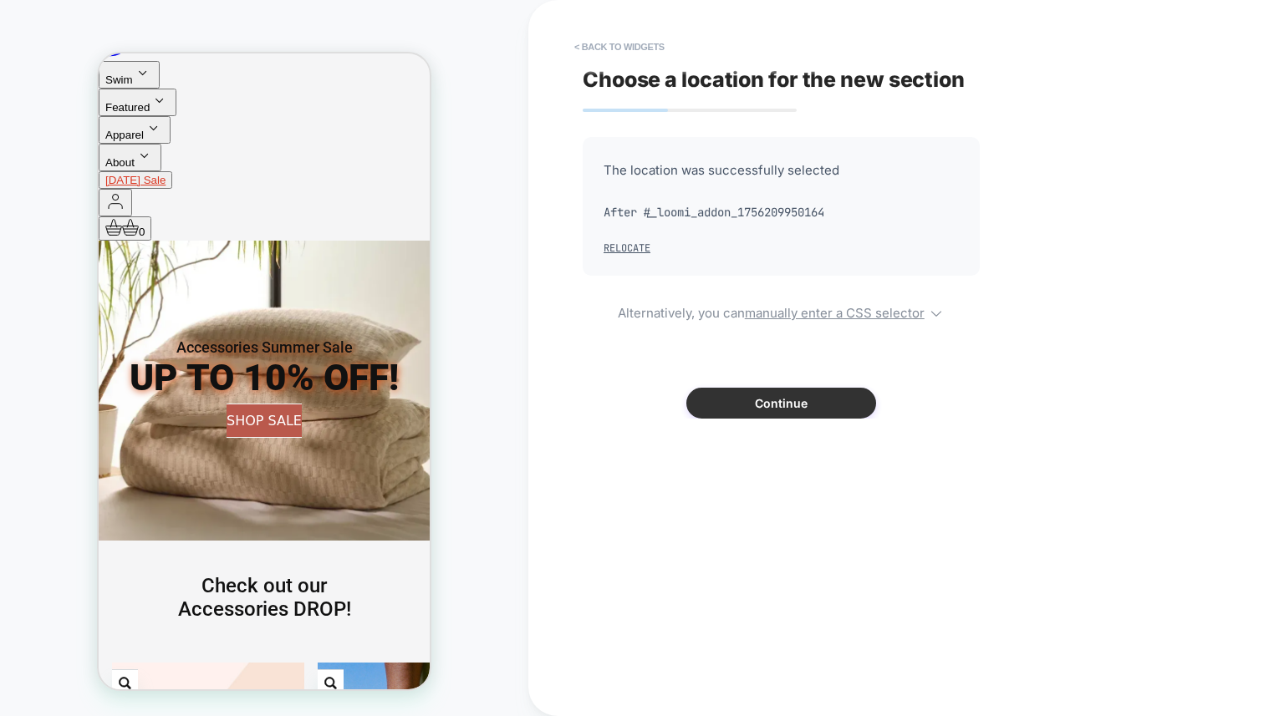
click at [778, 414] on button "Continue" at bounding box center [781, 403] width 190 height 31
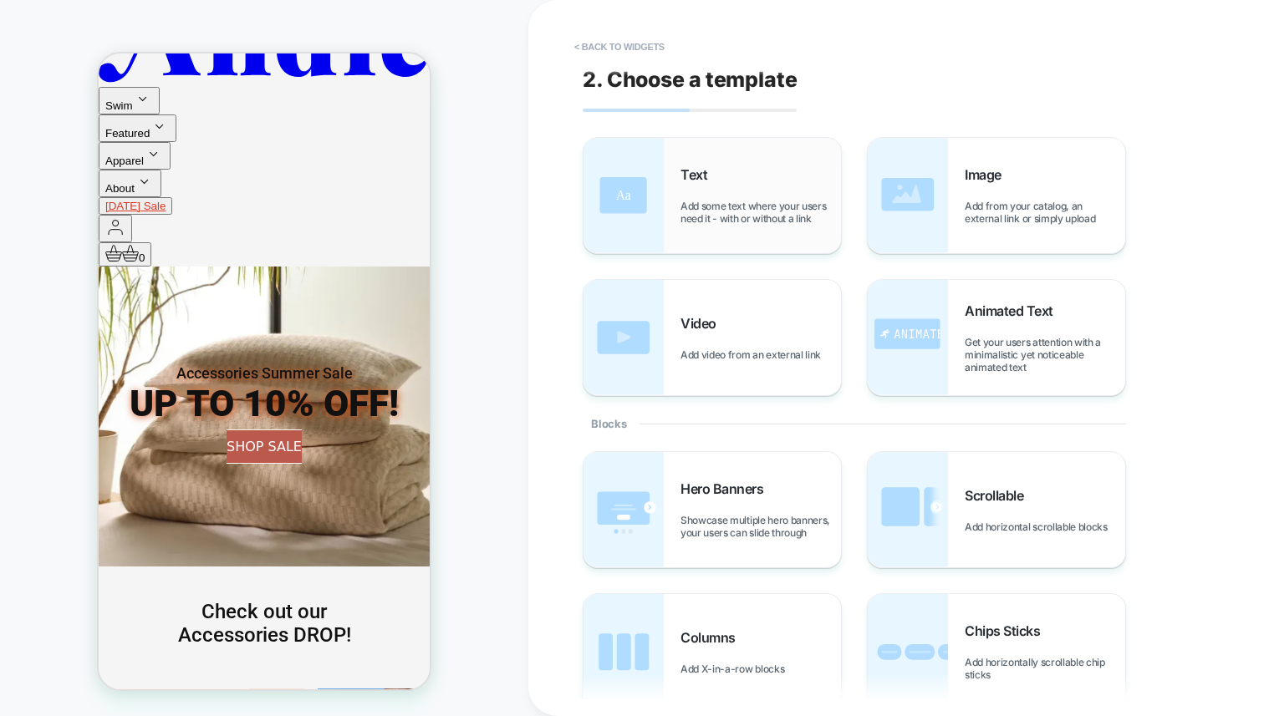
scroll to position [493, 0]
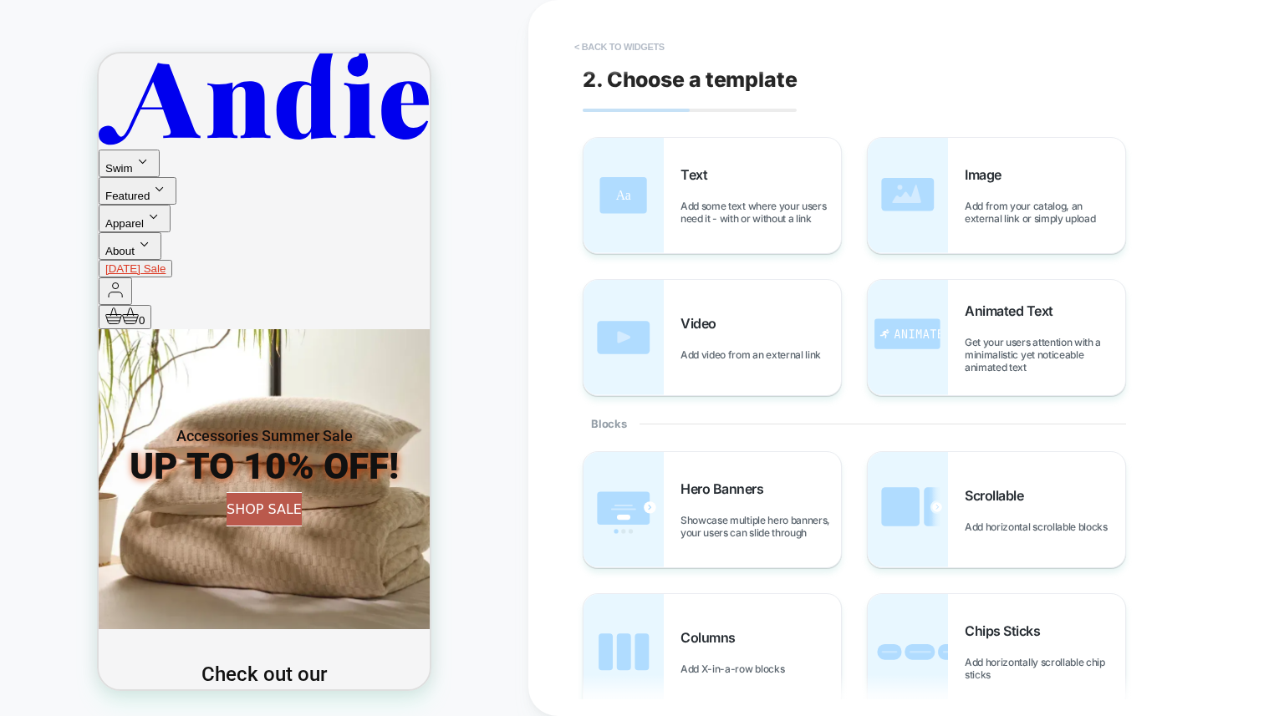
click at [616, 44] on button "< Back to widgets" at bounding box center [619, 46] width 107 height 27
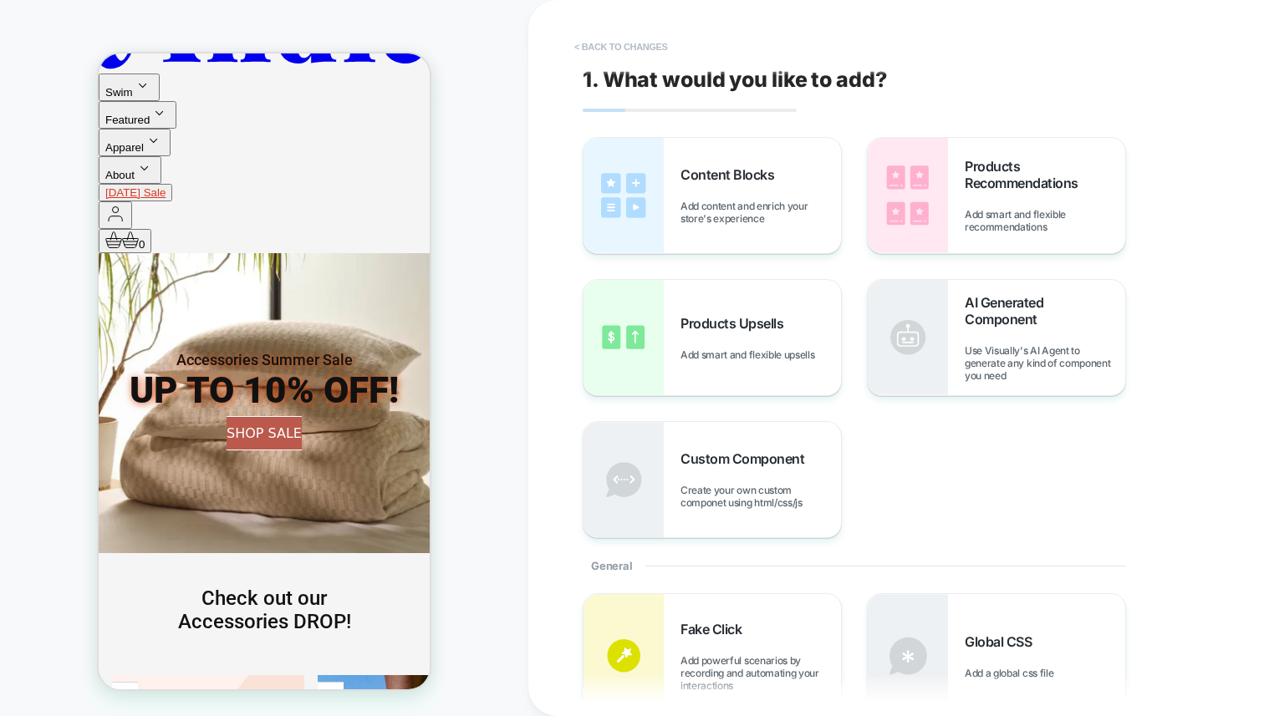
scroll to position [582, 0]
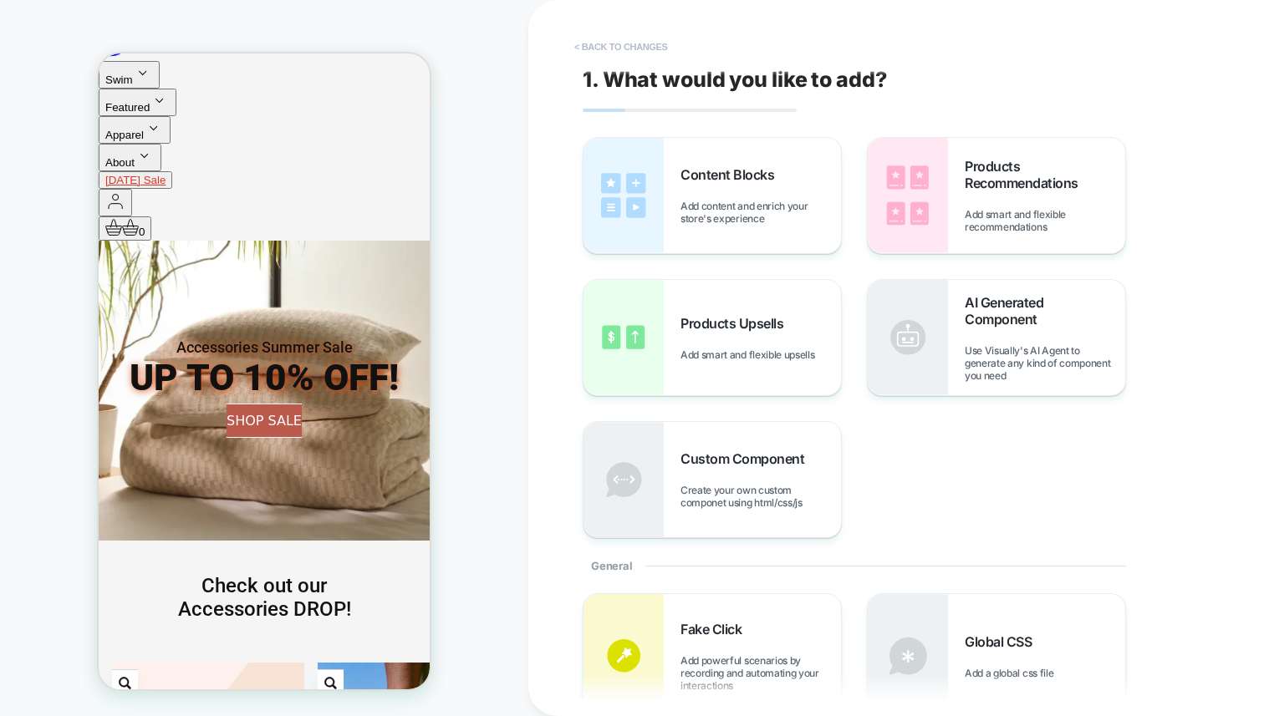
click at [631, 36] on button "< Back to changes" at bounding box center [621, 46] width 110 height 27
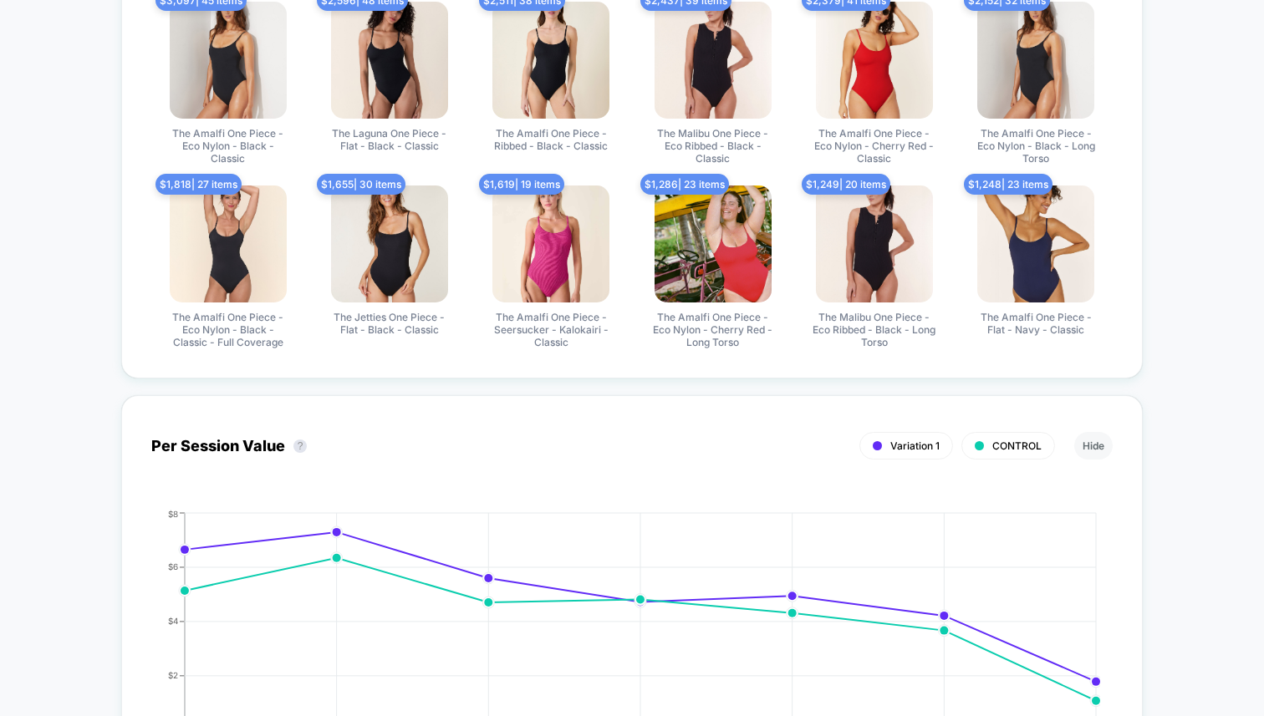
scroll to position [947, 0]
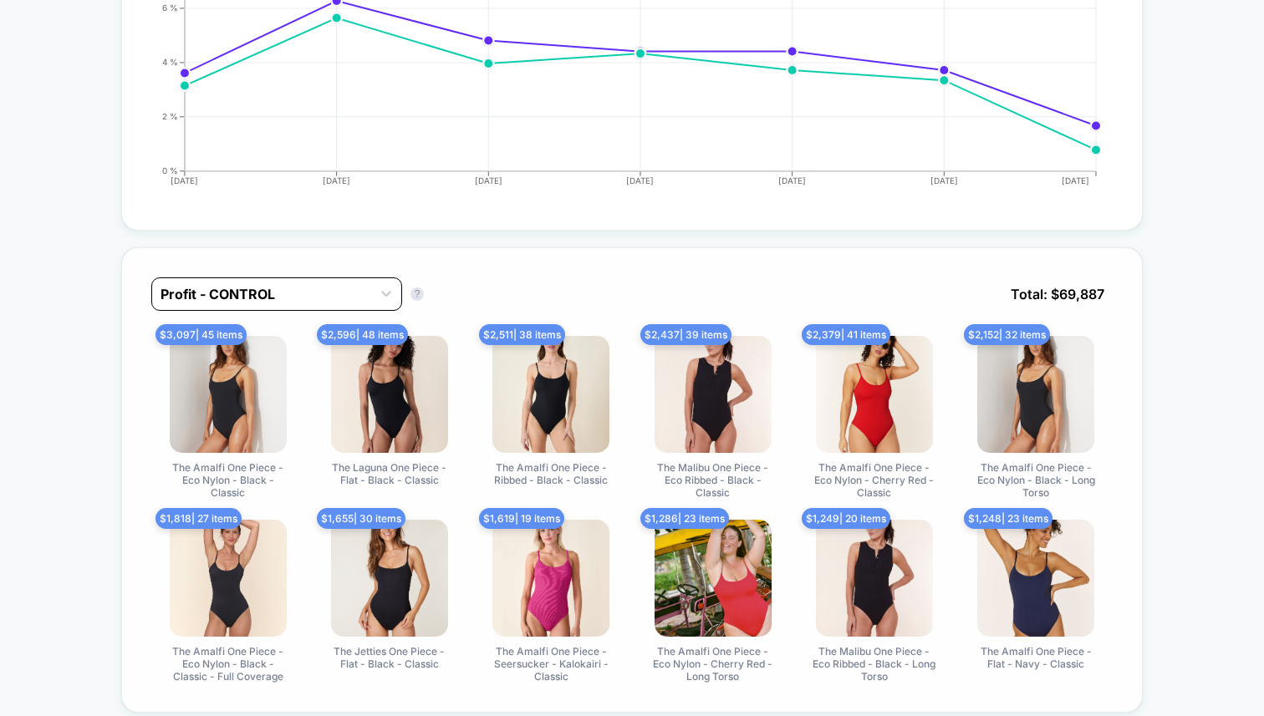
click at [234, 303] on div "Profit - CONTROL" at bounding box center [261, 294] width 219 height 27
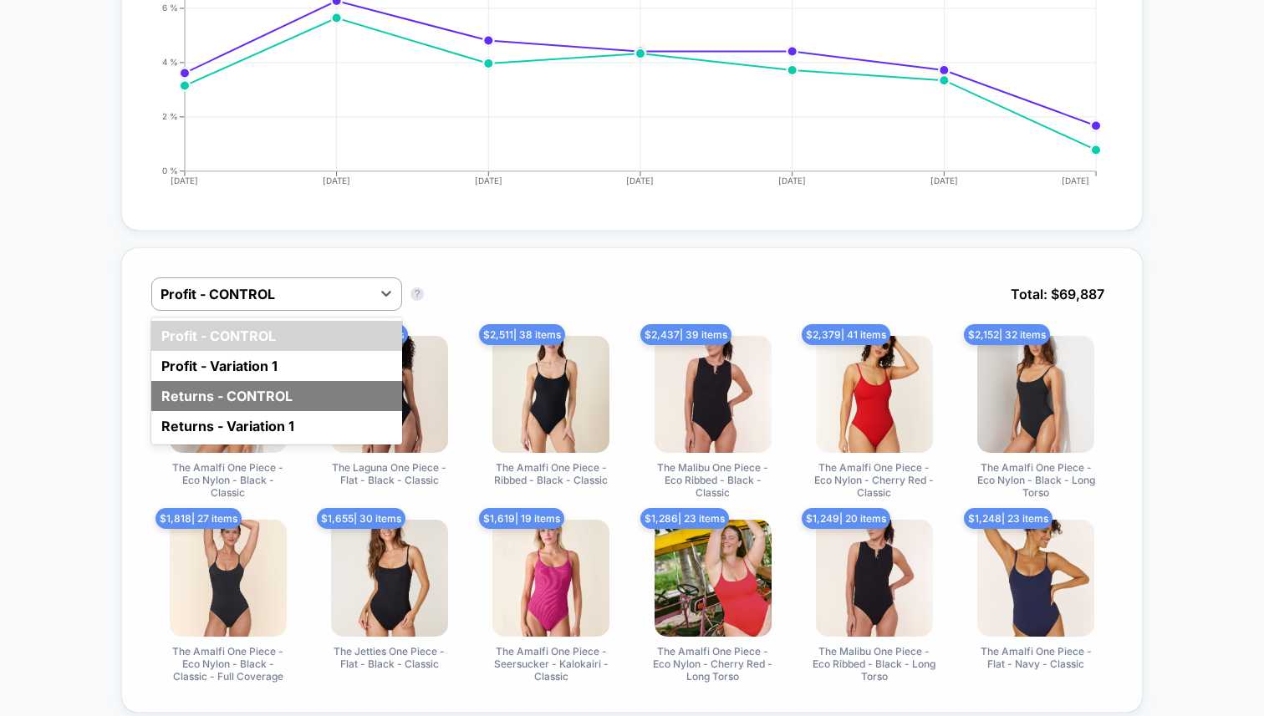
click at [214, 395] on div "Returns - CONTROL" at bounding box center [276, 396] width 251 height 30
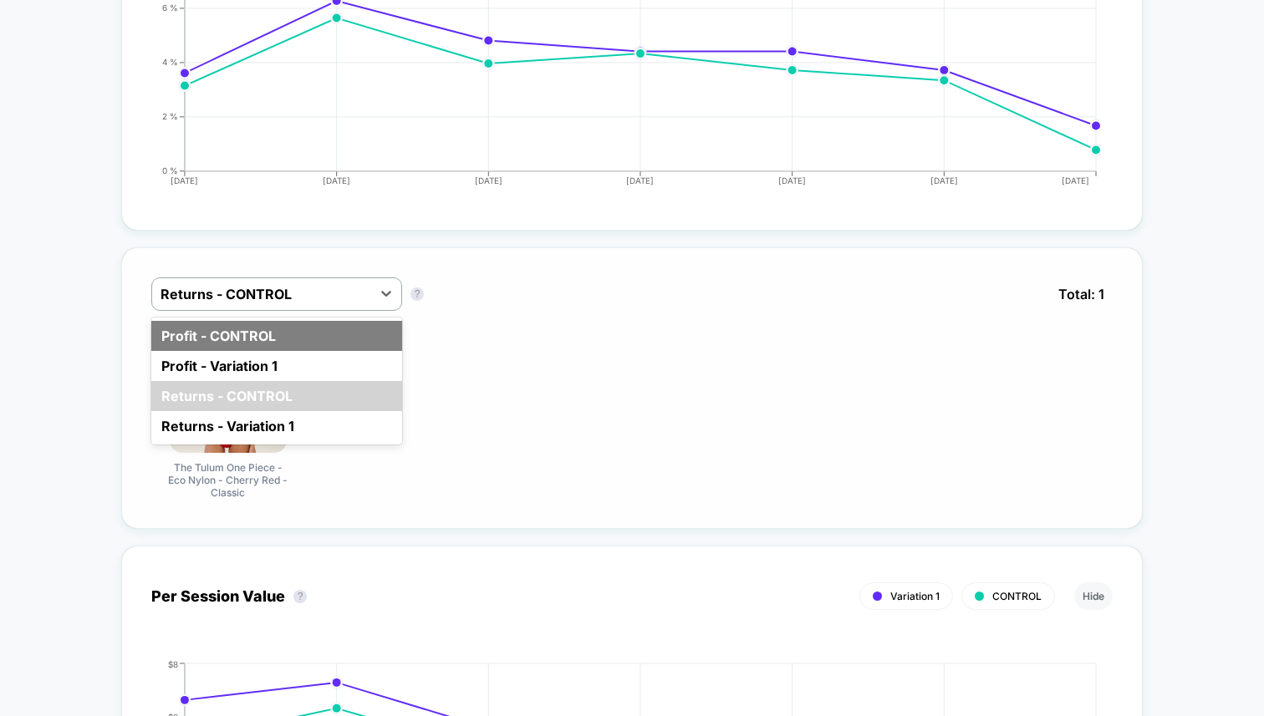
drag, startPoint x: 218, startPoint y: 305, endPoint x: 219, endPoint y: 321, distance: 15.9
click at [221, 306] on div "Returns - CONTROL" at bounding box center [276, 294] width 251 height 33
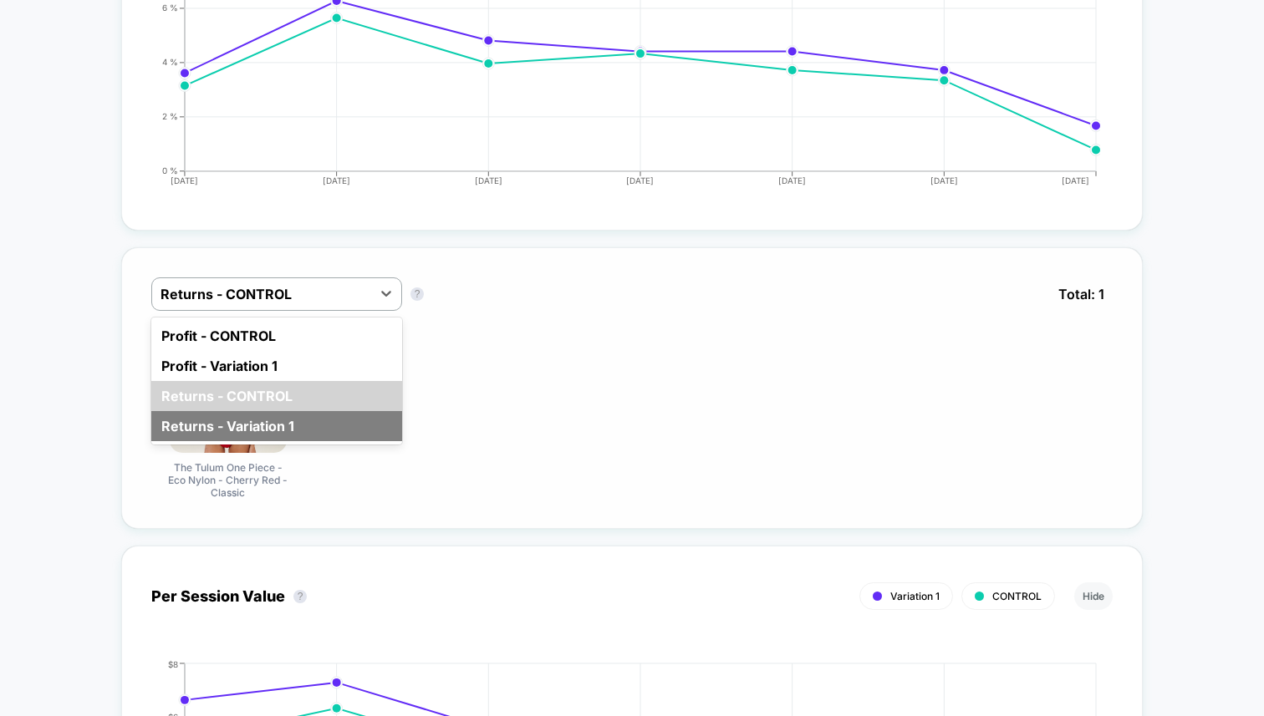
click at [218, 411] on div "Returns - Variation 1" at bounding box center [276, 426] width 251 height 30
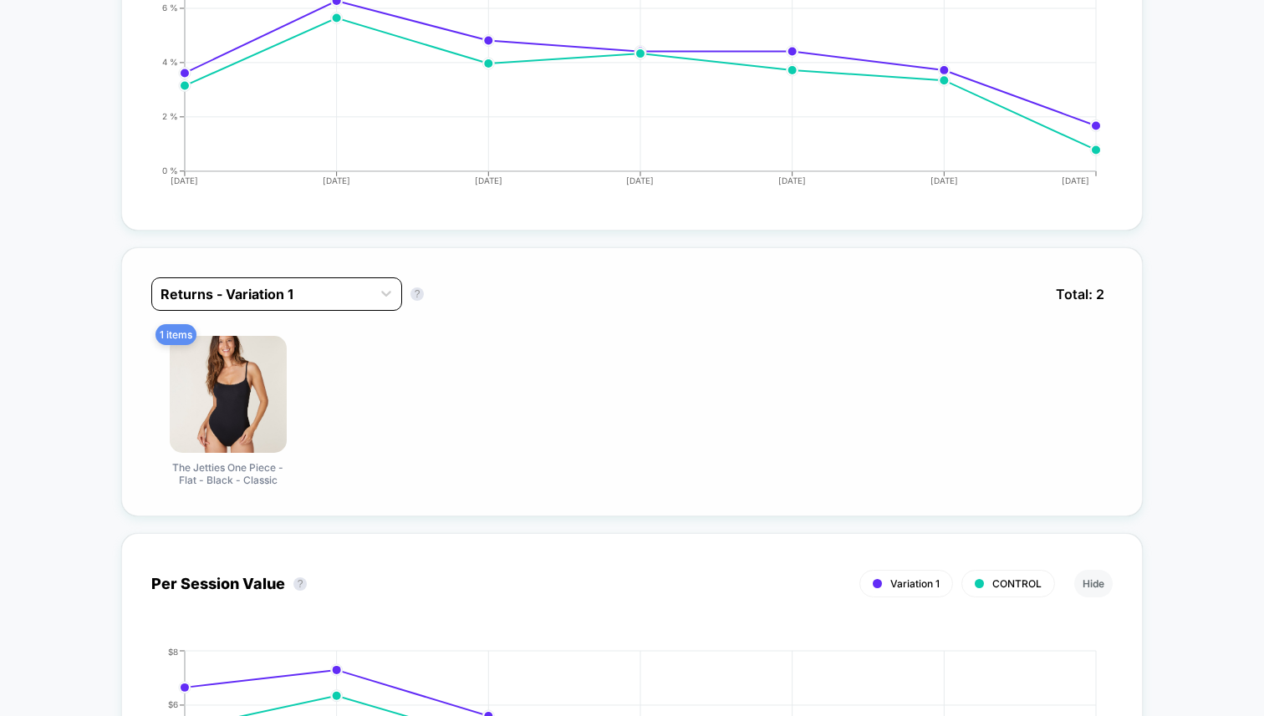
click at [214, 284] on div at bounding box center [261, 294] width 202 height 20
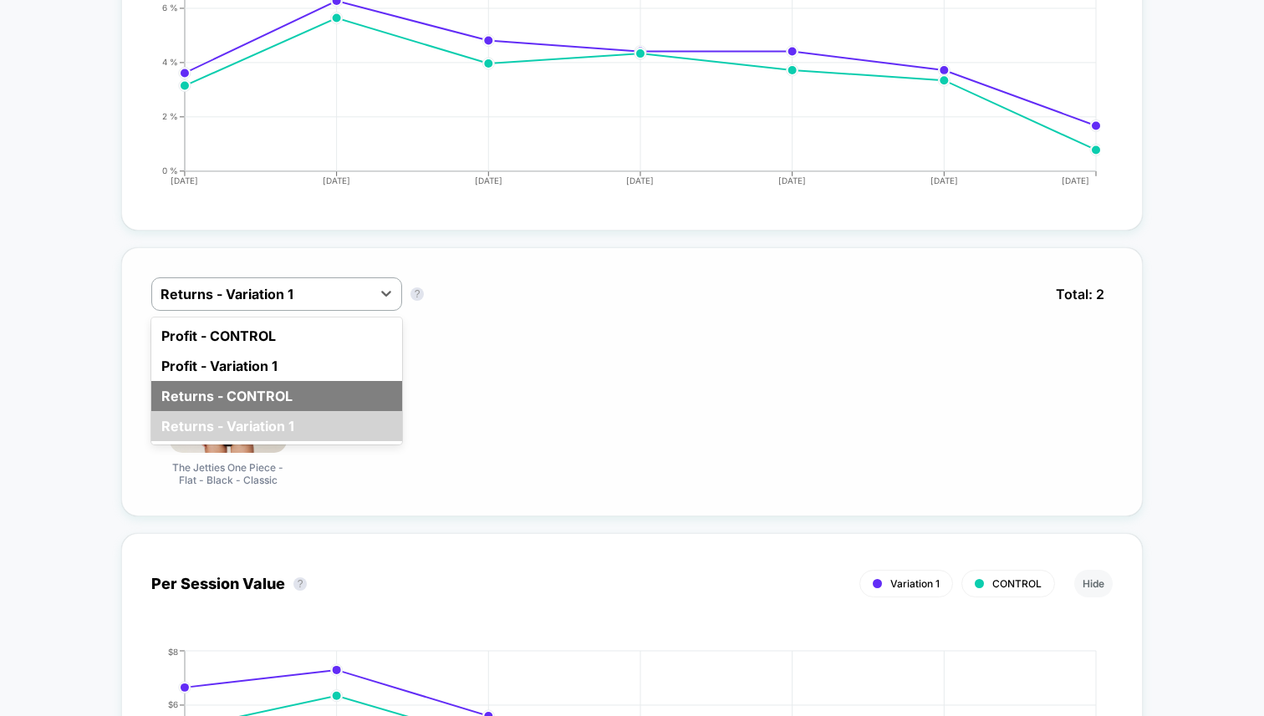
click at [238, 394] on div "Returns - CONTROL" at bounding box center [276, 396] width 251 height 30
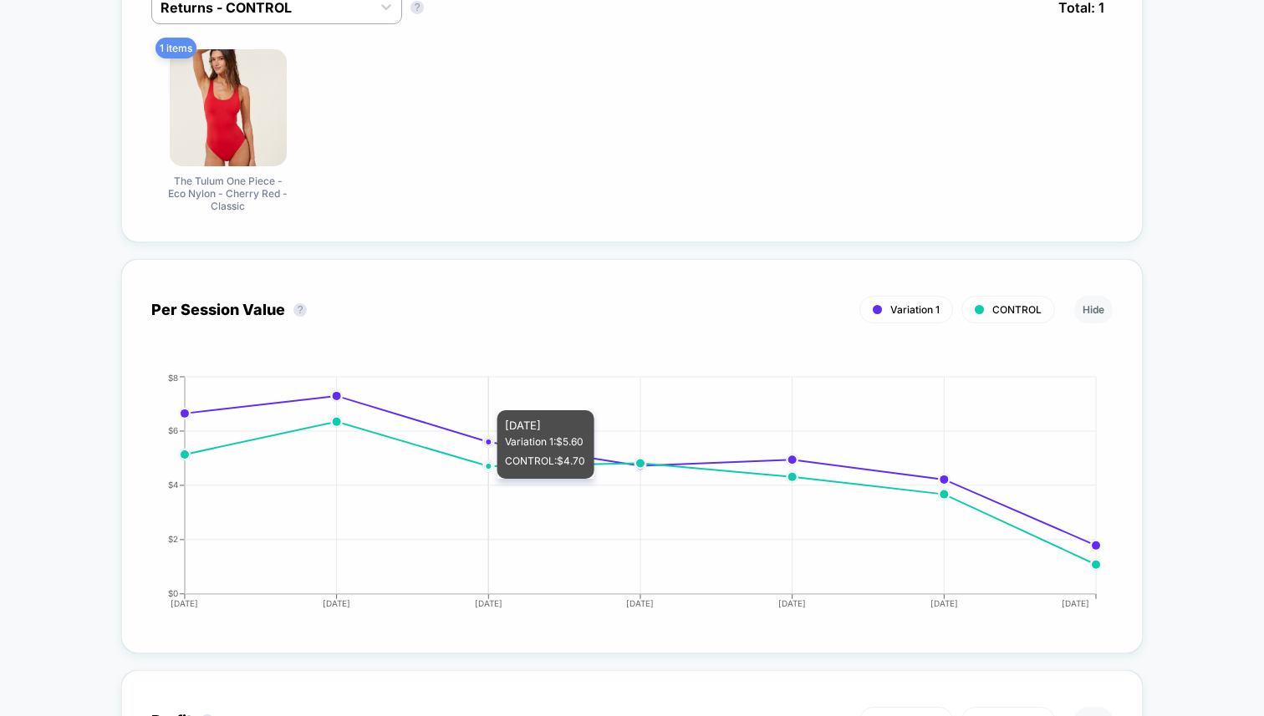
scroll to position [1303, 0]
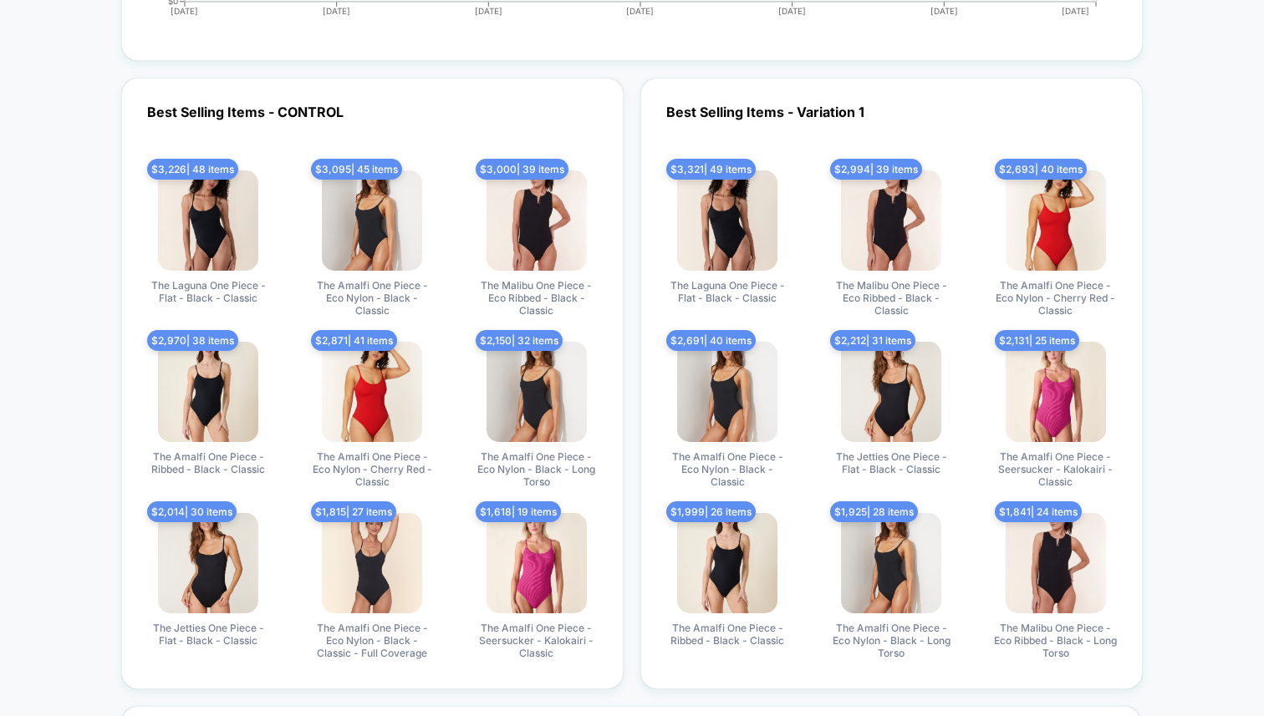
scroll to position [2259, 0]
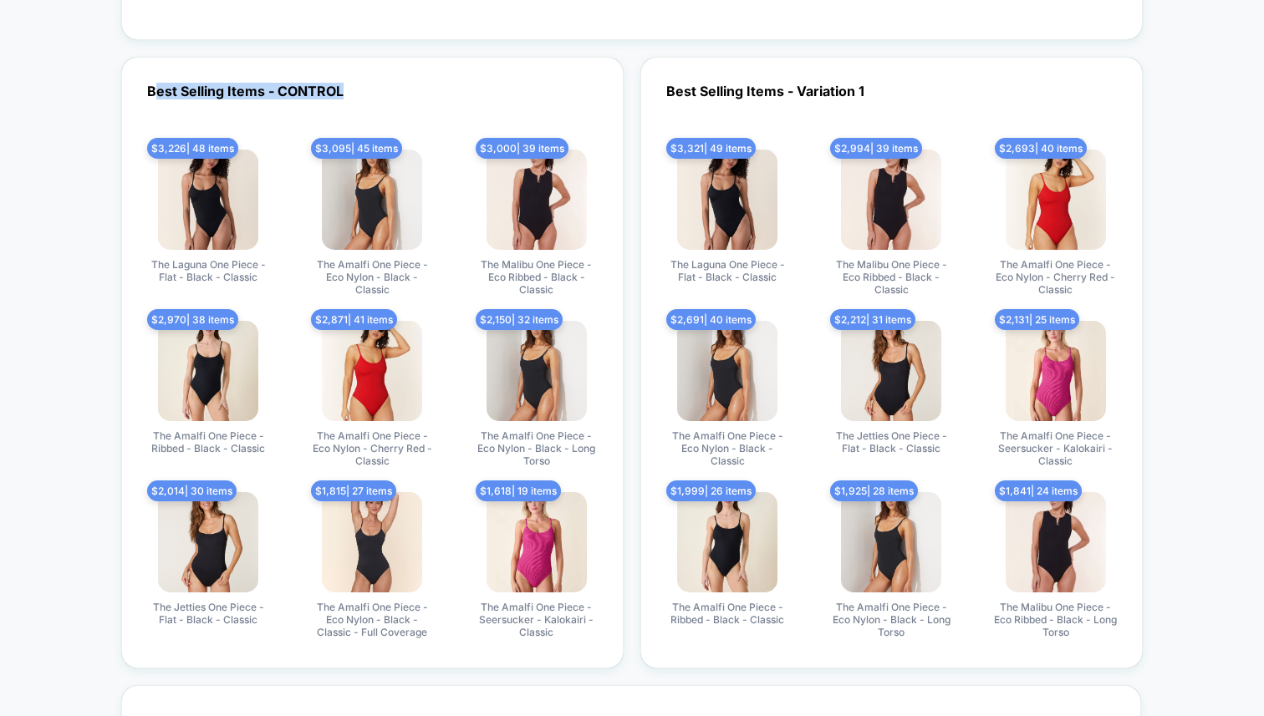
drag, startPoint x: 153, startPoint y: 89, endPoint x: 363, endPoint y: 89, distance: 209.8
click at [362, 89] on div "Best Selling Items - CONTROL $ 3,226 | 48 items The Laguna One Piece - Flat - B…" at bounding box center [372, 363] width 502 height 612
drag, startPoint x: 708, startPoint y: 81, endPoint x: 966, endPoint y: 95, distance: 258.7
click at [966, 95] on div "Best Selling Items - Variation 1 $ 3,321 | 49 items The Laguna One Piece - Flat…" at bounding box center [891, 363] width 502 height 612
click at [968, 82] on div "Best Selling Items - Variation 1 $ 3,321 | 49 items The Laguna One Piece - Flat…" at bounding box center [891, 363] width 502 height 612
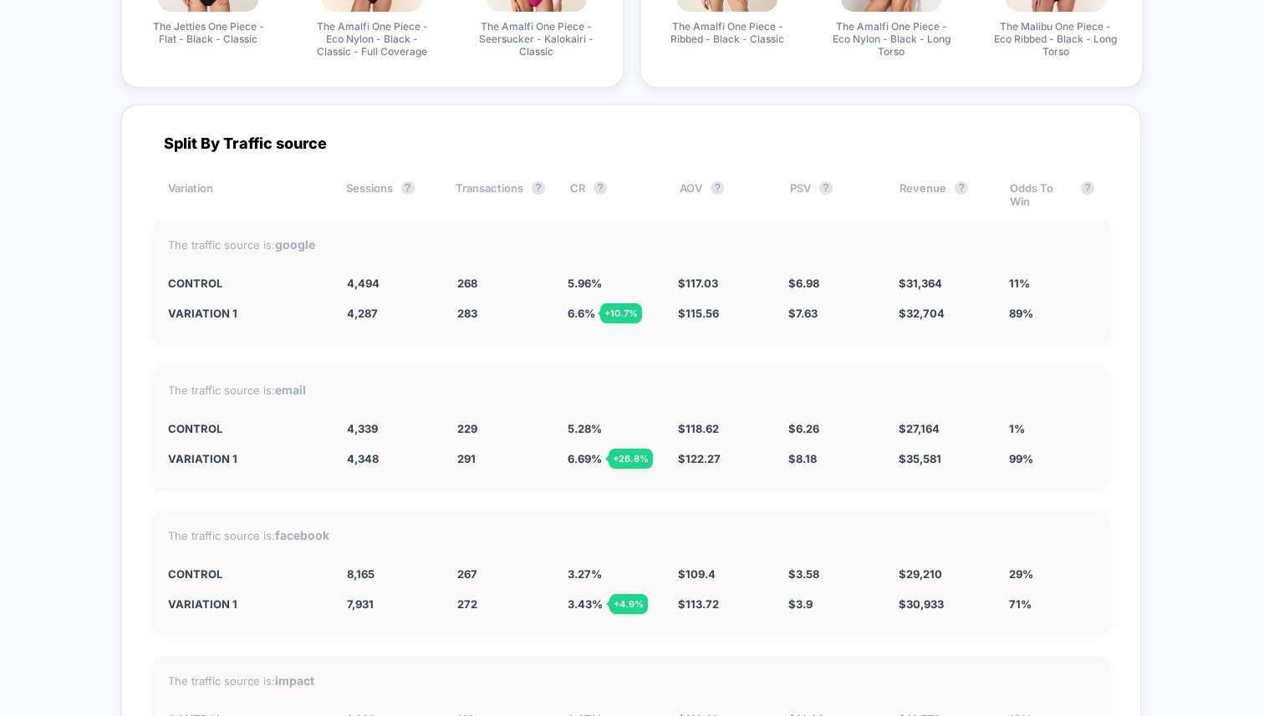
scroll to position [2921, 0]
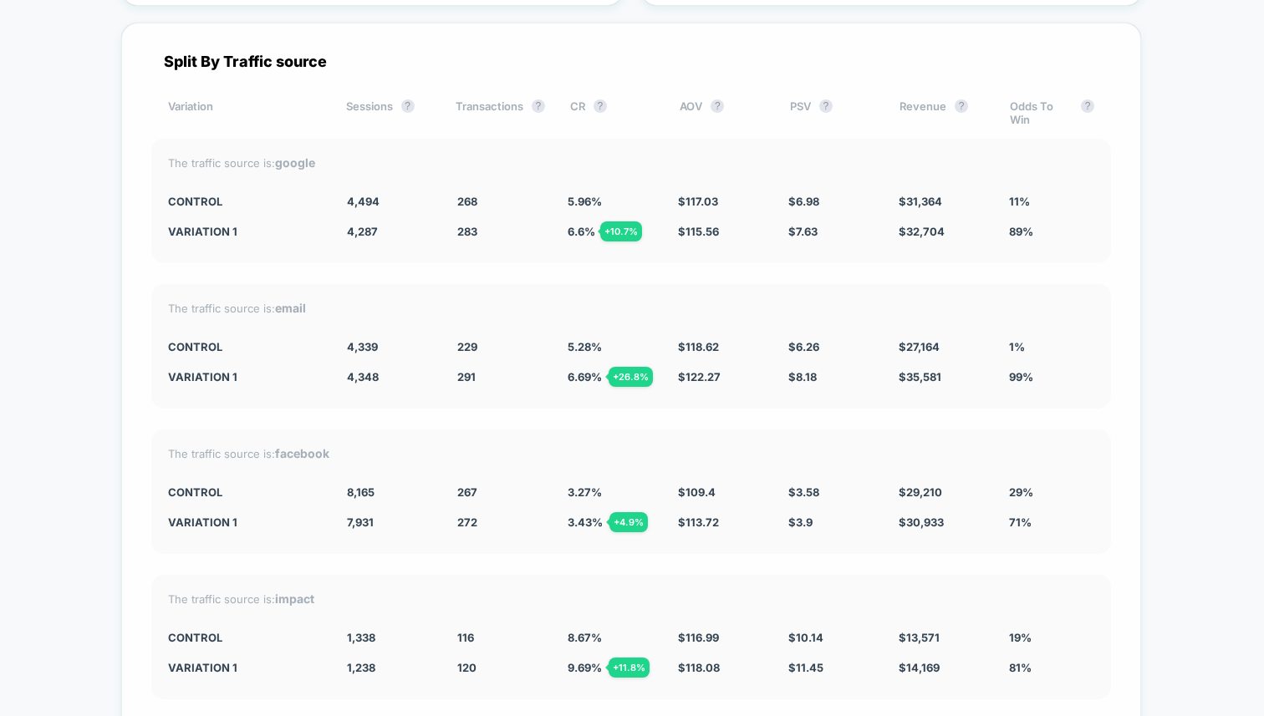
drag, startPoint x: 272, startPoint y: 157, endPoint x: 310, endPoint y: 158, distance: 37.6
click at [310, 158] on div "The traffic source is: google" at bounding box center [631, 162] width 926 height 14
drag, startPoint x: 266, startPoint y: 299, endPoint x: 330, endPoint y: 298, distance: 64.4
click at [330, 301] on div "The traffic source is: email" at bounding box center [631, 308] width 926 height 14
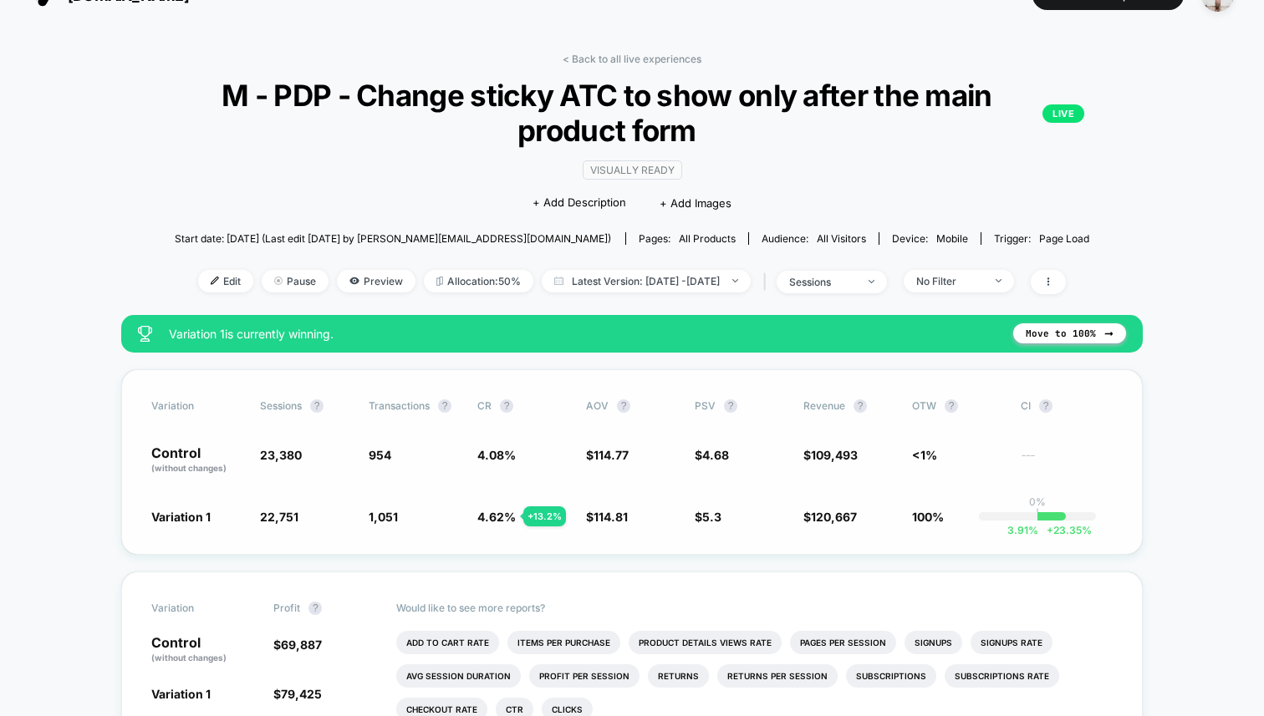
scroll to position [0, 0]
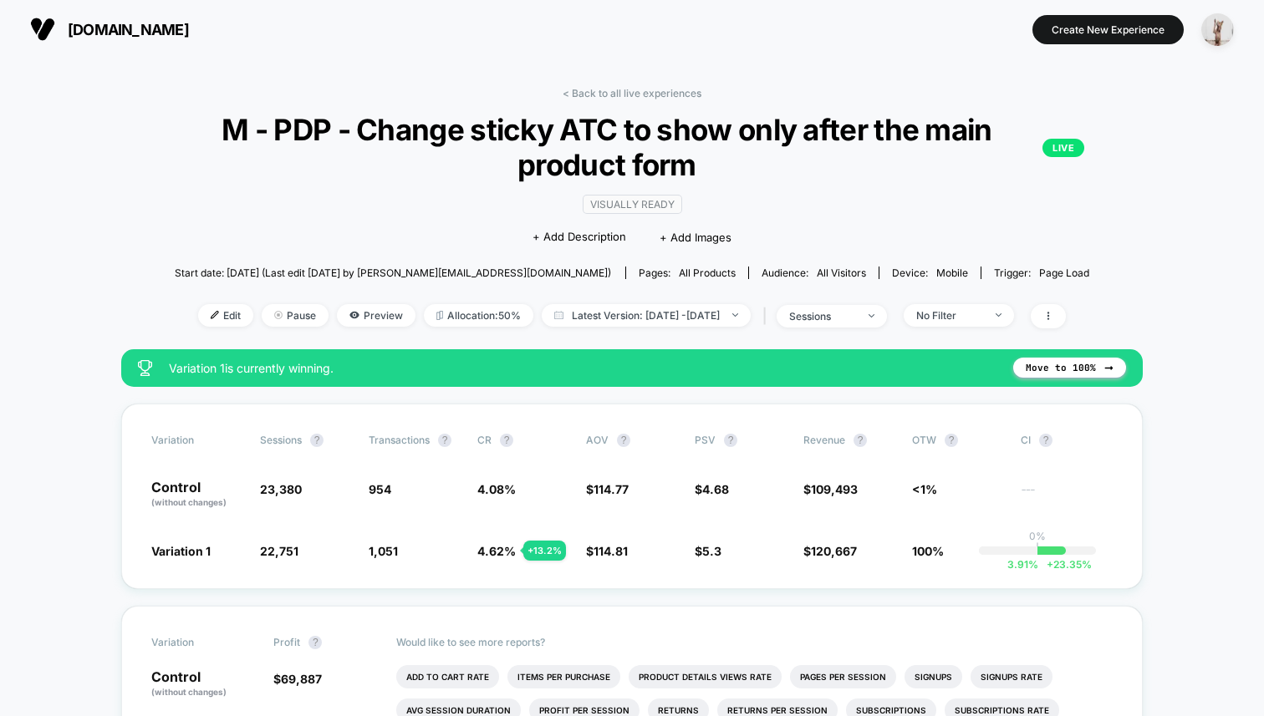
drag, startPoint x: 876, startPoint y: 314, endPoint x: 851, endPoint y: 327, distance: 28.0
click at [856, 314] on div "sessions" at bounding box center [822, 316] width 67 height 13
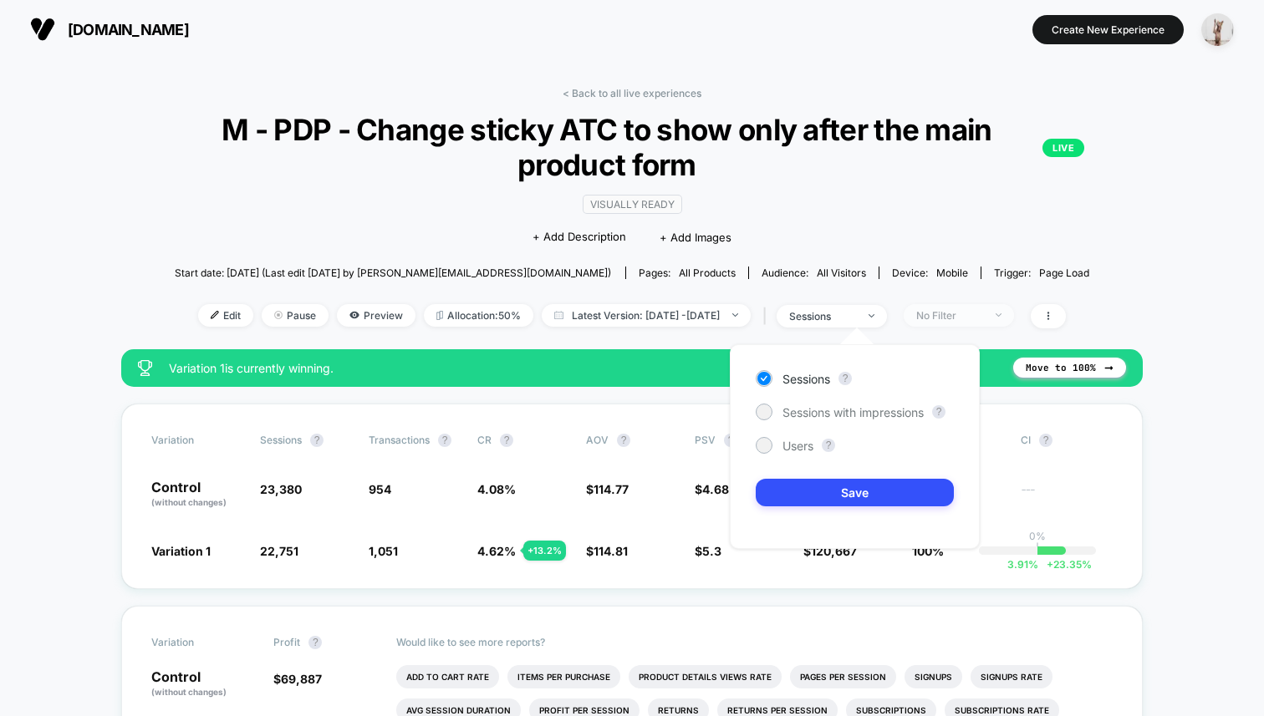
click at [974, 306] on span "No Filter" at bounding box center [959, 315] width 110 height 23
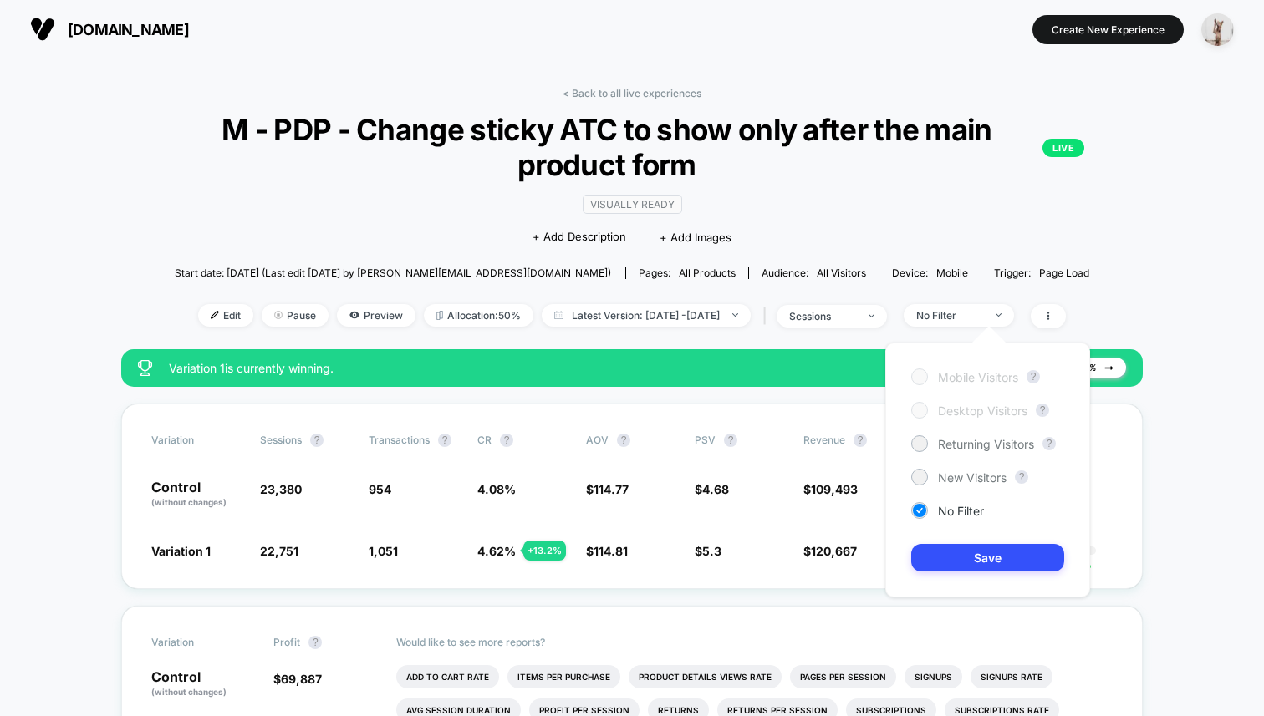
click at [479, 351] on div "Variation 1 is currently winning. Move to 100%" at bounding box center [631, 368] width 1021 height 38
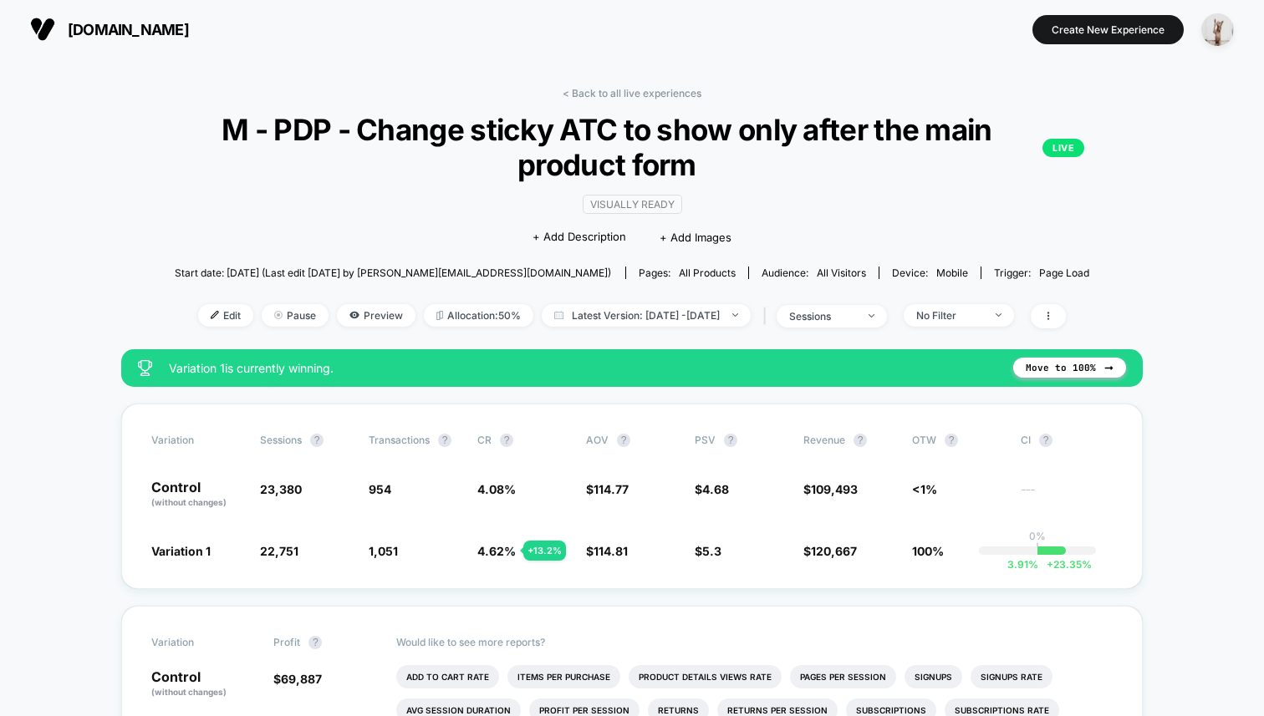
drag, startPoint x: 377, startPoint y: 366, endPoint x: 206, endPoint y: 347, distance: 172.4
click at [832, 385] on div "Variation 1 is currently winning. Move to 100%" at bounding box center [631, 368] width 1021 height 38
drag, startPoint x: 383, startPoint y: 368, endPoint x: 171, endPoint y: 364, distance: 211.5
click at [171, 364] on span "Variation 1 is currently winning." at bounding box center [583, 368] width 828 height 14
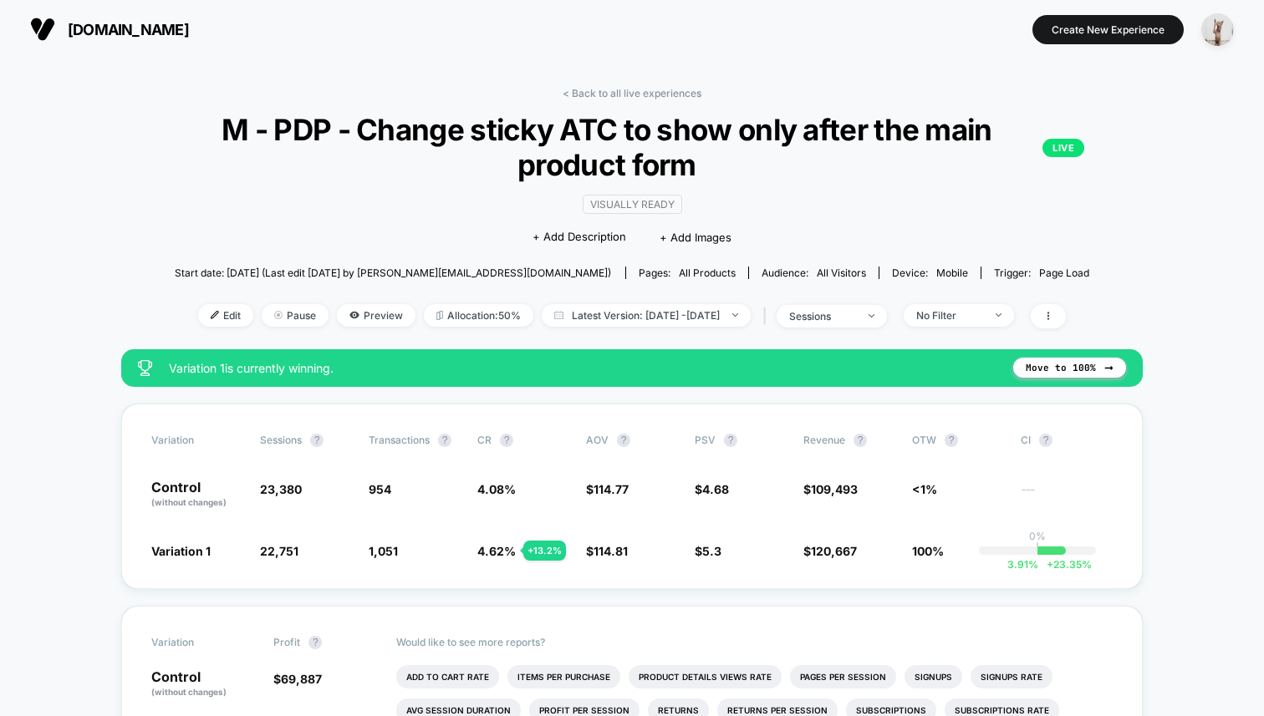
click at [222, 369] on span "Variation 1 is currently winning." at bounding box center [583, 368] width 828 height 14
drag, startPoint x: 929, startPoint y: 550, endPoint x: 894, endPoint y: 547, distance: 35.2
click at [890, 548] on div "Variation 1 22,751 - 2.7 % 1,051 + 13.2 % 4.62 % + 13.2 % $ 114.81 + 0.03 % $ 5…" at bounding box center [631, 550] width 961 height 17
click at [648, 89] on link "< Back to all live experiences" at bounding box center [632, 93] width 139 height 13
